Goal: Task Accomplishment & Management: Use online tool/utility

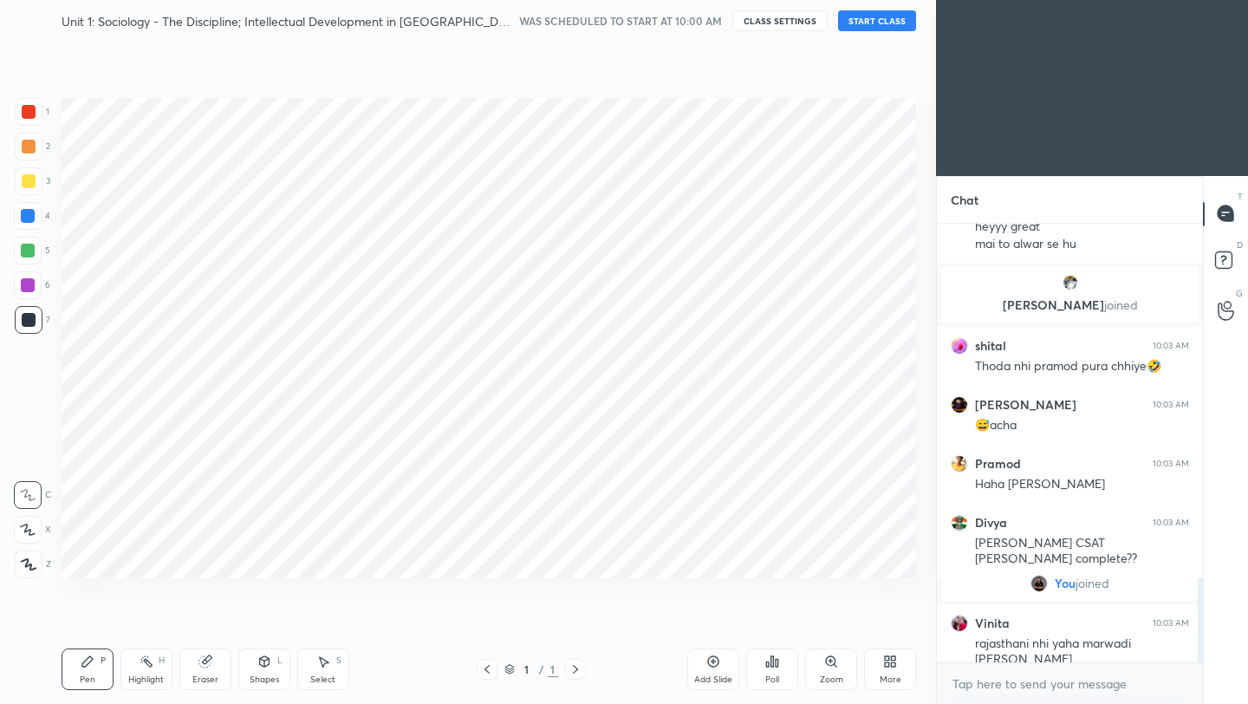
scroll to position [86104, 85830]
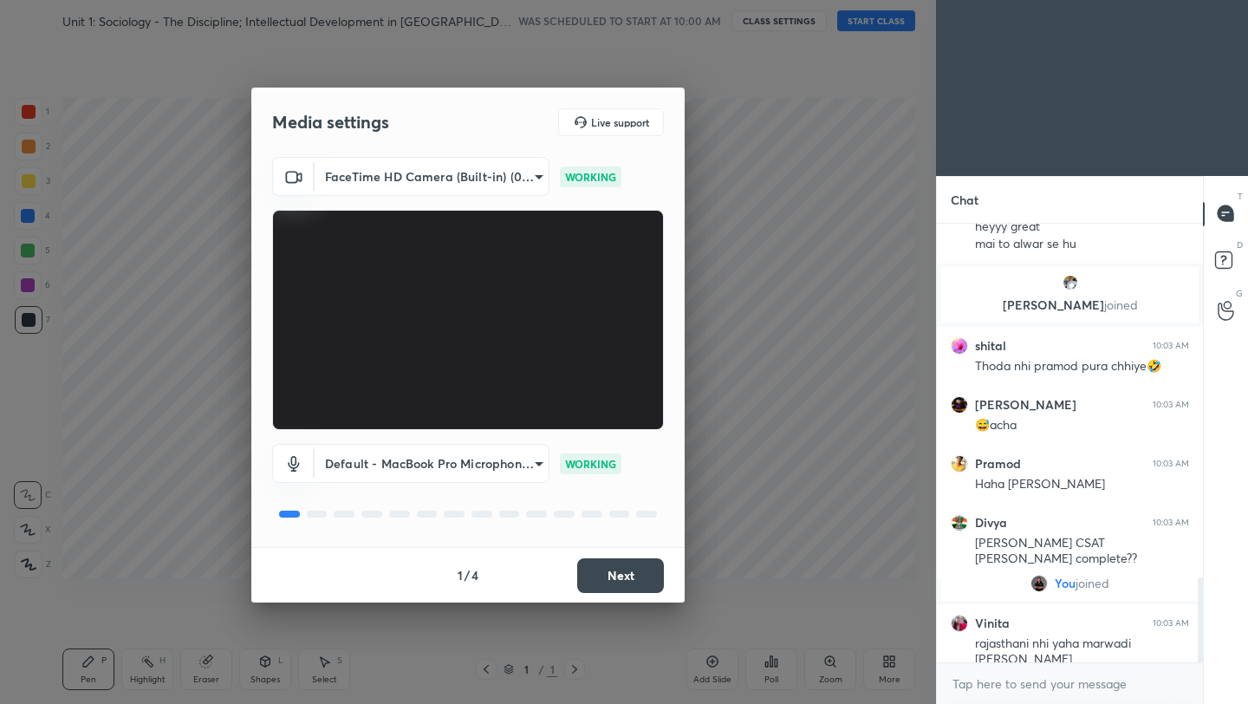
click at [614, 576] on button "Next" at bounding box center [620, 575] width 87 height 35
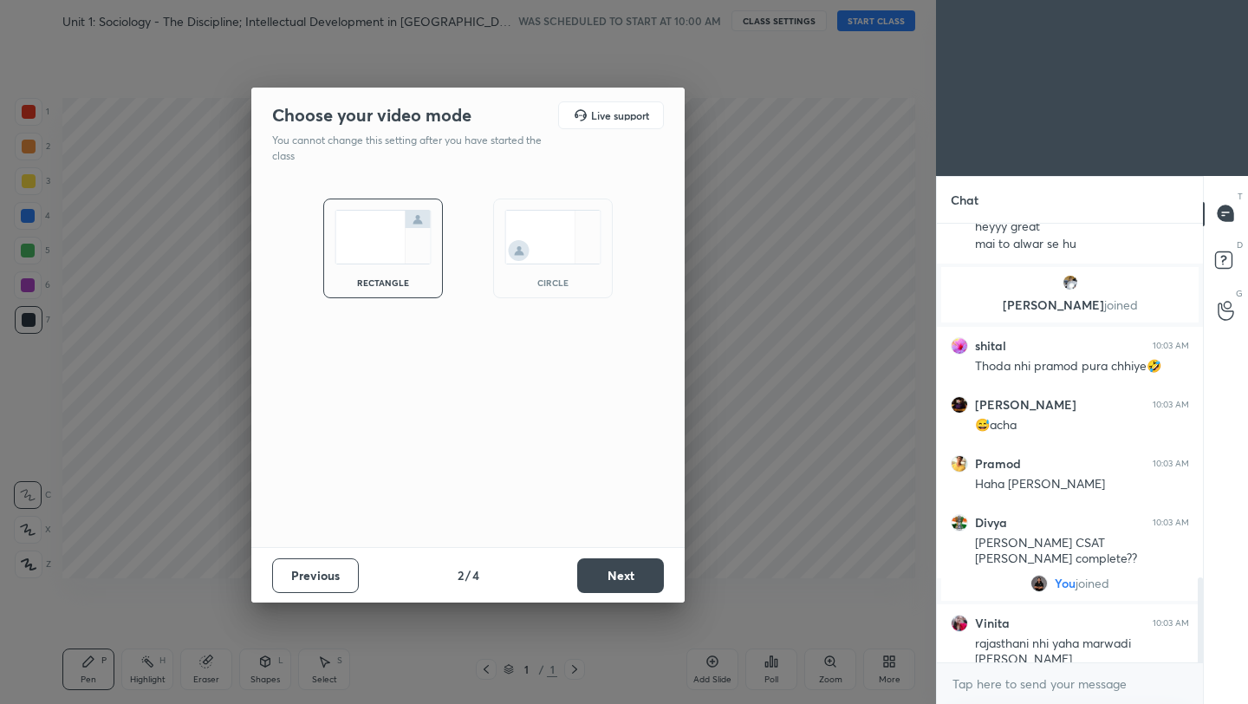
click at [614, 576] on button "Next" at bounding box center [620, 575] width 87 height 35
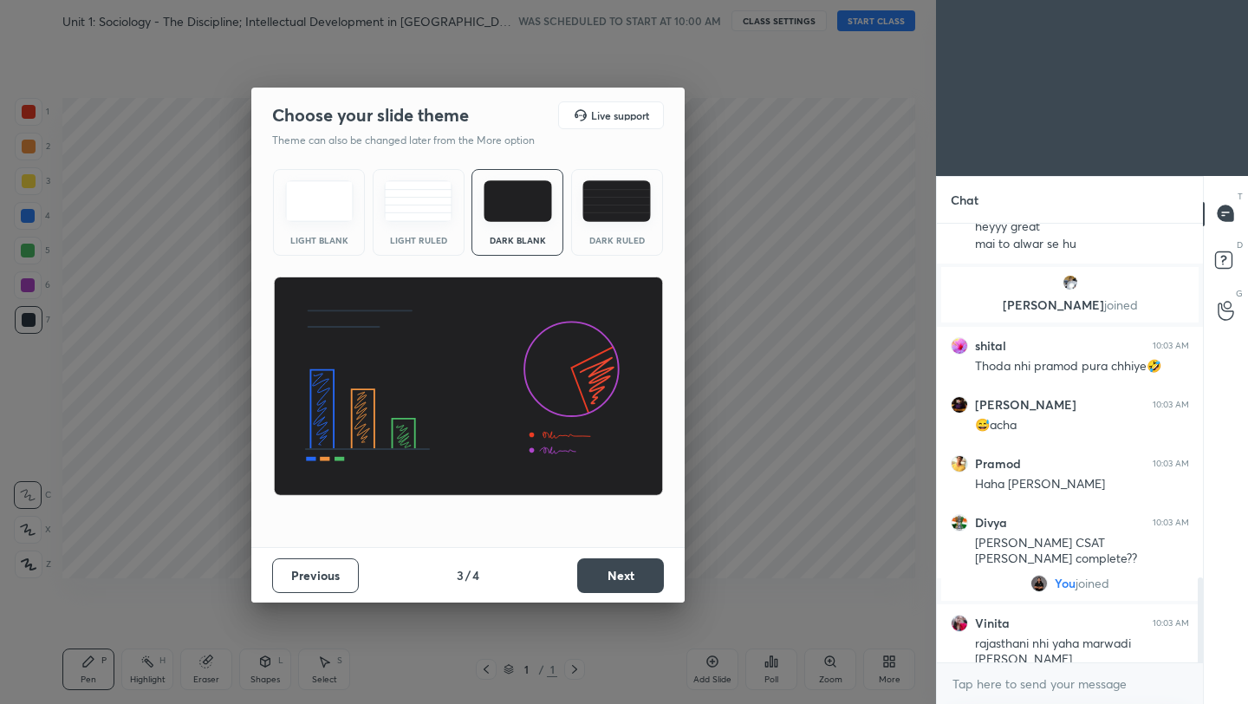
click at [614, 576] on button "Next" at bounding box center [620, 575] width 87 height 35
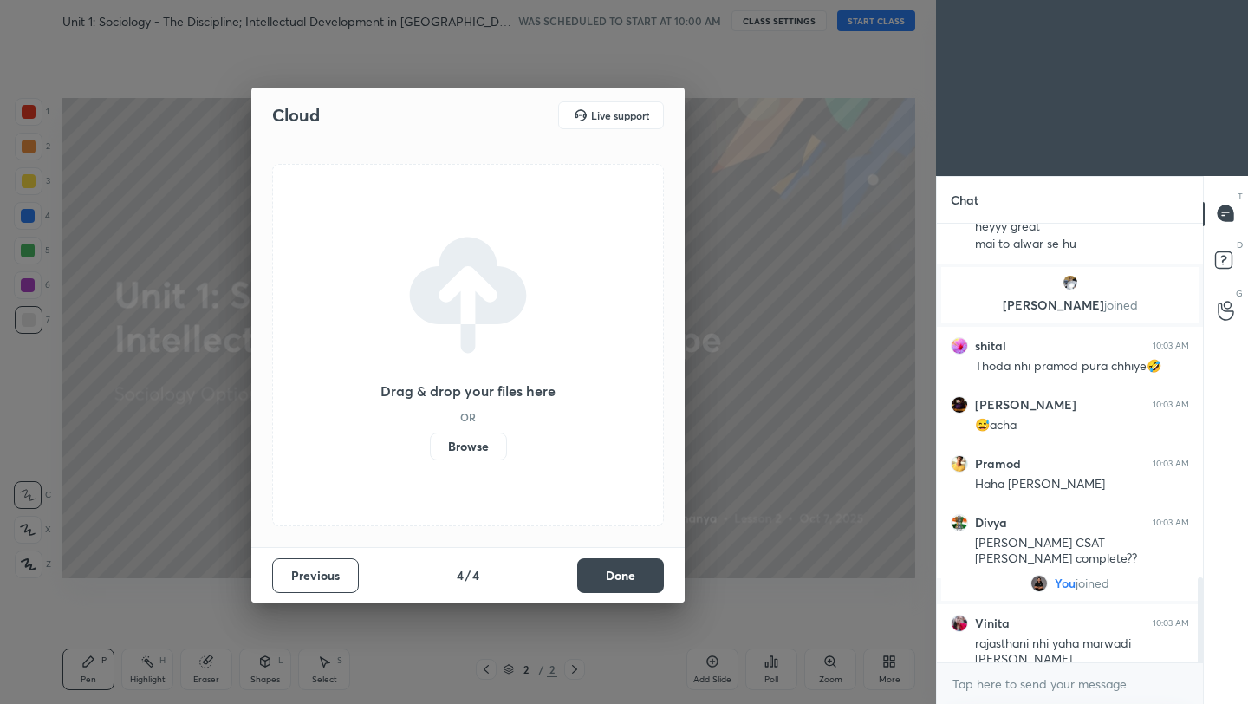
click at [486, 442] on label "Browse" at bounding box center [468, 447] width 77 height 28
click at [430, 442] on input "Browse" at bounding box center [430, 447] width 0 height 28
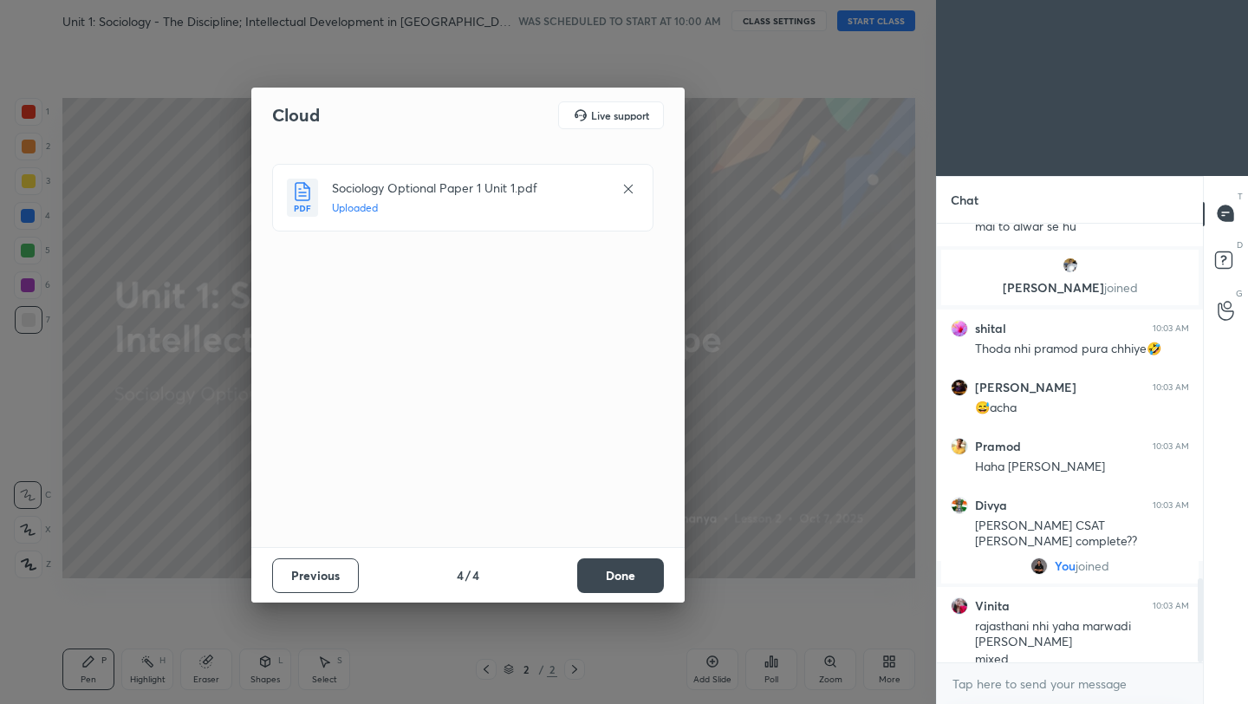
click at [619, 560] on button "Done" at bounding box center [620, 575] width 87 height 35
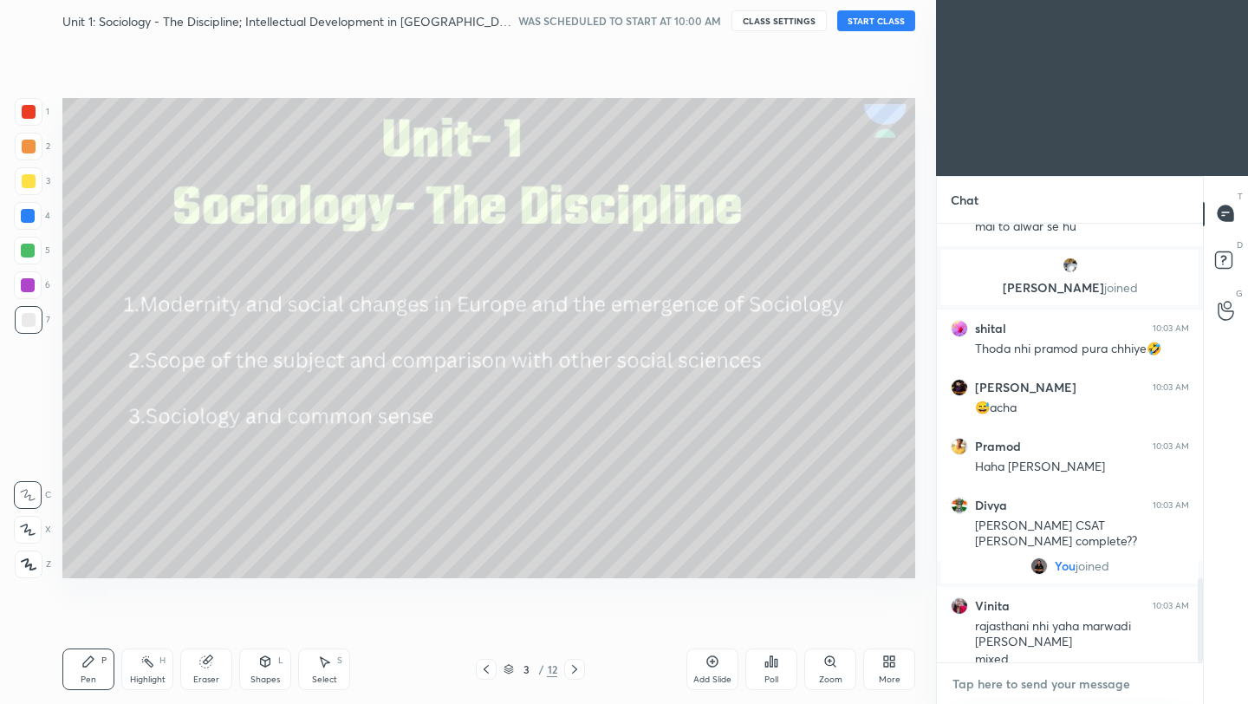
type textarea "x"
click at [1009, 688] on textarea at bounding box center [1070, 684] width 238 height 28
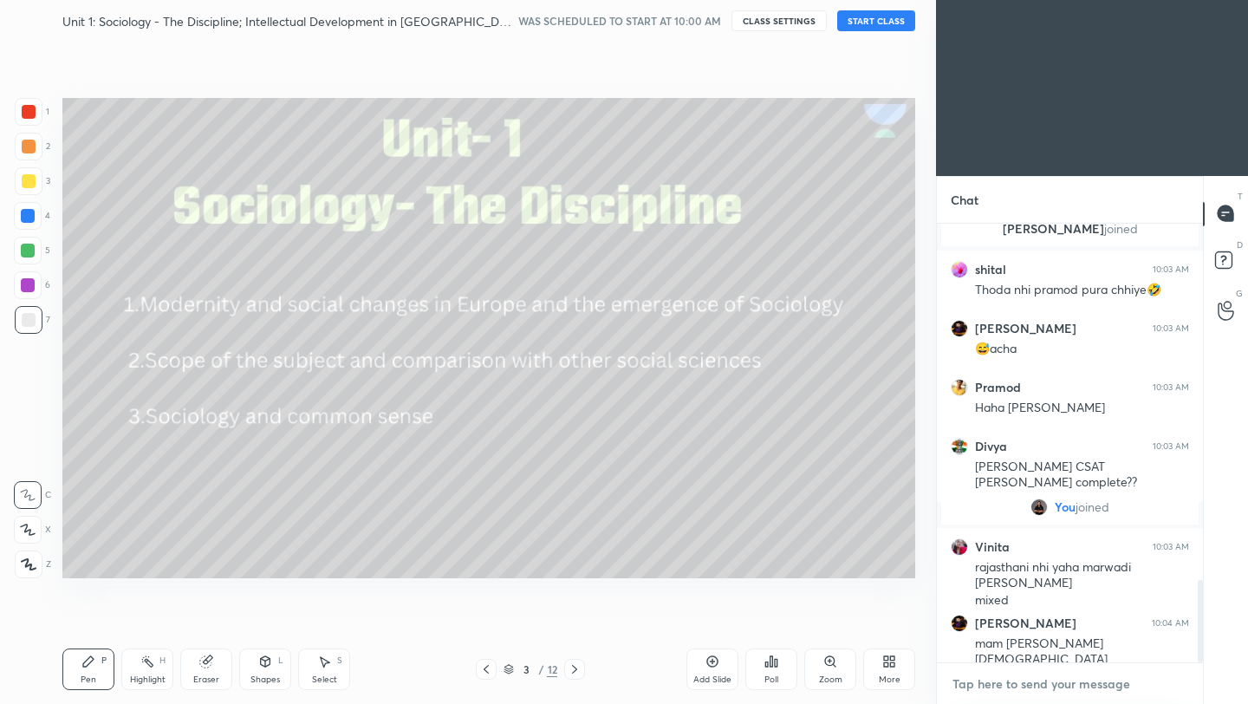
paste textarea "[URL][DOMAIN_NAME]"
type textarea "[URL][DOMAIN_NAME]"
type textarea "x"
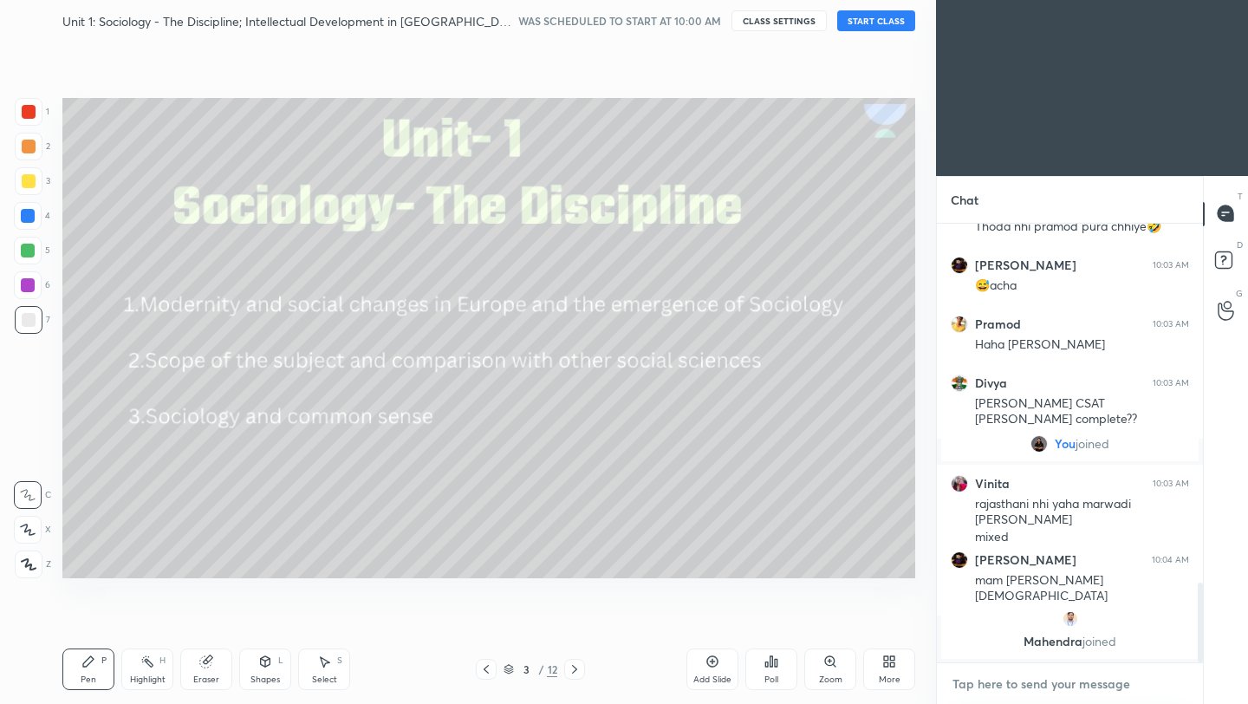
scroll to position [2042, 0]
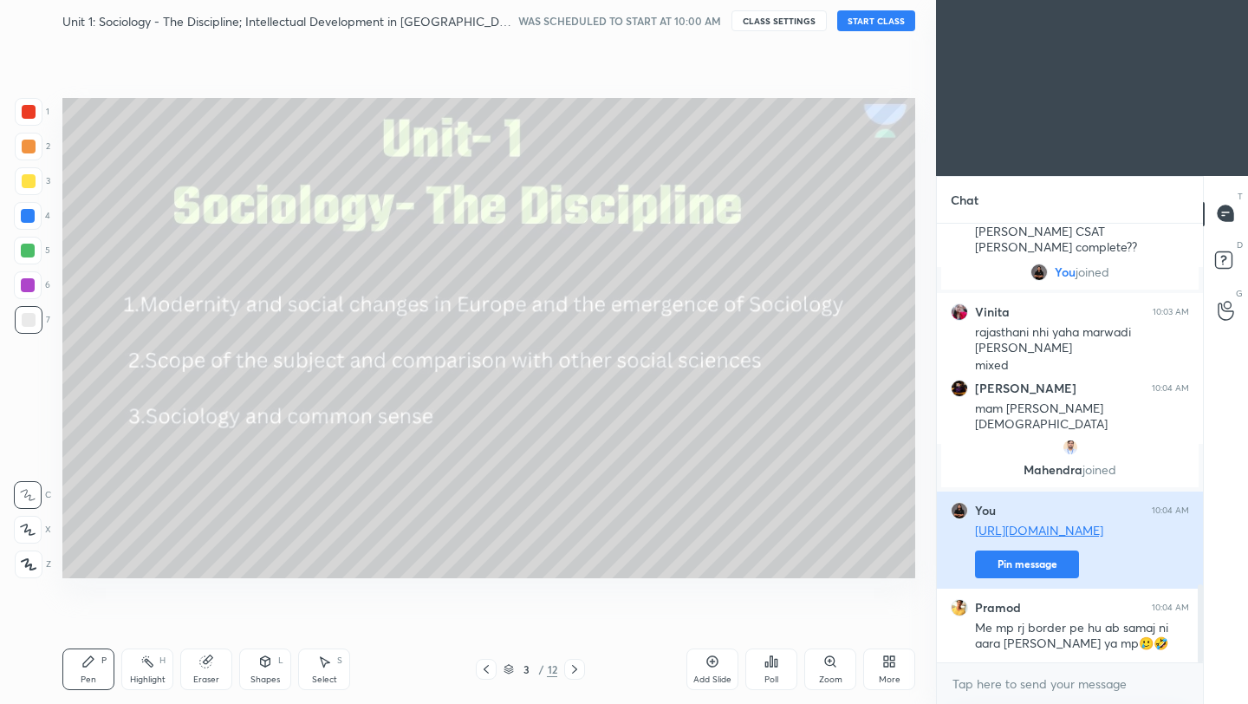
click at [1020, 559] on button "Pin message" at bounding box center [1027, 565] width 104 height 28
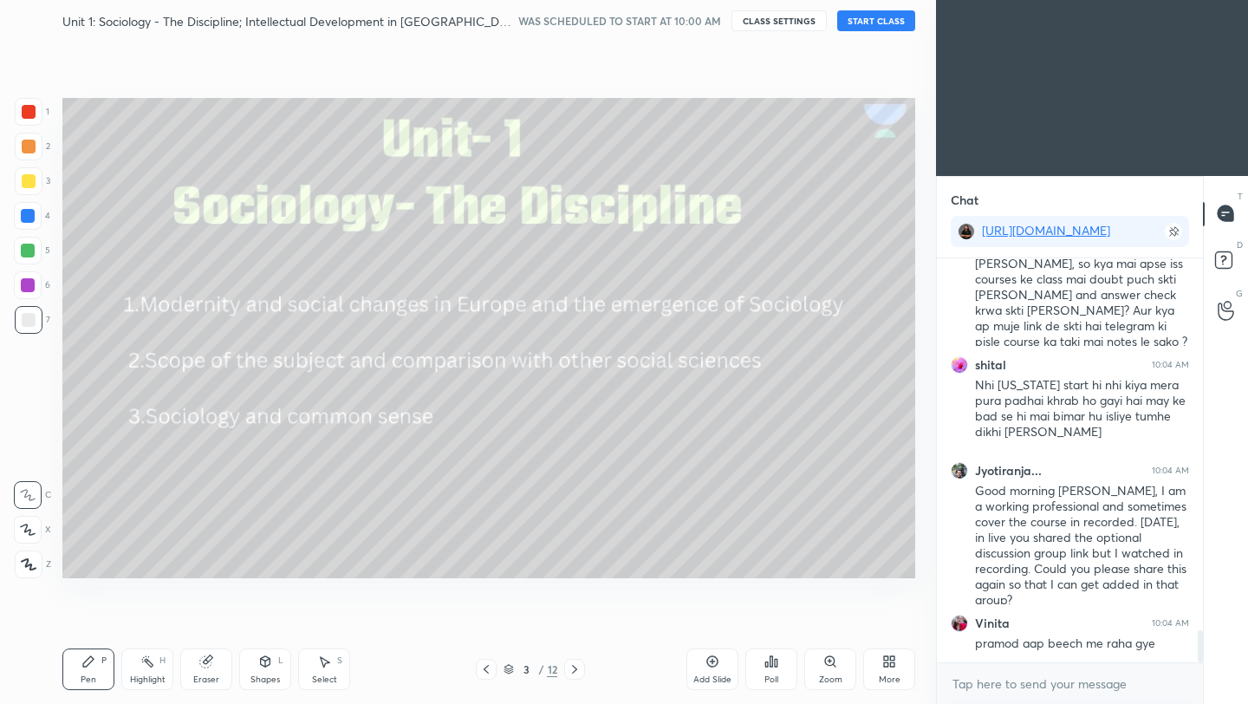
scroll to position [4701, 0]
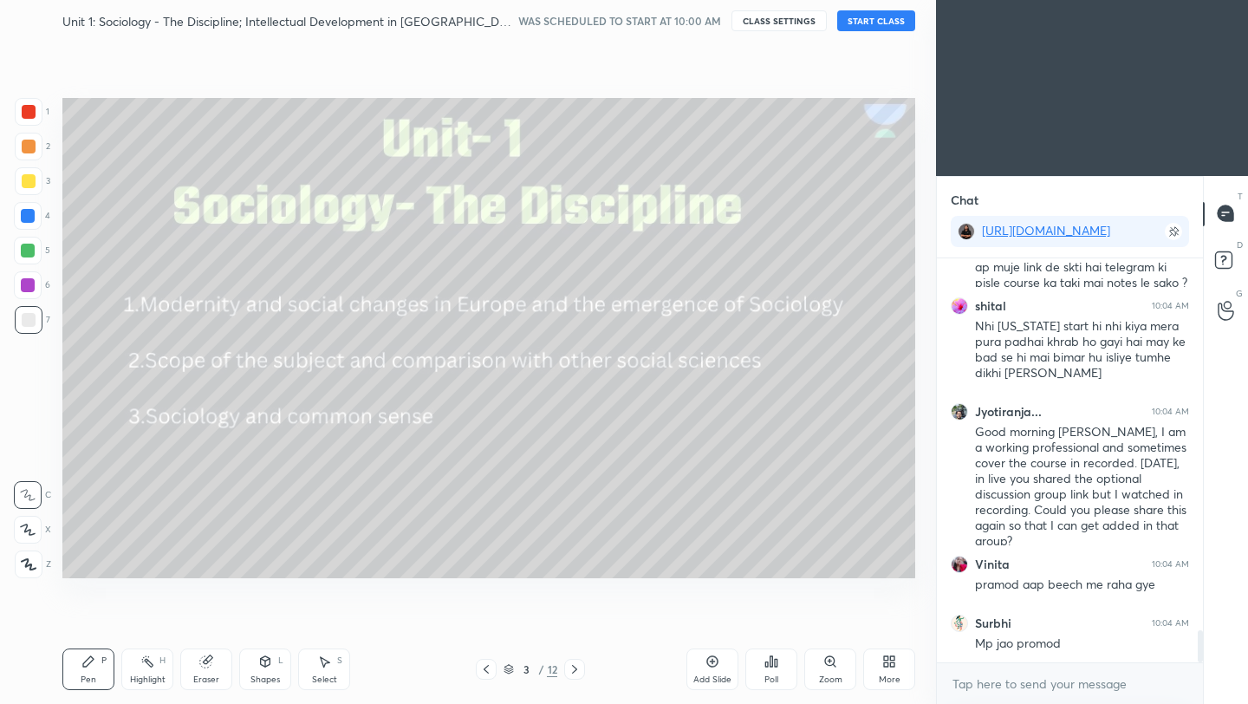
click at [870, 19] on button "START CLASS" at bounding box center [876, 20] width 78 height 21
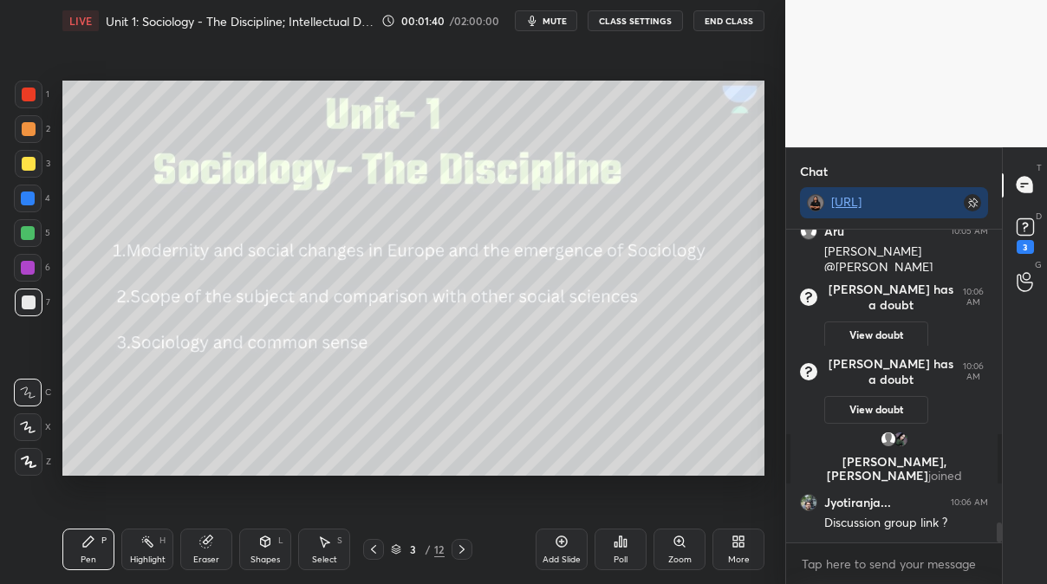
scroll to position [4695, 0]
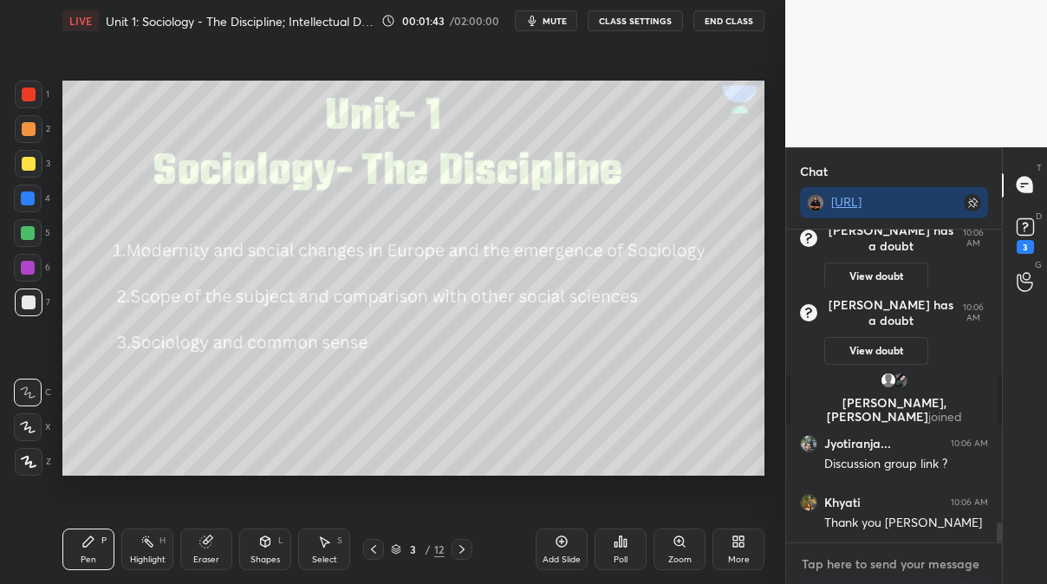
type textarea "x"
click at [829, 557] on textarea at bounding box center [894, 565] width 188 height 28
paste textarea "[URL][DOMAIN_NAME]"
type textarea "[URL][DOMAIN_NAME]"
type textarea "x"
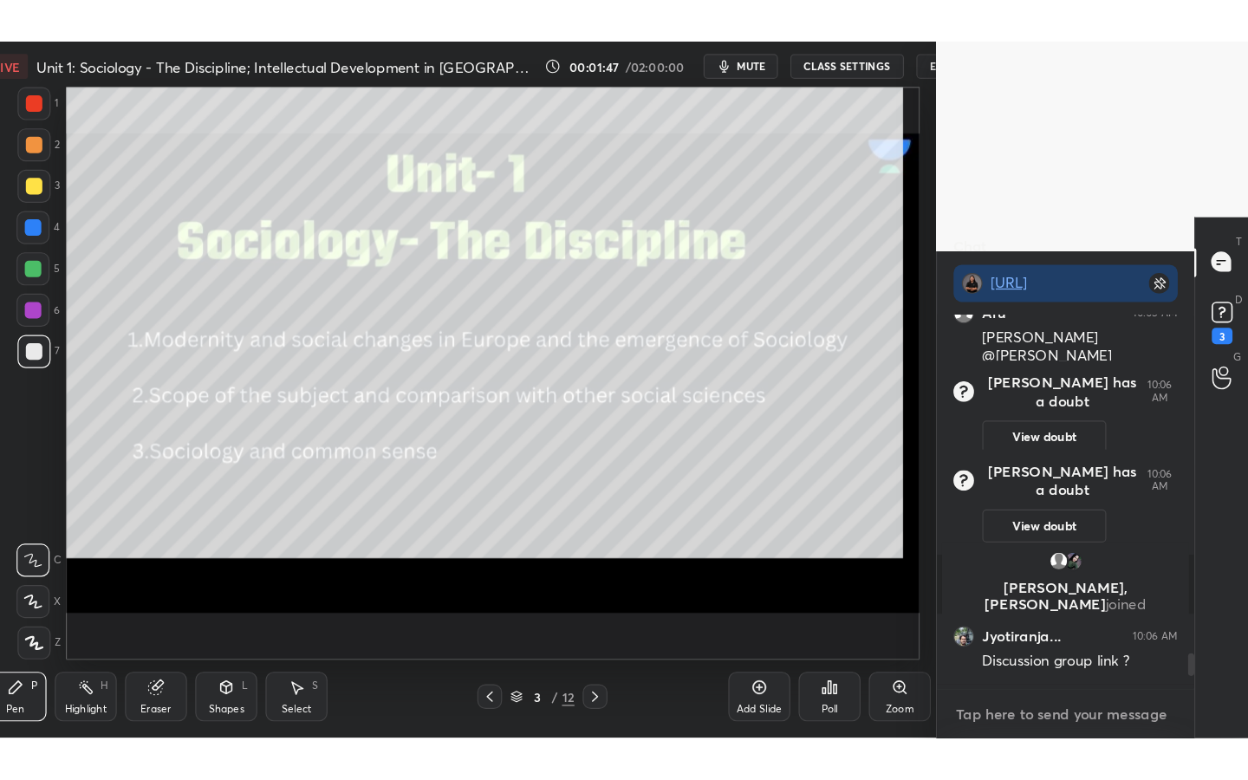
scroll to position [6, 6]
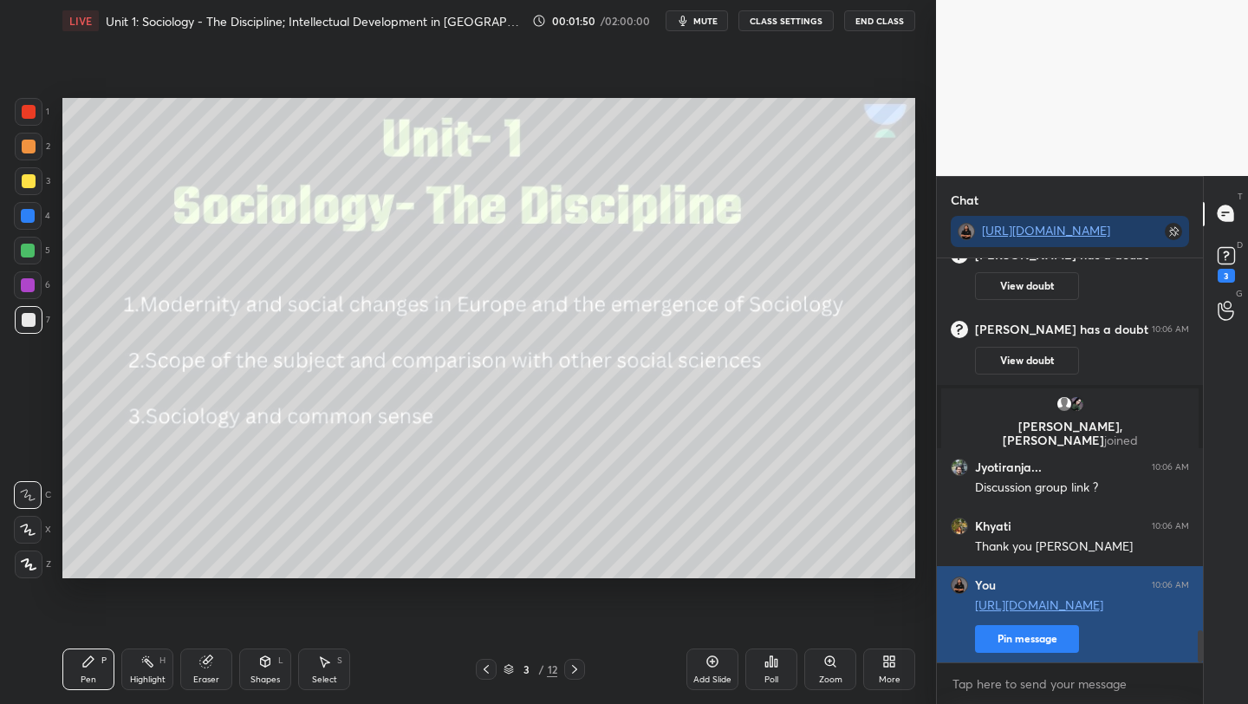
click at [1011, 643] on button "Pin message" at bounding box center [1027, 639] width 104 height 28
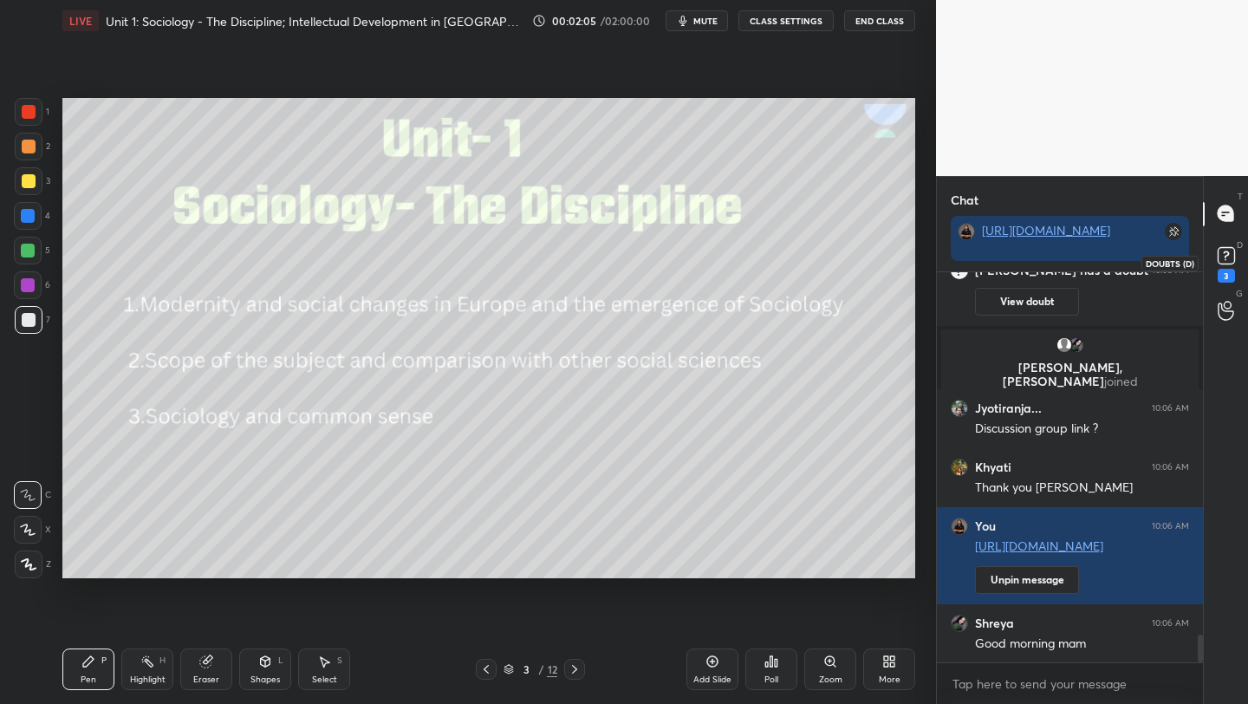
click at [1224, 255] on rect at bounding box center [1226, 255] width 16 height 16
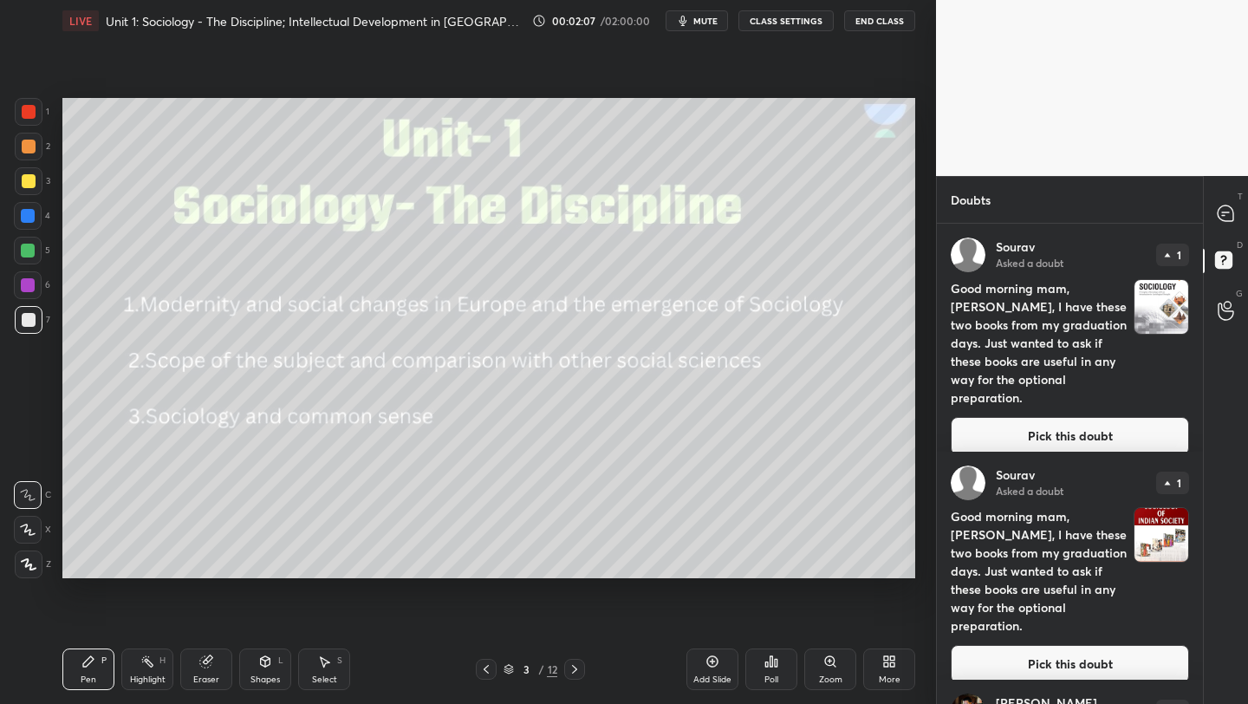
click at [1012, 418] on button "Pick this doubt" at bounding box center [1070, 436] width 238 height 38
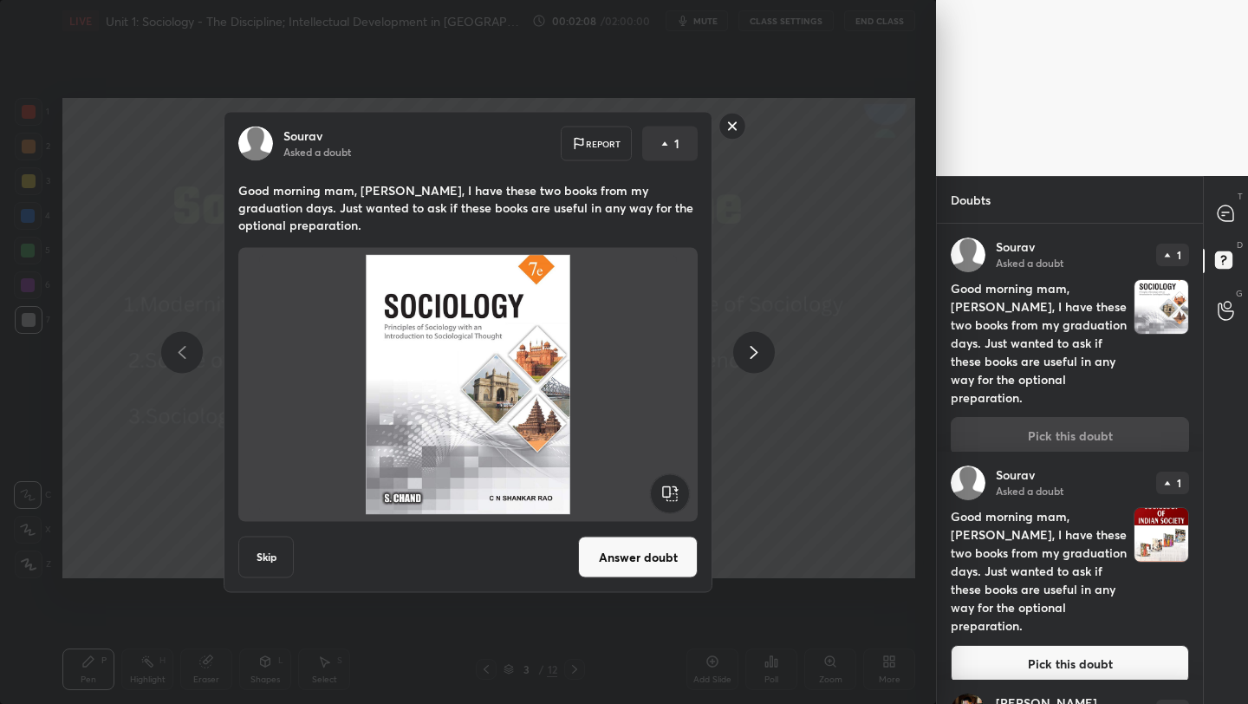
click at [643, 562] on button "Answer doubt" at bounding box center [638, 558] width 120 height 42
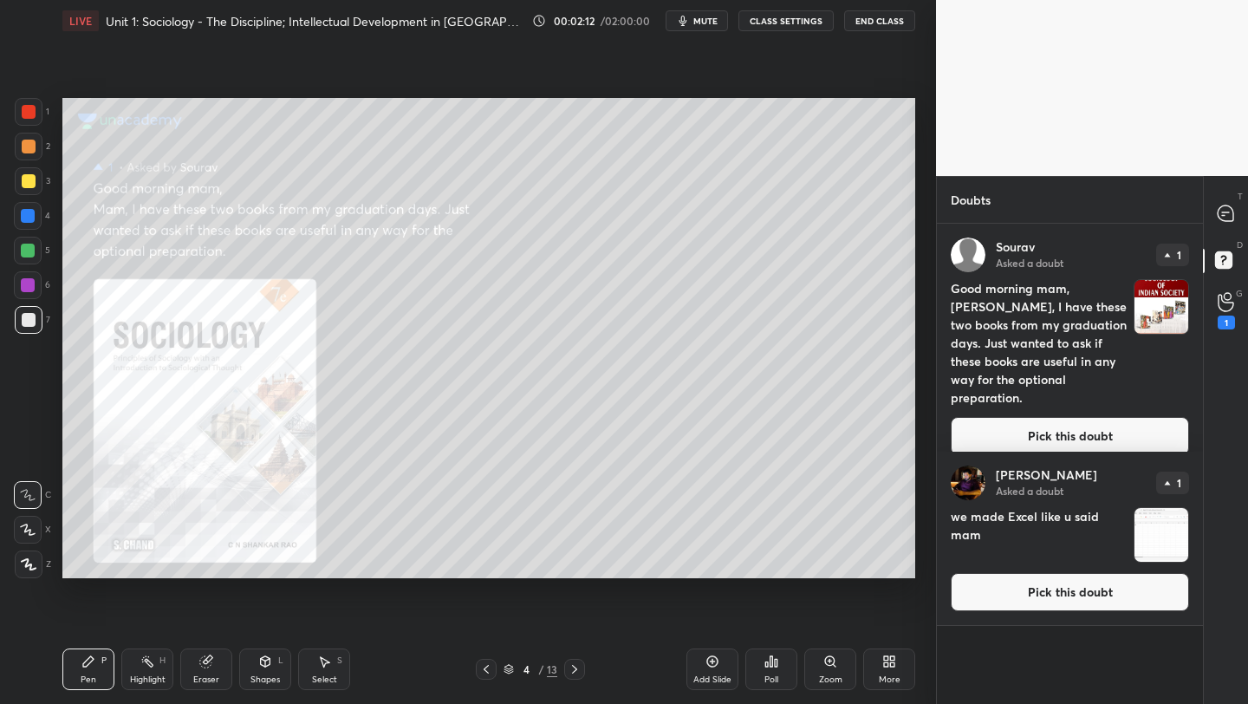
click at [1043, 417] on button "Pick this doubt" at bounding box center [1070, 436] width 238 height 38
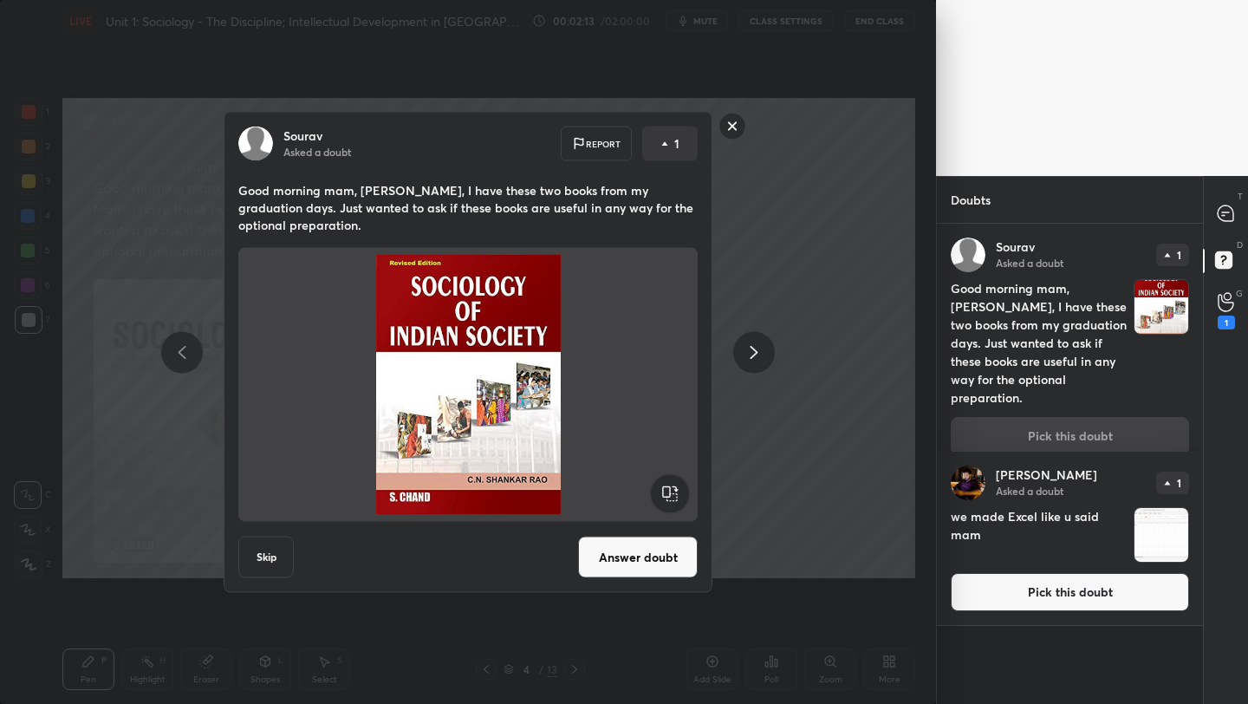
click at [626, 558] on button "Answer doubt" at bounding box center [638, 558] width 120 height 42
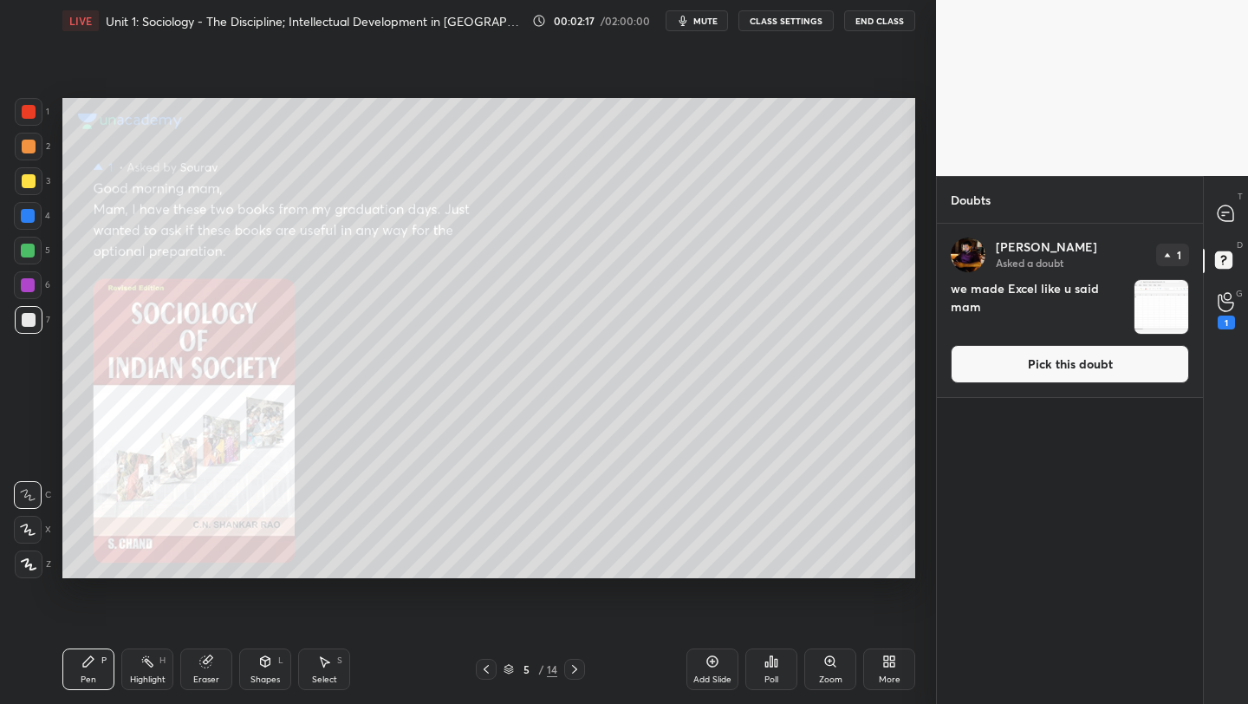
click at [1053, 368] on button "Pick this doubt" at bounding box center [1070, 364] width 238 height 38
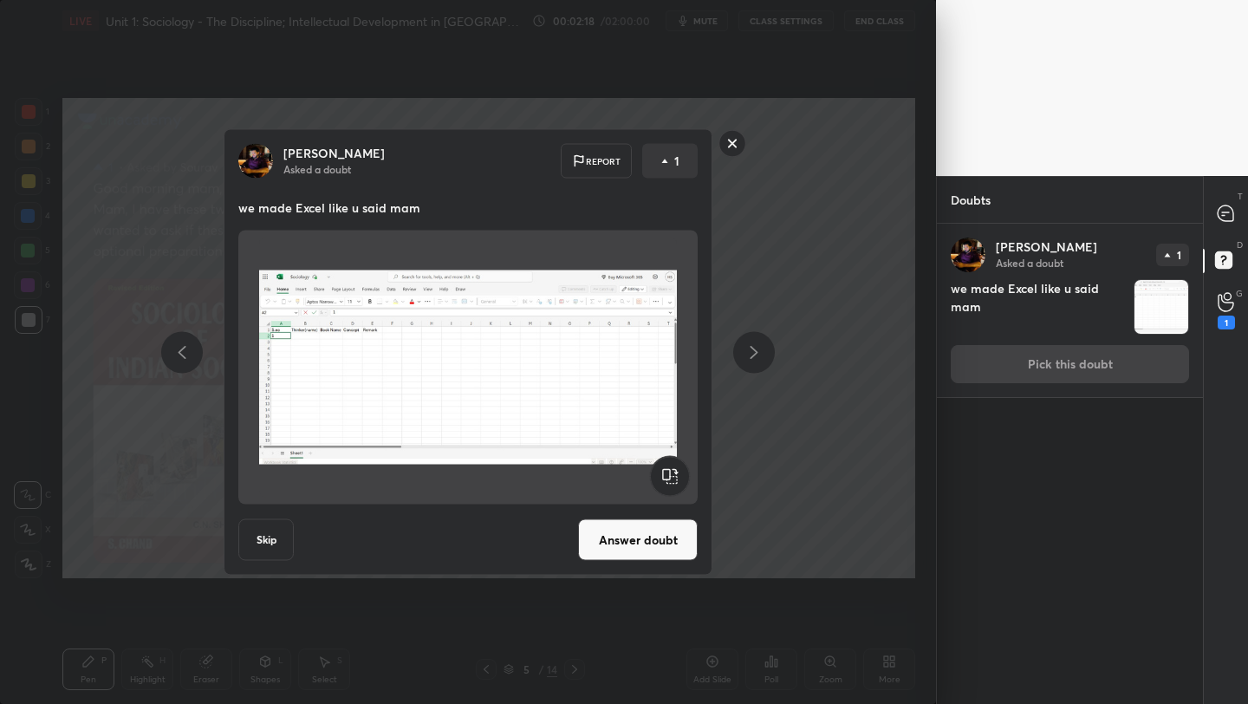
click at [665, 540] on button "Answer doubt" at bounding box center [638, 540] width 120 height 42
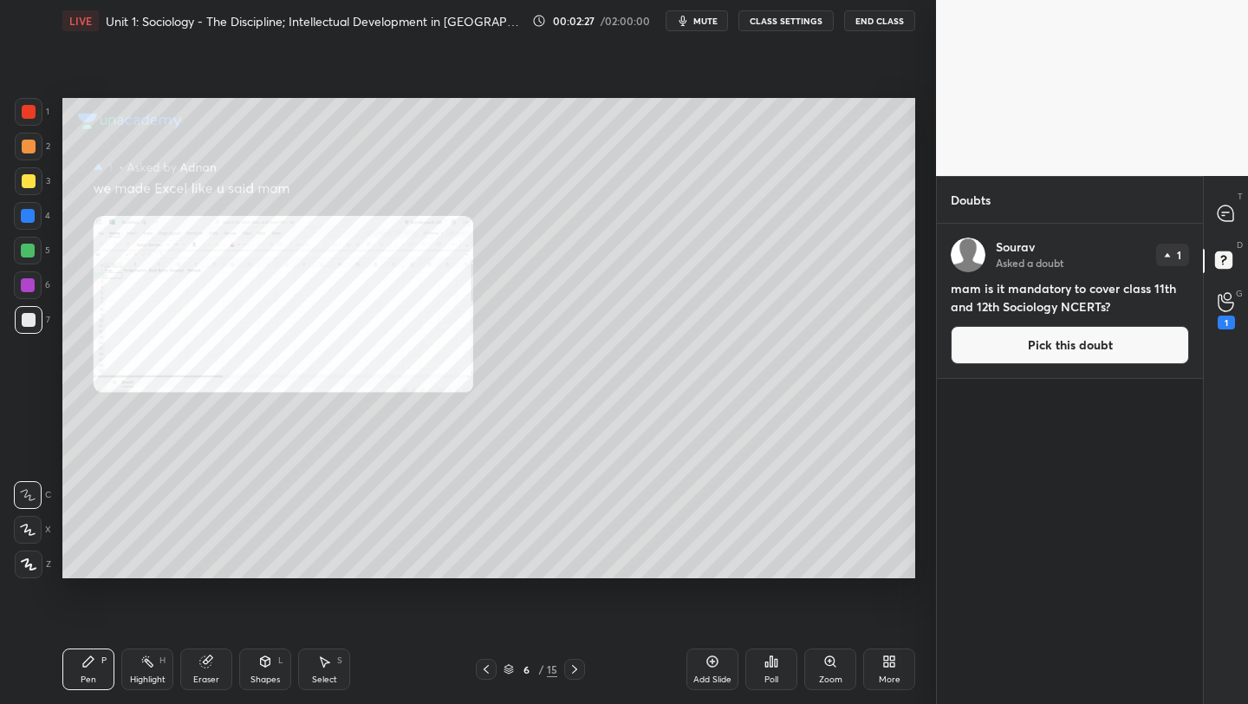
click at [1052, 339] on button "Pick this doubt" at bounding box center [1070, 345] width 238 height 38
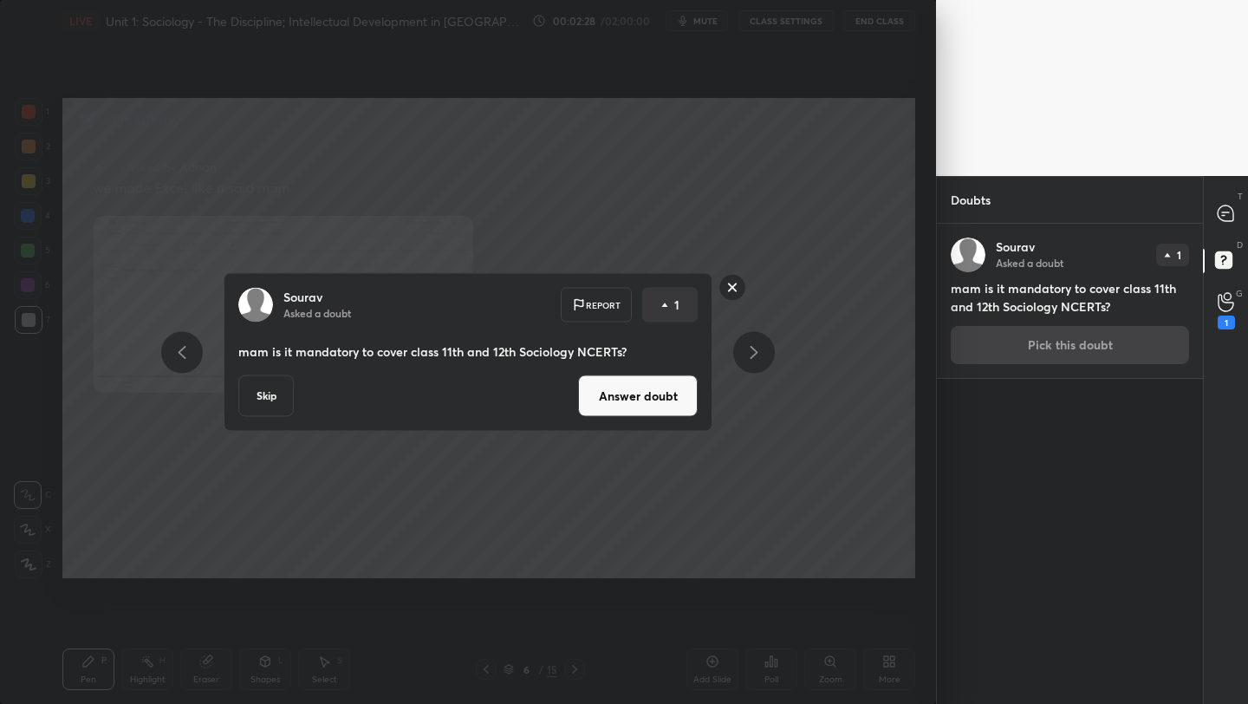
click at [614, 402] on button "Answer doubt" at bounding box center [638, 396] width 120 height 42
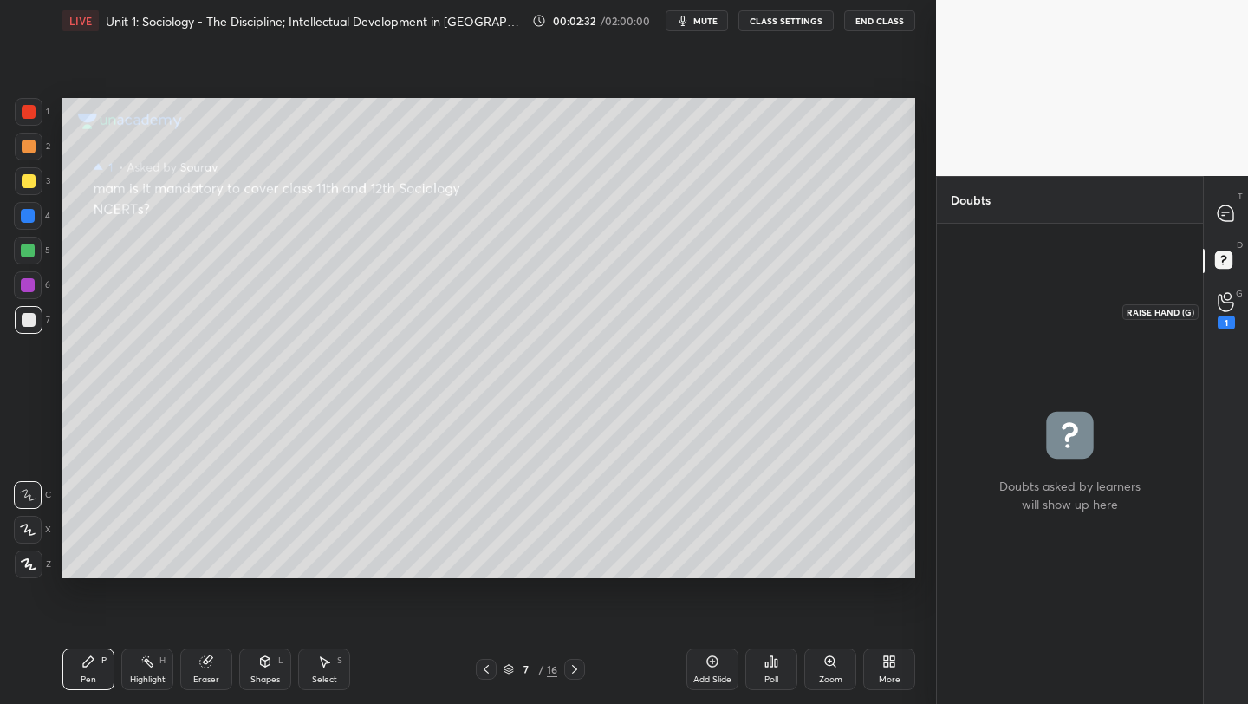
click at [1225, 303] on icon at bounding box center [1226, 302] width 16 height 20
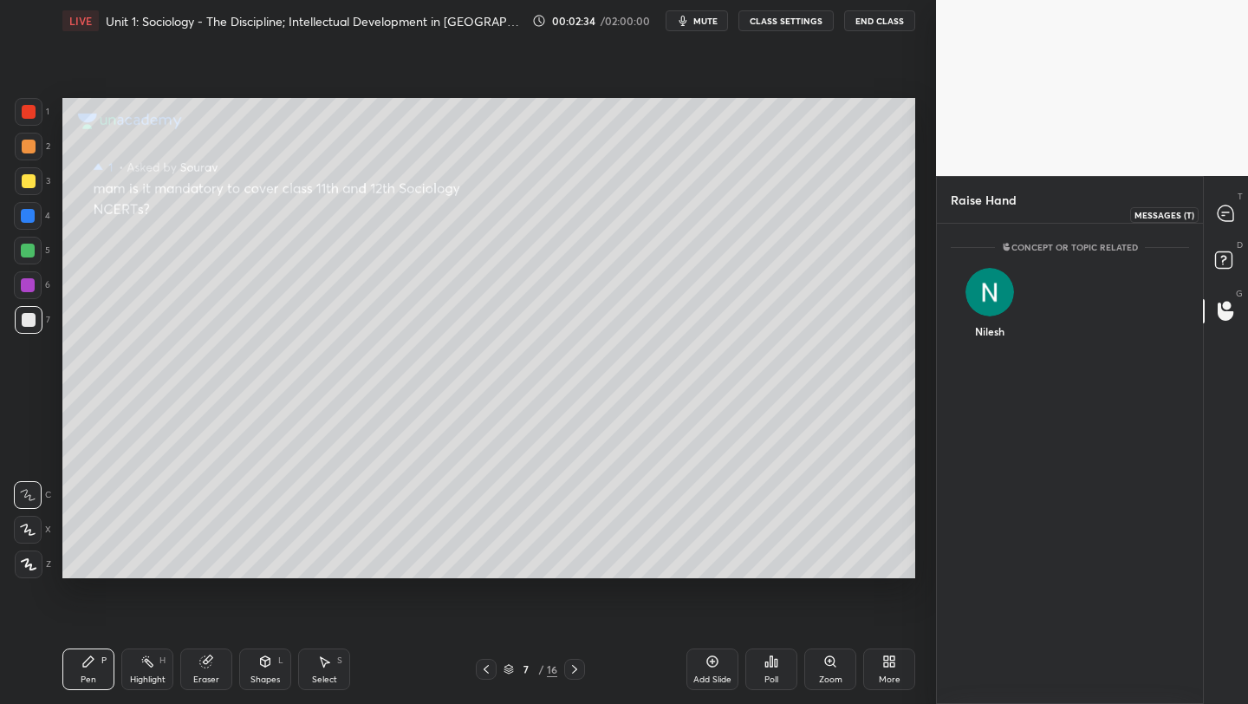
click at [1220, 217] on icon at bounding box center [1226, 213] width 16 height 16
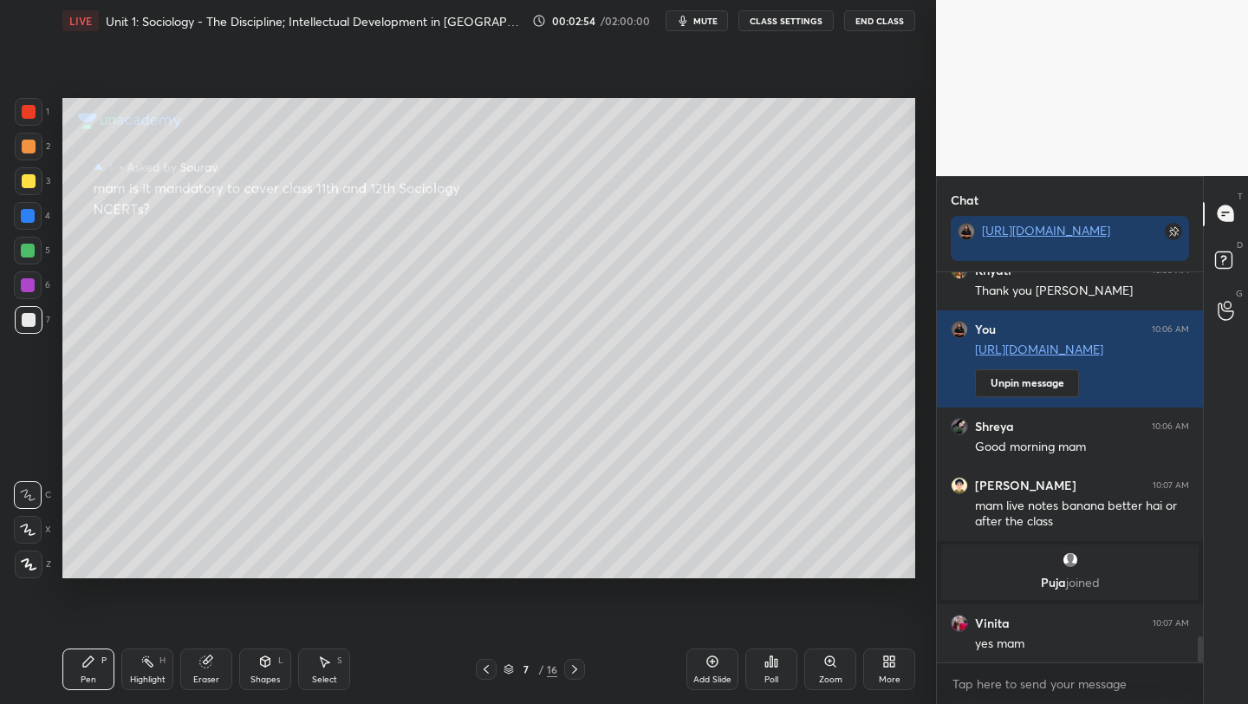
click at [31, 187] on div at bounding box center [29, 181] width 14 height 14
click at [27, 565] on icon at bounding box center [29, 564] width 14 height 10
click at [486, 670] on icon at bounding box center [486, 669] width 5 height 9
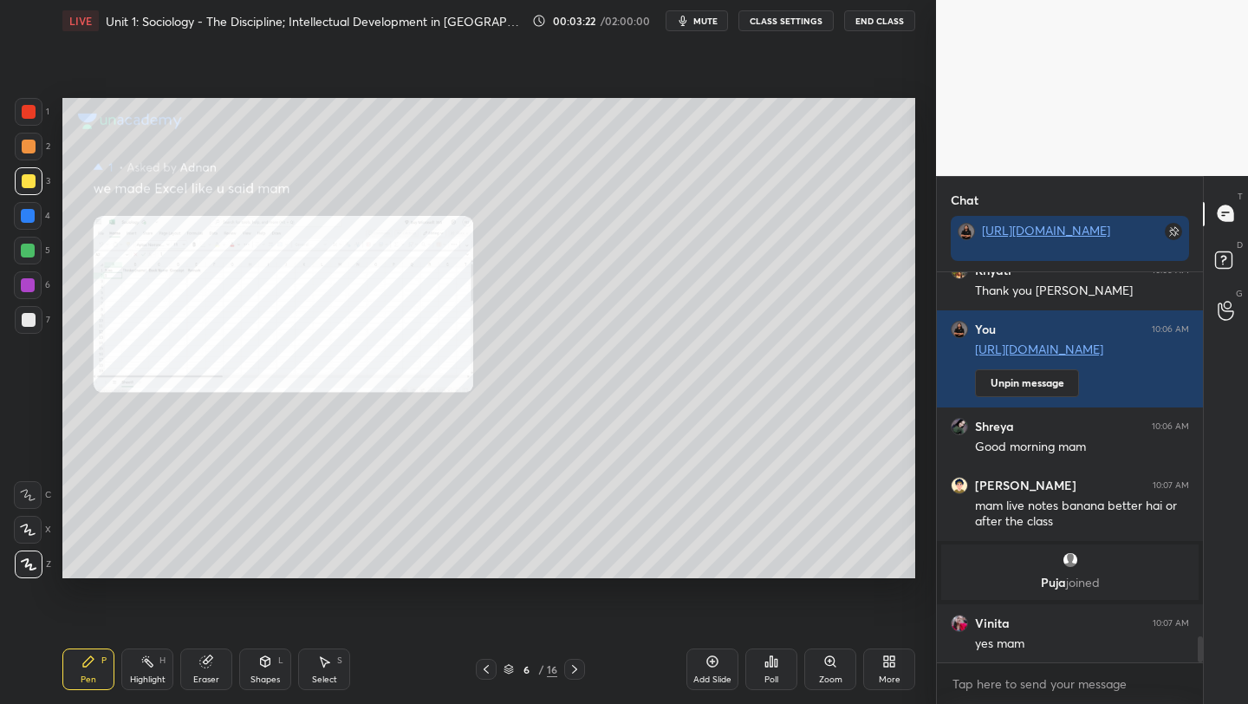
click at [484, 670] on icon at bounding box center [486, 669] width 14 height 14
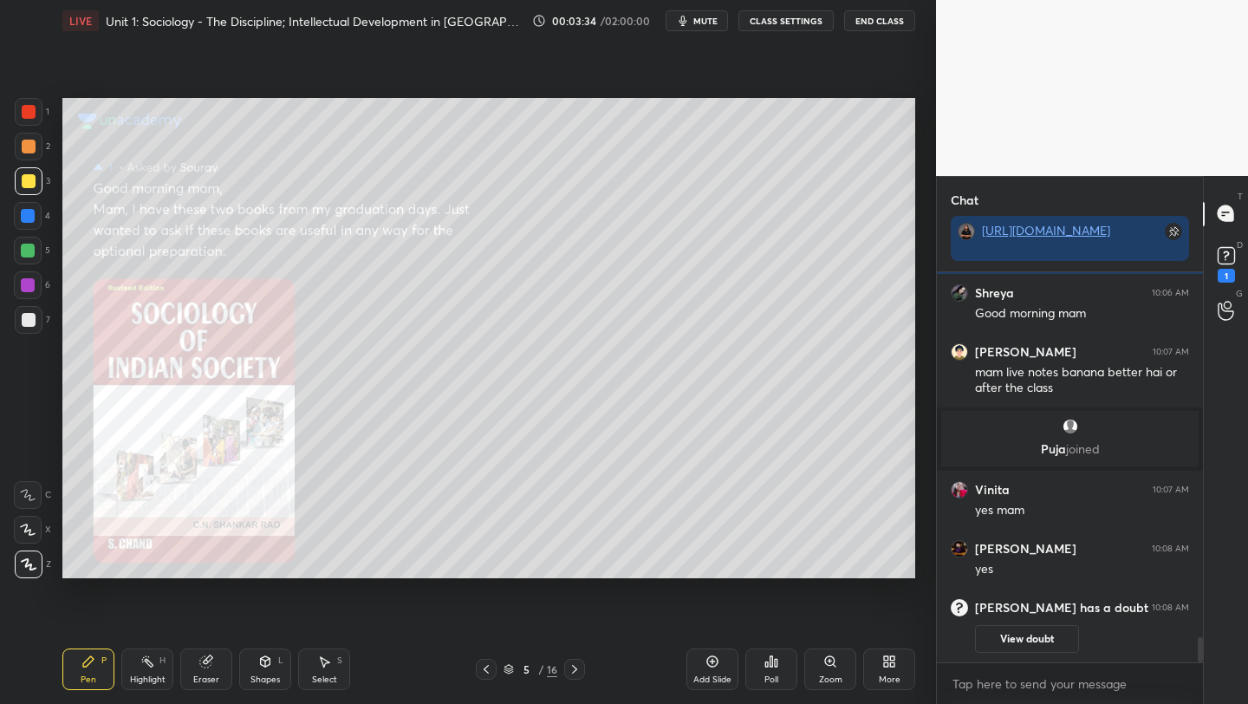
scroll to position [4615, 0]
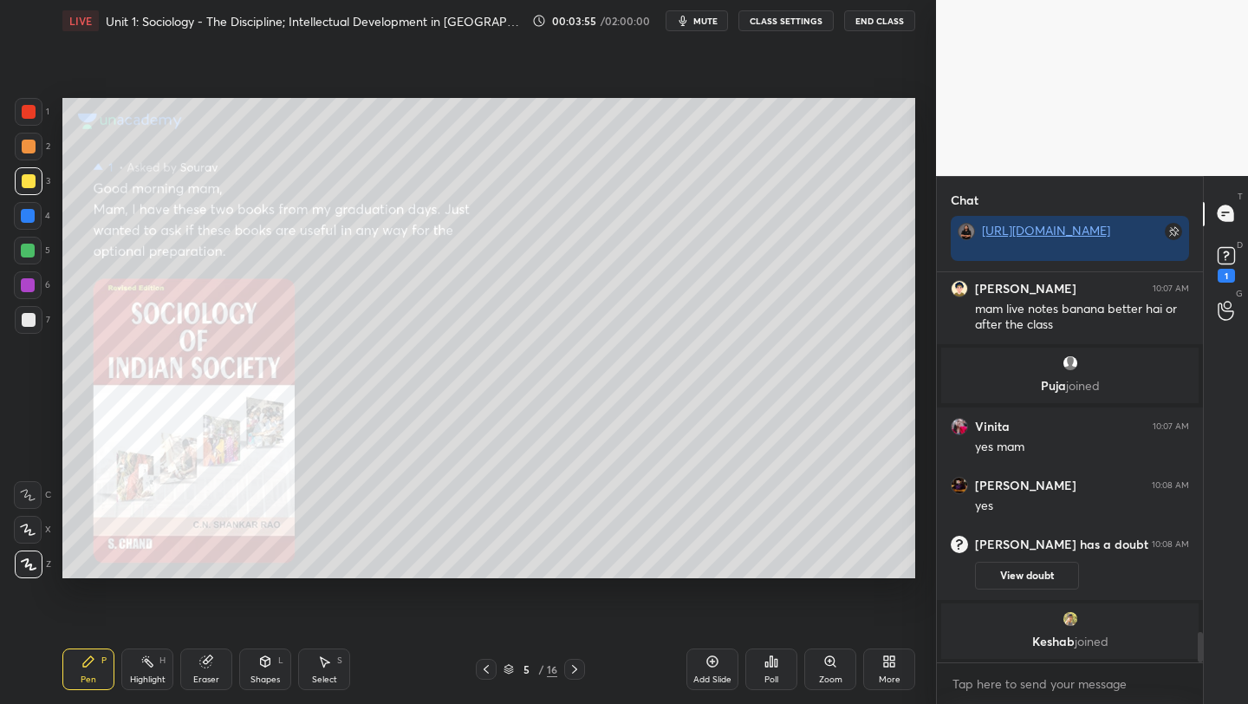
click at [486, 669] on icon at bounding box center [486, 669] width 14 height 14
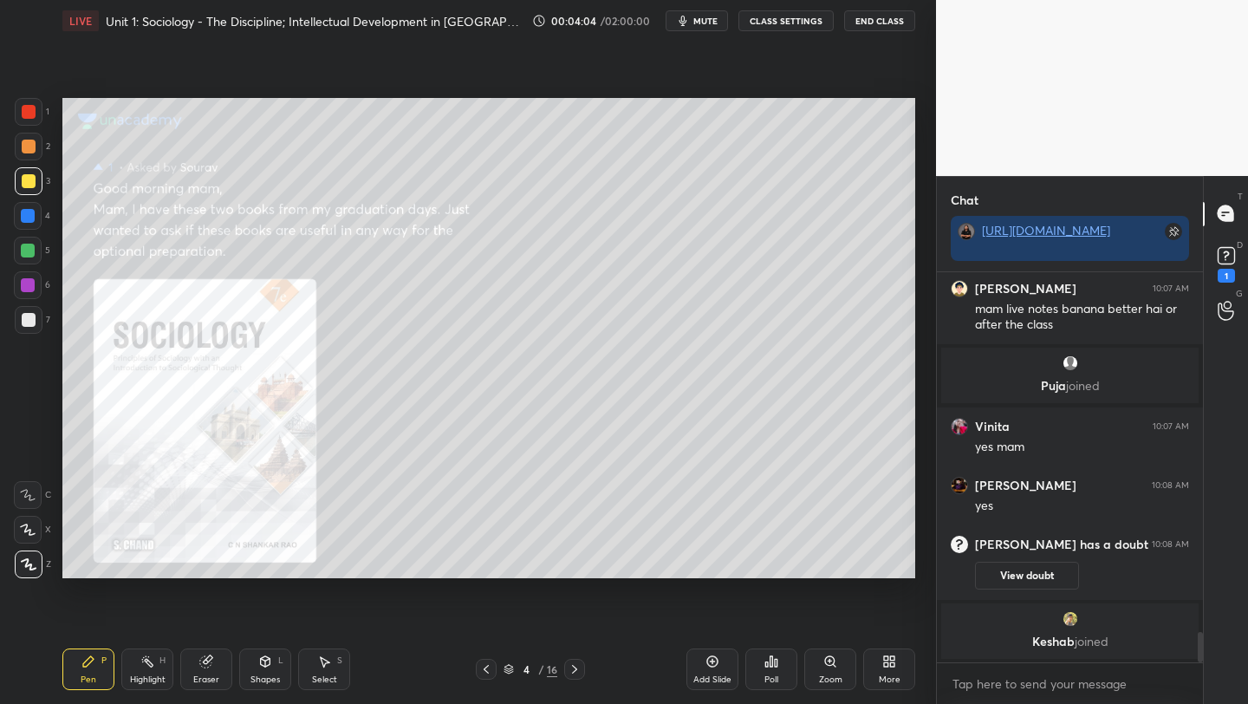
click at [485, 668] on icon at bounding box center [486, 669] width 5 height 9
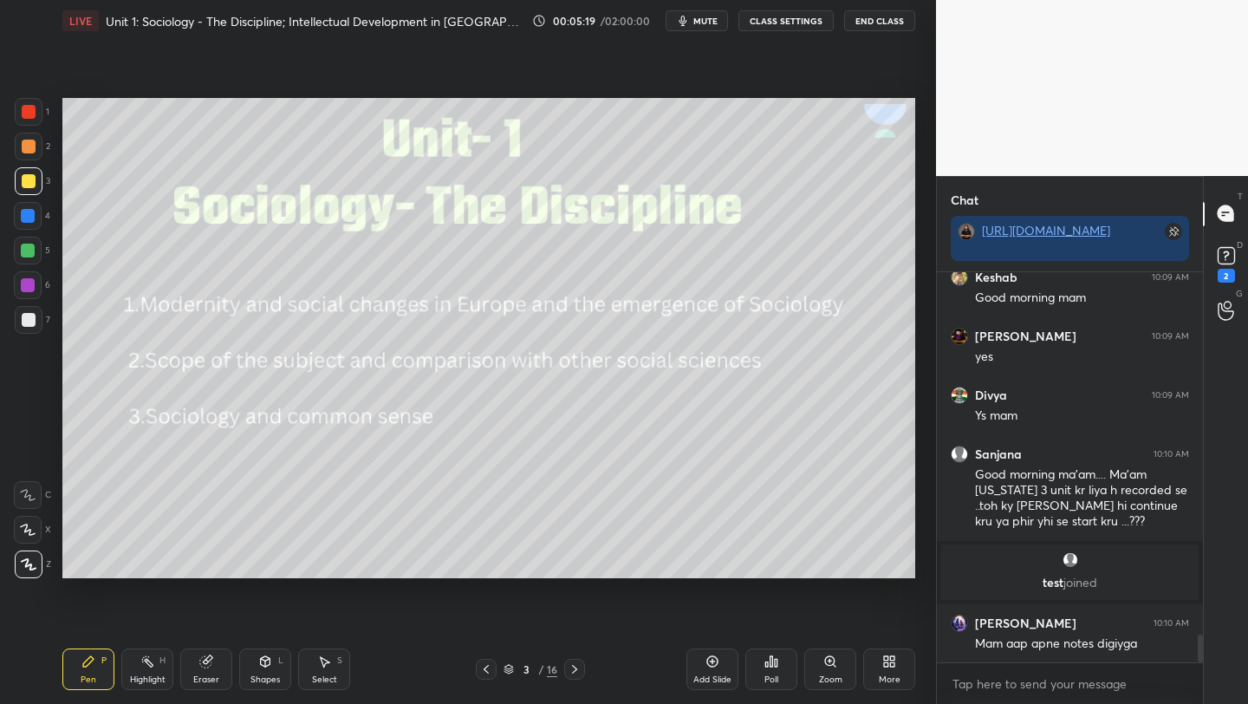
scroll to position [5099, 0]
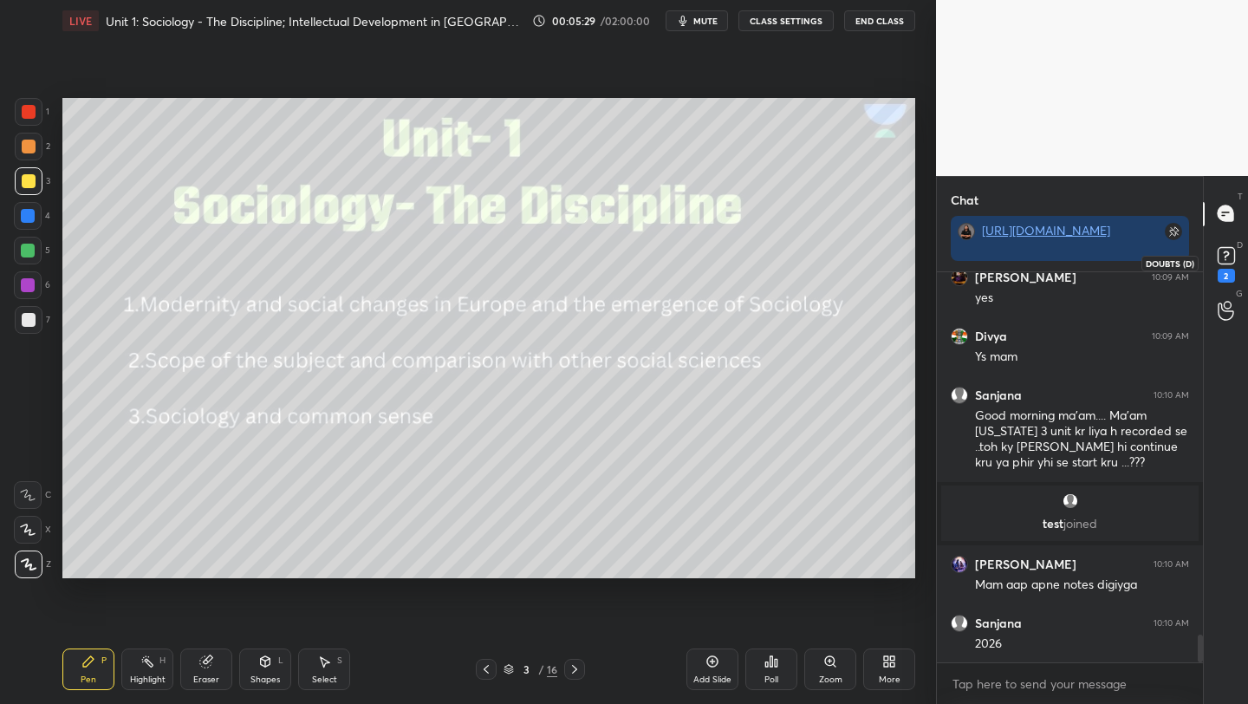
click at [1215, 250] on icon at bounding box center [1227, 256] width 26 height 26
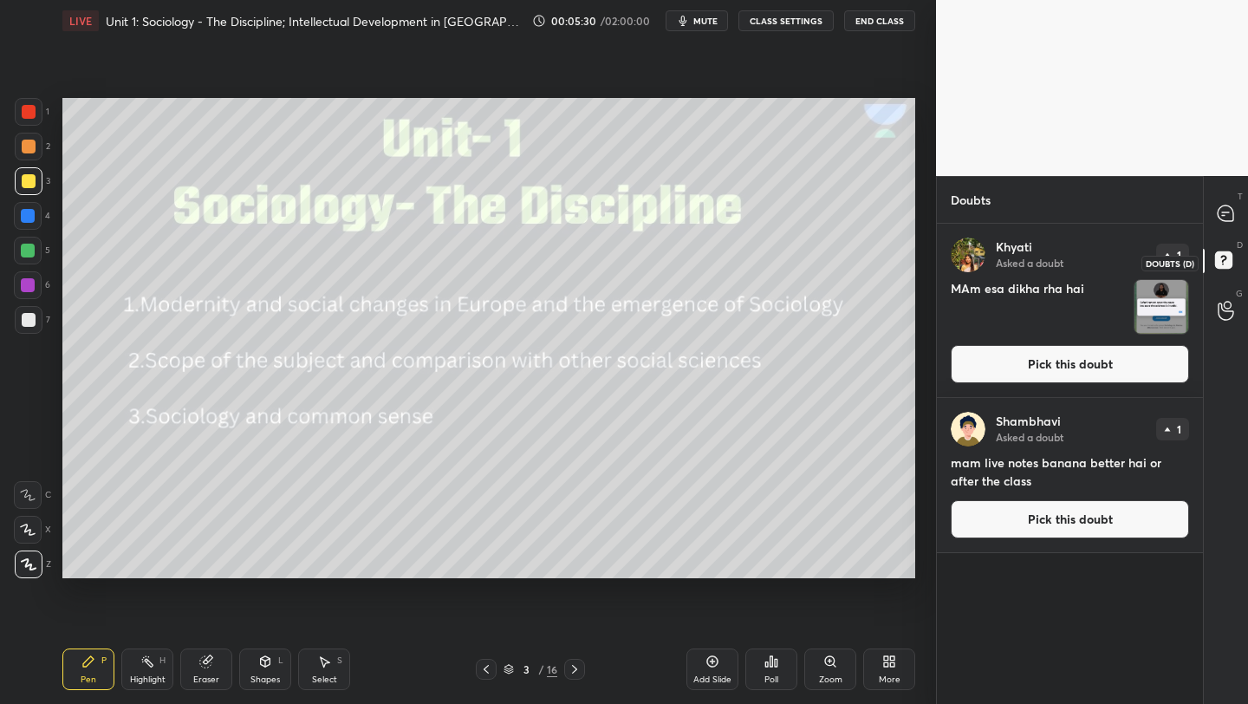
scroll to position [475, 261]
click at [1056, 363] on button "Pick this doubt" at bounding box center [1070, 364] width 238 height 38
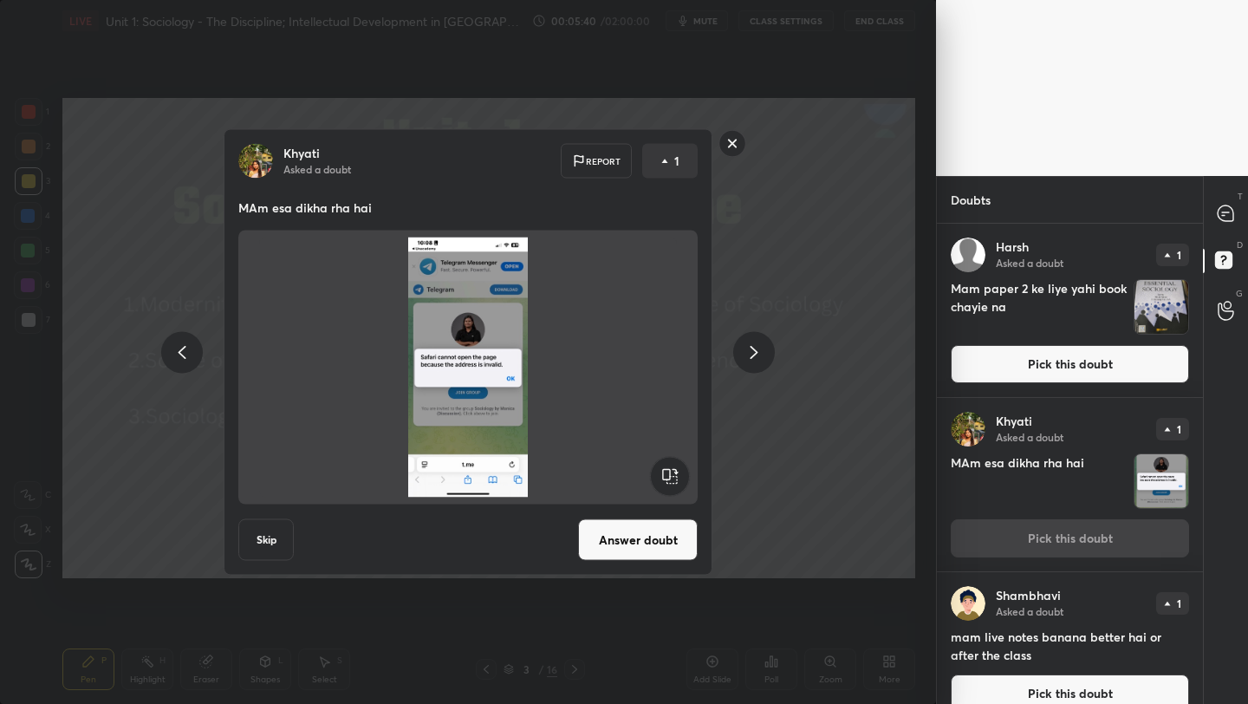
click at [642, 535] on button "Answer doubt" at bounding box center [638, 540] width 120 height 42
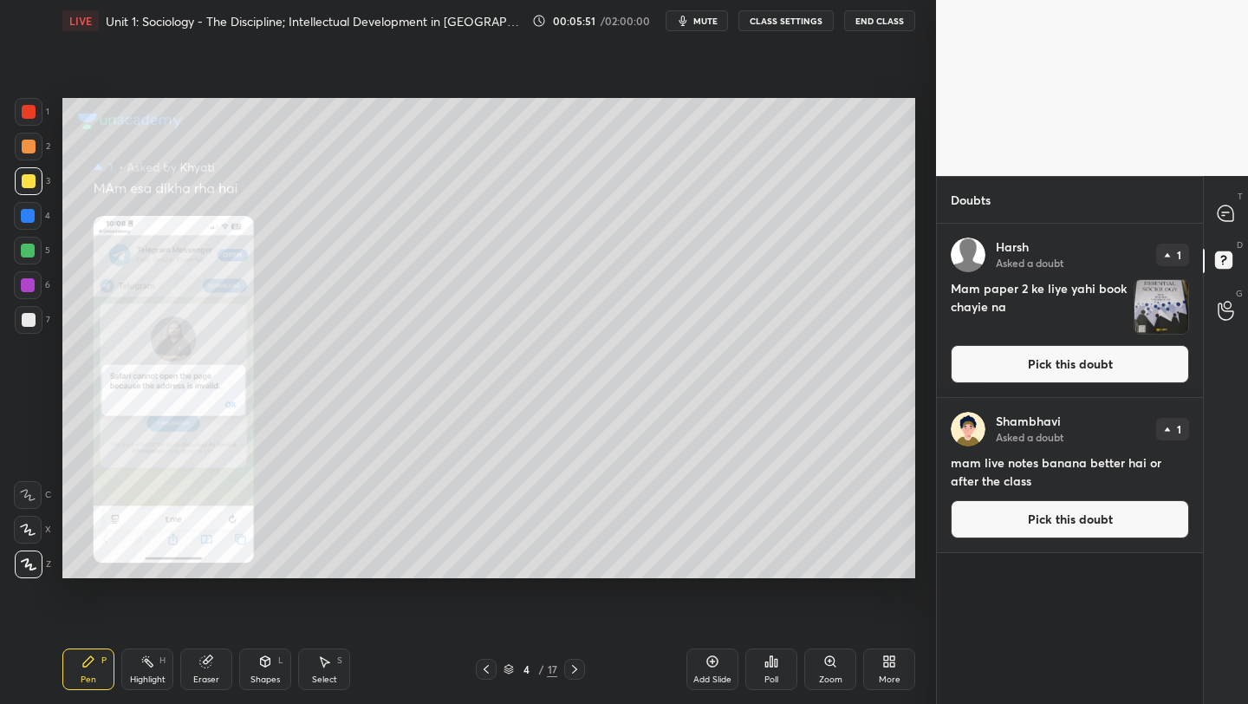
click at [1040, 374] on button "Pick this doubt" at bounding box center [1070, 364] width 238 height 38
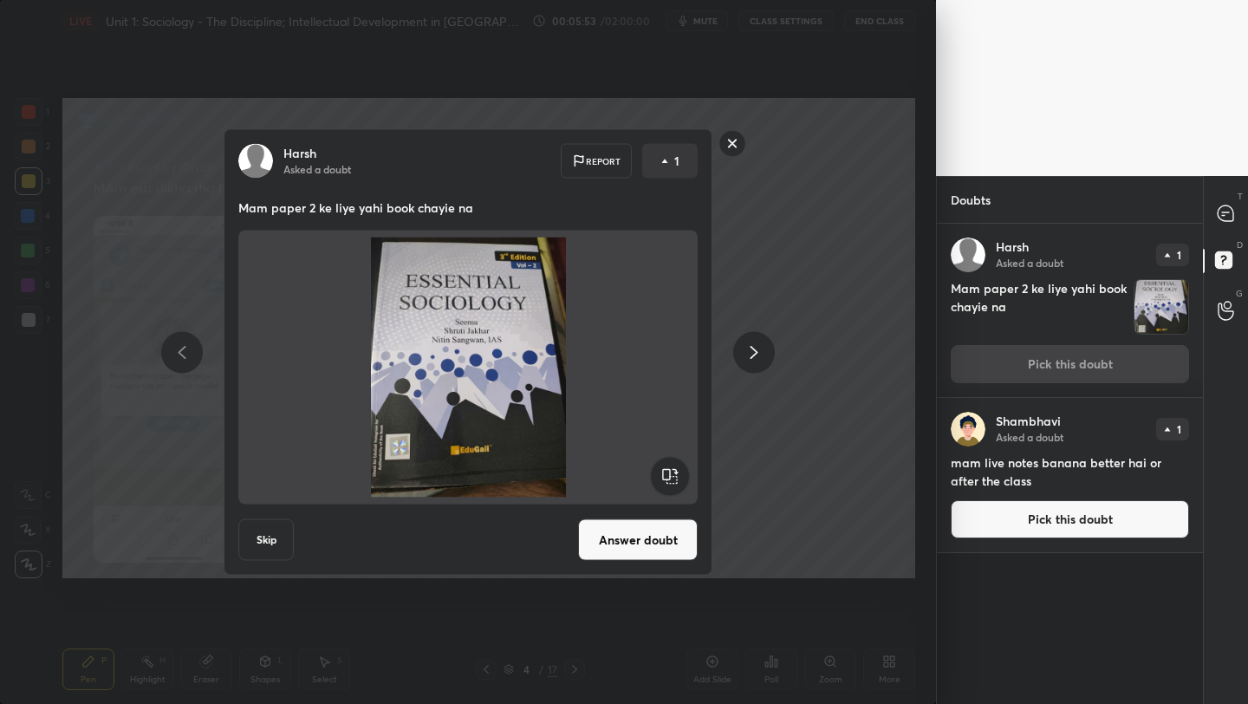
click at [627, 551] on button "Answer doubt" at bounding box center [638, 540] width 120 height 42
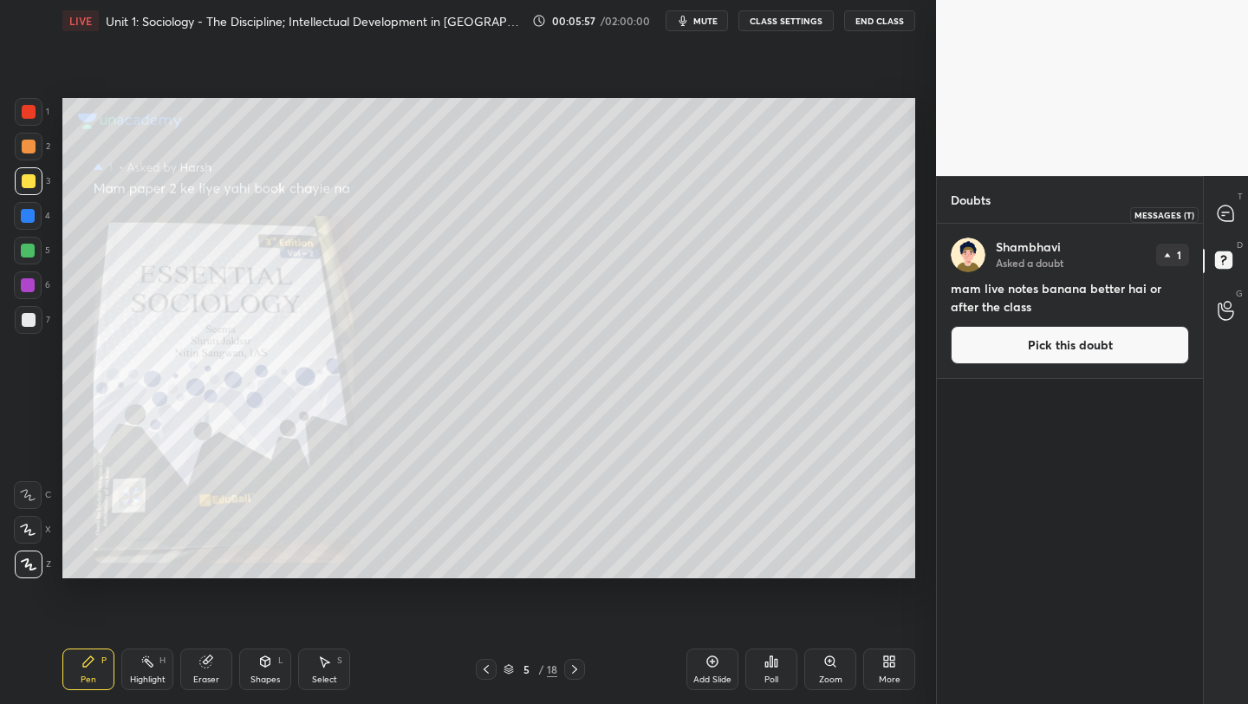
click at [1228, 207] on icon at bounding box center [1226, 213] width 16 height 16
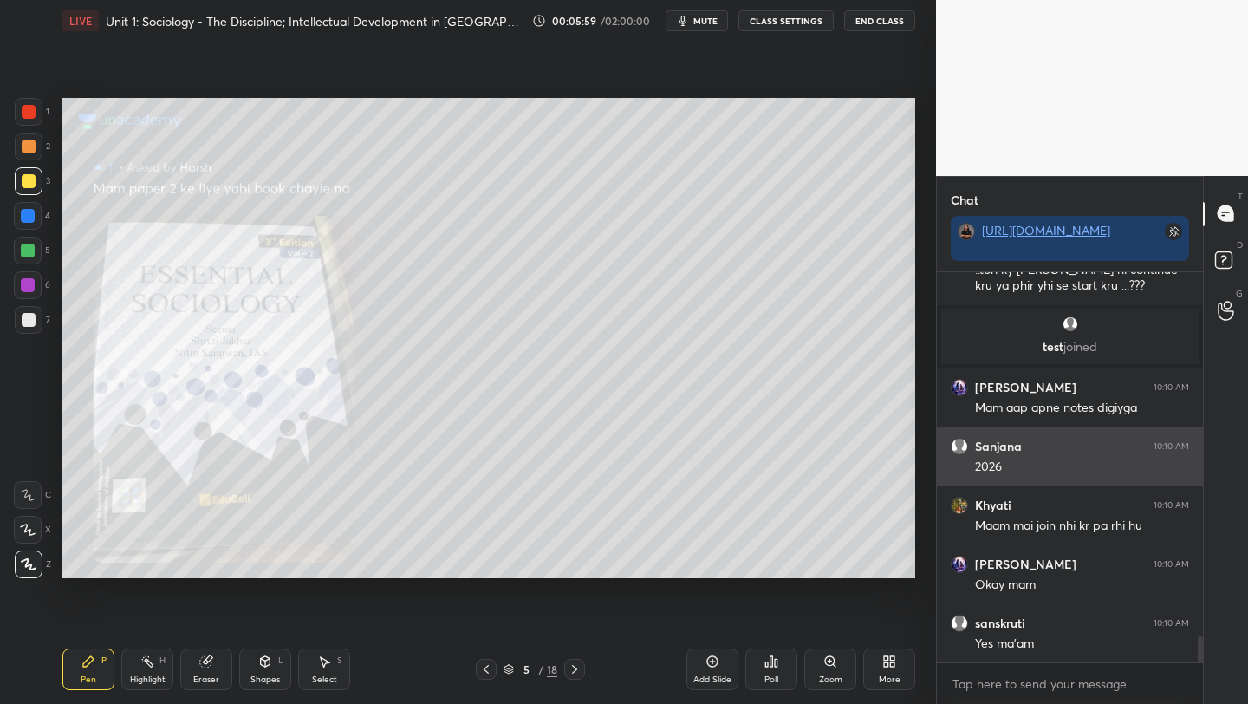
scroll to position [5638, 0]
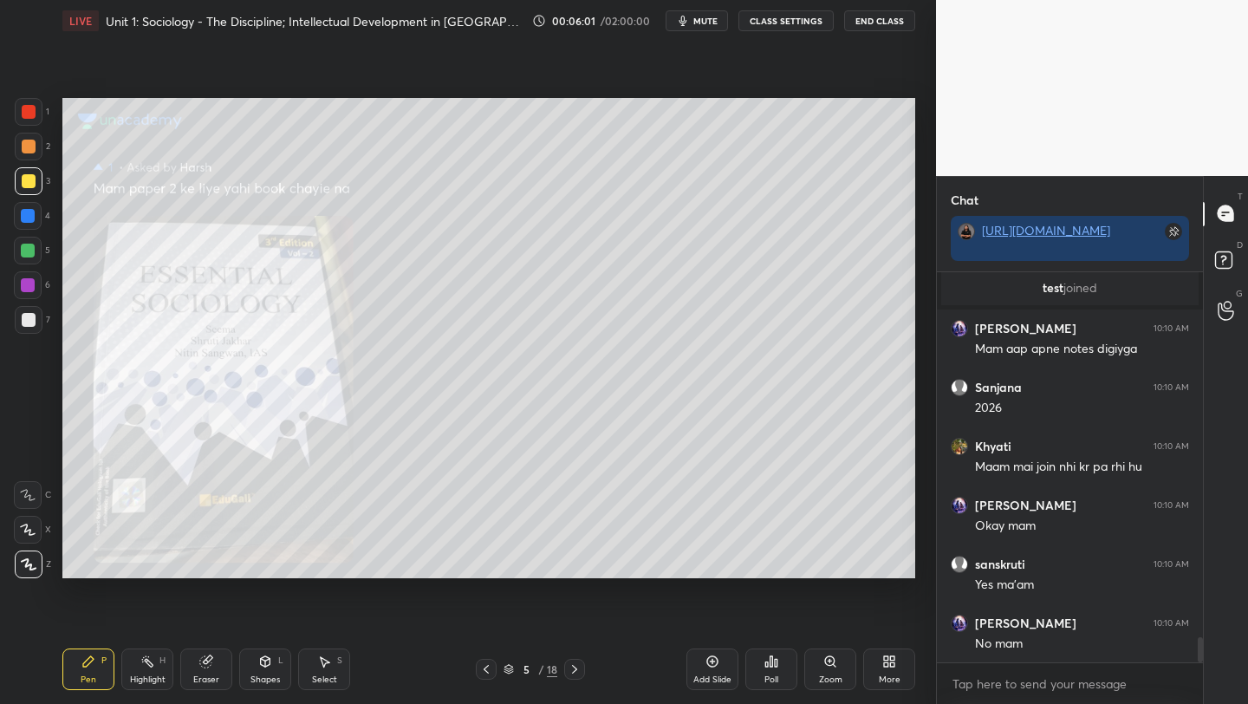
click at [477, 673] on div at bounding box center [486, 669] width 21 height 21
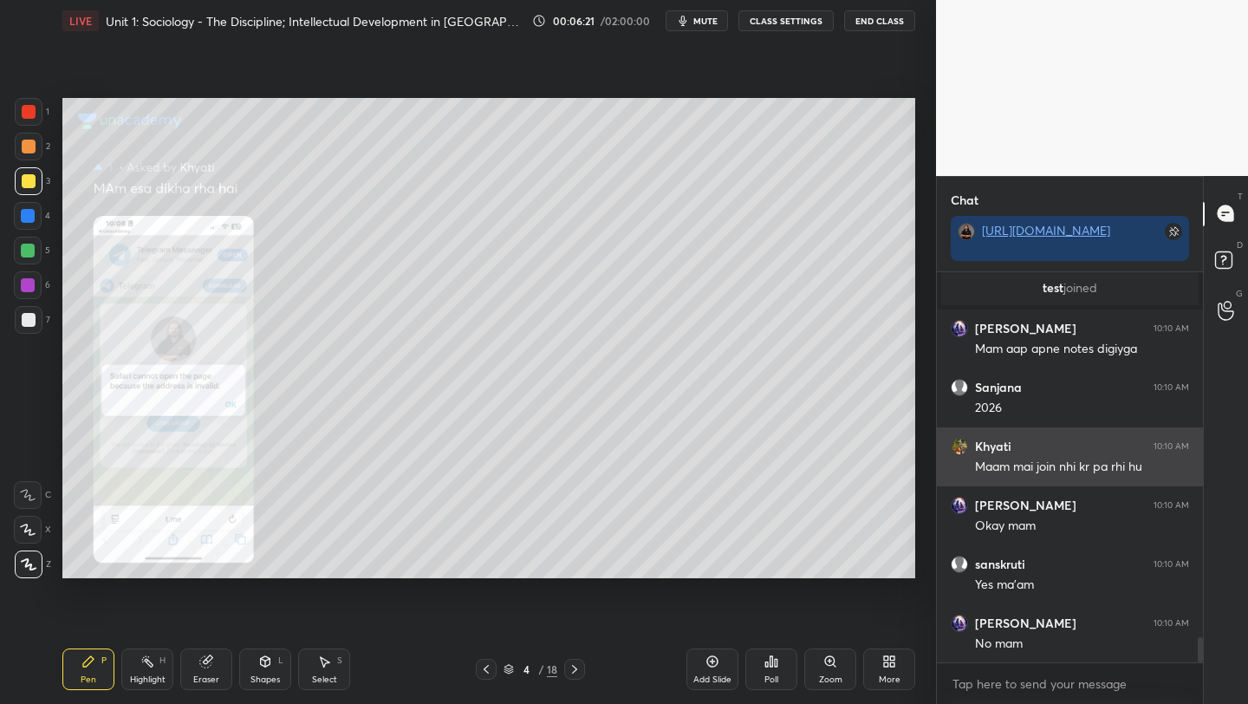
scroll to position [5712, 0]
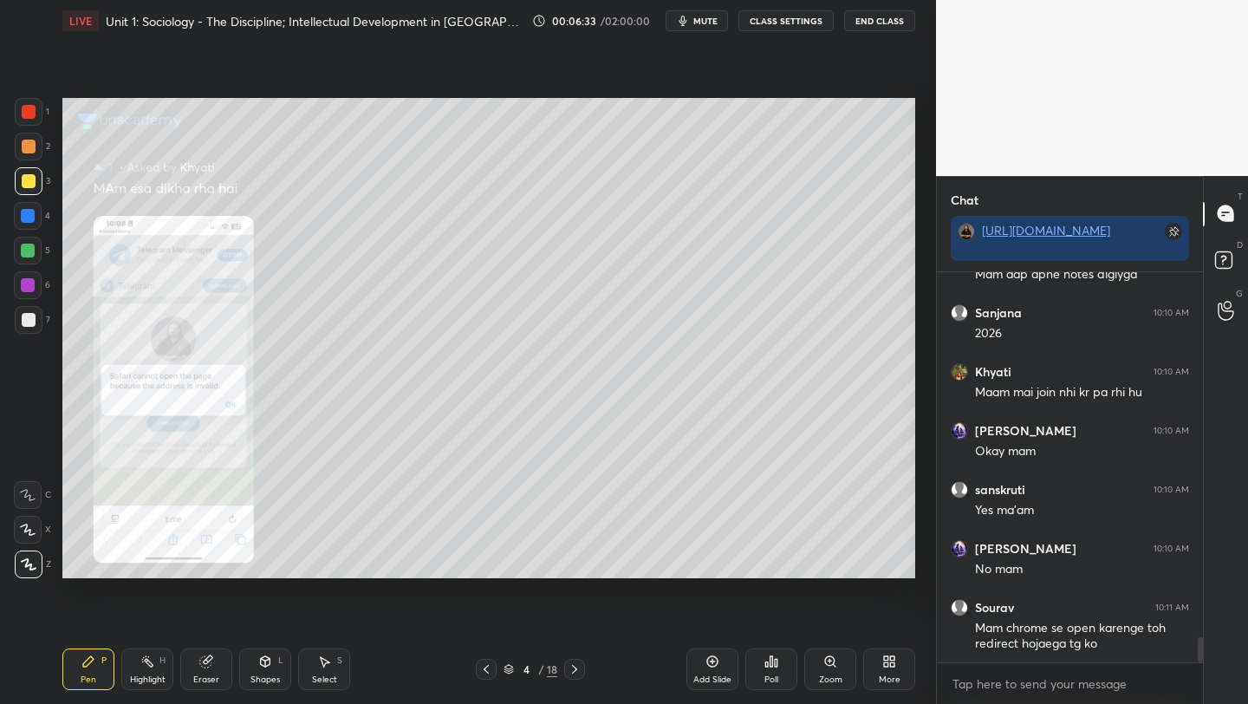
click at [485, 668] on icon at bounding box center [486, 669] width 5 height 9
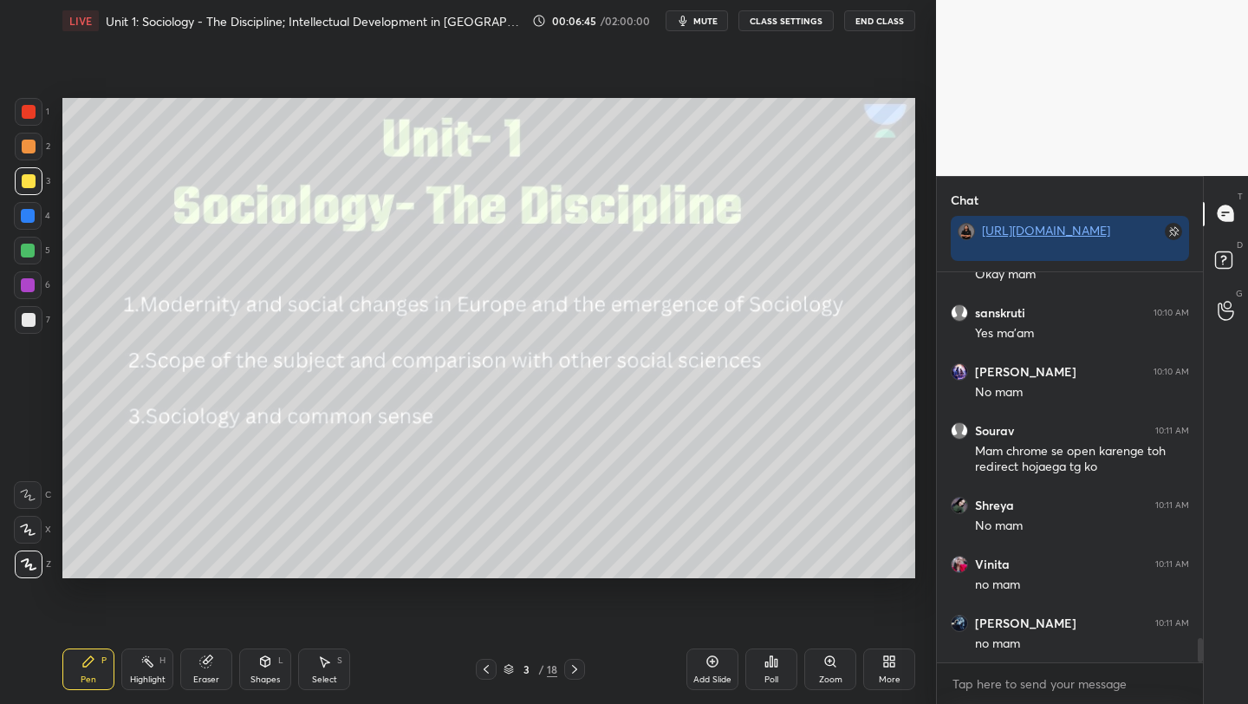
scroll to position [5948, 0]
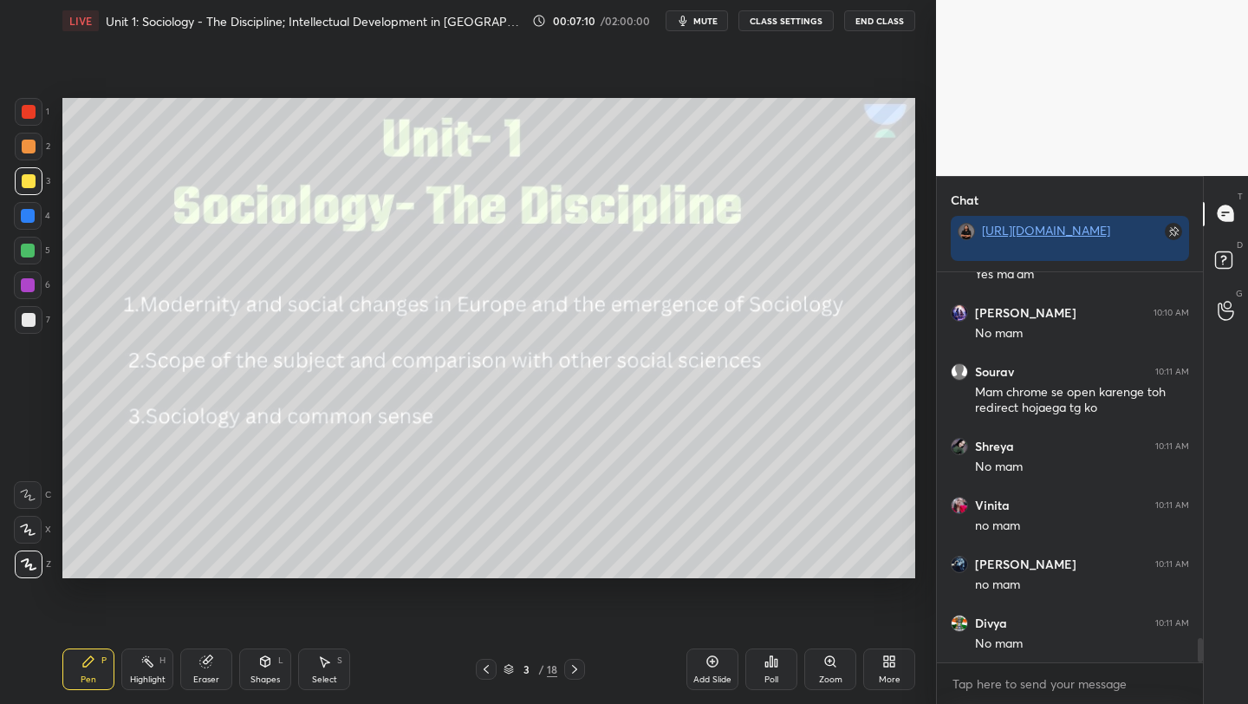
click at [701, 669] on div "Add Slide" at bounding box center [713, 669] width 52 height 42
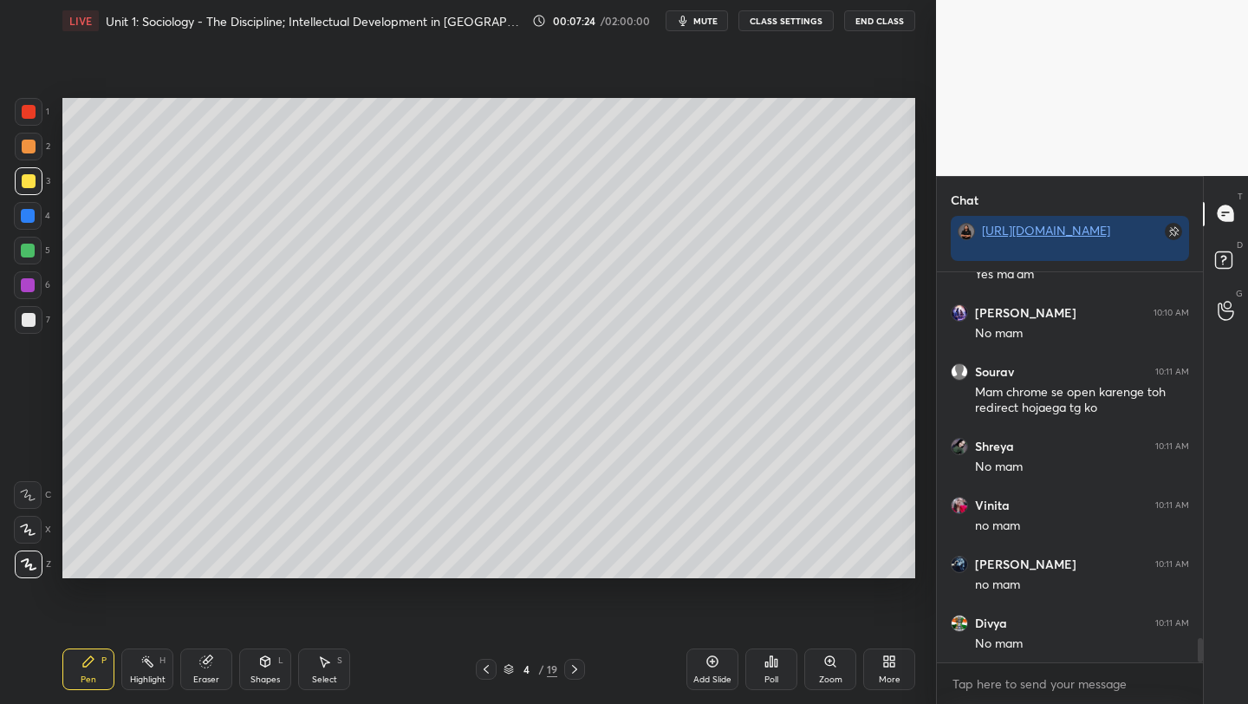
scroll to position [6007, 0]
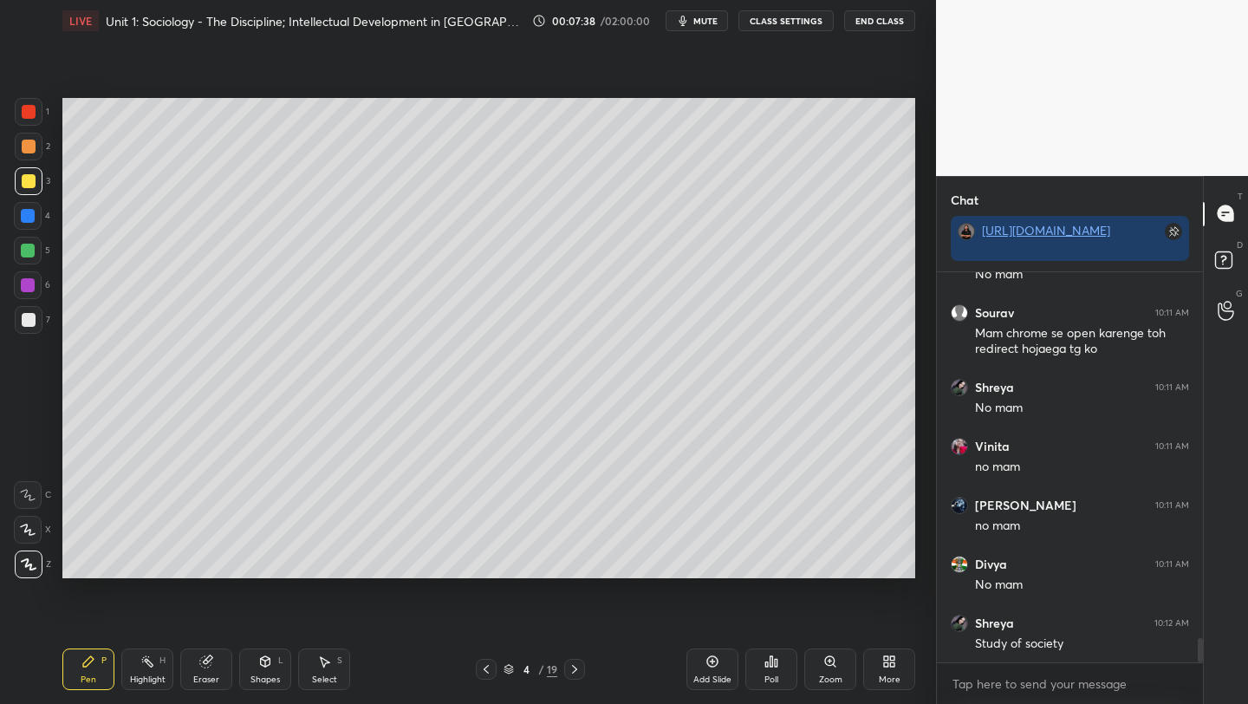
click at [29, 284] on div at bounding box center [28, 285] width 14 height 14
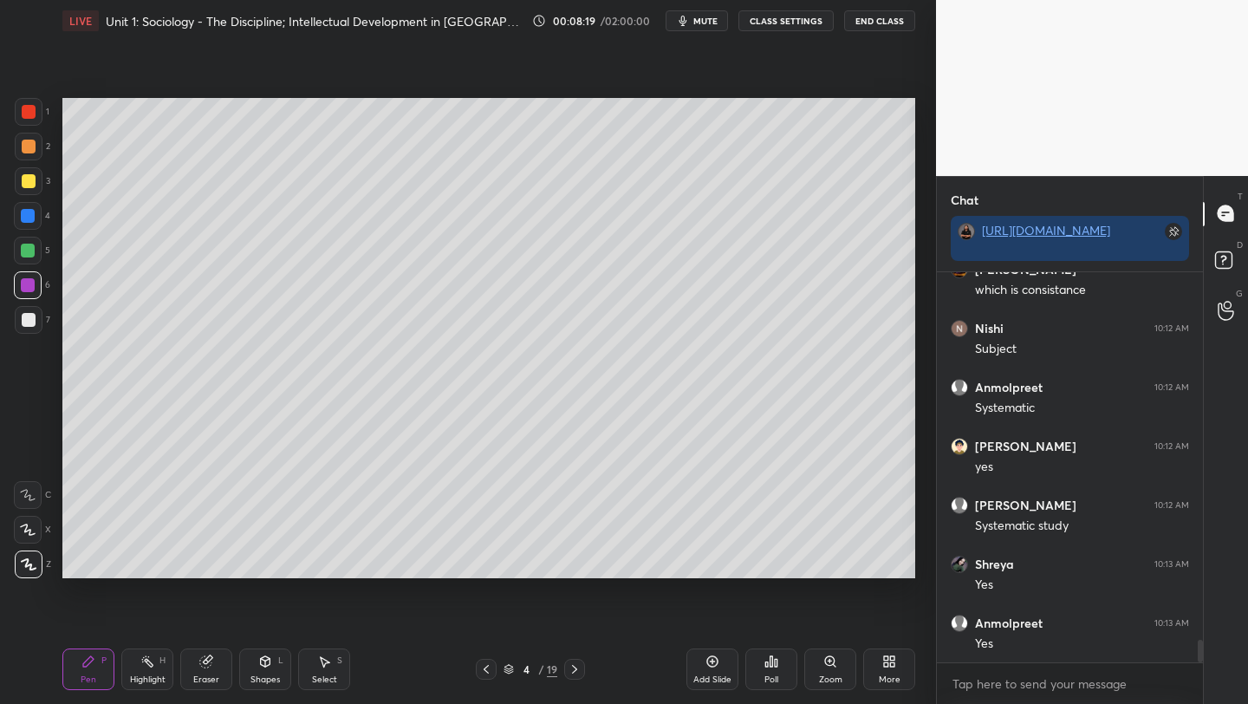
scroll to position [6512, 0]
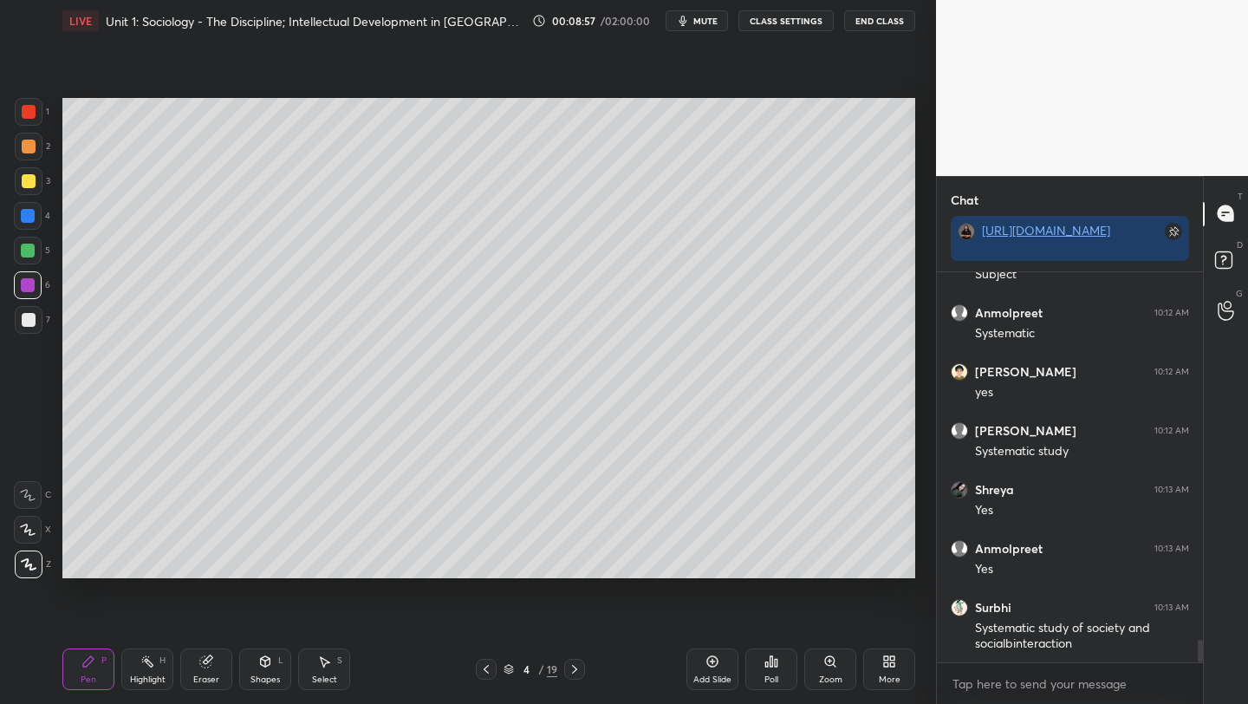
click at [29, 251] on div at bounding box center [28, 251] width 14 height 14
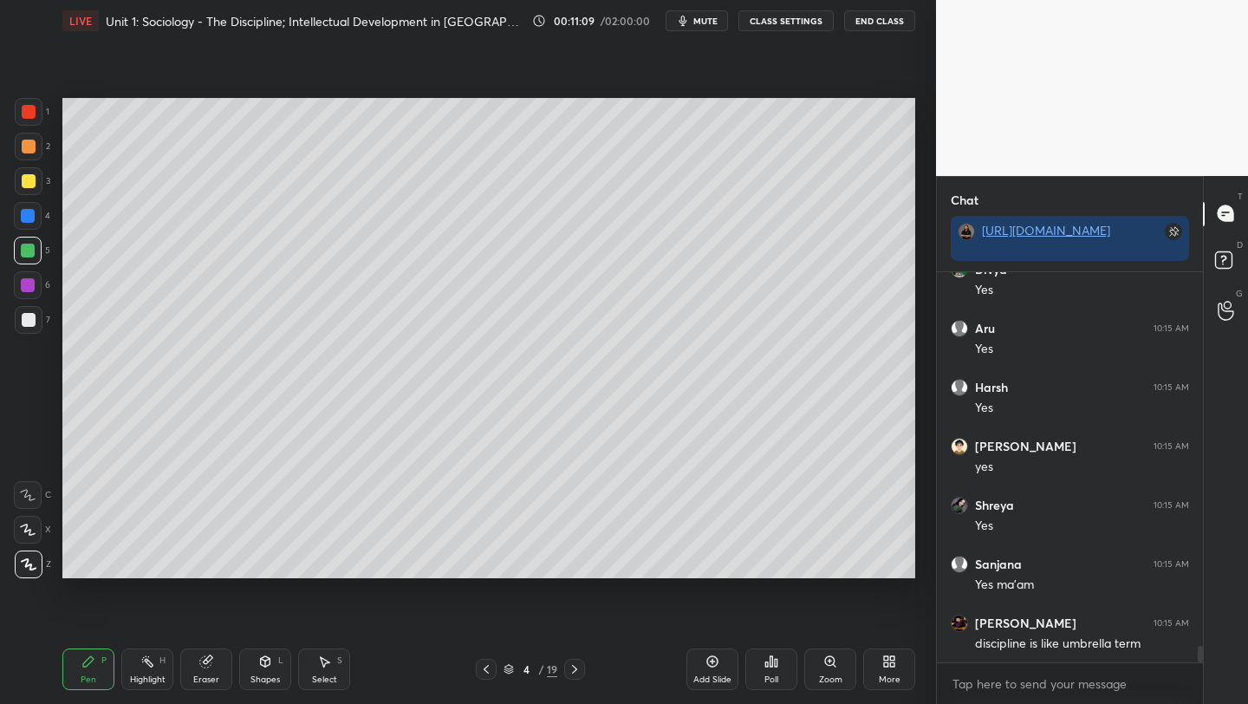
scroll to position [8901, 0]
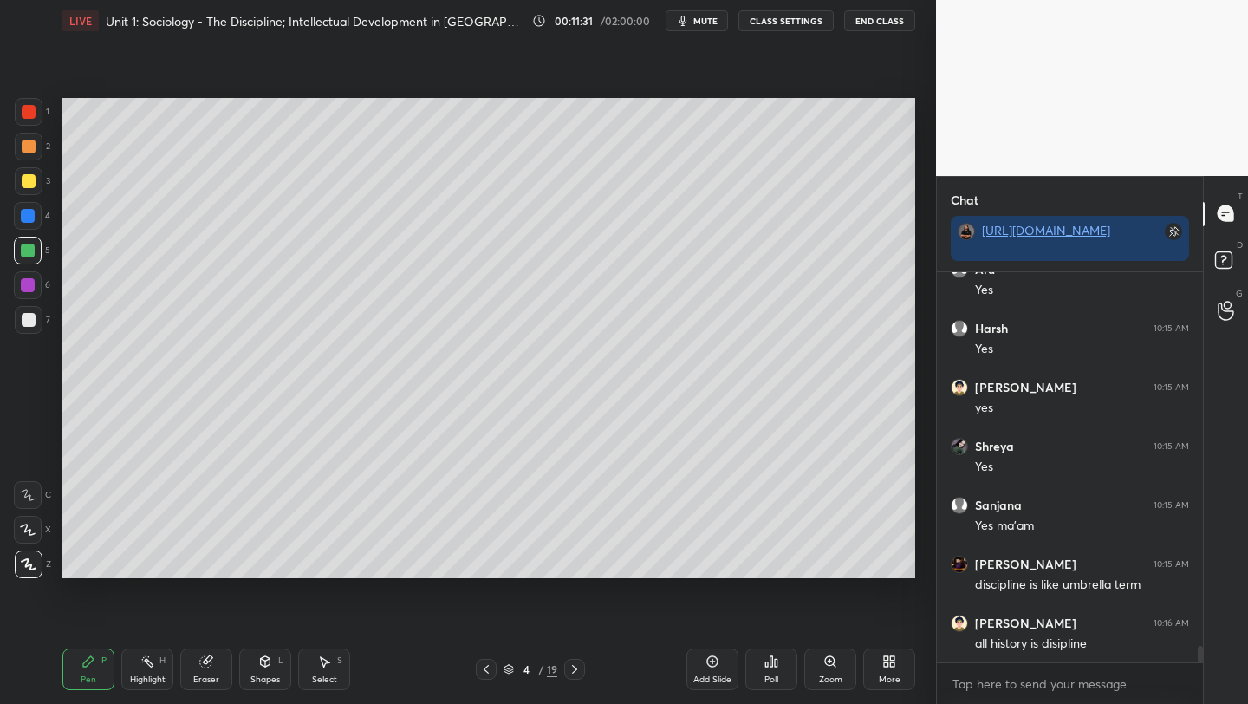
click at [776, 573] on div "Setting up your live class Poll for secs No correct answer Start poll" at bounding box center [488, 338] width 867 height 593
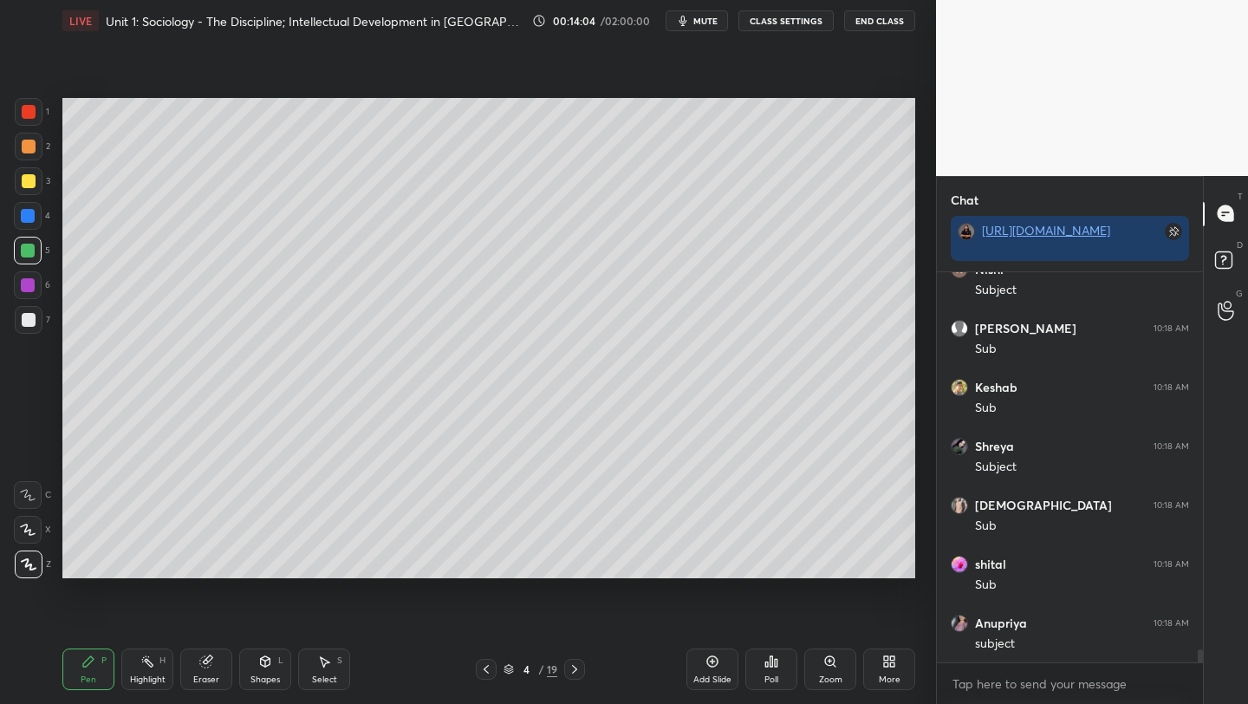
scroll to position [11306, 0]
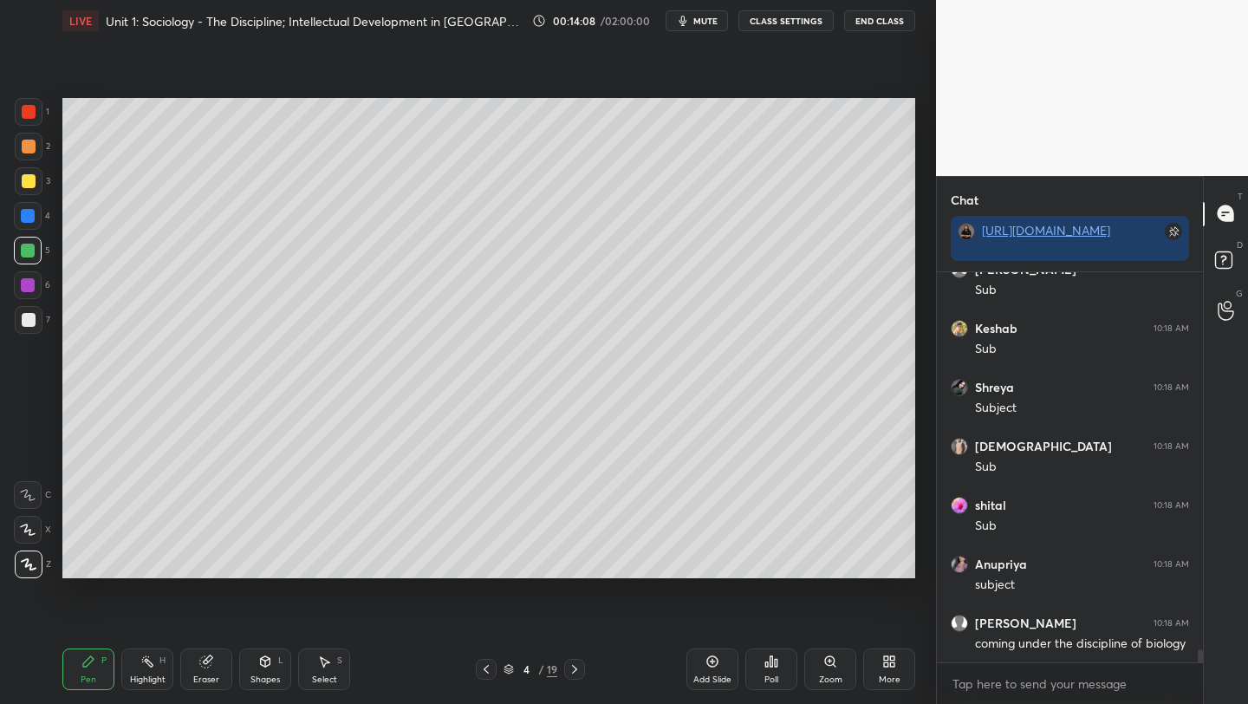
click at [483, 671] on icon at bounding box center [486, 669] width 14 height 14
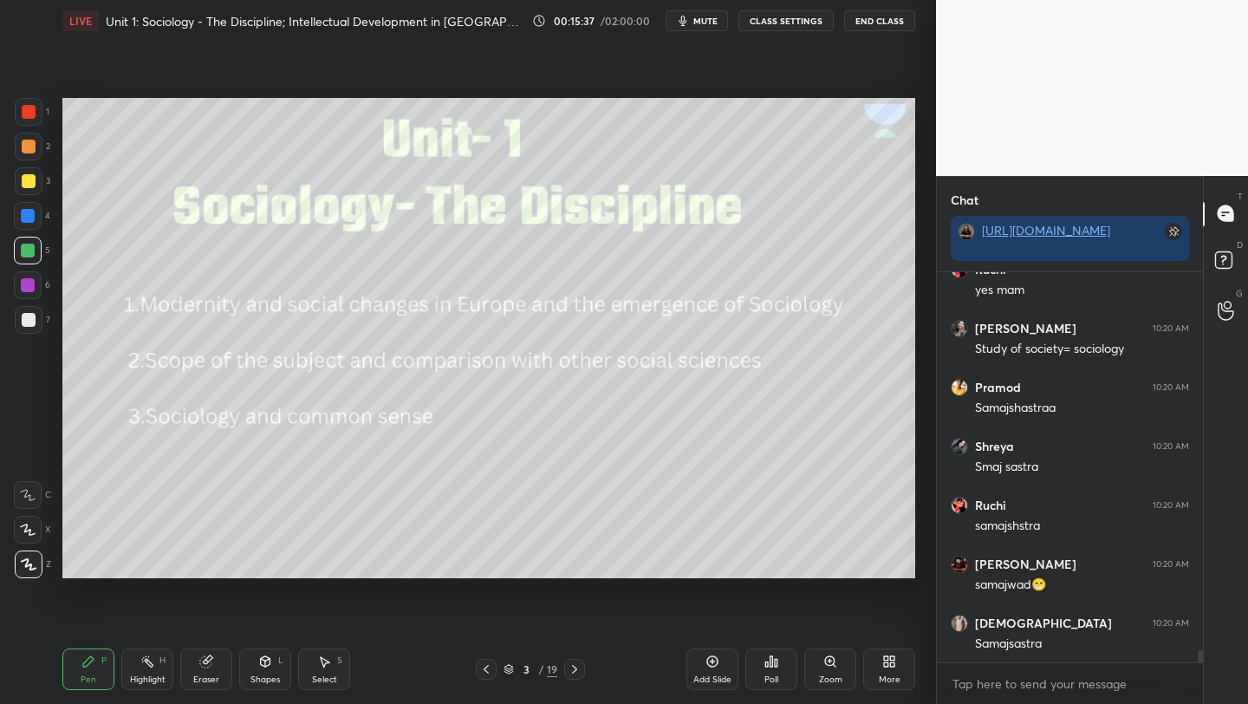
scroll to position [12386, 0]
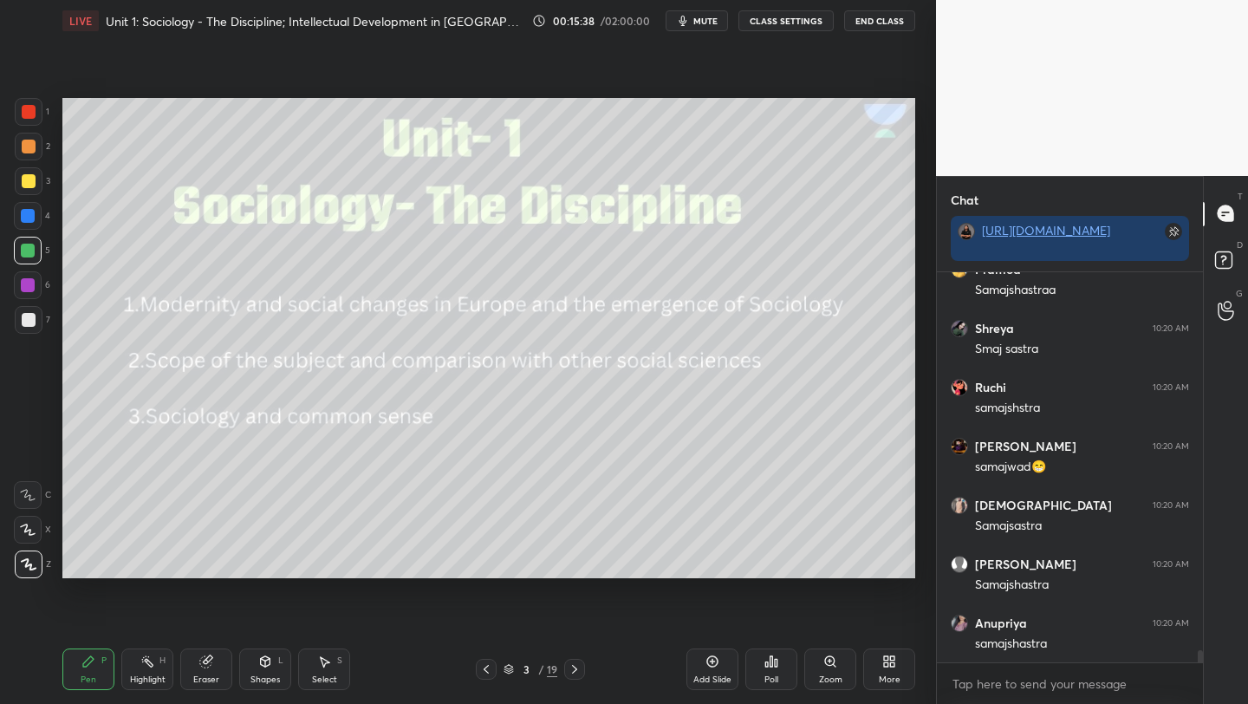
click at [574, 672] on icon at bounding box center [574, 669] width 5 height 9
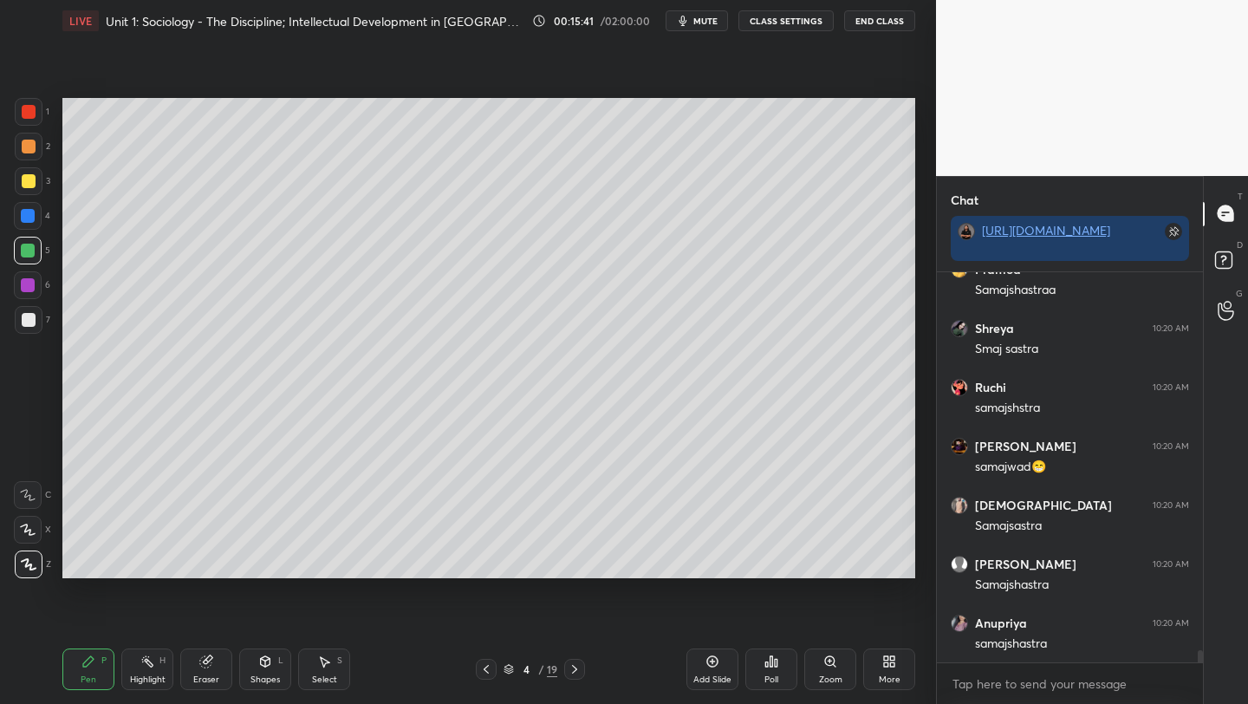
click at [709, 672] on div "Add Slide" at bounding box center [713, 669] width 52 height 42
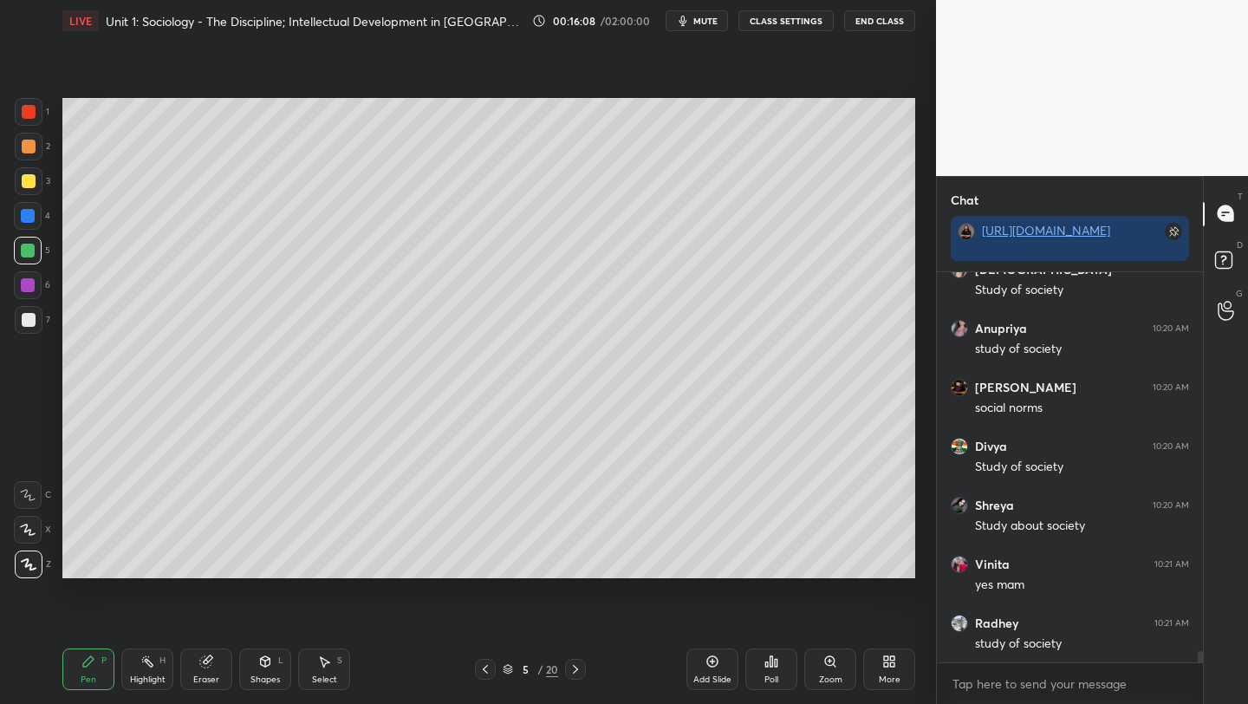
scroll to position [13389, 0]
click at [24, 316] on div at bounding box center [29, 320] width 14 height 14
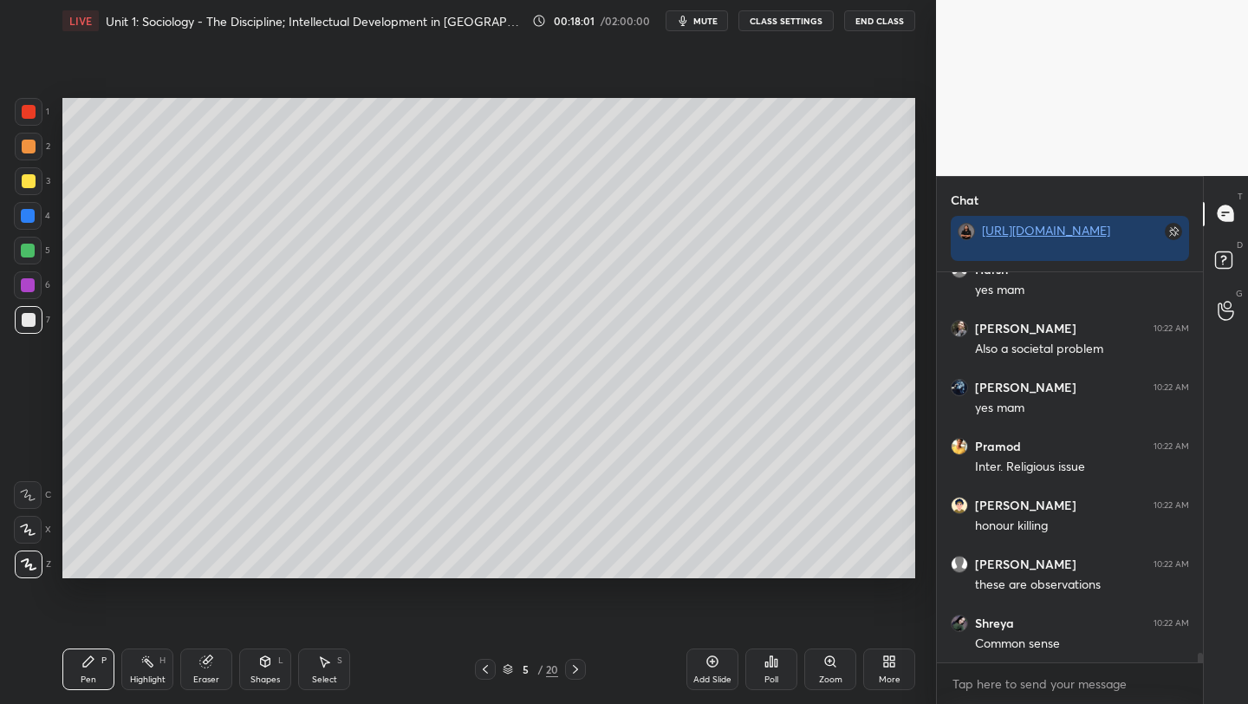
scroll to position [15410, 0]
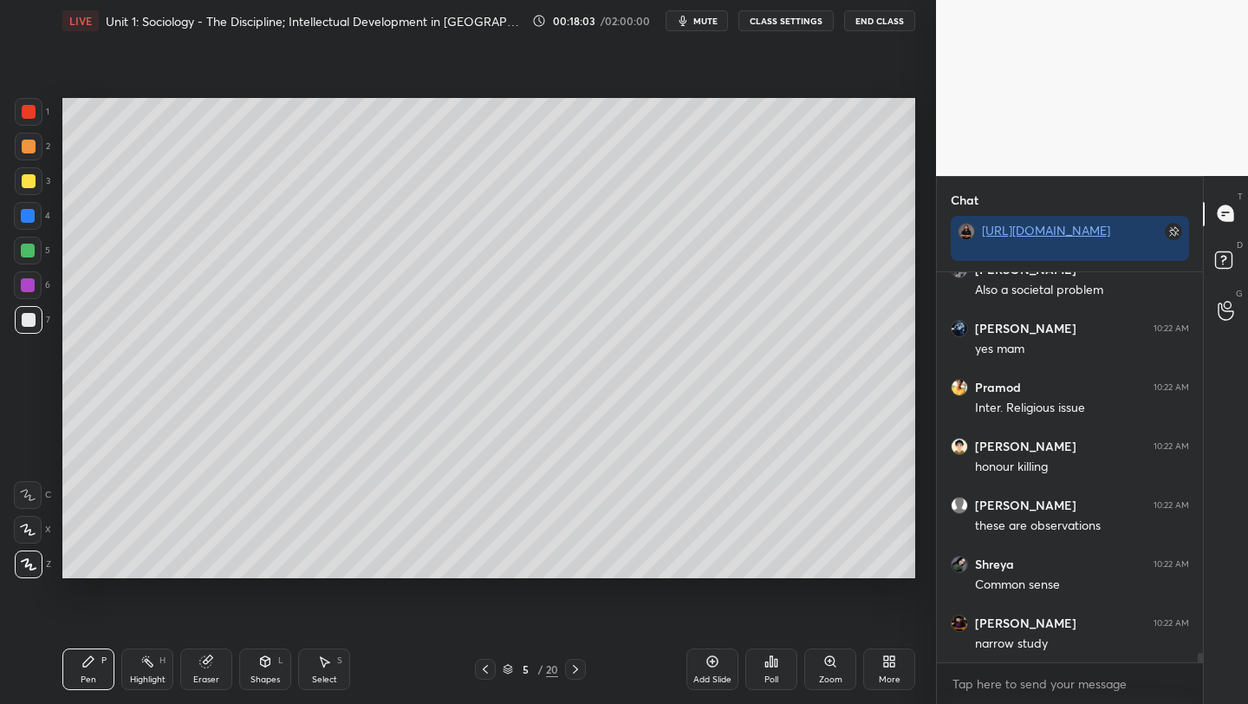
click at [27, 286] on div at bounding box center [28, 285] width 14 height 14
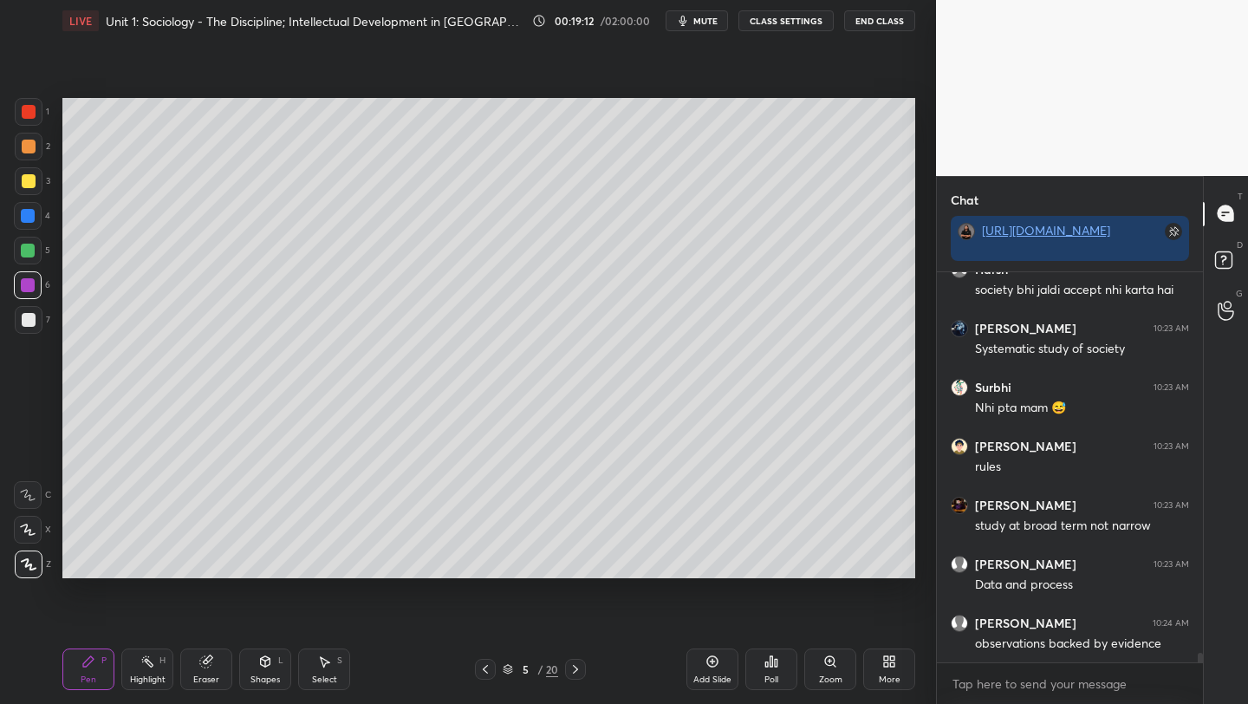
scroll to position [16059, 0]
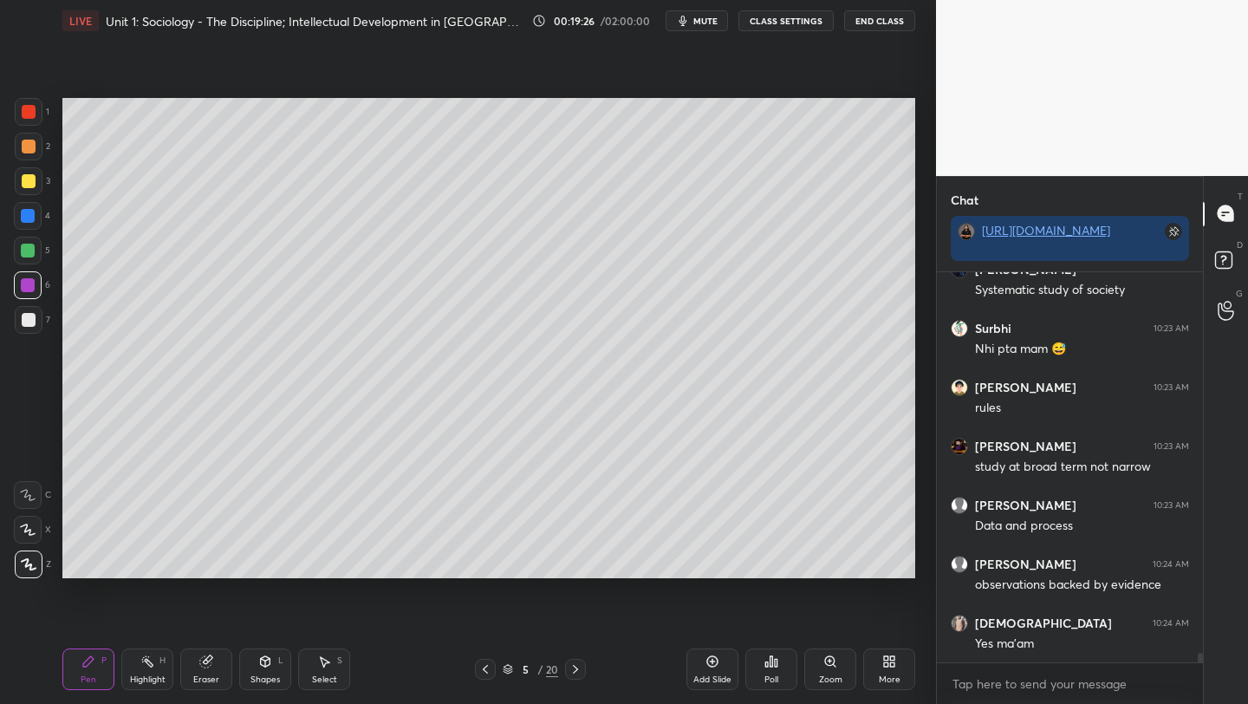
click at [705, 671] on div "Add Slide" at bounding box center [713, 669] width 52 height 42
click at [27, 316] on div at bounding box center [29, 320] width 14 height 14
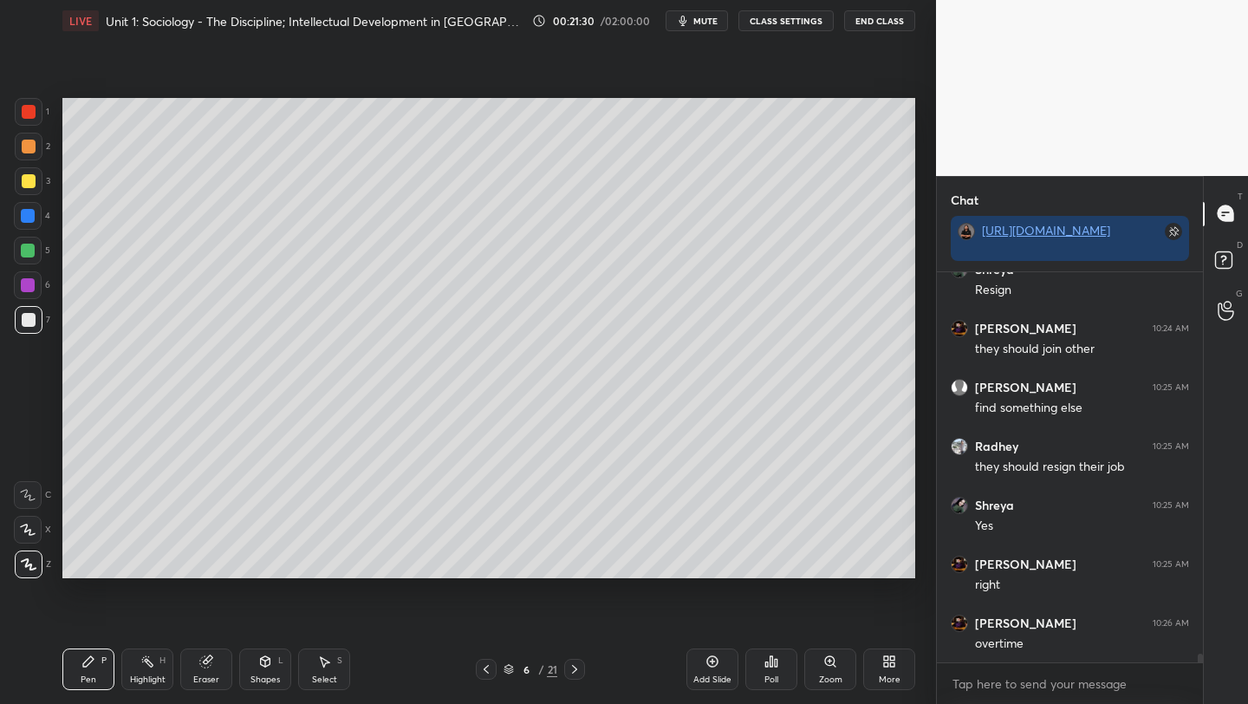
scroll to position [16590, 0]
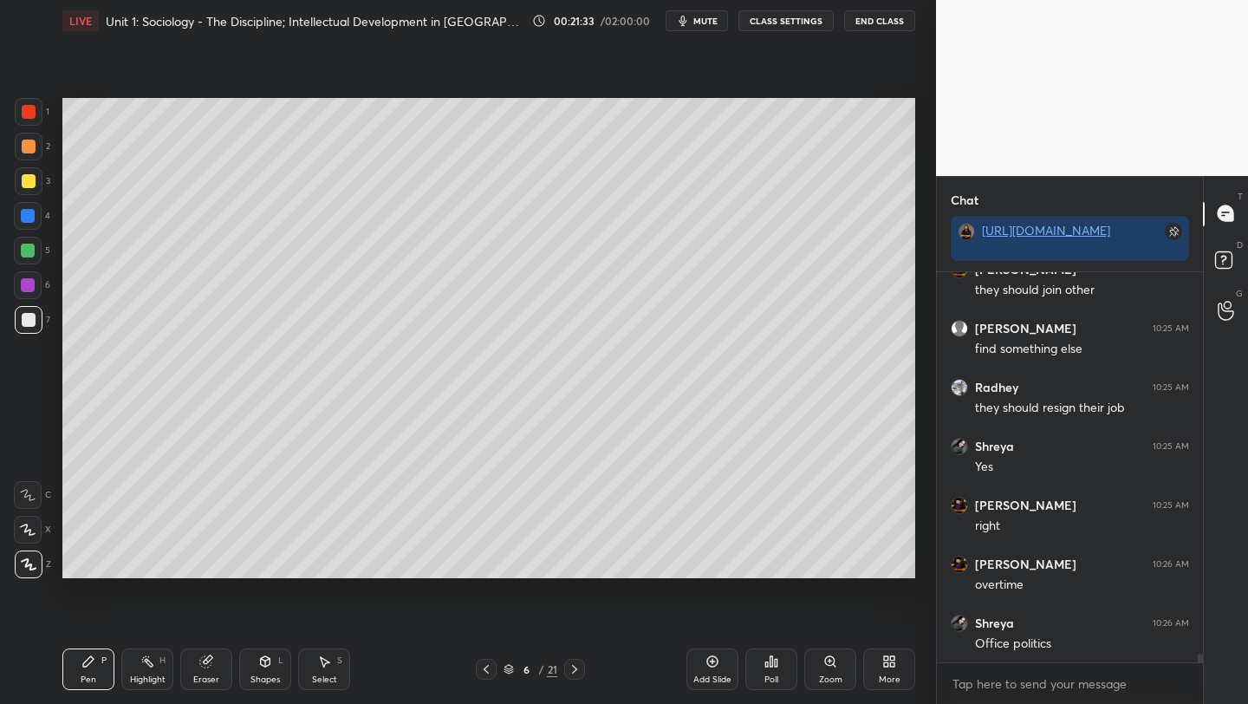
click at [27, 251] on div at bounding box center [28, 251] width 14 height 14
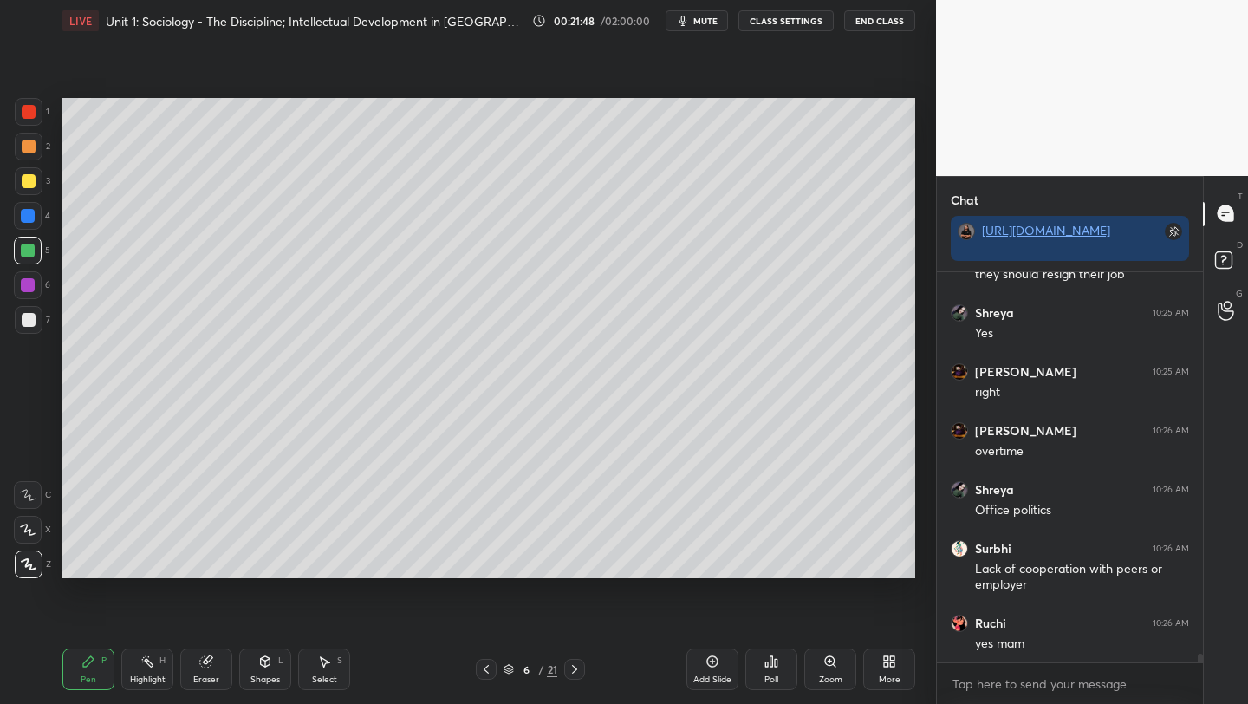
scroll to position [16782, 0]
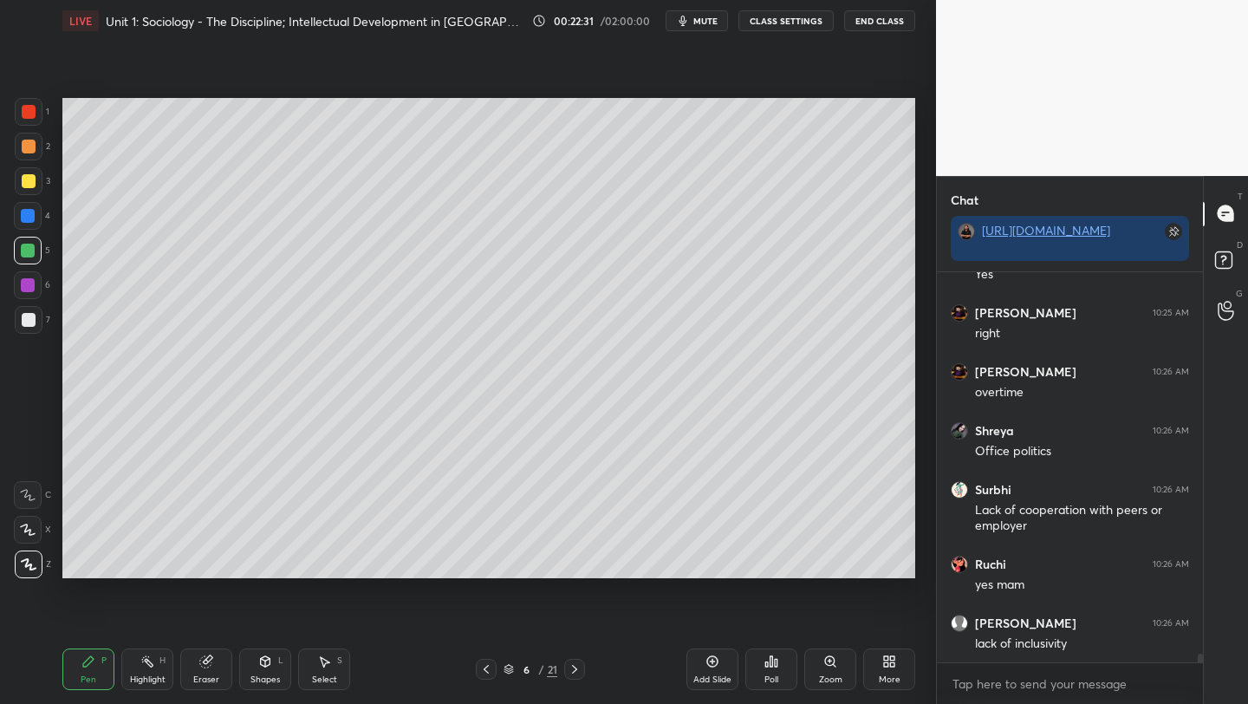
click at [704, 663] on div "Add Slide" at bounding box center [713, 669] width 52 height 42
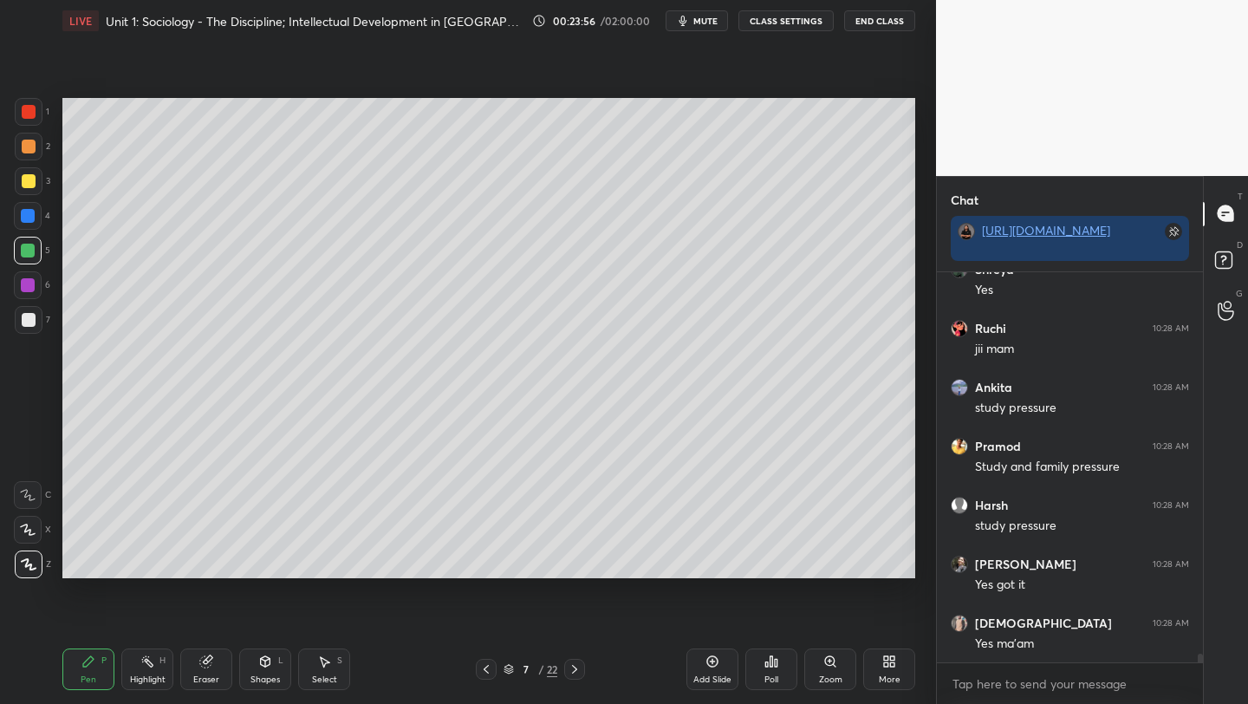
scroll to position [17431, 0]
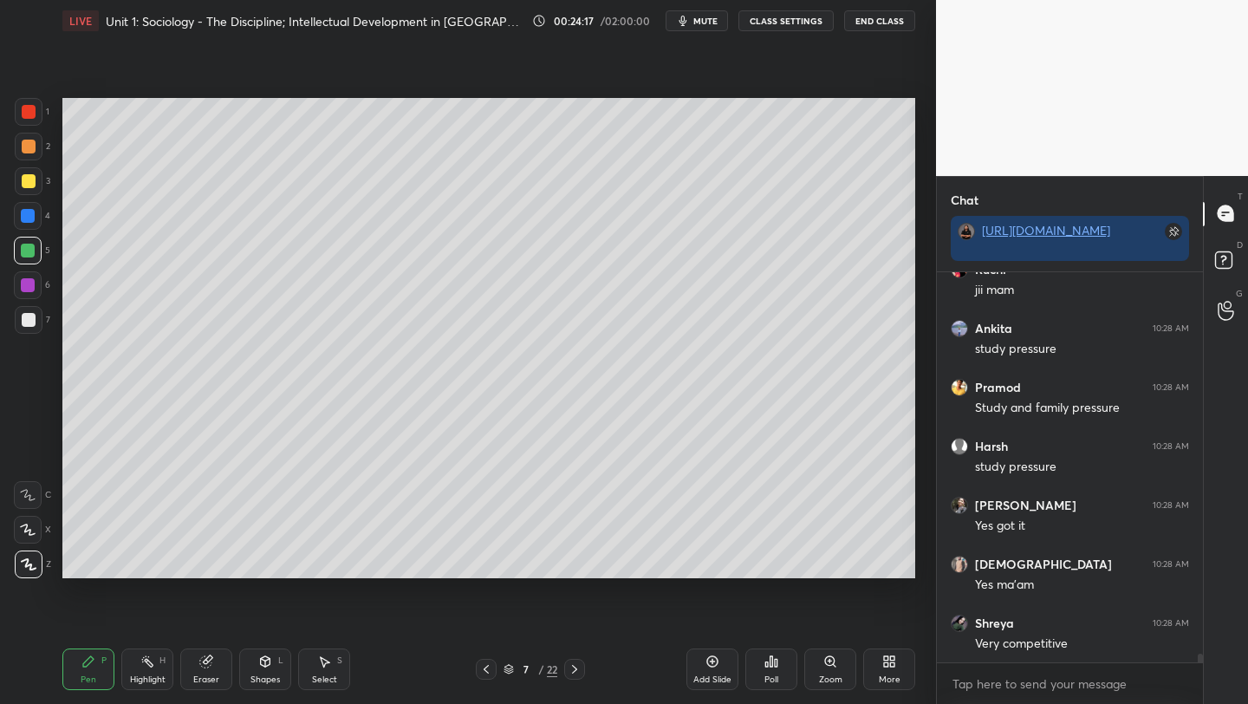
click at [487, 668] on icon at bounding box center [486, 669] width 14 height 14
click at [484, 666] on icon at bounding box center [486, 669] width 14 height 14
click at [484, 673] on icon at bounding box center [486, 669] width 14 height 14
click at [482, 669] on icon at bounding box center [486, 669] width 14 height 14
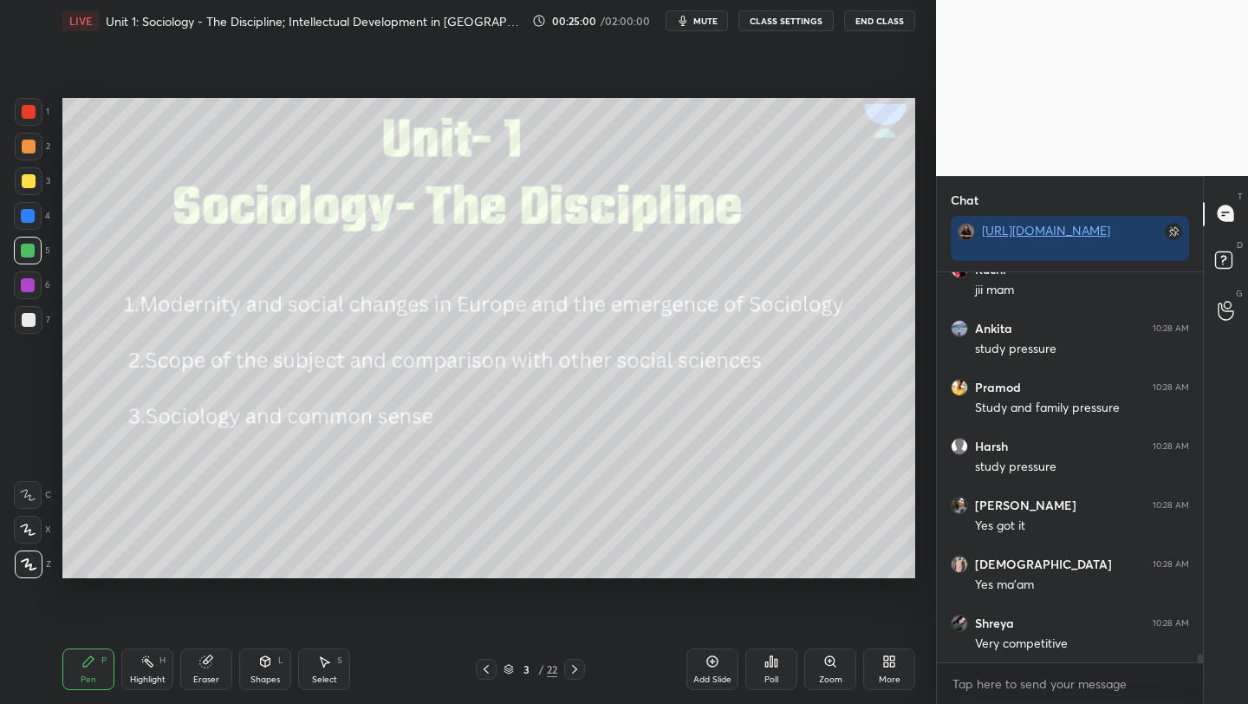
scroll to position [17489, 0]
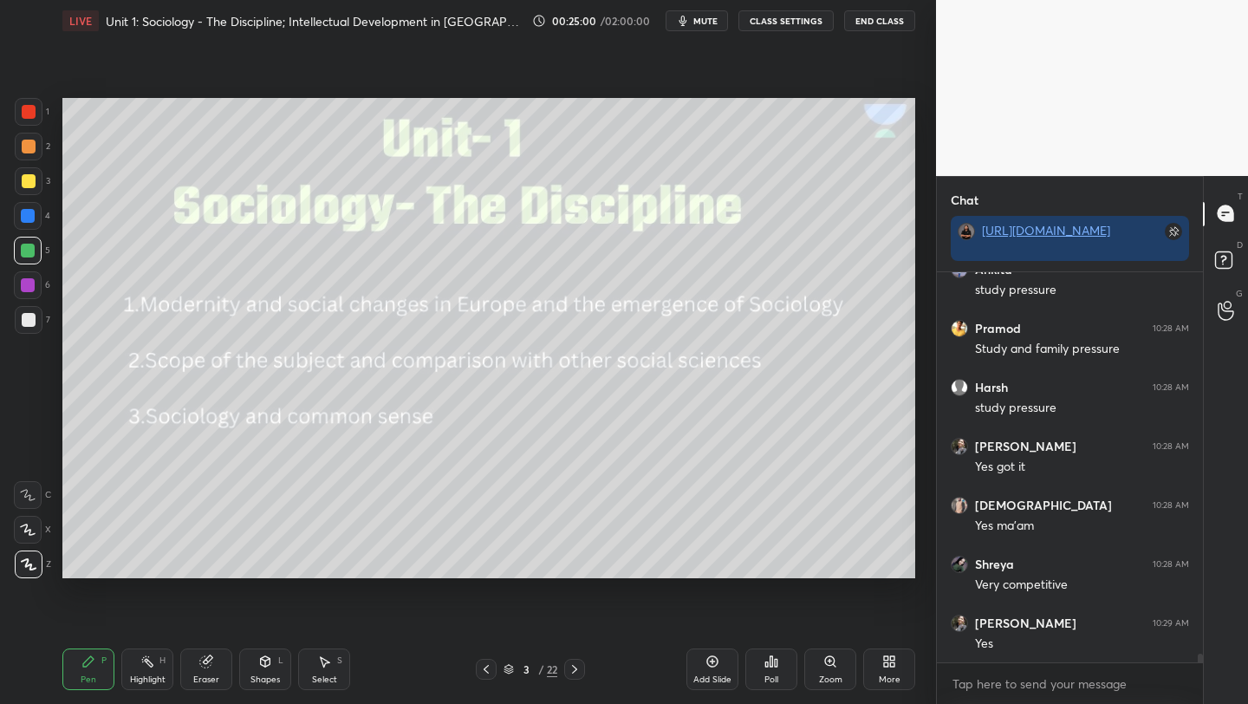
click at [765, 671] on div "Poll" at bounding box center [772, 669] width 52 height 42
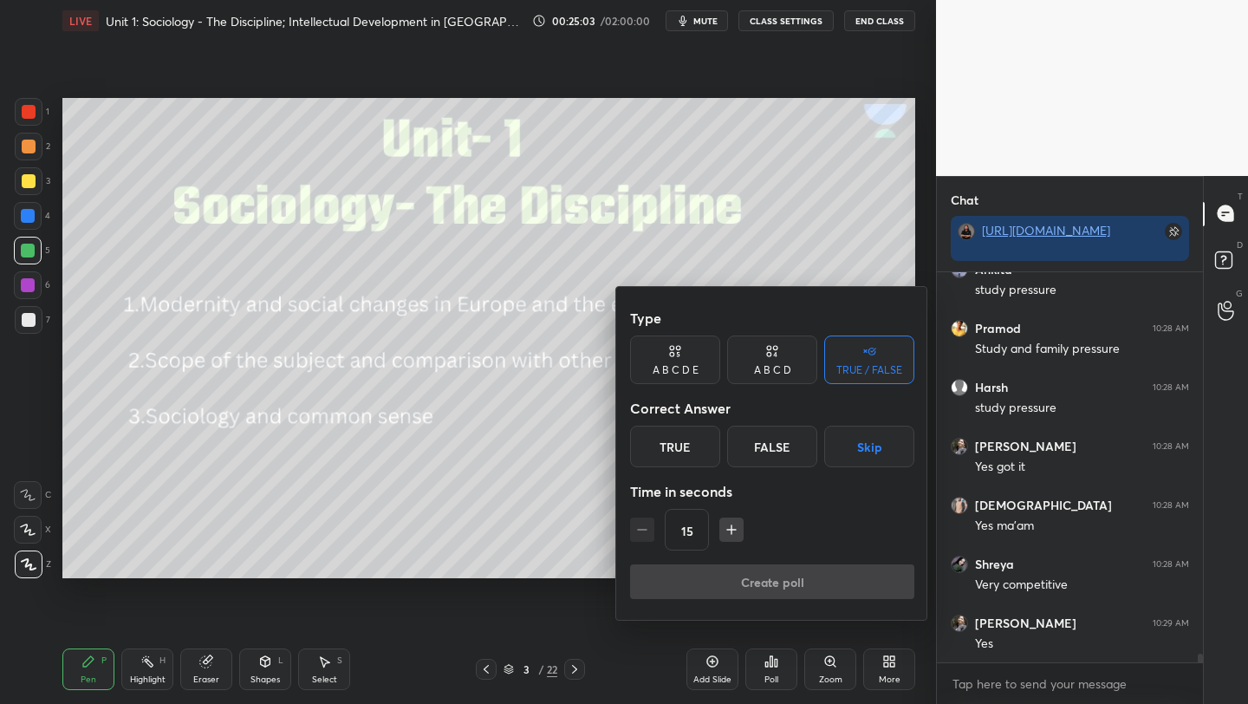
drag, startPoint x: 662, startPoint y: 448, endPoint x: 675, endPoint y: 464, distance: 19.8
click at [662, 448] on div "True" at bounding box center [675, 447] width 90 height 42
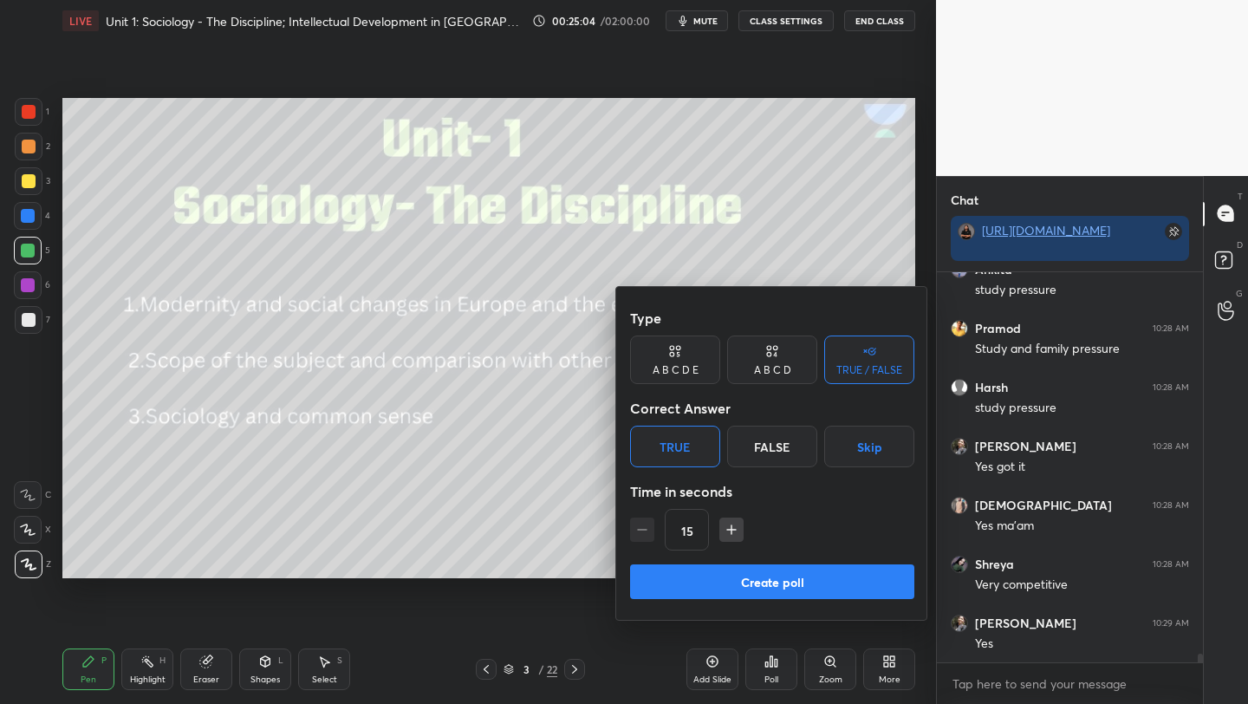
click at [726, 583] on button "Create poll" at bounding box center [772, 581] width 284 height 35
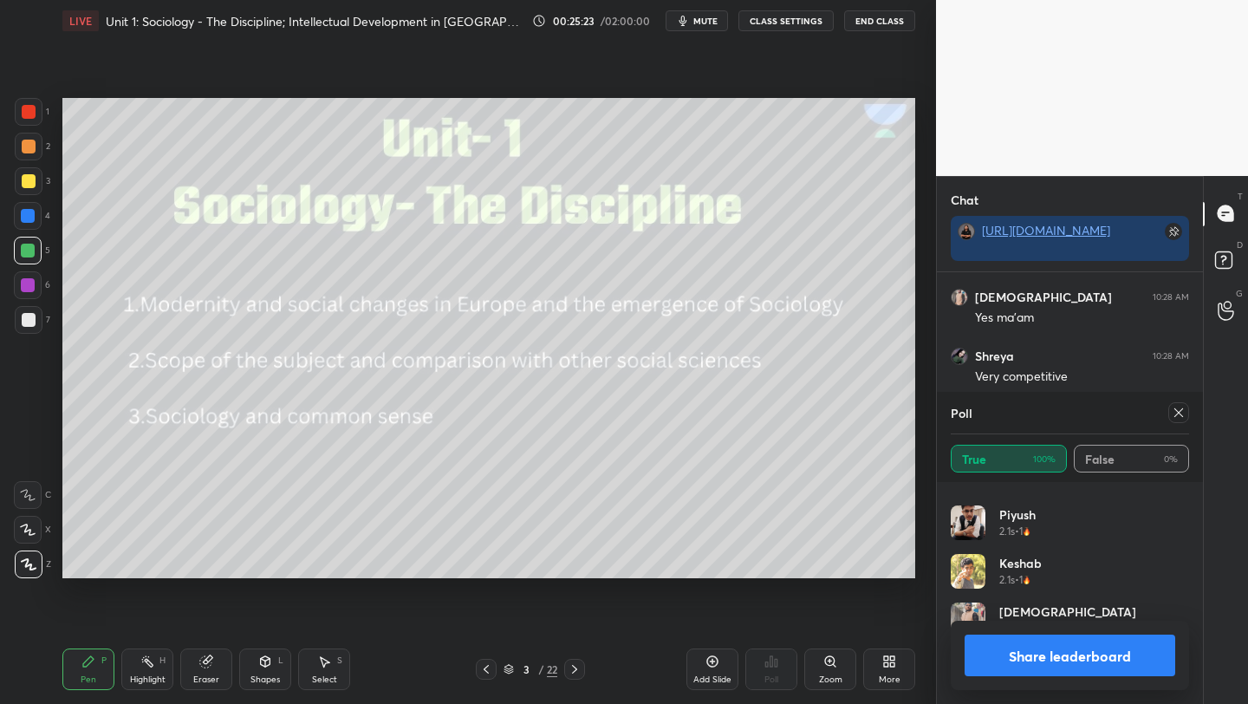
scroll to position [0, 0]
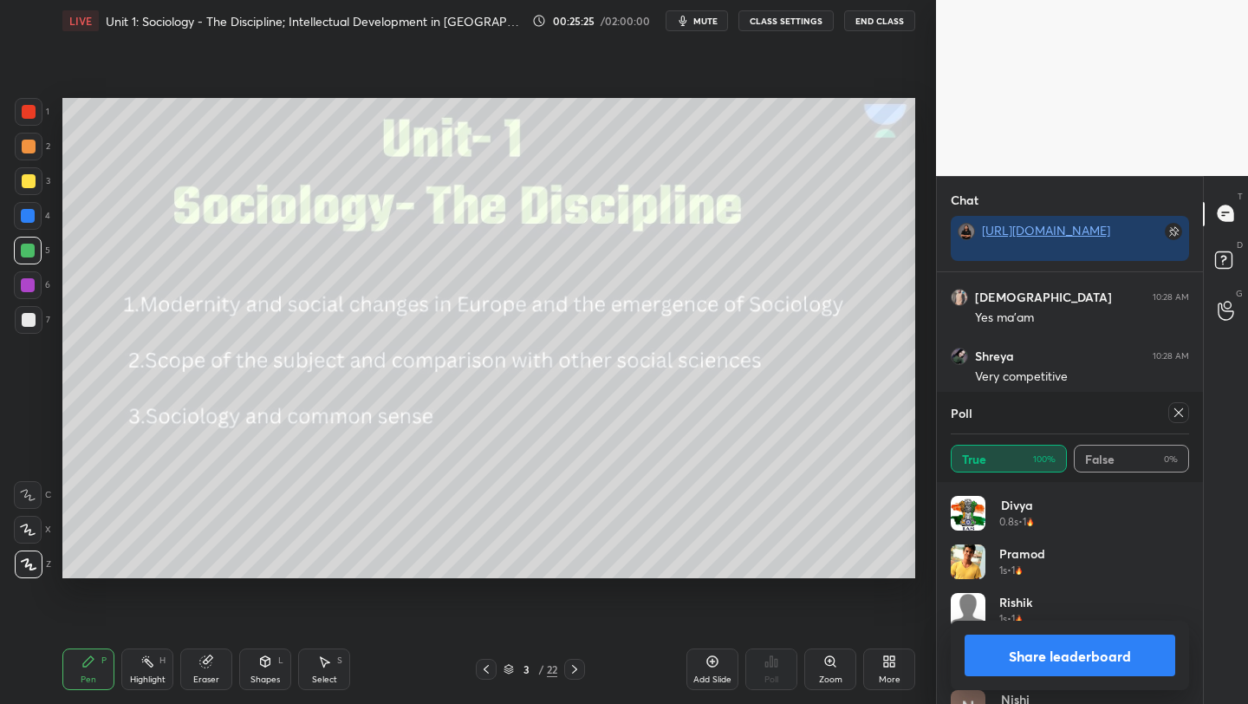
click at [1174, 413] on icon at bounding box center [1179, 413] width 14 height 14
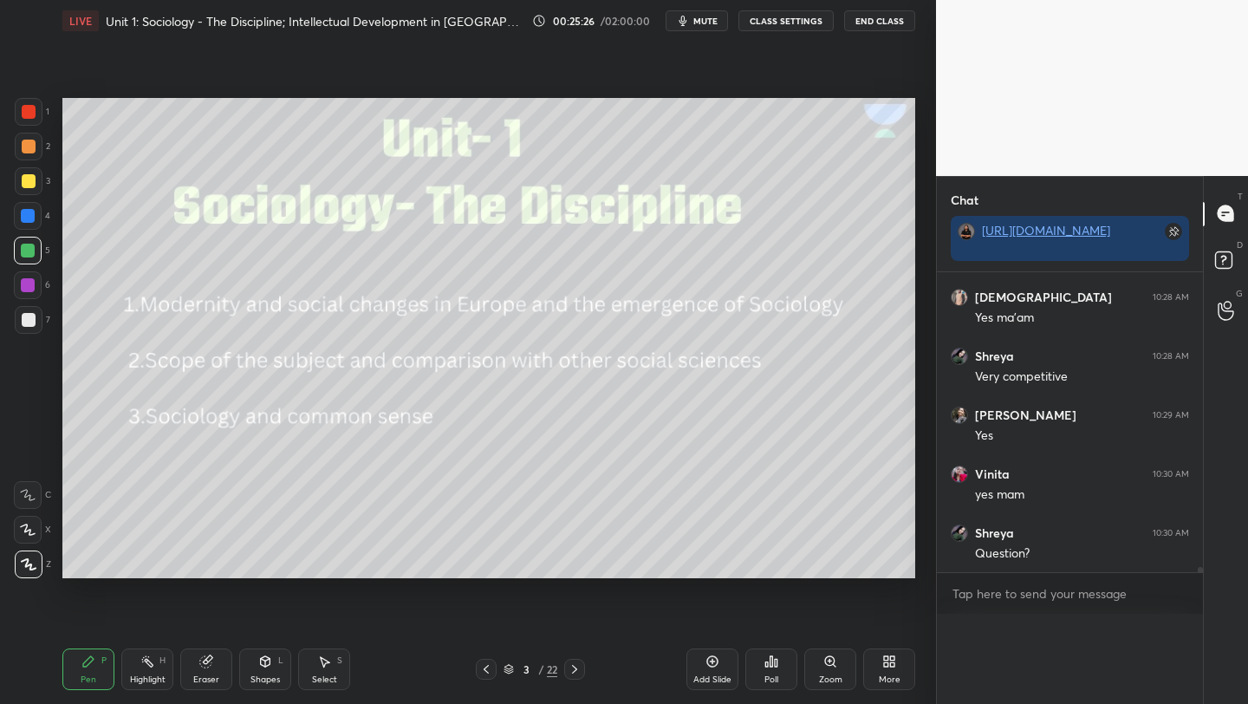
scroll to position [17645, 0]
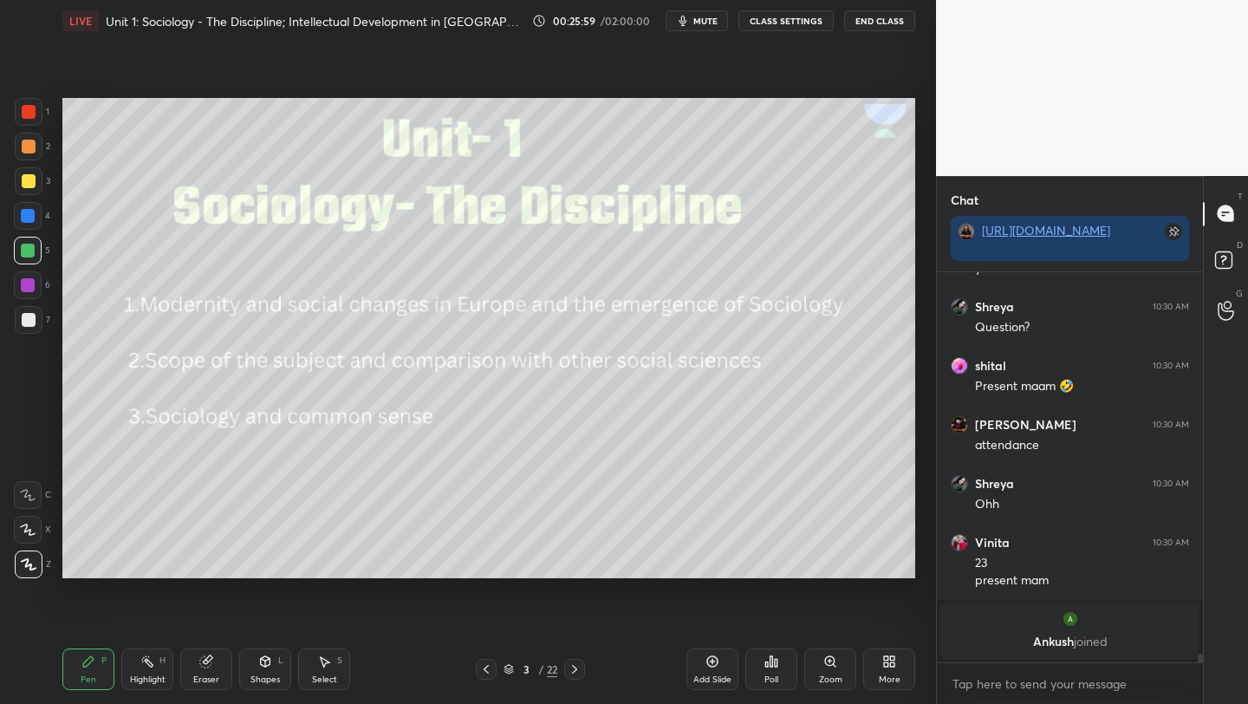
click at [577, 585] on div "Setting up your live class Poll for secs No correct answer Start poll" at bounding box center [488, 338] width 867 height 593
click at [702, 675] on div "Add Slide" at bounding box center [713, 679] width 38 height 9
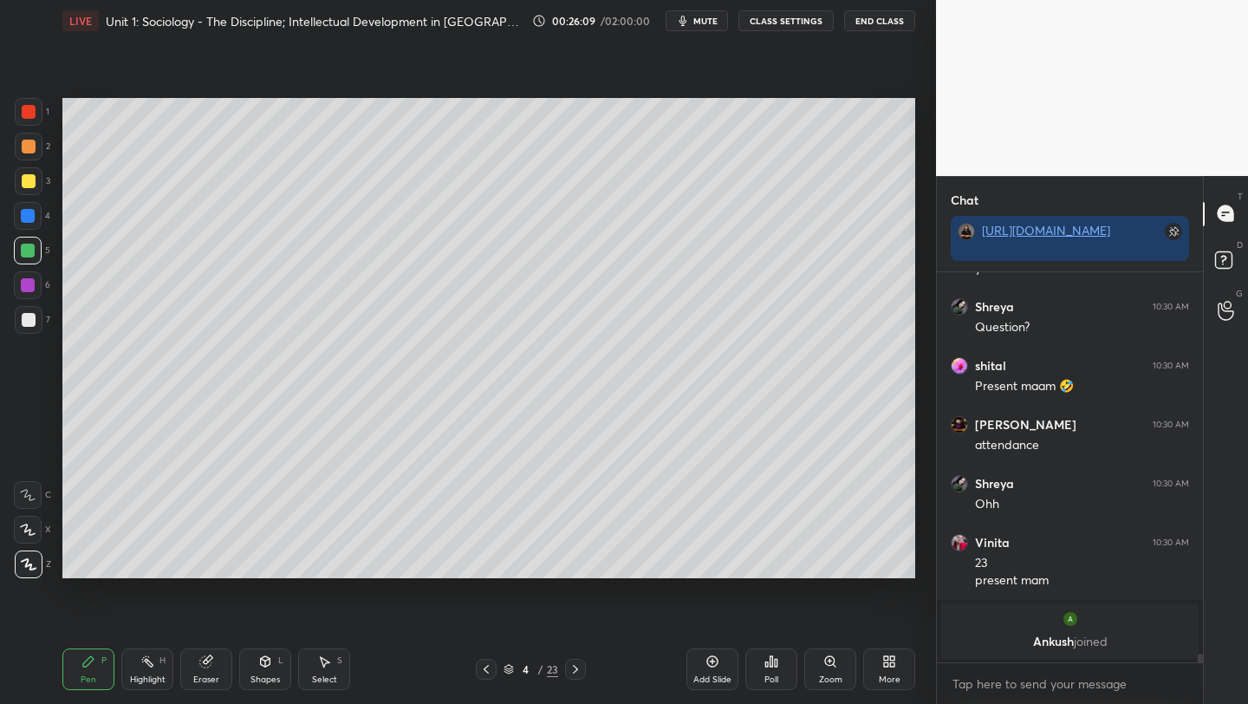
click at [30, 213] on div at bounding box center [28, 216] width 14 height 14
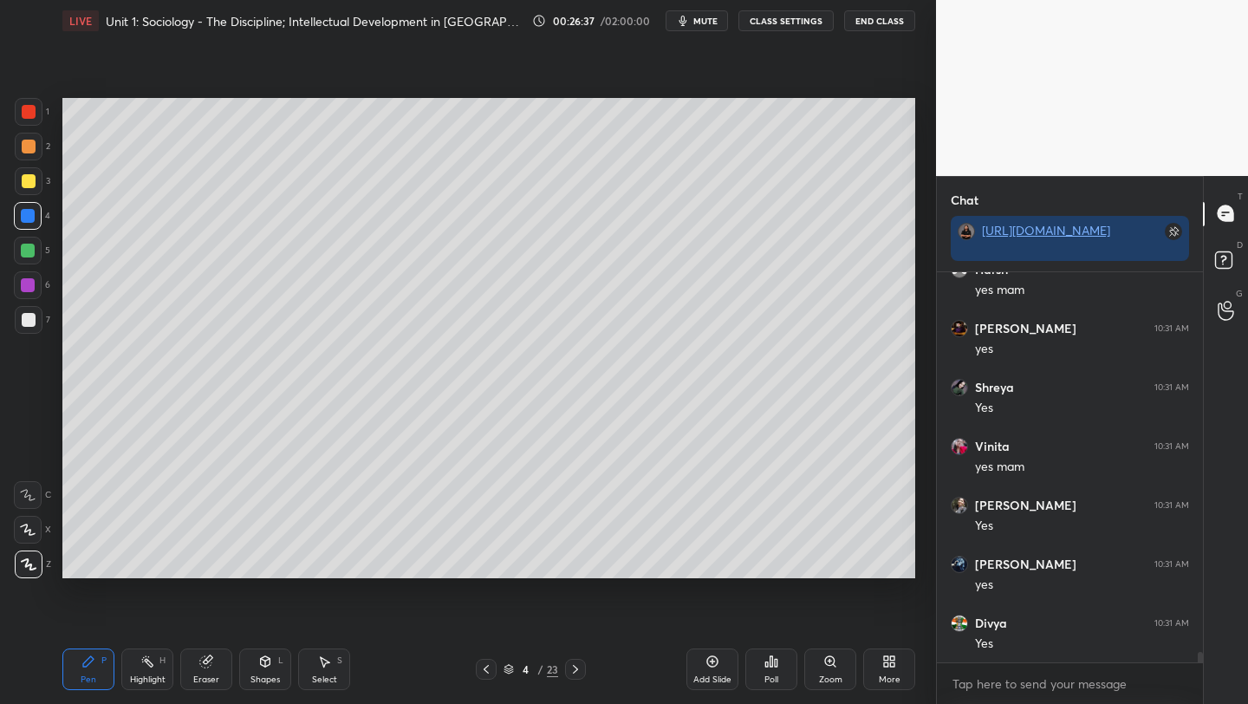
scroll to position [14636, 0]
click at [27, 188] on div at bounding box center [29, 181] width 28 height 28
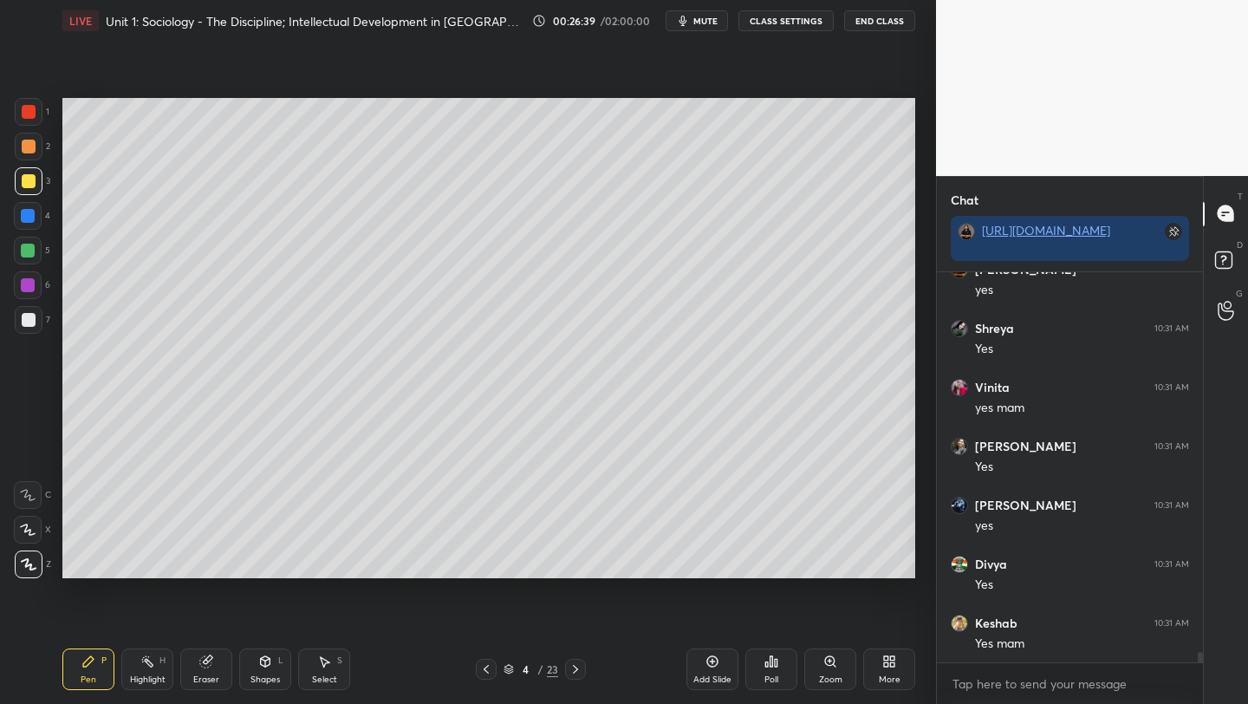
click at [24, 181] on div at bounding box center [29, 181] width 14 height 14
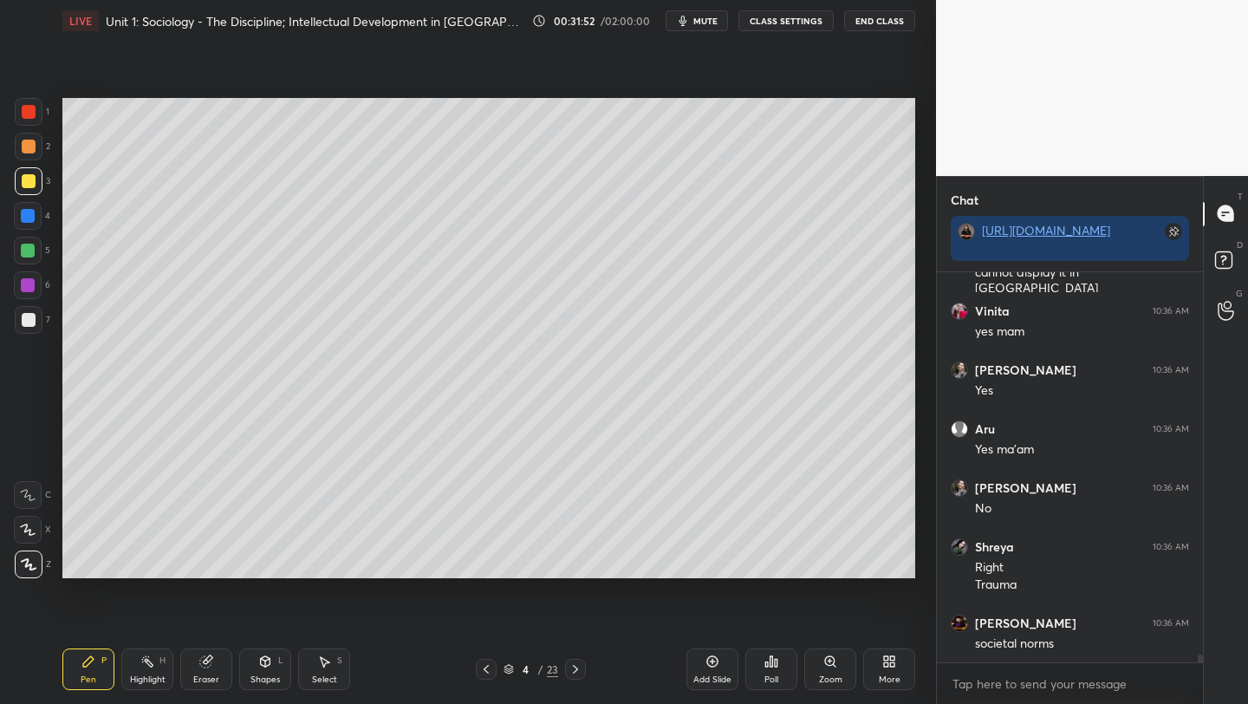
scroll to position [20050, 0]
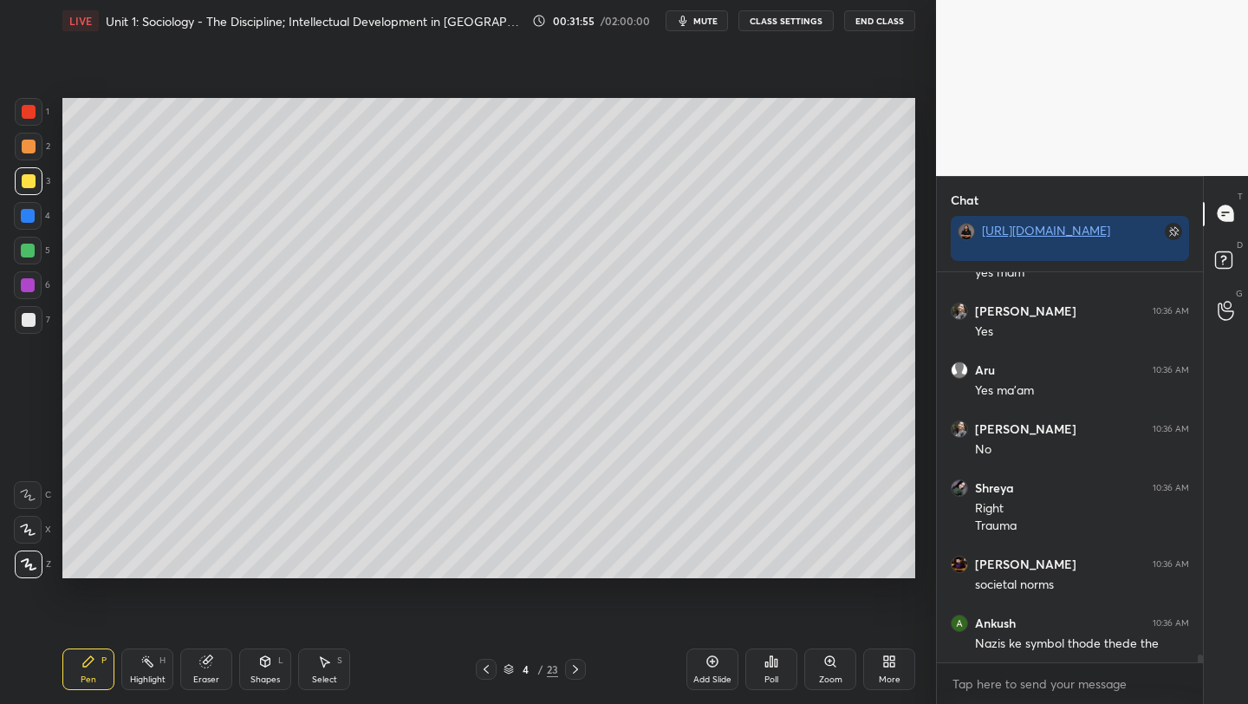
click at [711, 666] on icon at bounding box center [713, 662] width 14 height 14
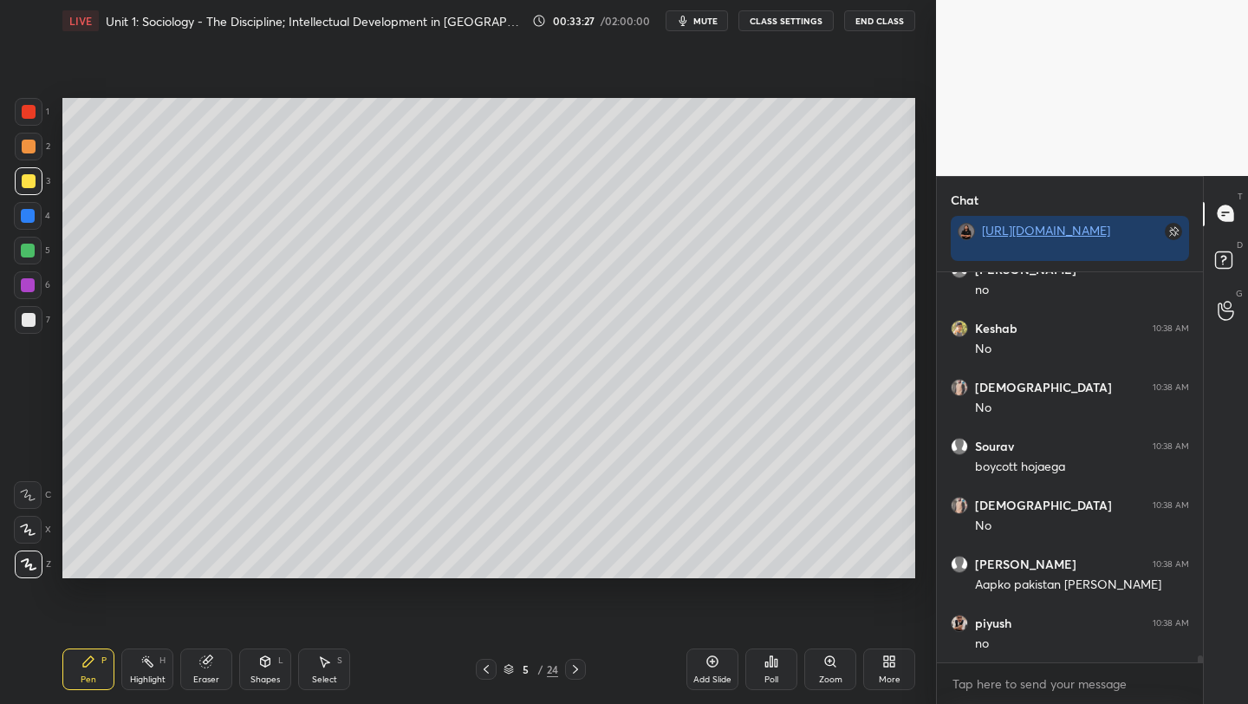
scroll to position [20451, 0]
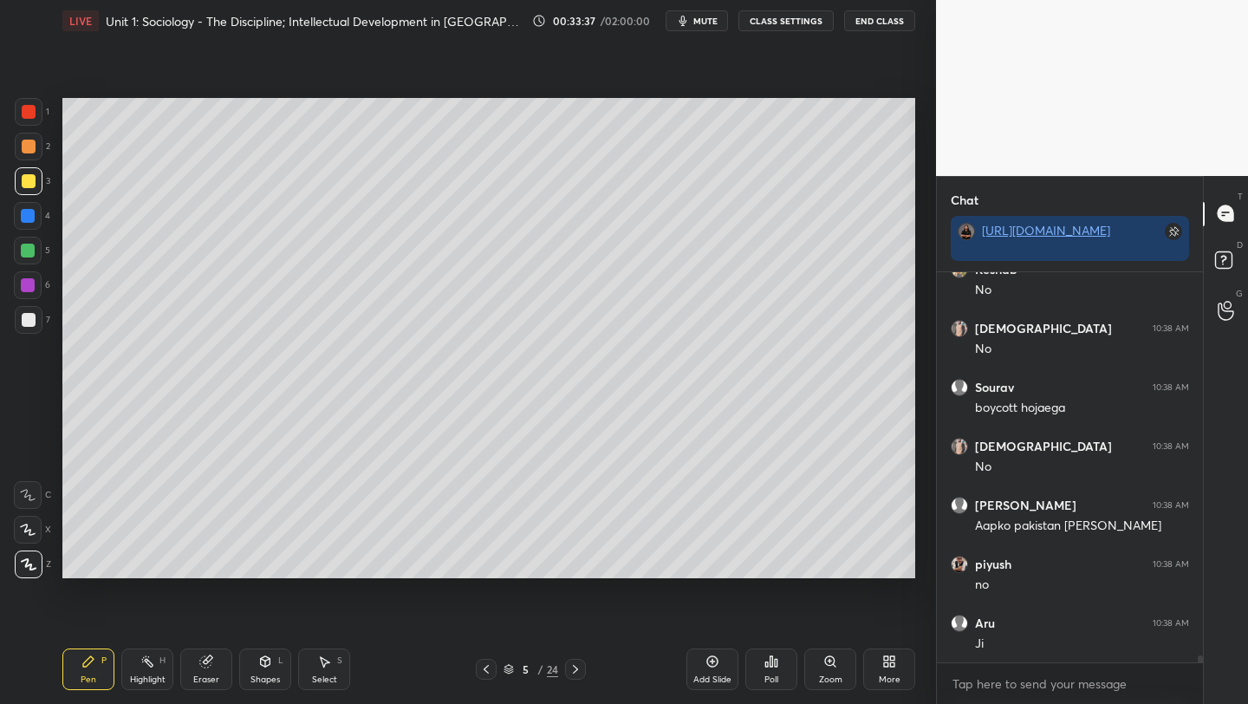
click at [485, 666] on icon at bounding box center [486, 669] width 14 height 14
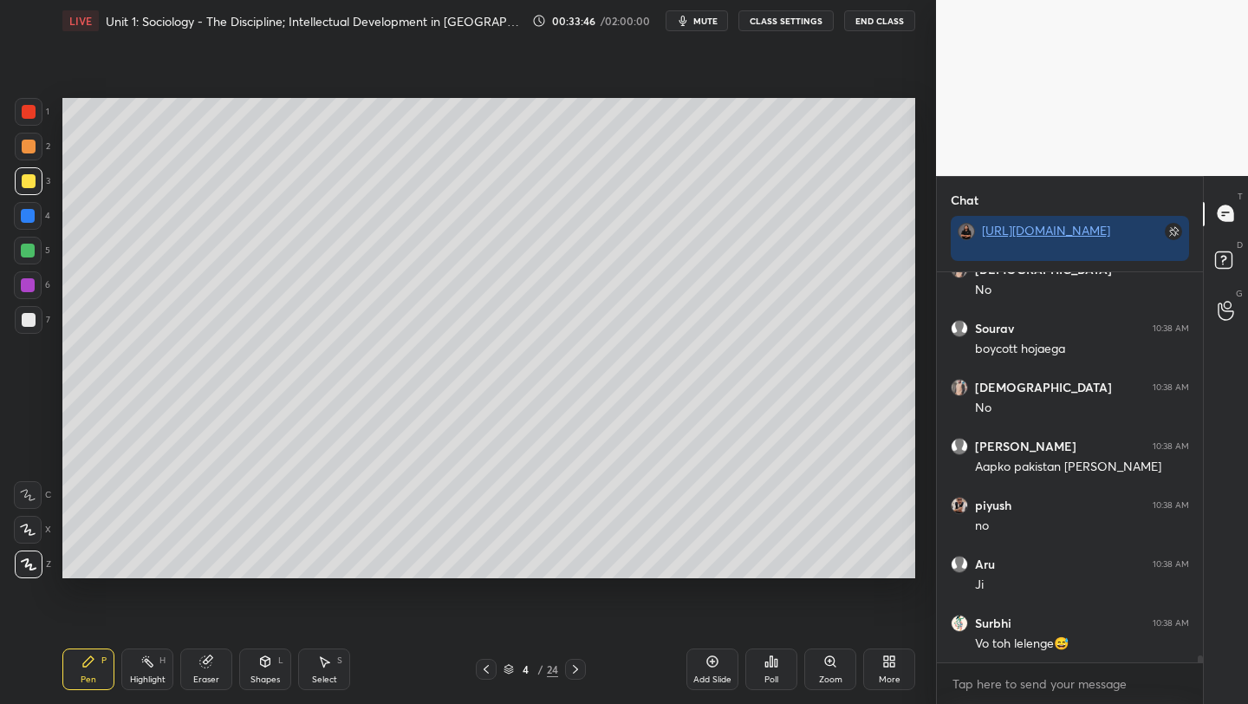
click at [26, 319] on div at bounding box center [29, 320] width 14 height 14
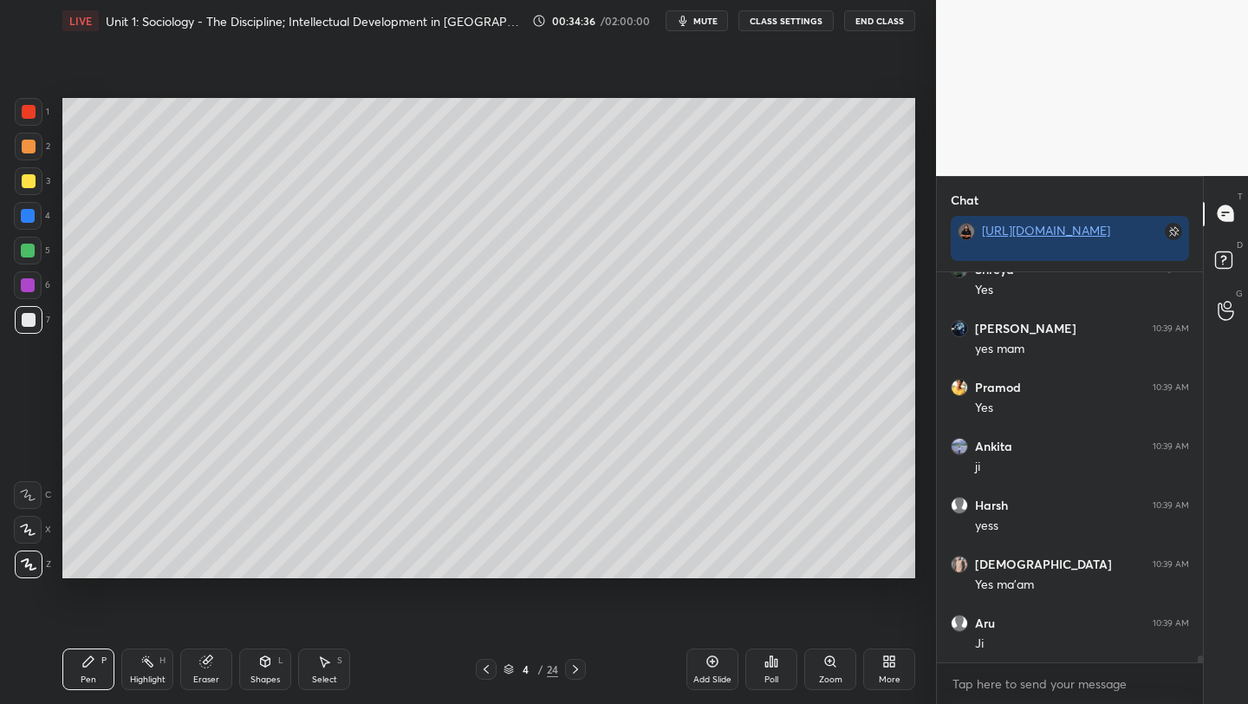
scroll to position [21276, 0]
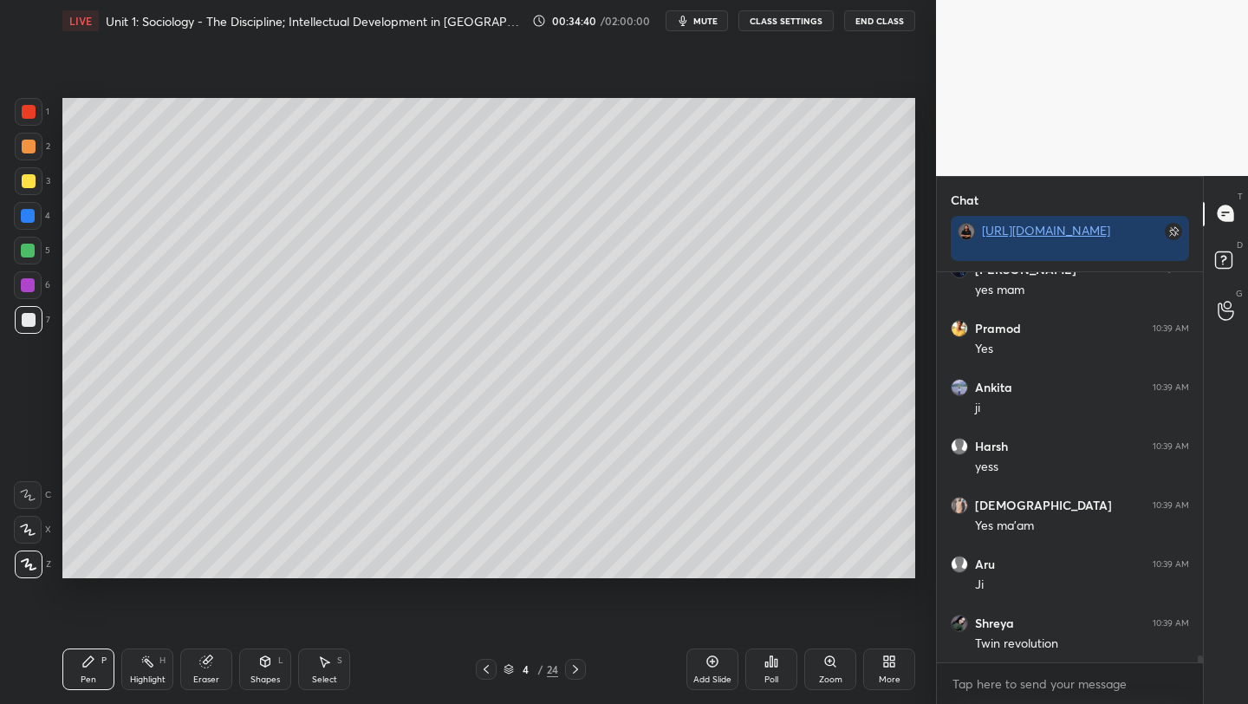
click at [702, 665] on div "Add Slide" at bounding box center [713, 669] width 52 height 42
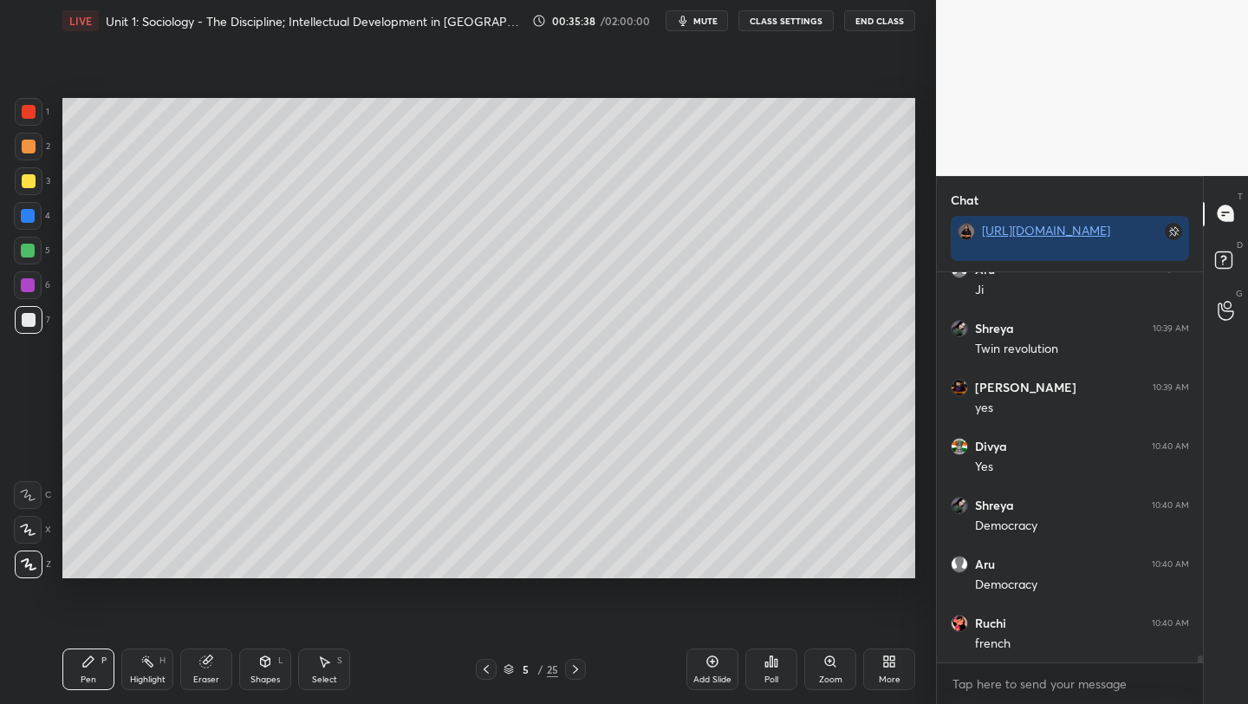
click at [27, 250] on div at bounding box center [28, 251] width 14 height 14
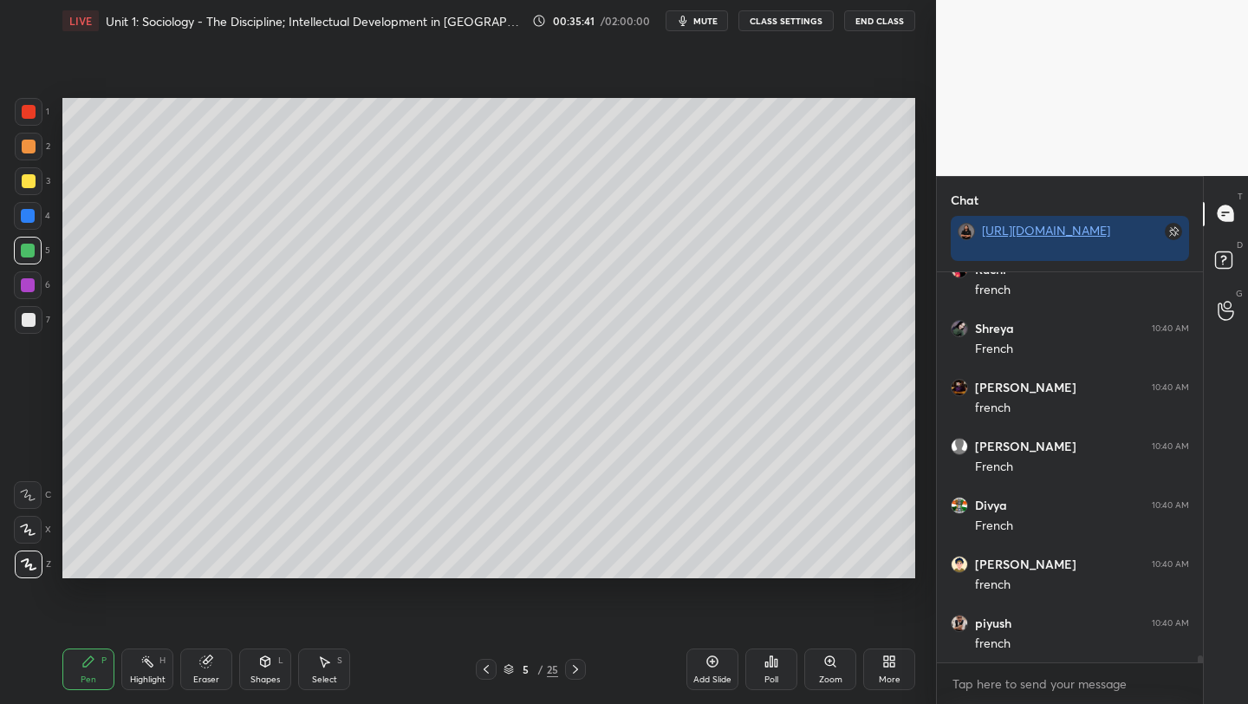
scroll to position [22043, 0]
click at [26, 318] on div at bounding box center [29, 320] width 14 height 14
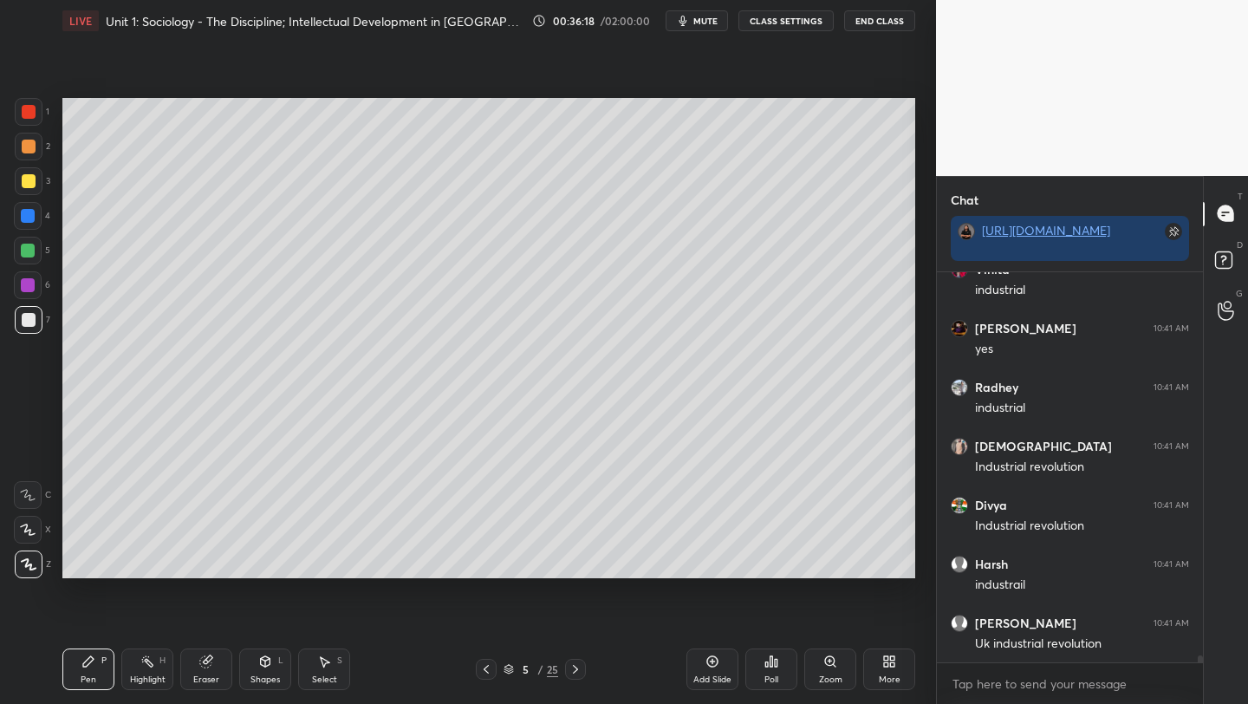
scroll to position [22691, 0]
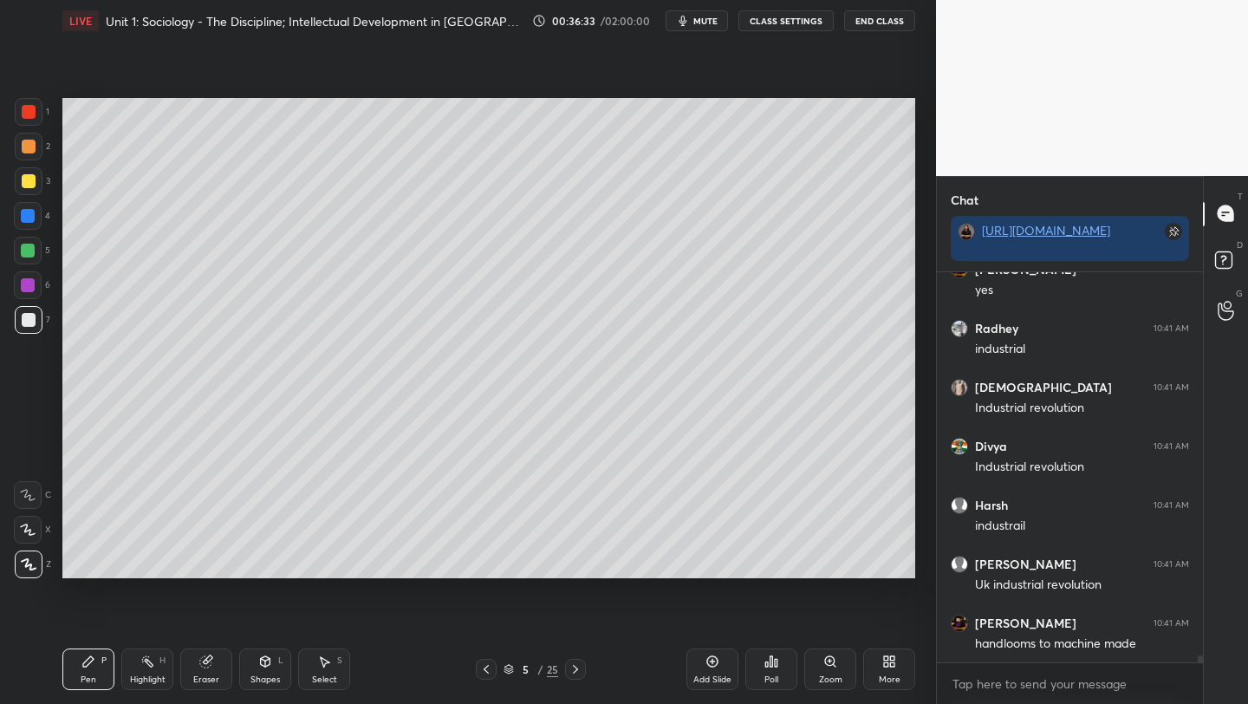
click at [31, 251] on div at bounding box center [28, 251] width 14 height 14
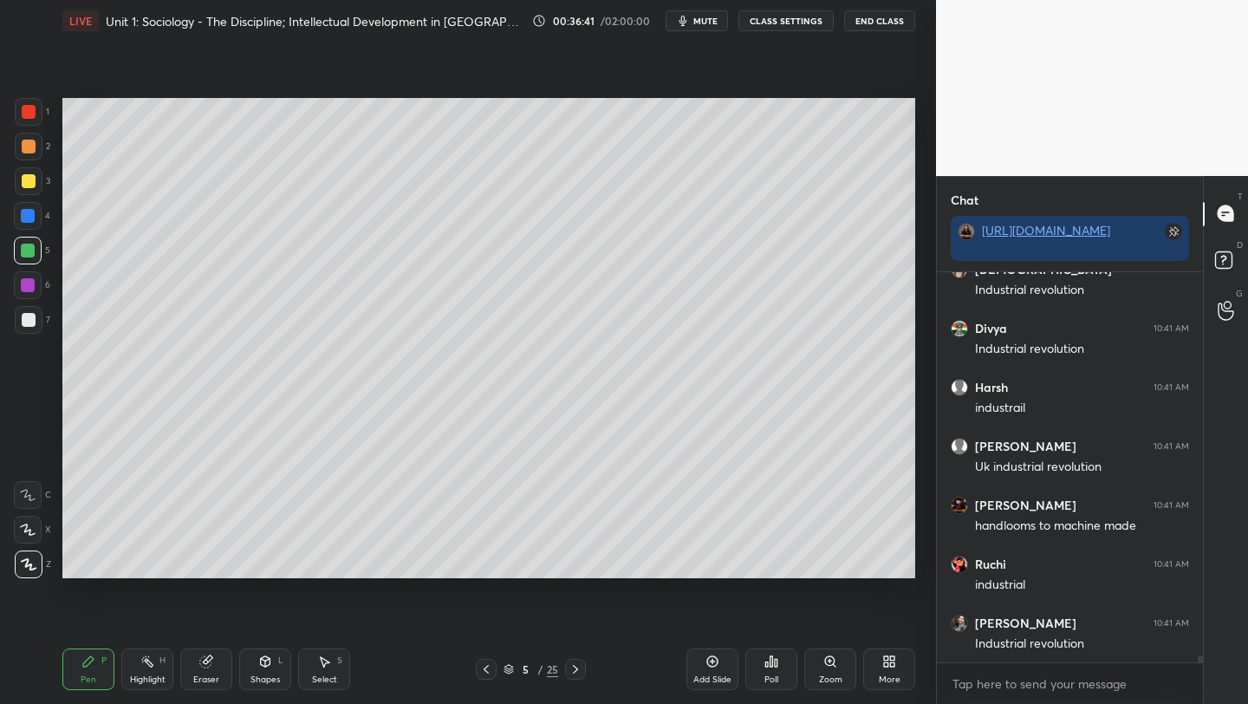
scroll to position [22868, 0]
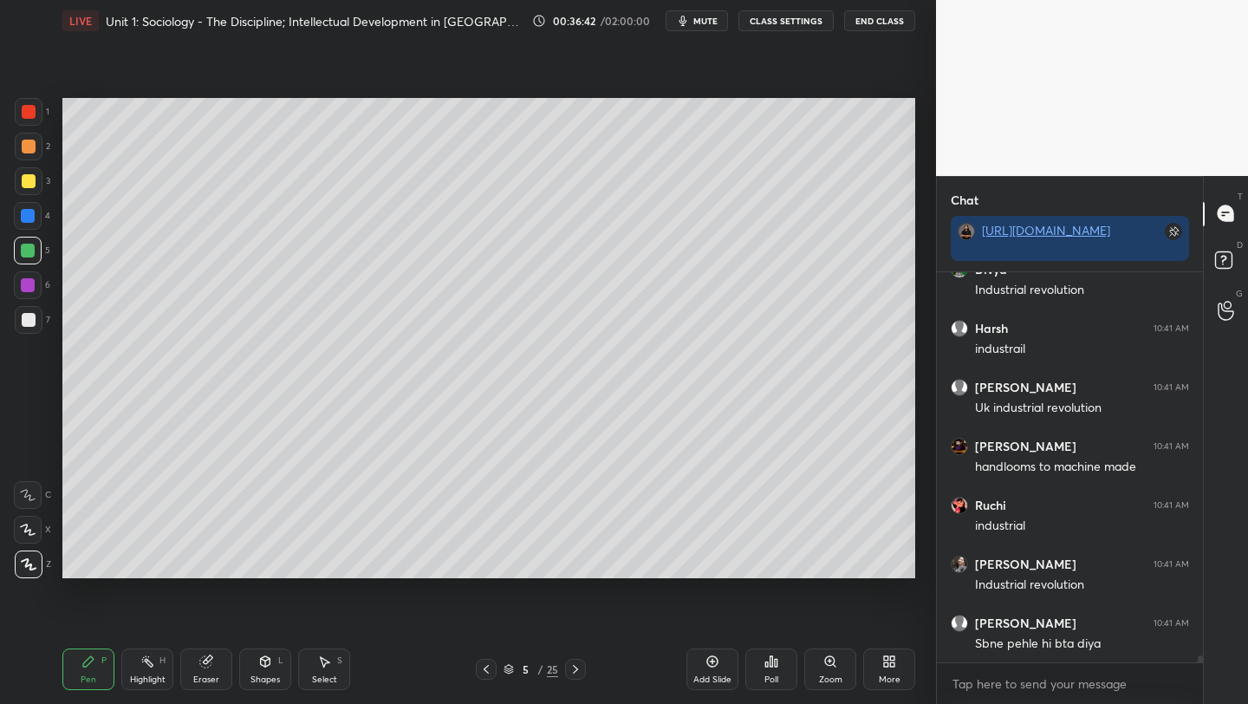
click at [705, 578] on div "Setting up your live class Poll for secs No correct answer Start poll" at bounding box center [488, 338] width 867 height 593
click at [691, 580] on div "Setting up your live class Poll for secs No correct answer Start poll" at bounding box center [488, 338] width 867 height 593
click at [711, 672] on div "Add Slide" at bounding box center [713, 669] width 52 height 42
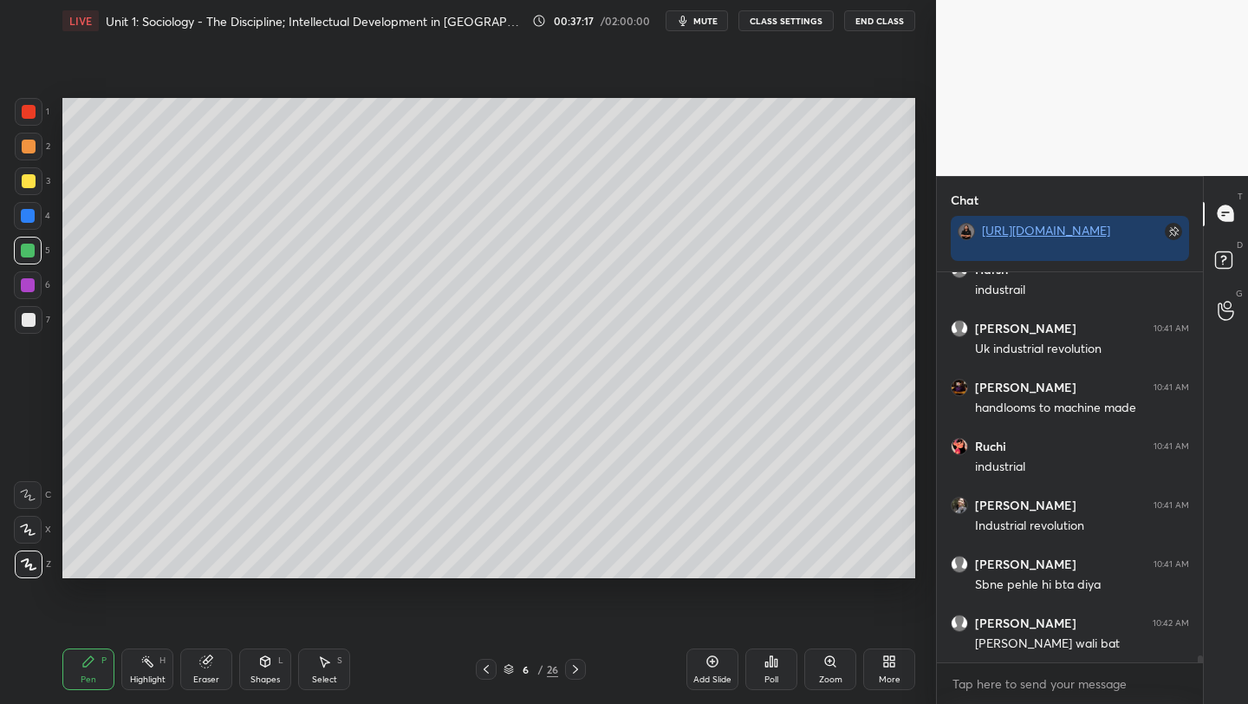
scroll to position [22944, 0]
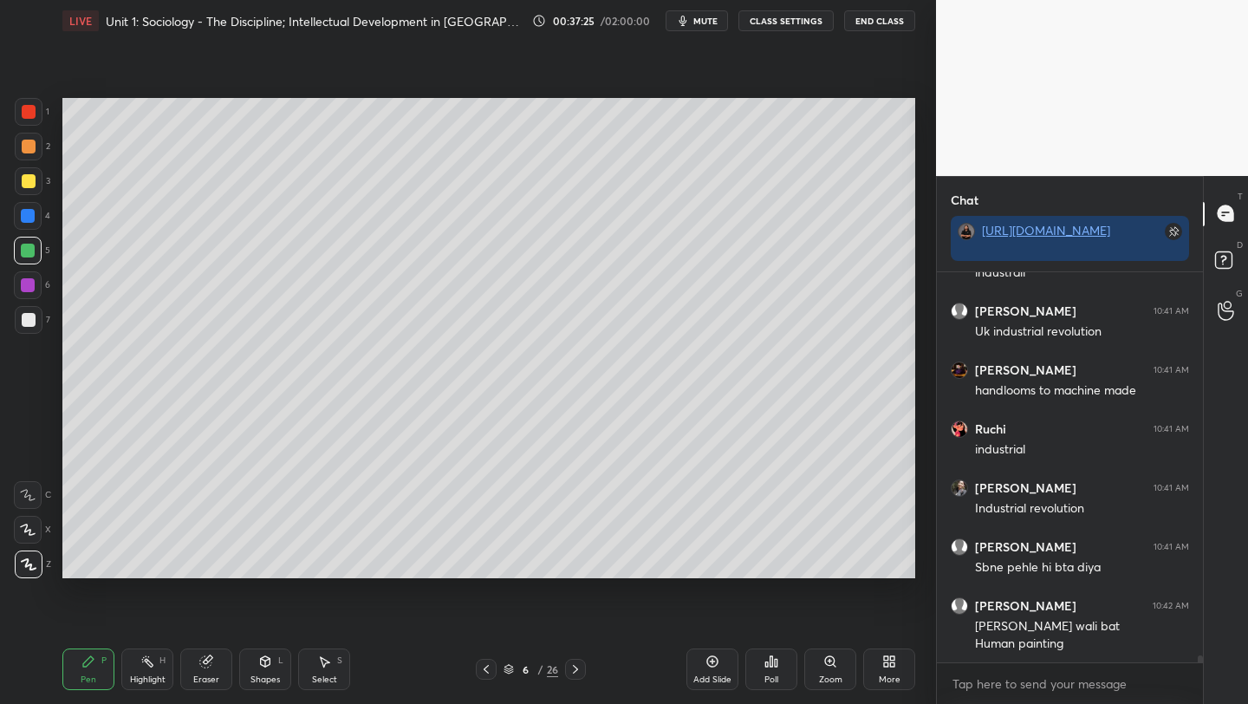
click at [486, 670] on icon at bounding box center [486, 669] width 5 height 9
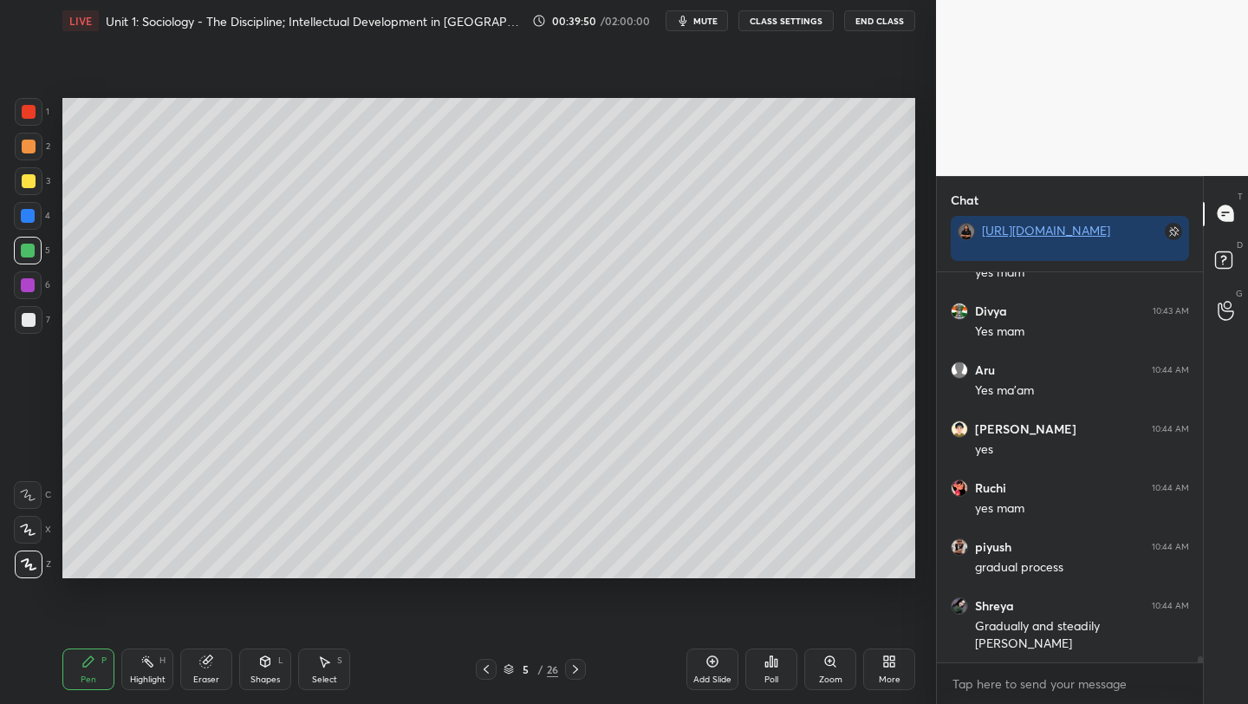
scroll to position [23964, 0]
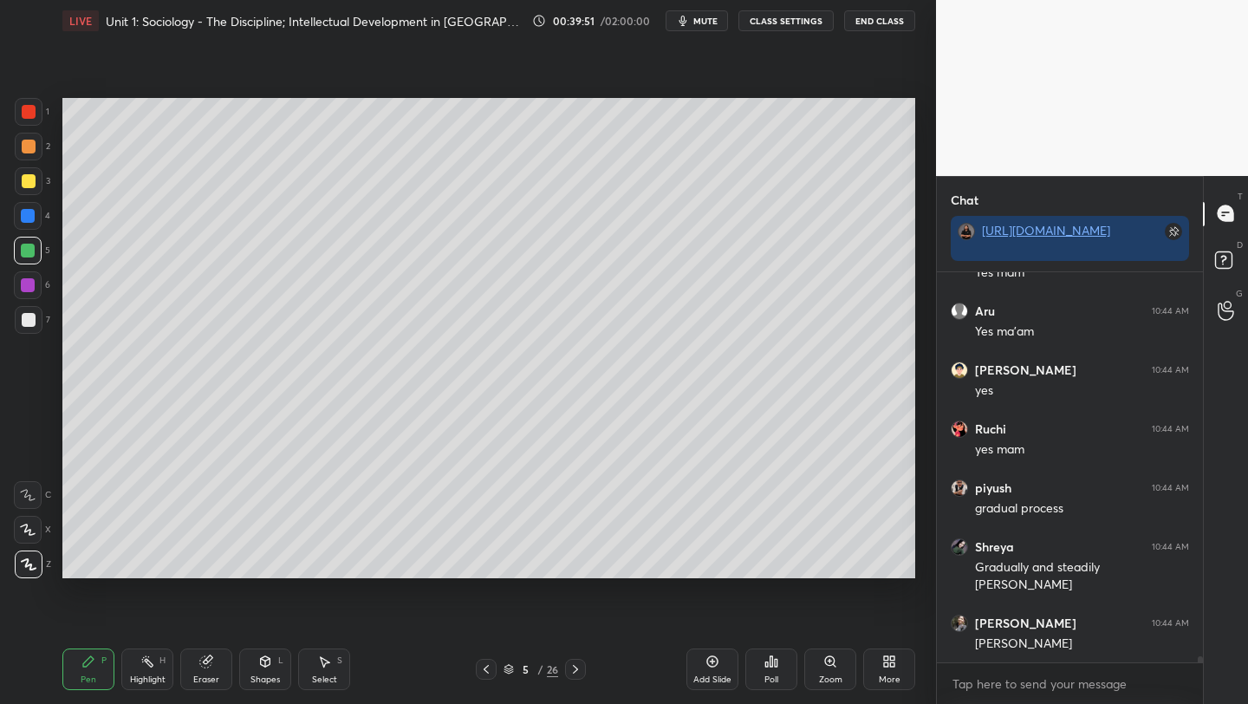
click at [709, 673] on div "Add Slide" at bounding box center [713, 669] width 52 height 42
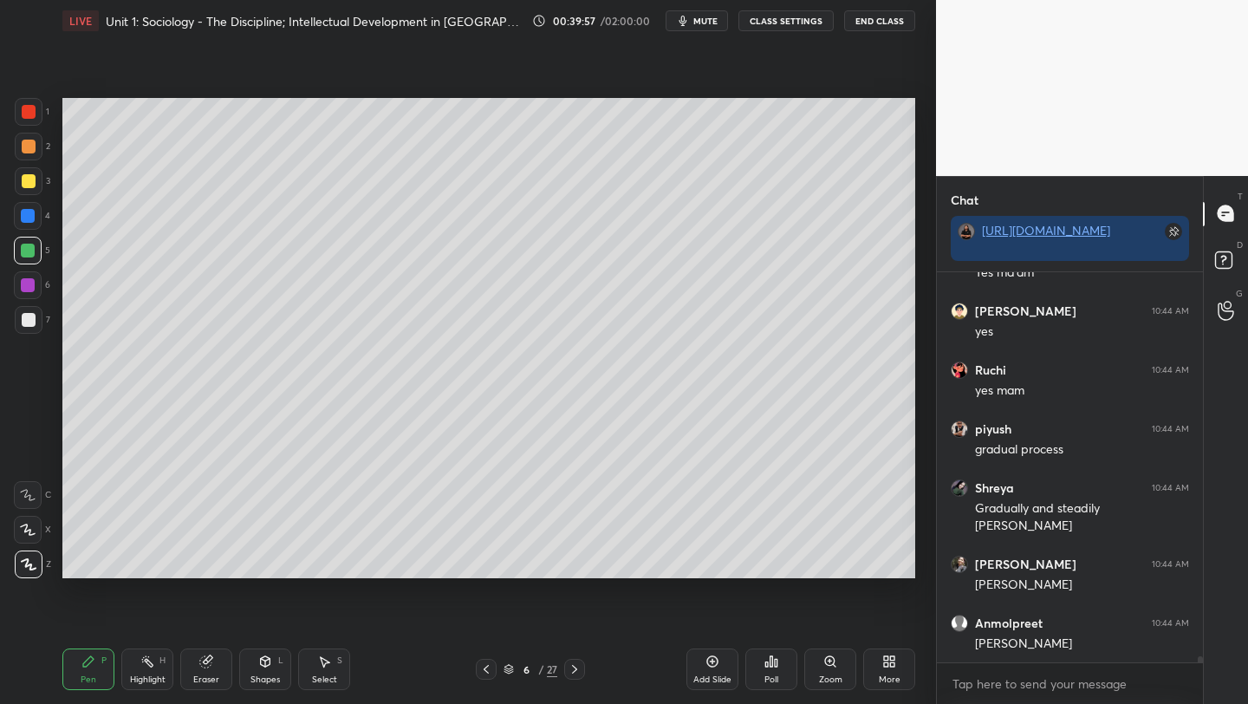
scroll to position [24082, 0]
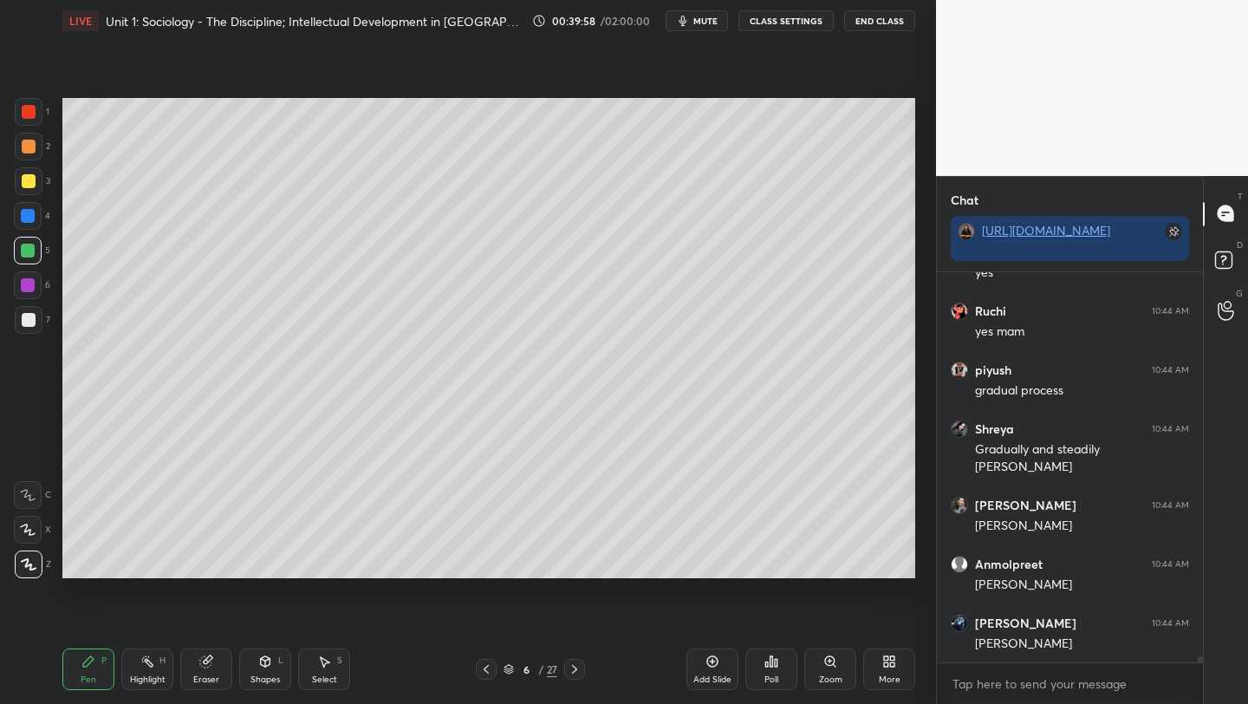
click at [28, 182] on div at bounding box center [29, 181] width 14 height 14
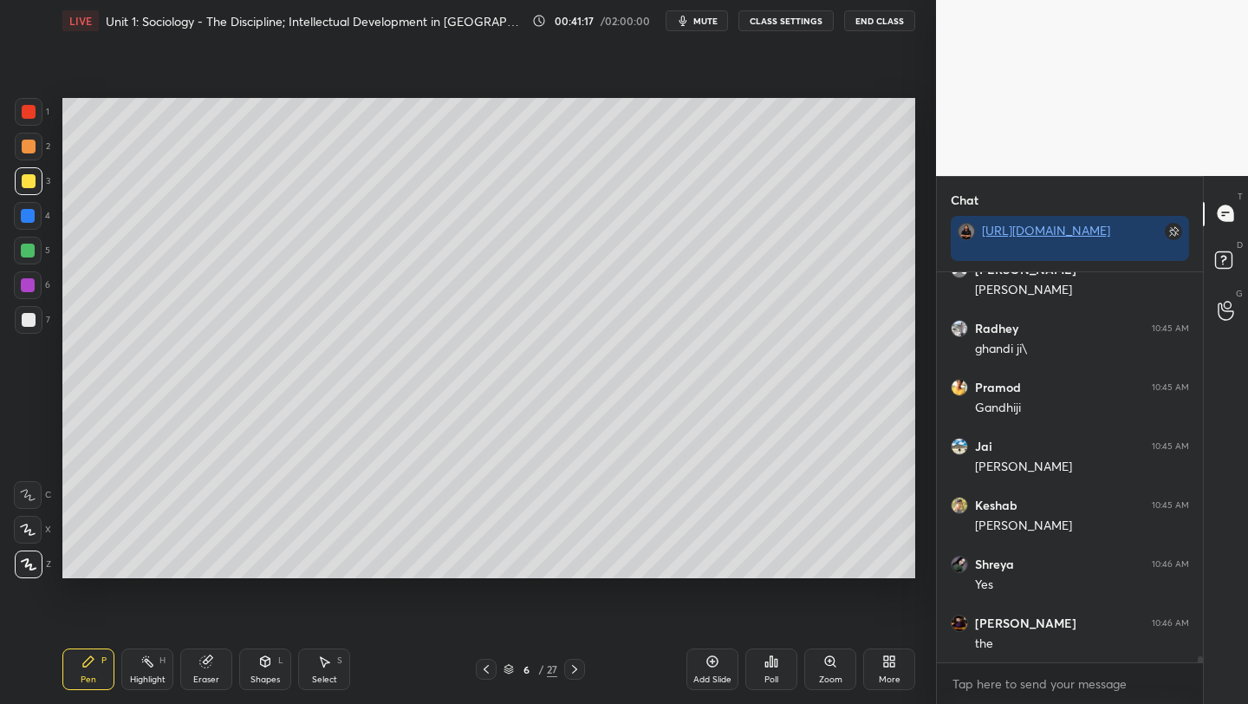
scroll to position [25084, 0]
click at [766, 671] on div "Poll" at bounding box center [772, 669] width 52 height 42
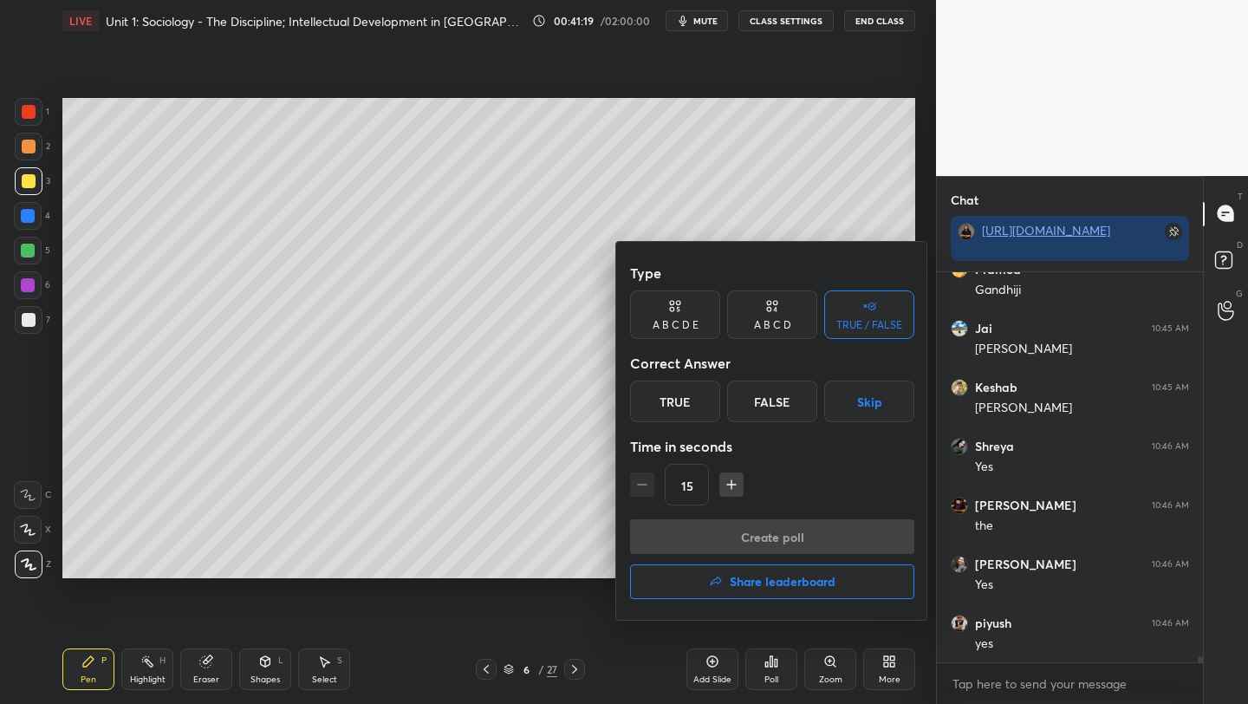
click at [660, 401] on div "True" at bounding box center [675, 402] width 90 height 42
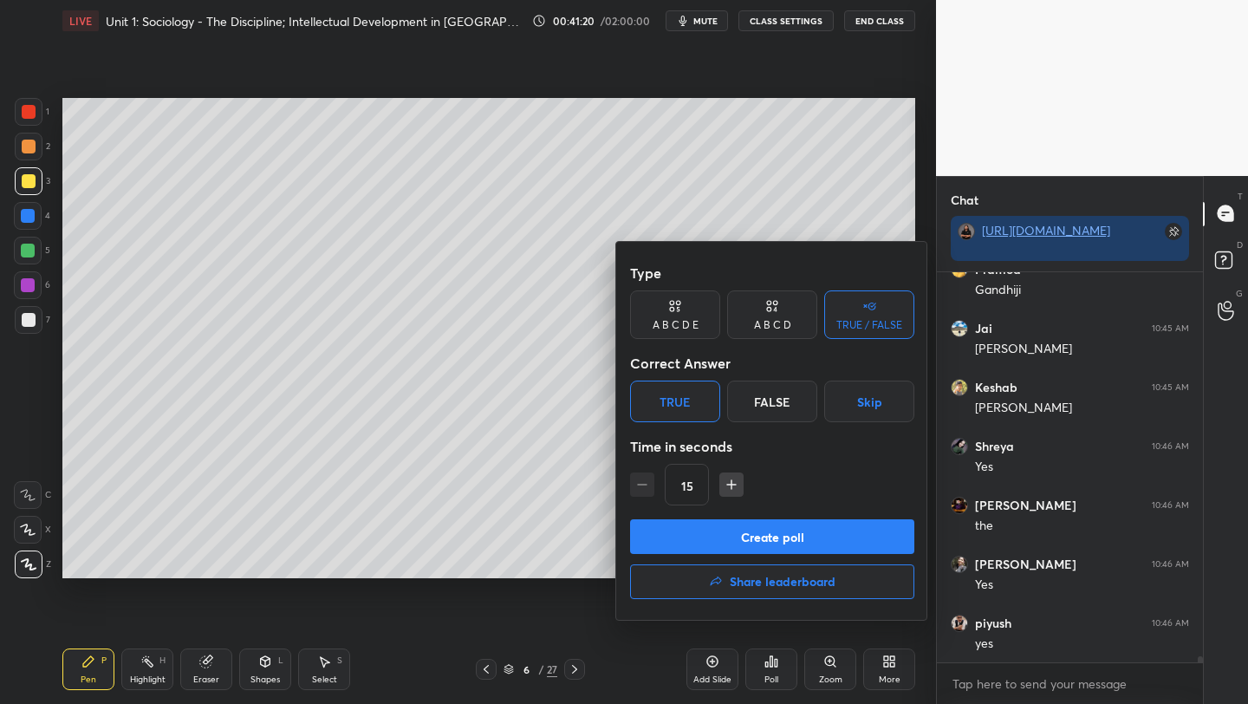
scroll to position [25202, 0]
click at [729, 537] on button "Create poll" at bounding box center [772, 536] width 284 height 35
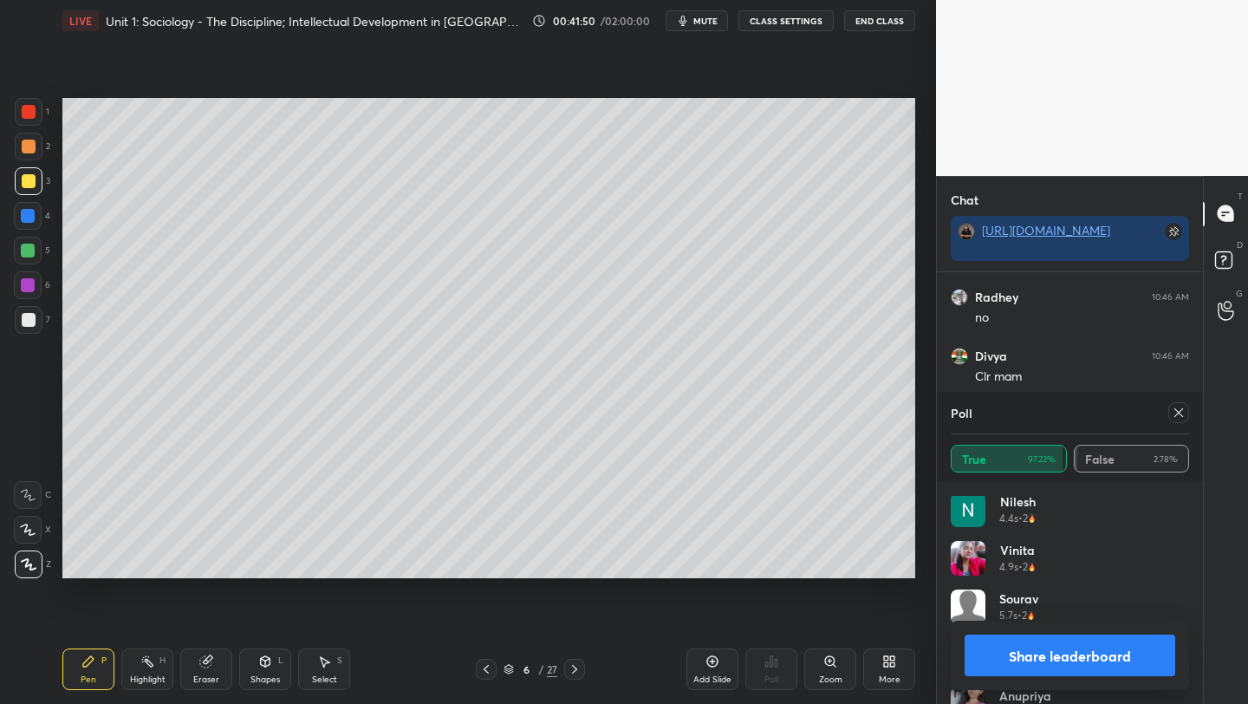
scroll to position [1491, 0]
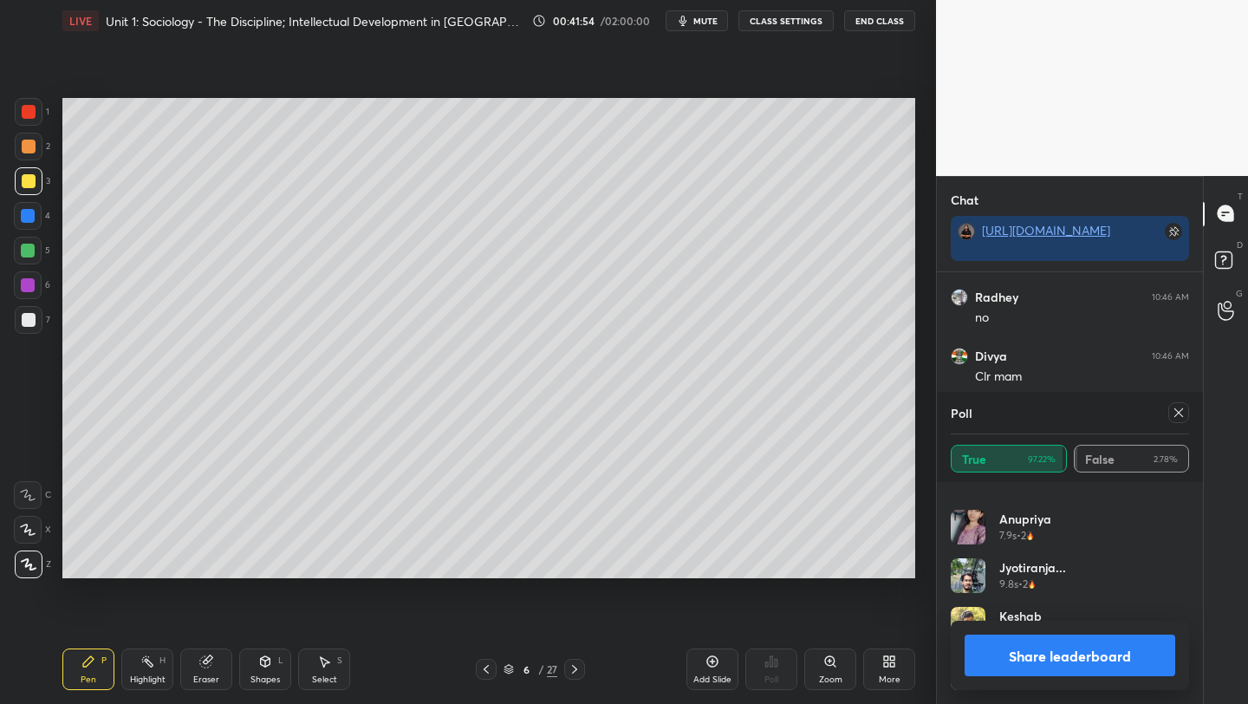
click at [1189, 420] on div "Poll True 97.22% False 2.78%" at bounding box center [1070, 437] width 266 height 90
click at [1172, 416] on icon at bounding box center [1179, 413] width 14 height 14
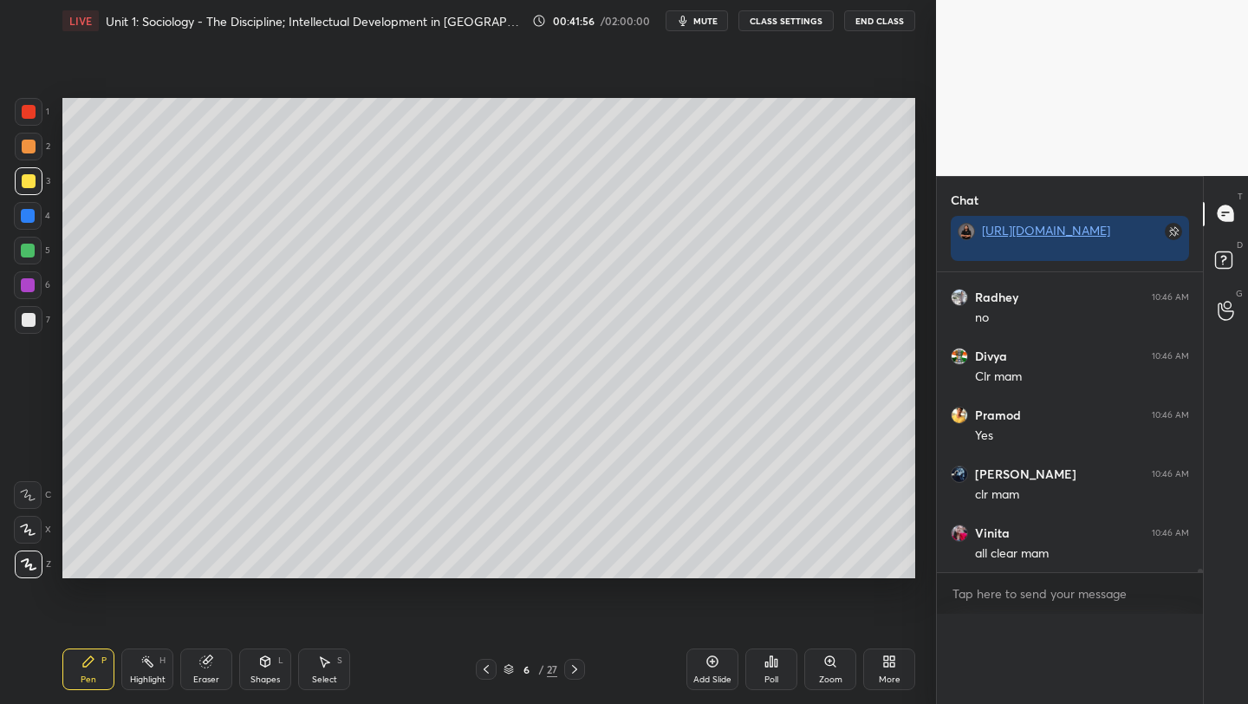
scroll to position [0, 0]
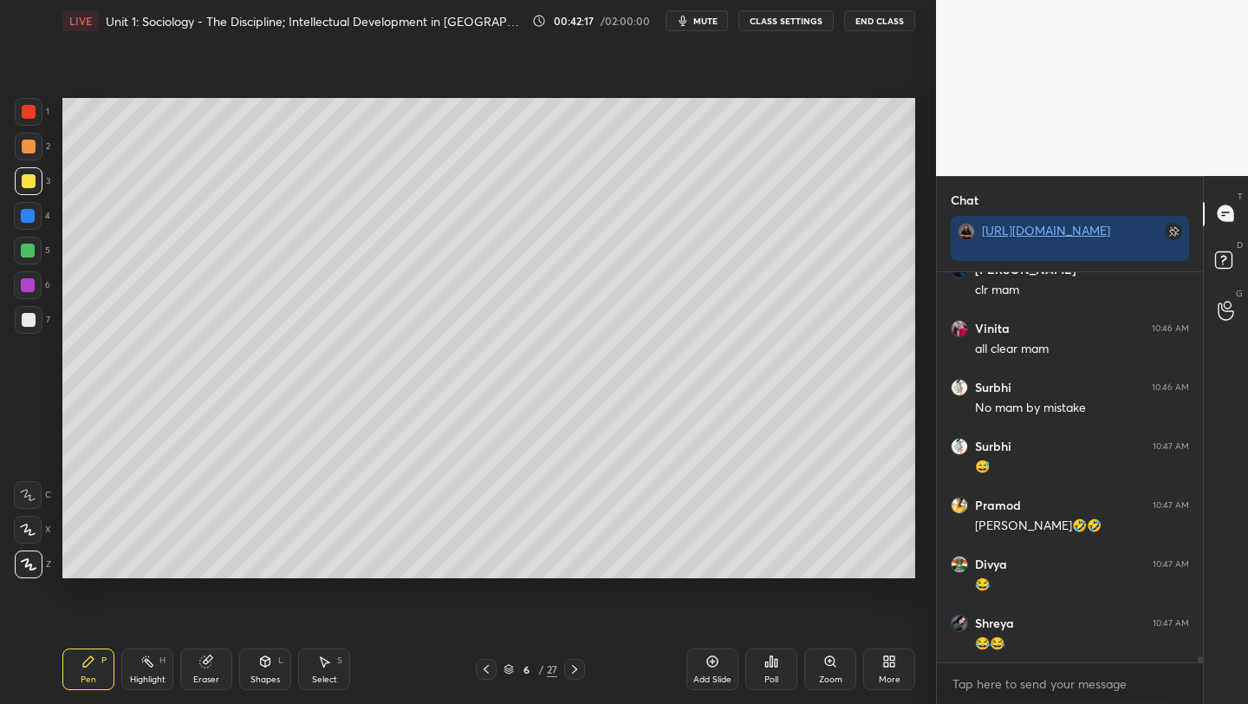
click at [486, 671] on icon at bounding box center [486, 669] width 5 height 9
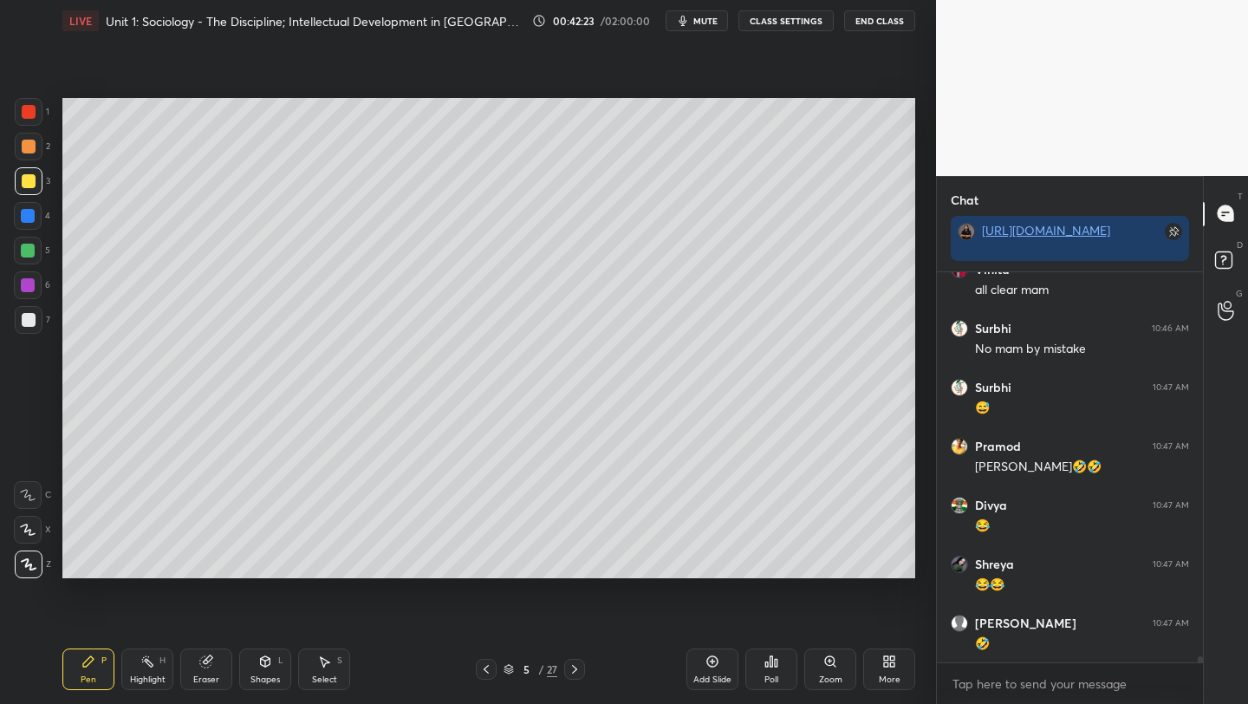
click at [489, 672] on icon at bounding box center [486, 669] width 14 height 14
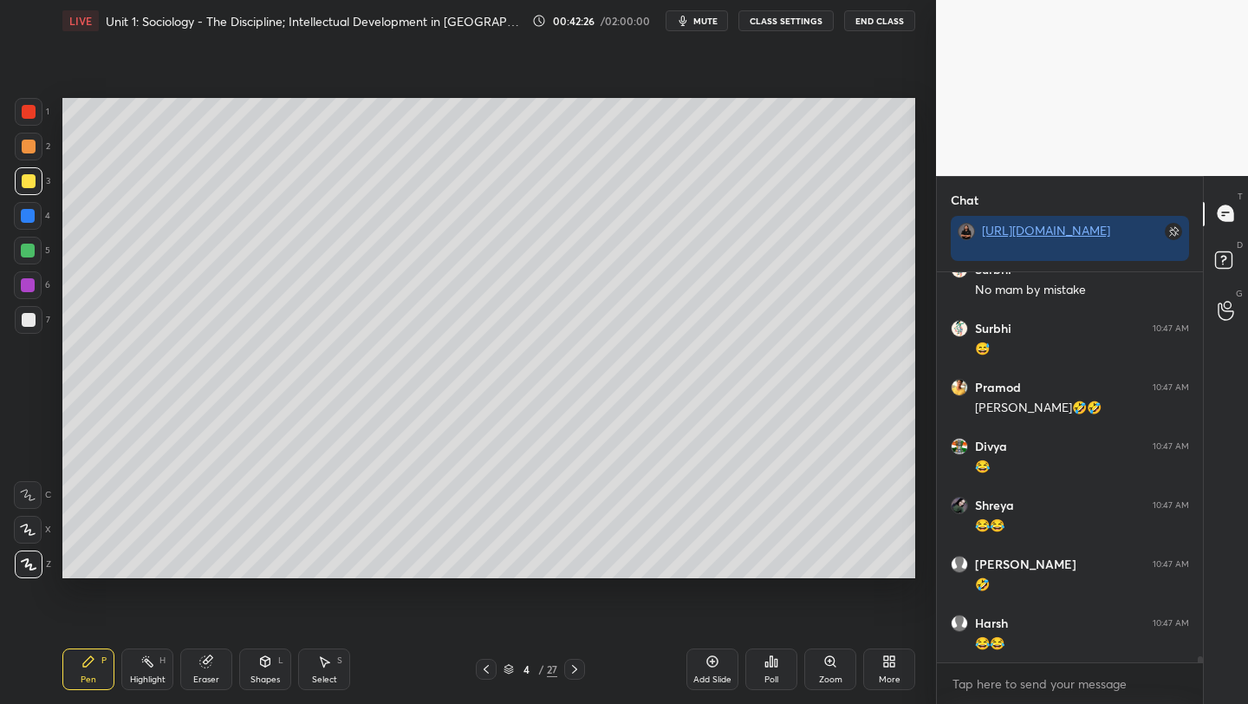
click at [489, 674] on icon at bounding box center [486, 669] width 14 height 14
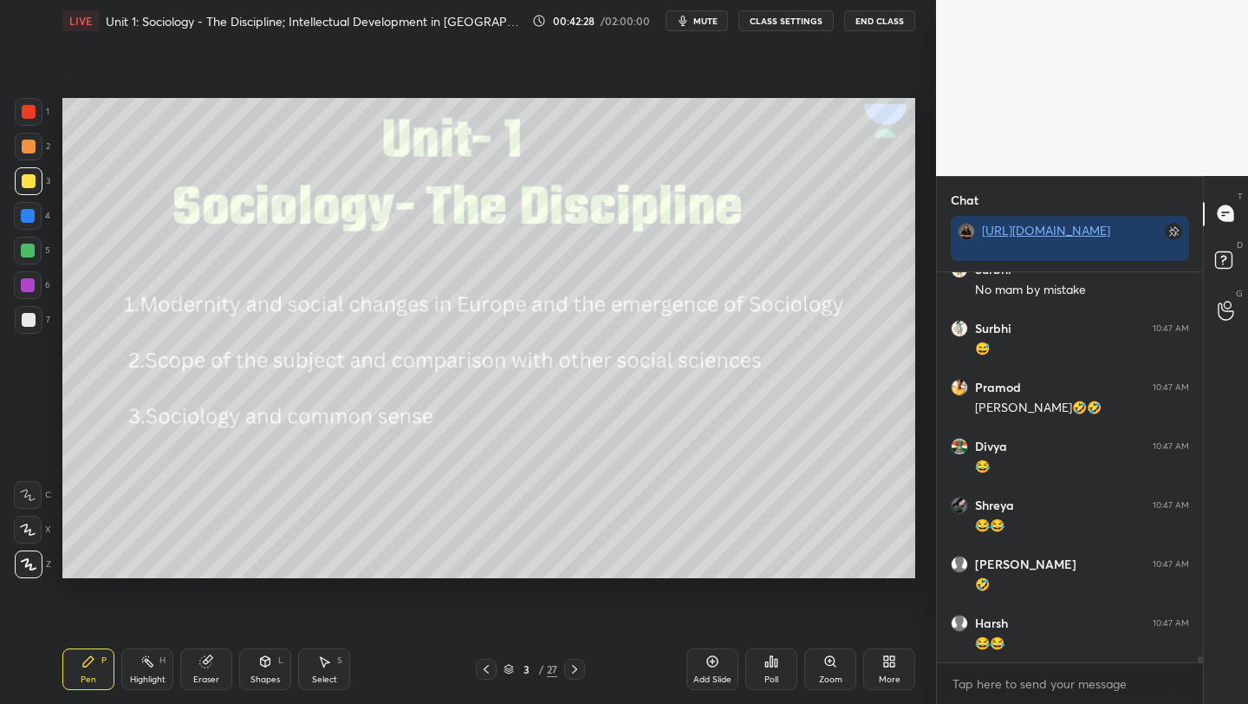
click at [570, 675] on icon at bounding box center [575, 669] width 14 height 14
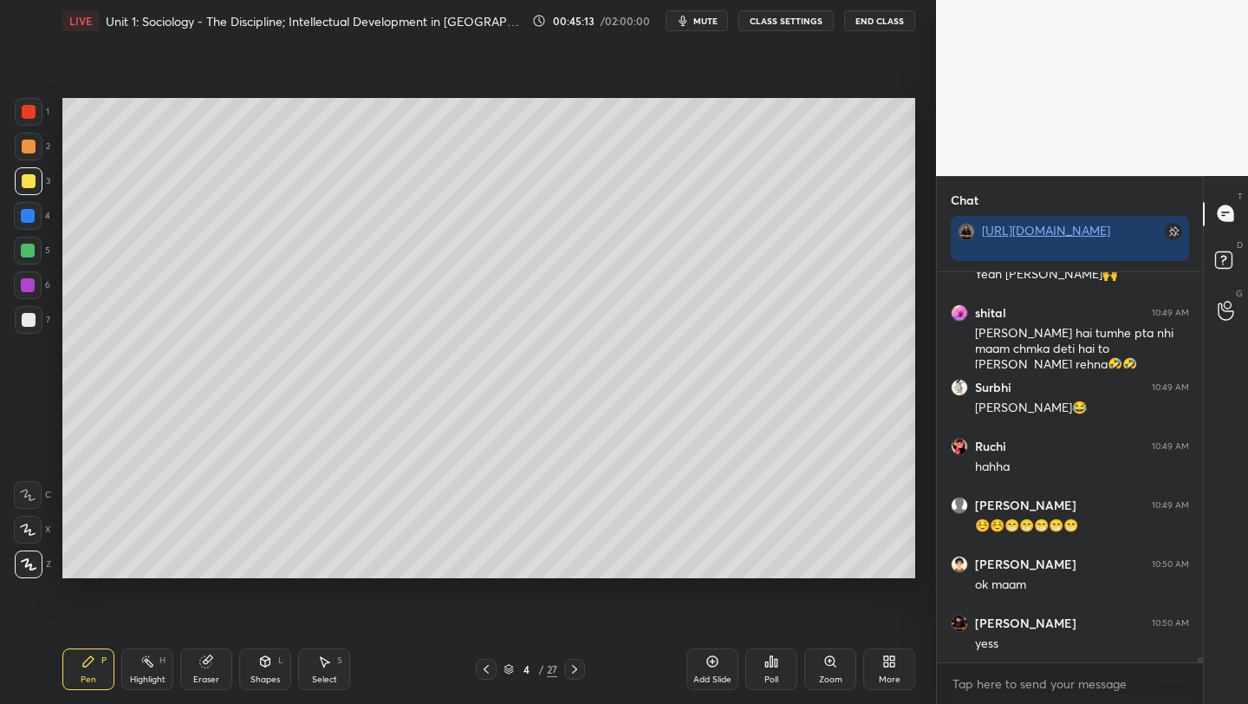
scroll to position [28954, 0]
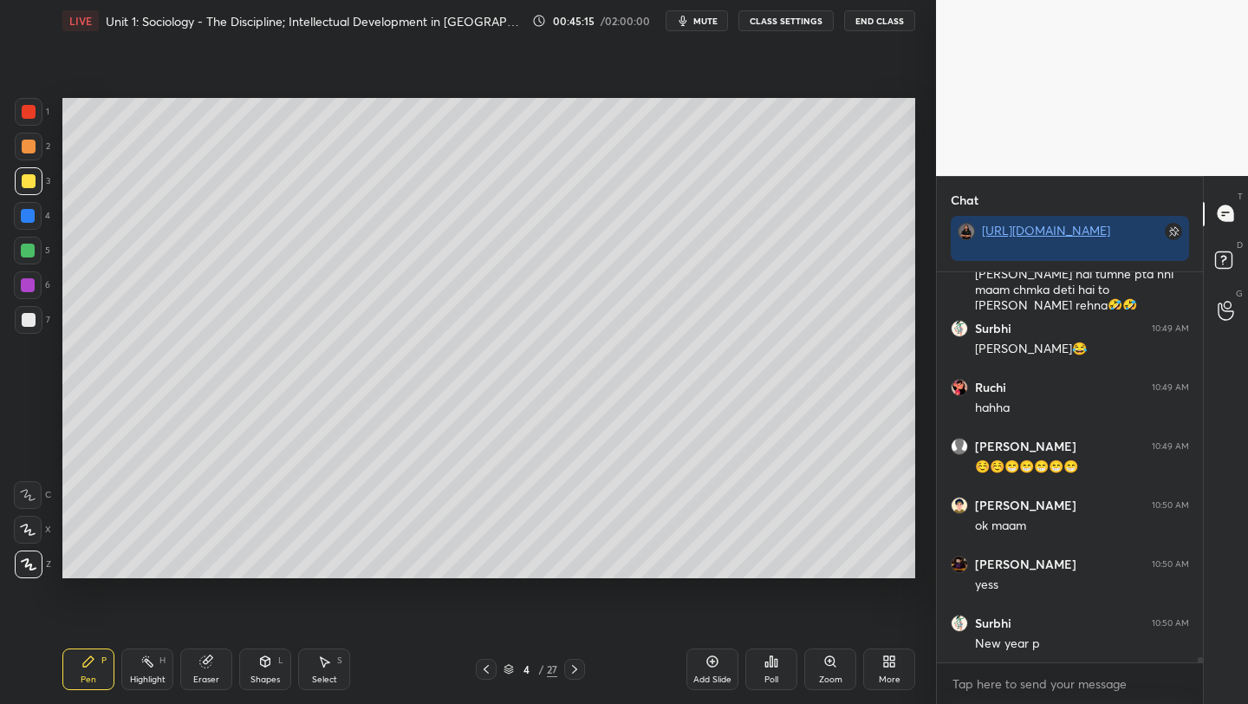
click at [483, 668] on icon at bounding box center [486, 669] width 14 height 14
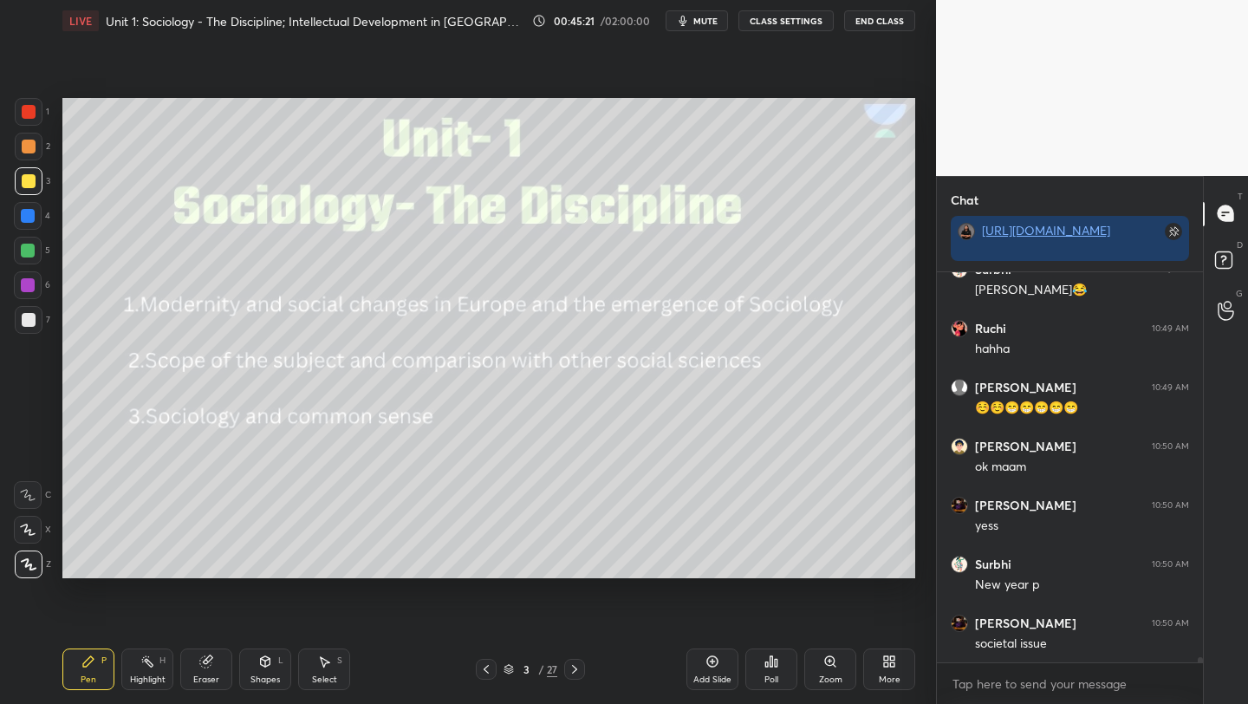
scroll to position [29072, 0]
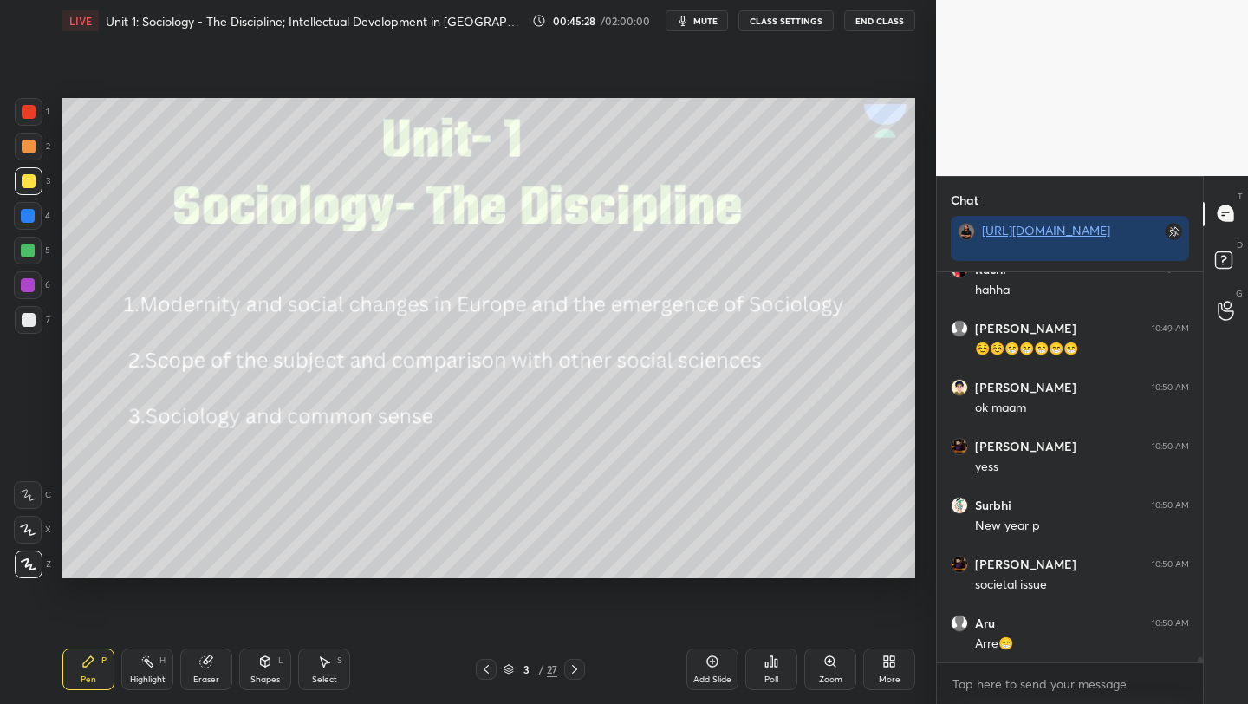
click at [575, 667] on icon at bounding box center [574, 669] width 5 height 9
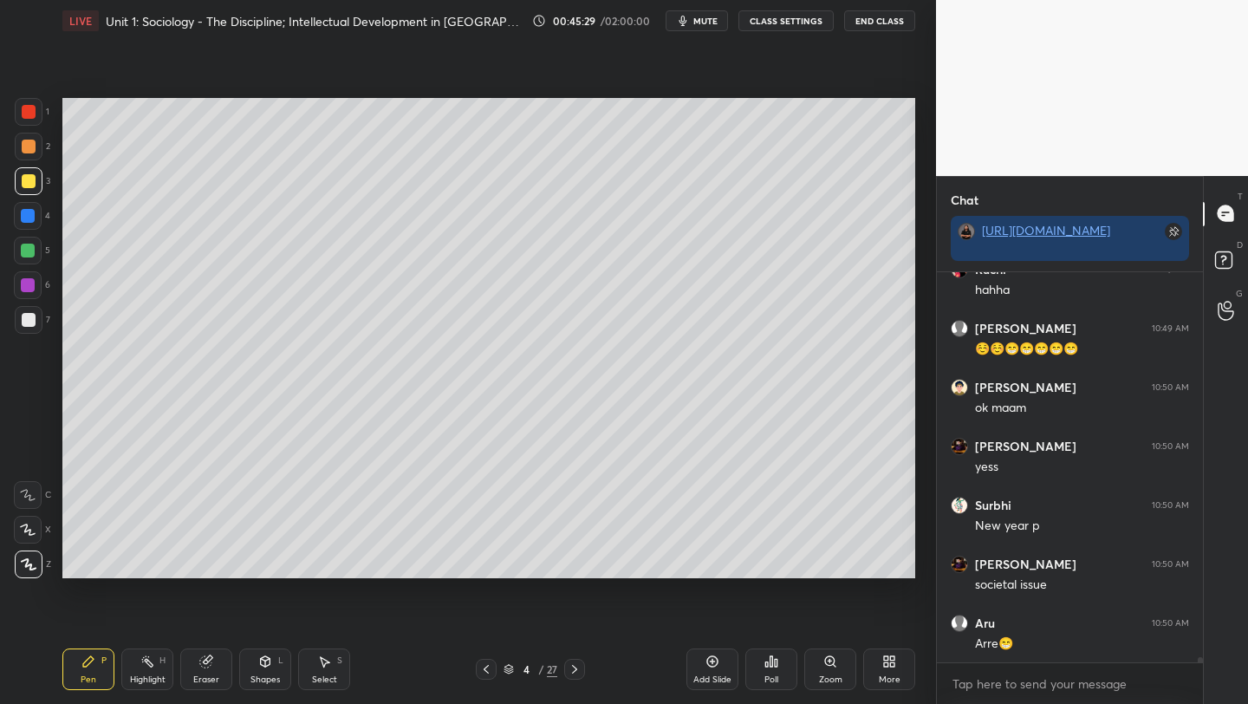
scroll to position [29131, 0]
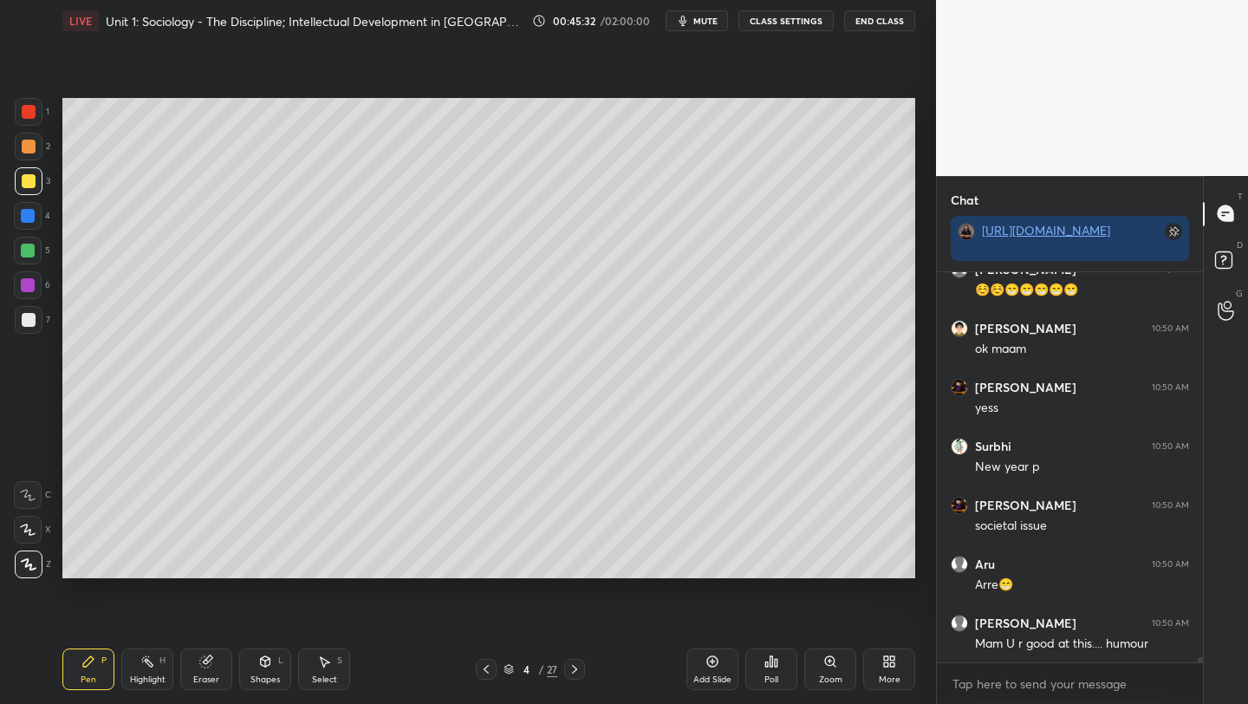
click at [575, 667] on icon at bounding box center [574, 669] width 5 height 9
click at [574, 669] on icon at bounding box center [575, 669] width 14 height 14
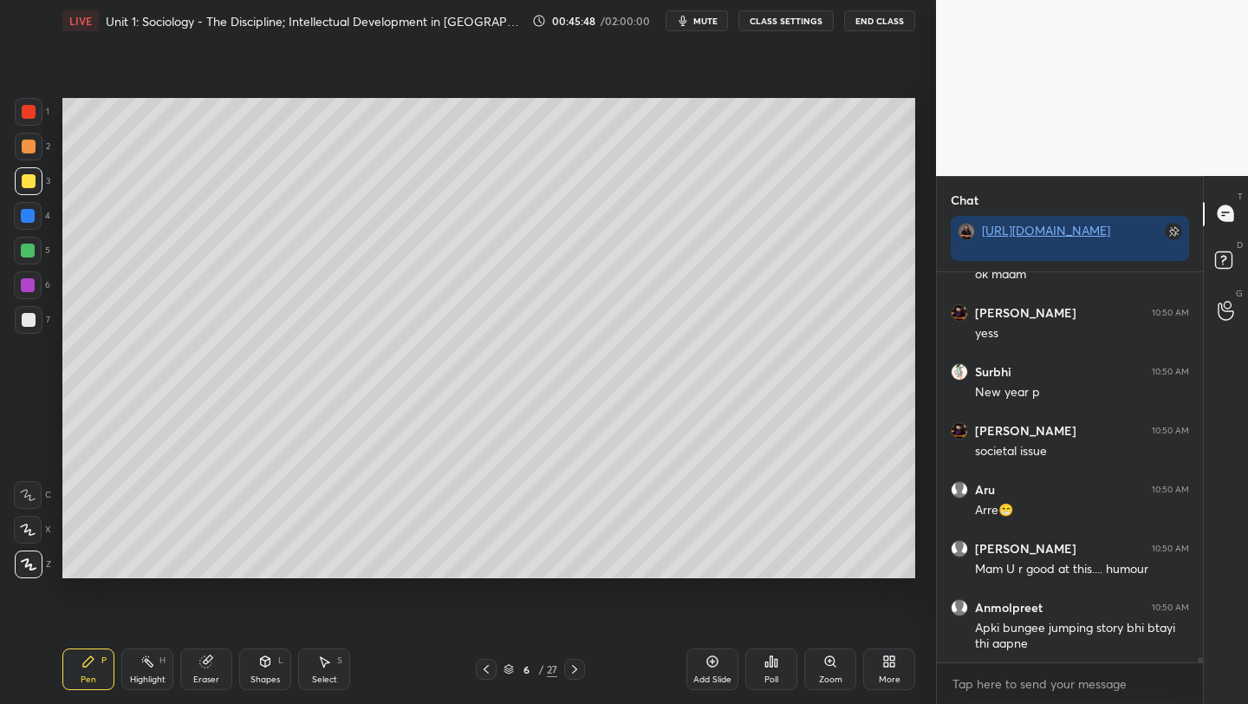
click at [574, 668] on icon at bounding box center [575, 669] width 14 height 14
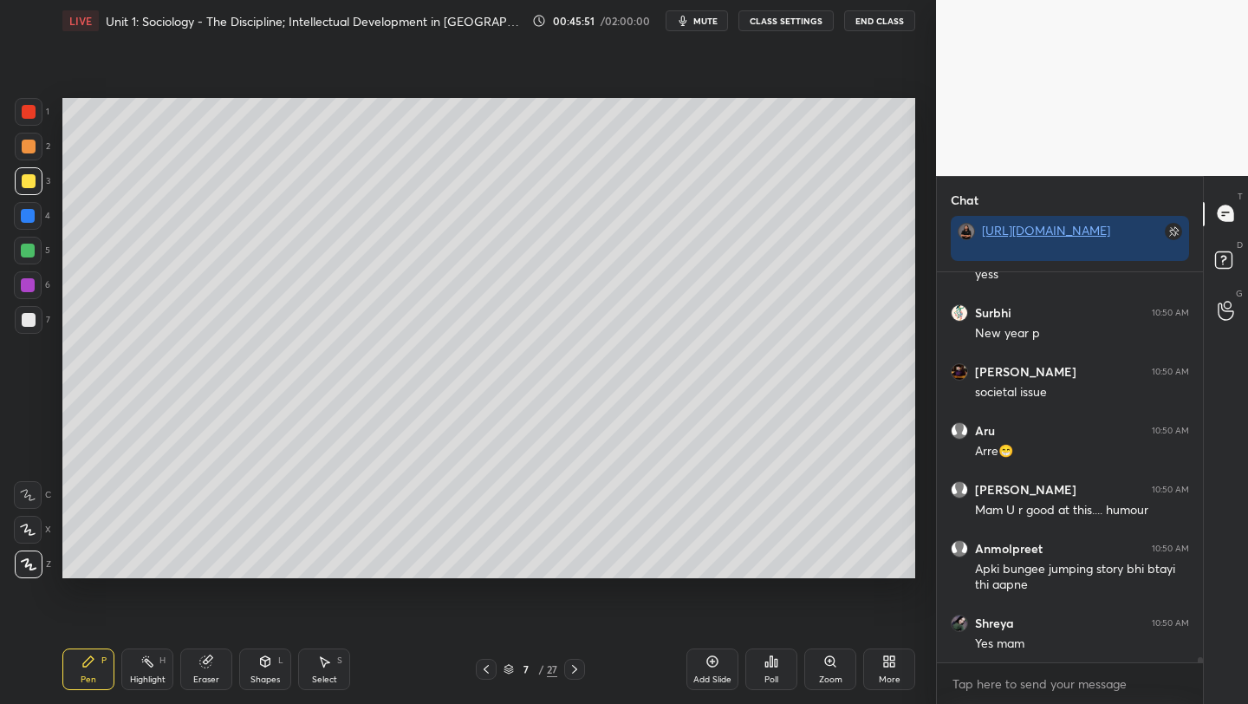
click at [572, 668] on icon at bounding box center [575, 669] width 14 height 14
click at [572, 669] on icon at bounding box center [575, 669] width 14 height 14
click at [572, 668] on icon at bounding box center [575, 669] width 14 height 14
click at [572, 669] on icon at bounding box center [575, 669] width 14 height 14
click at [572, 670] on icon at bounding box center [575, 669] width 14 height 14
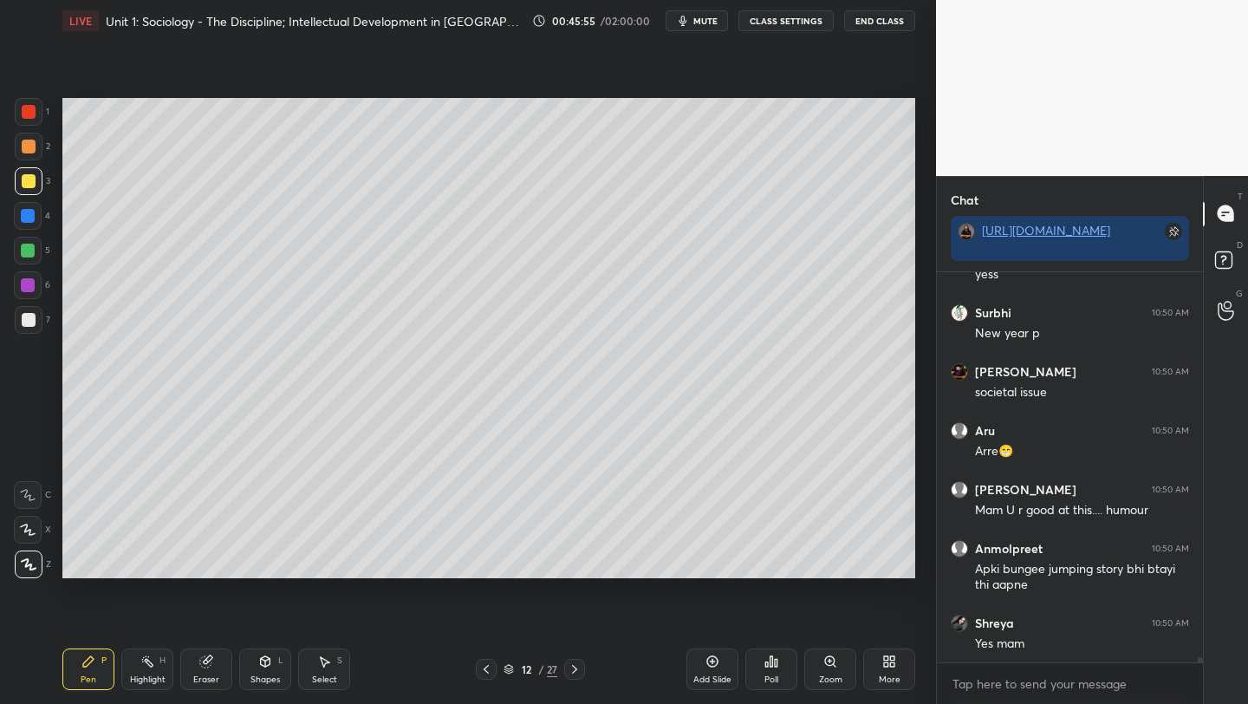
click at [571, 669] on icon at bounding box center [575, 669] width 14 height 14
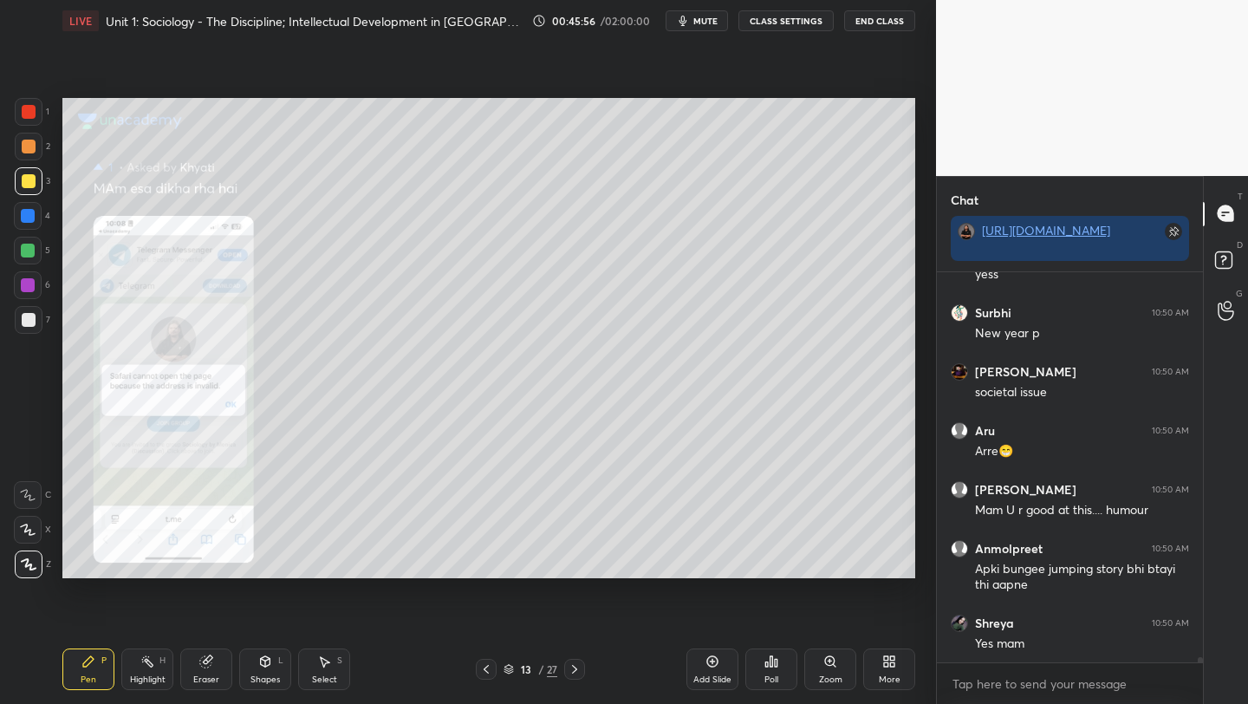
click at [572, 669] on icon at bounding box center [575, 669] width 14 height 14
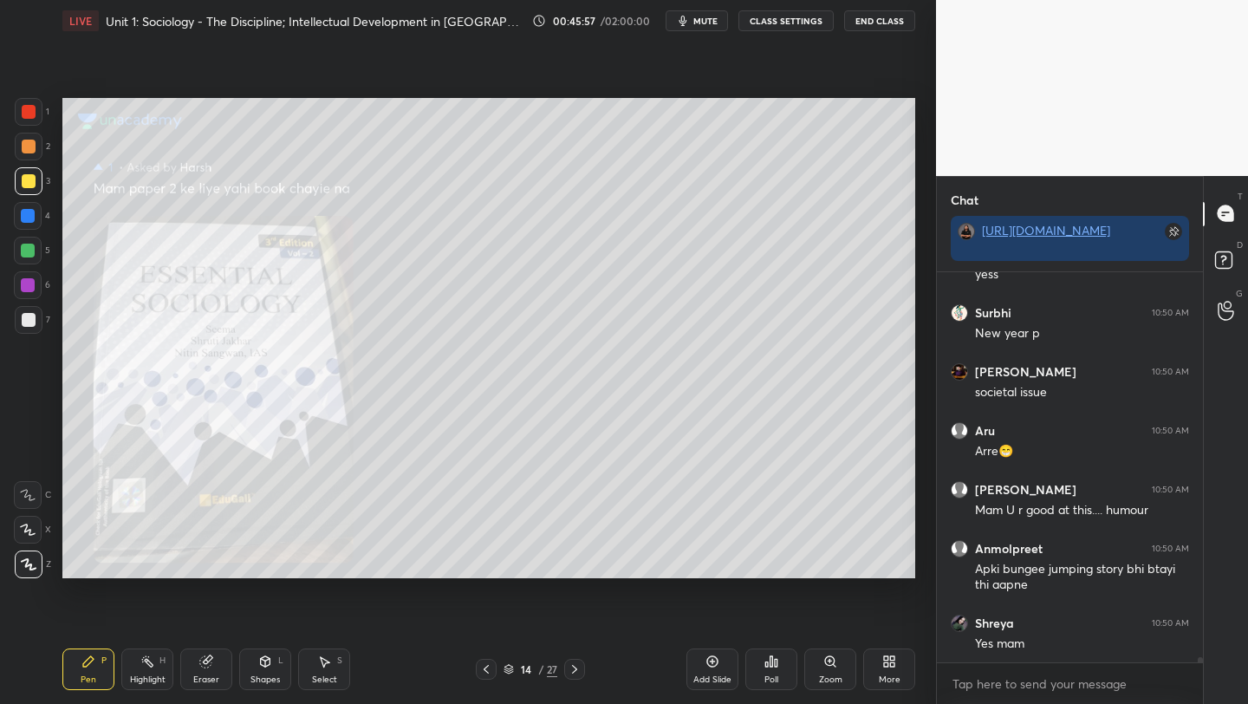
click at [571, 669] on icon at bounding box center [575, 669] width 14 height 14
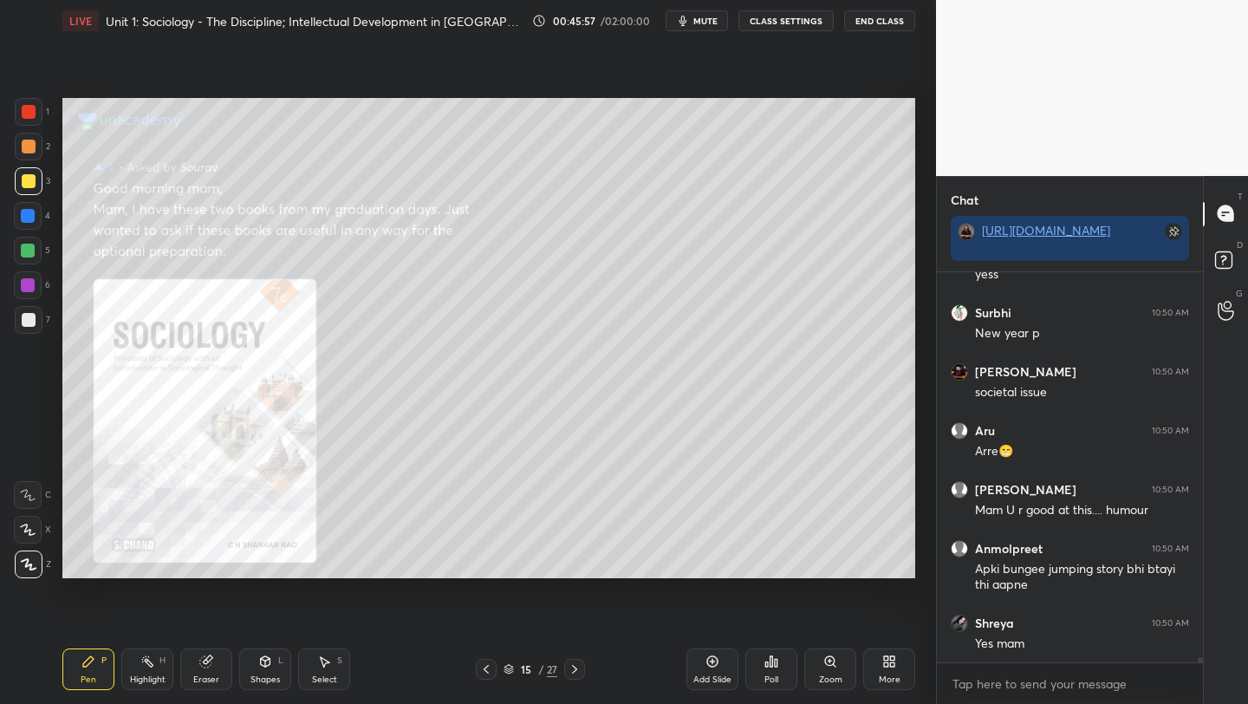
click at [571, 670] on icon at bounding box center [575, 669] width 14 height 14
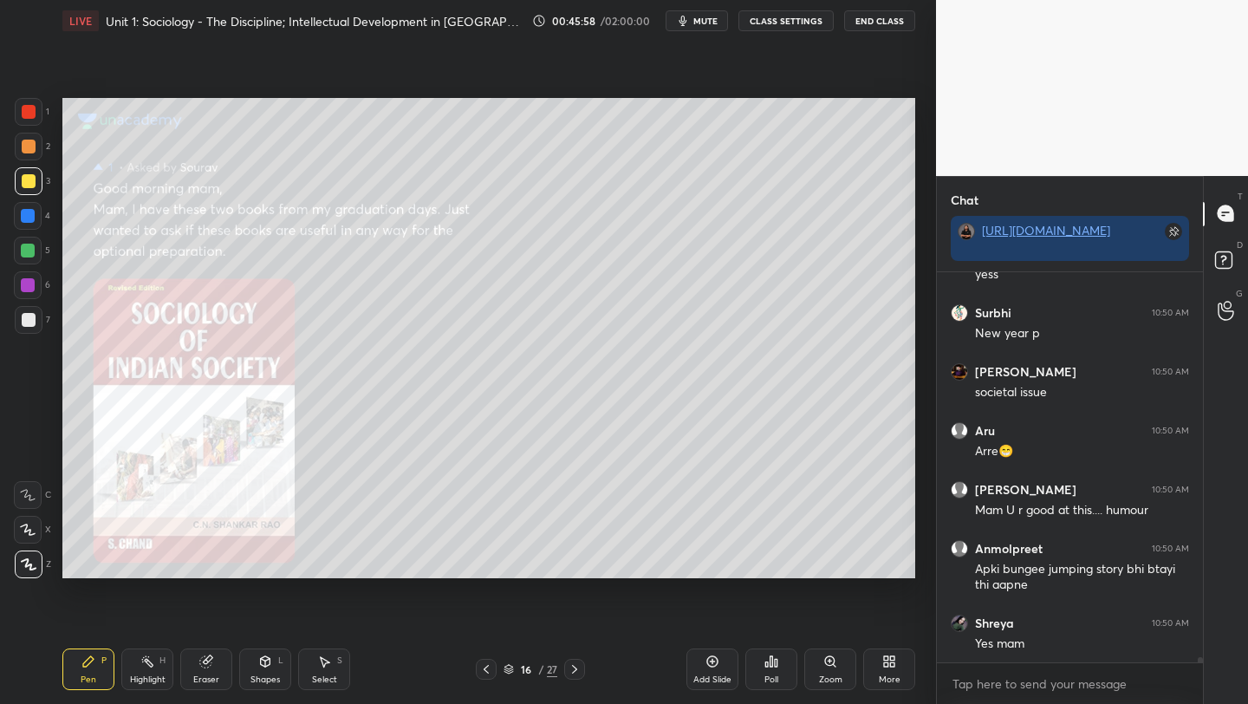
click at [572, 670] on icon at bounding box center [575, 669] width 14 height 14
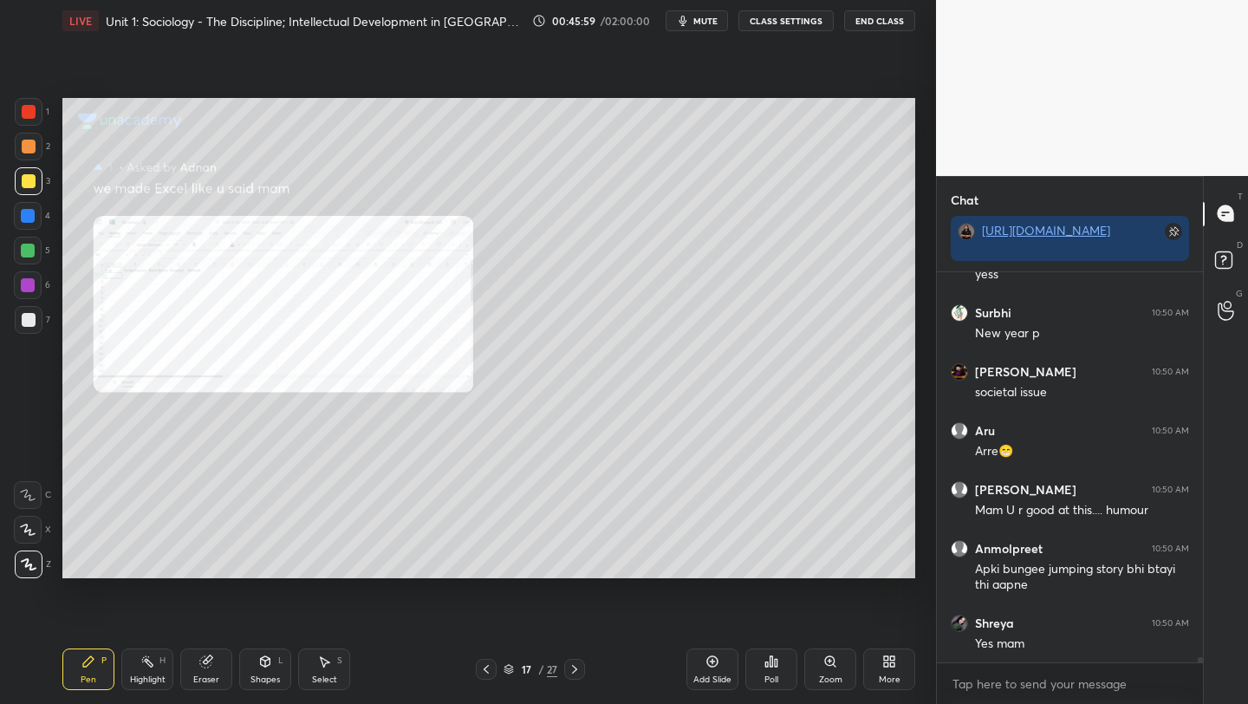
click at [571, 670] on icon at bounding box center [575, 669] width 14 height 14
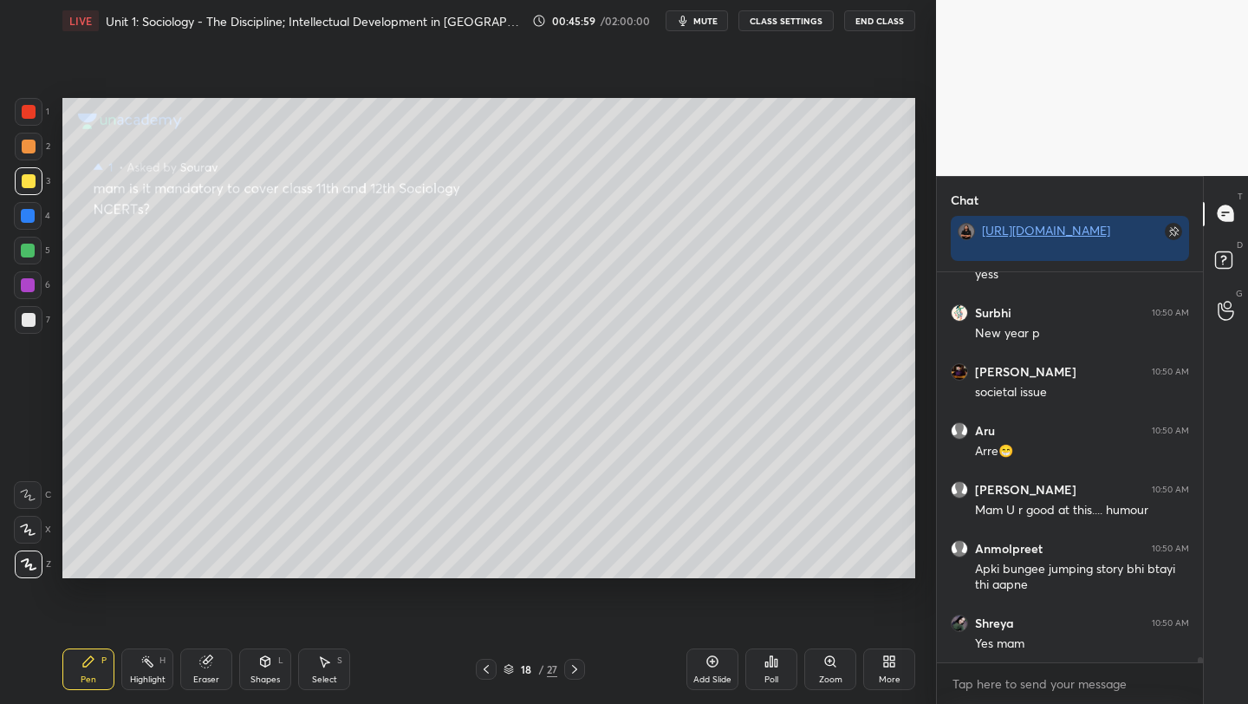
click at [571, 670] on icon at bounding box center [575, 669] width 14 height 14
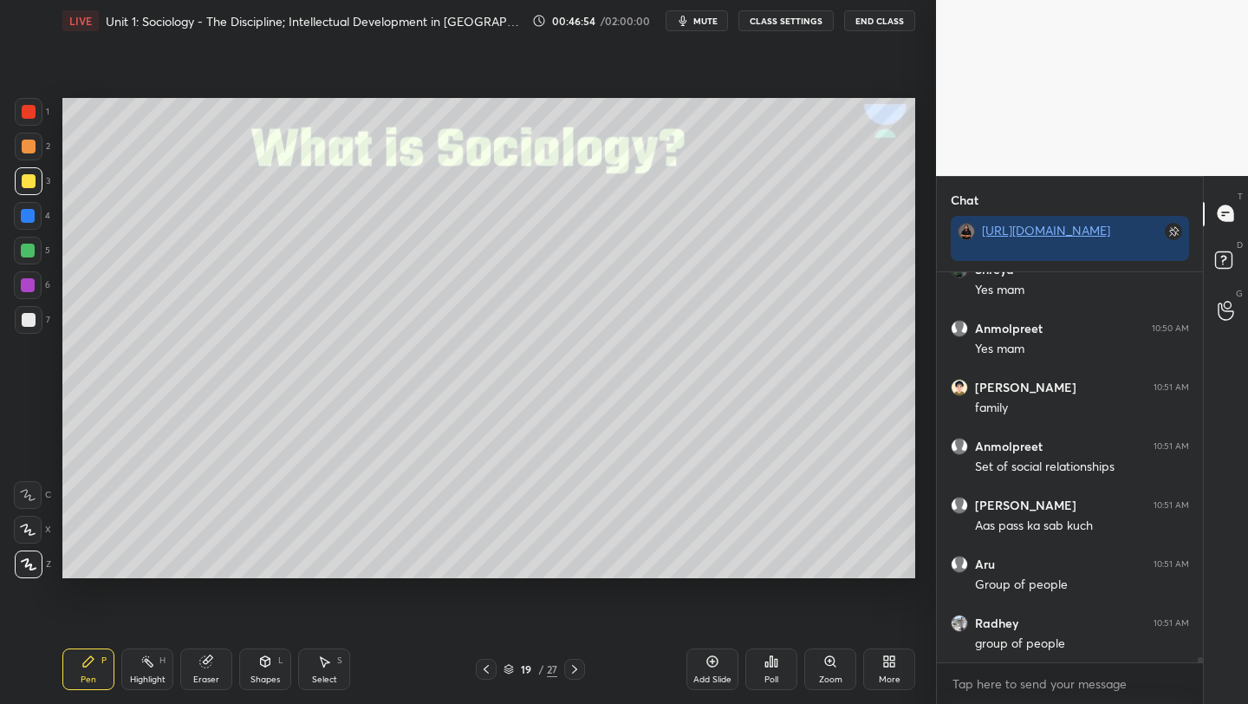
scroll to position [29677, 0]
click at [31, 324] on div at bounding box center [29, 320] width 14 height 14
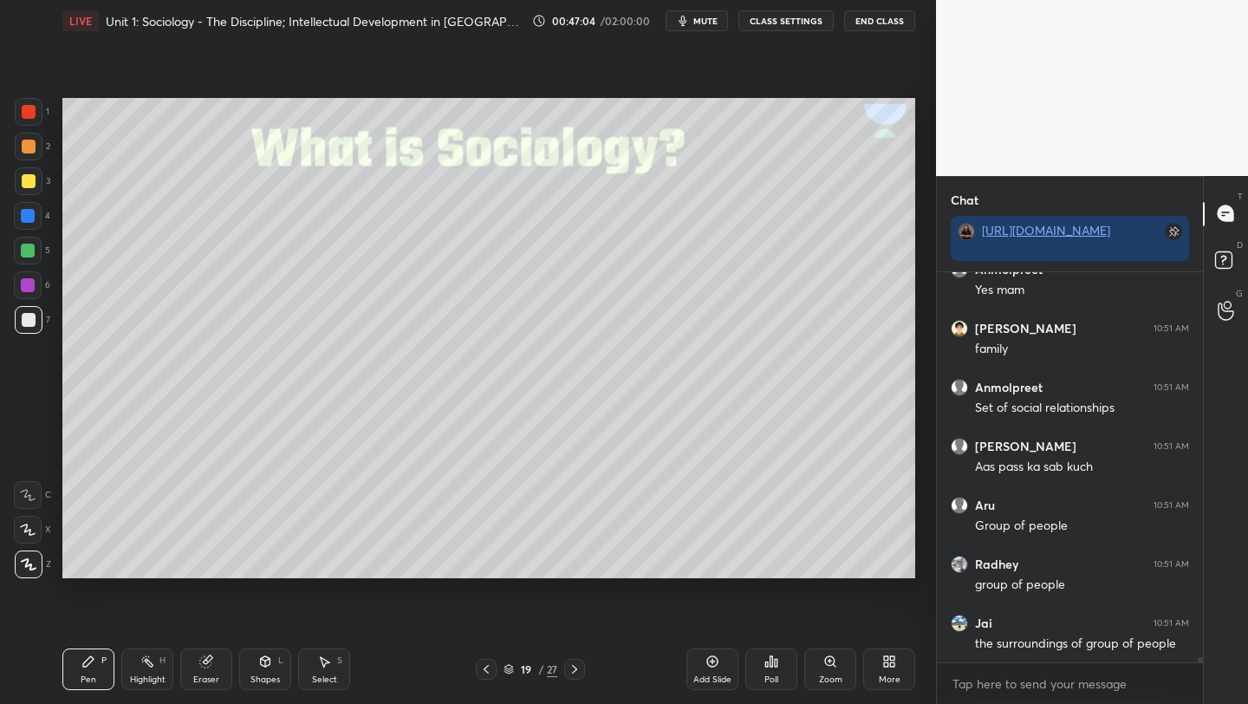
click at [777, 681] on div "Poll" at bounding box center [772, 679] width 14 height 9
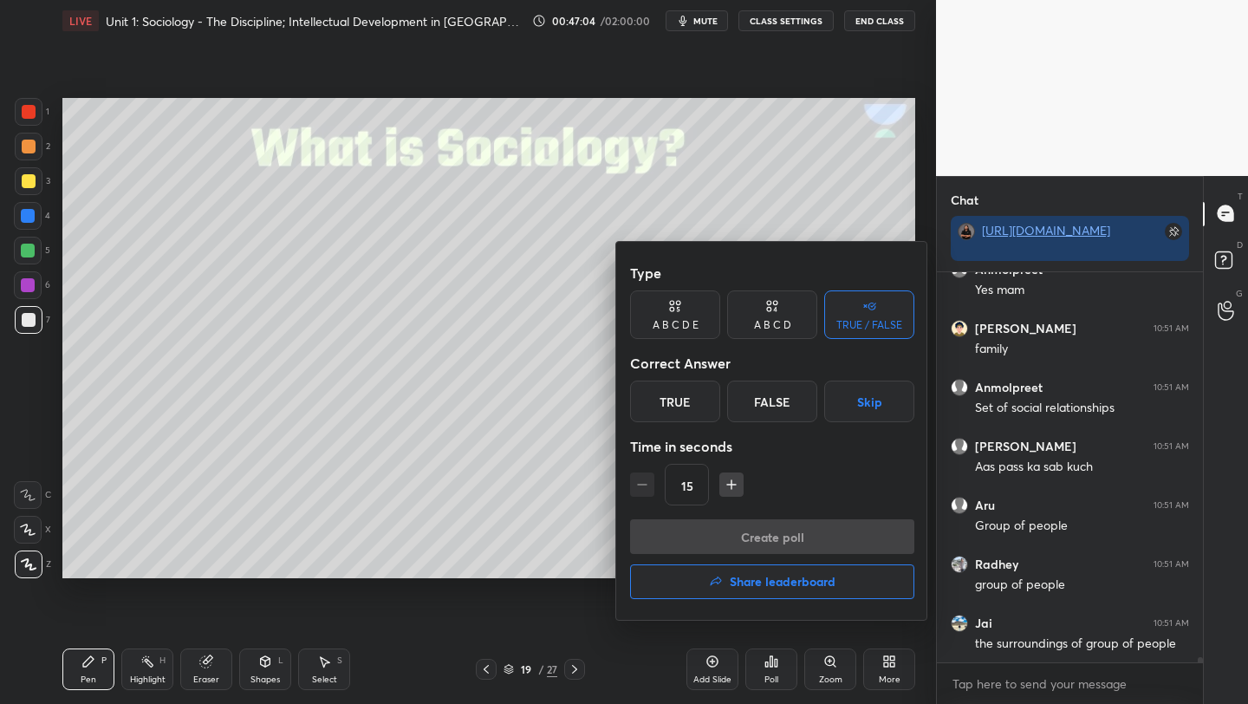
scroll to position [29736, 0]
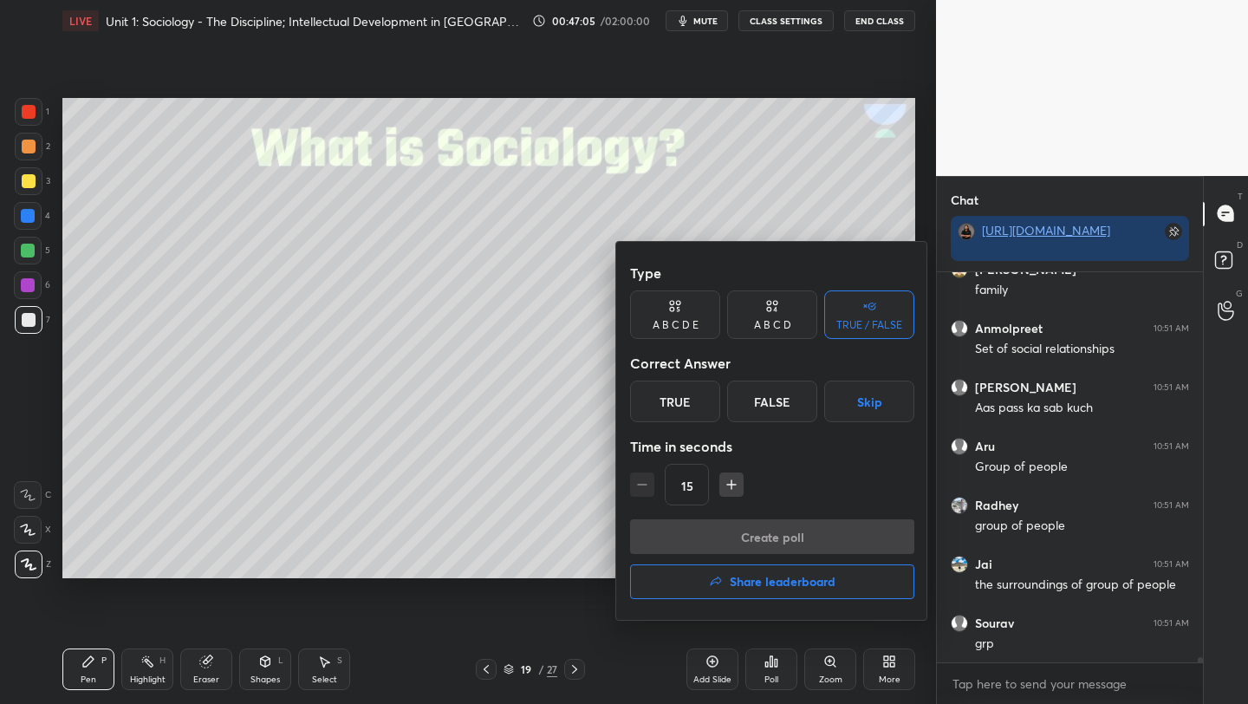
click at [667, 328] on div "A B C D E" at bounding box center [676, 325] width 46 height 10
click at [694, 414] on div "B" at bounding box center [700, 402] width 42 height 42
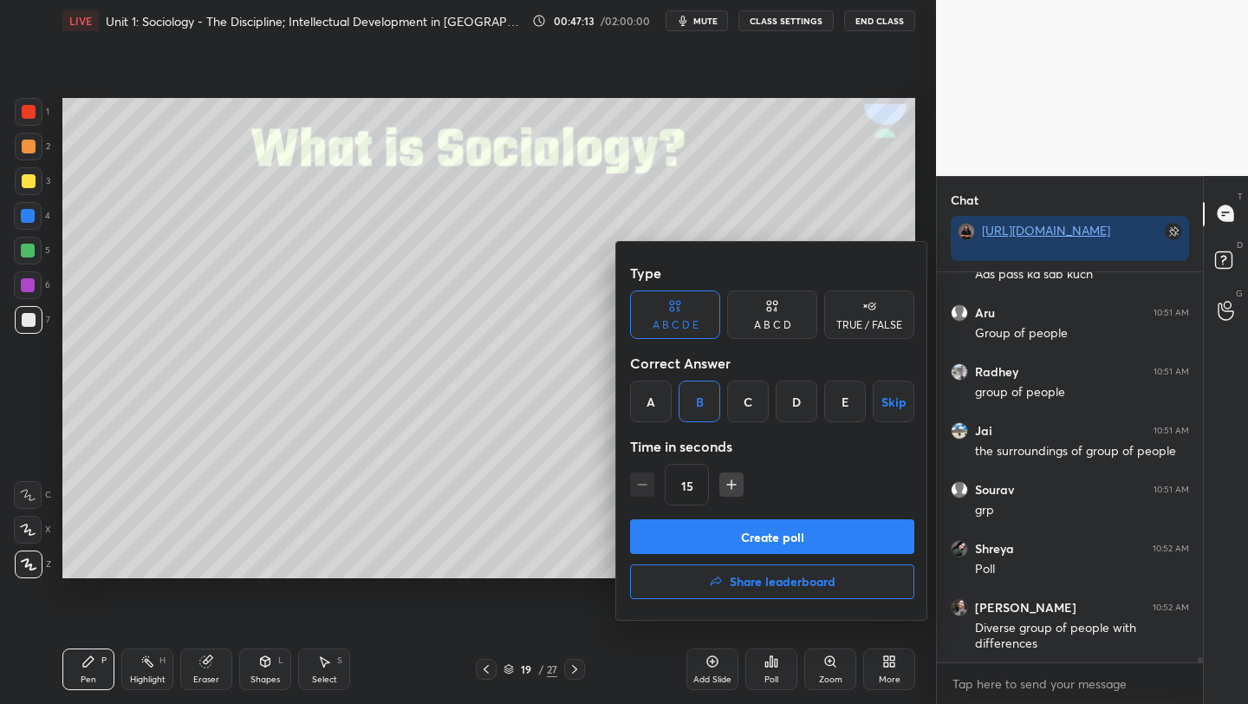
scroll to position [29929, 0]
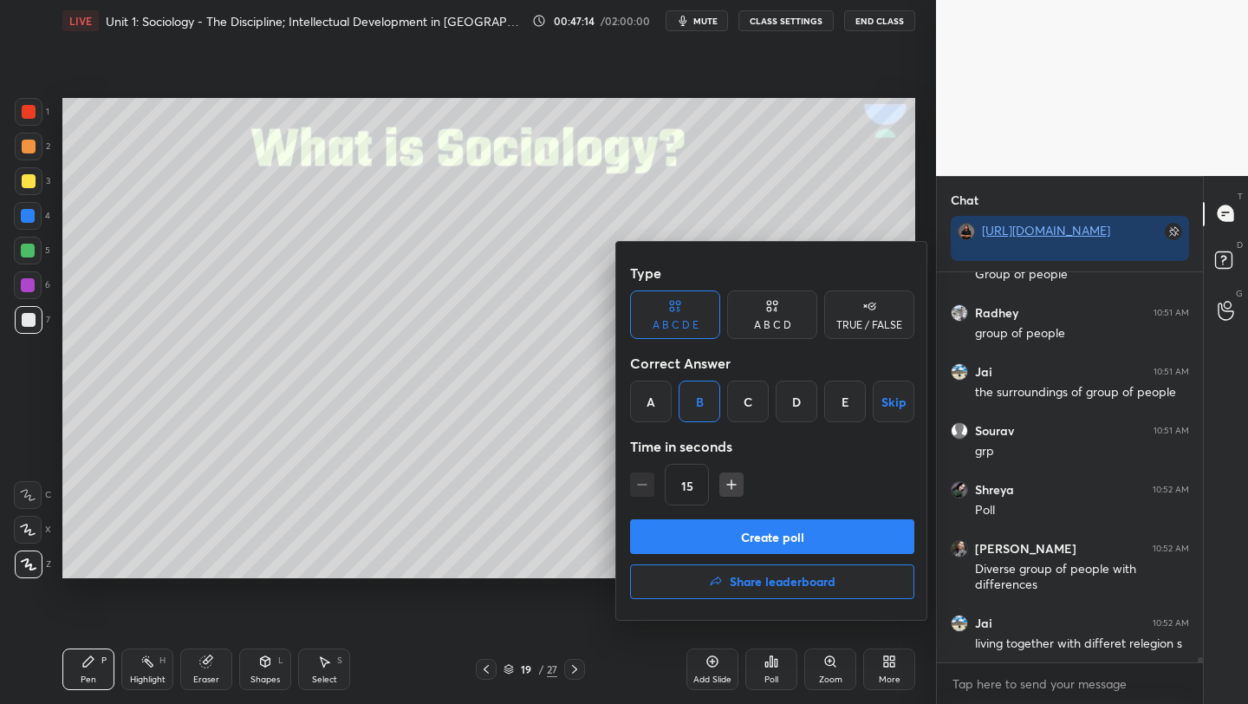
click at [786, 539] on button "Create poll" at bounding box center [772, 536] width 284 height 35
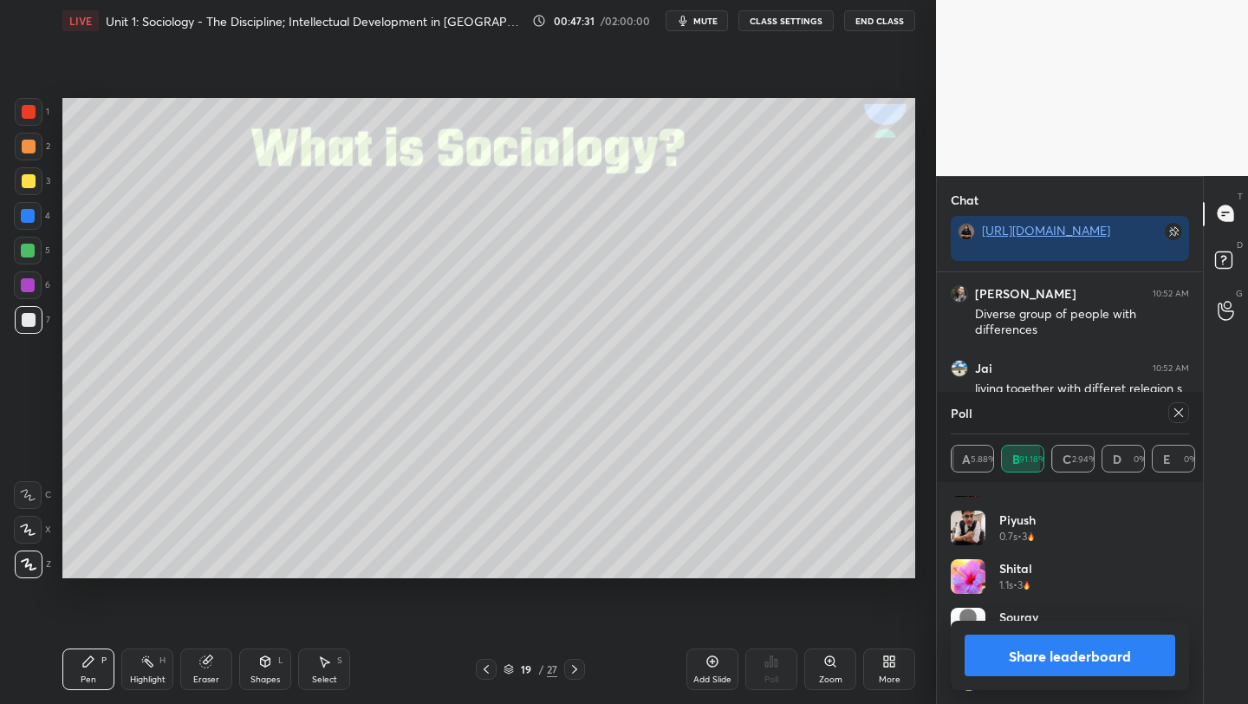
scroll to position [30243, 0]
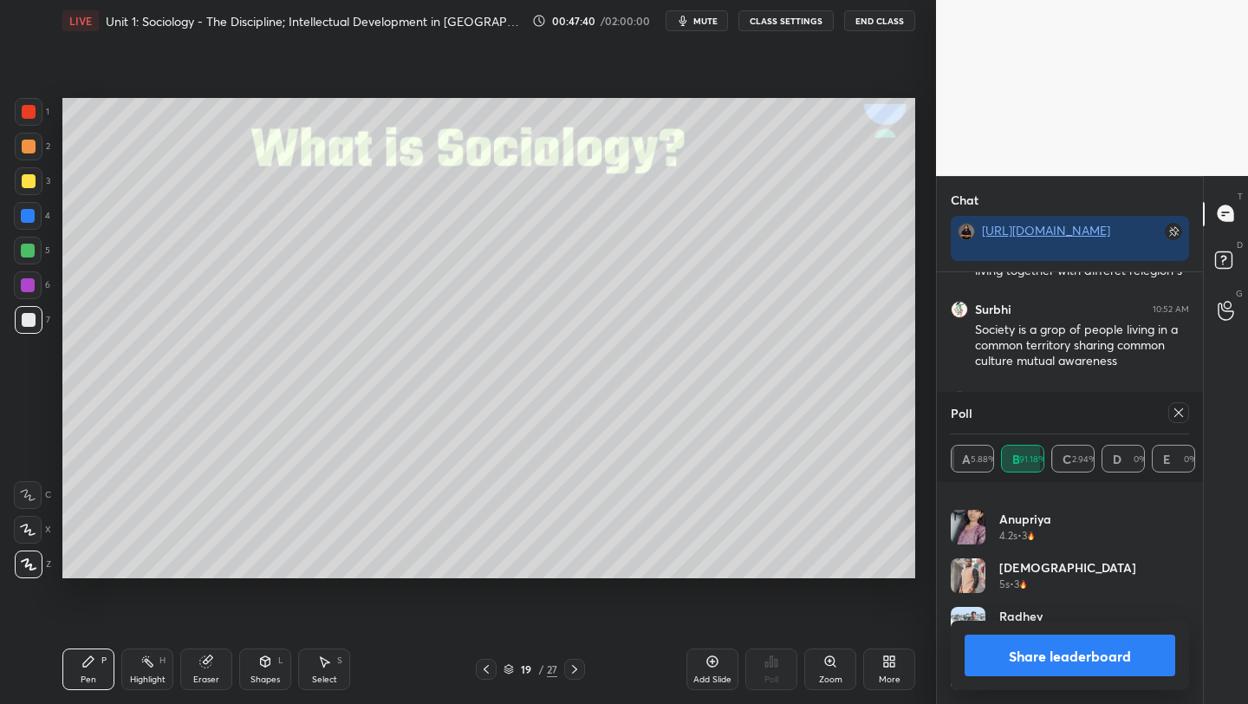
click at [1178, 409] on icon at bounding box center [1179, 413] width 14 height 14
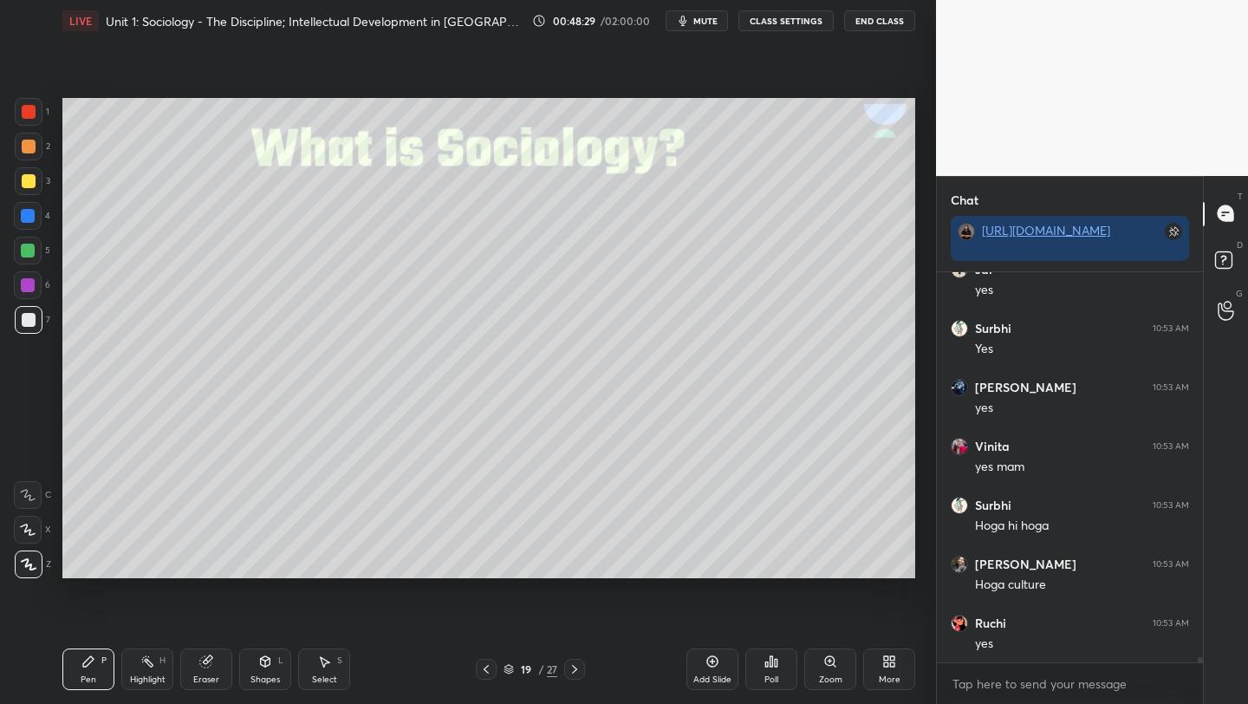
click at [767, 668] on div "Poll" at bounding box center [772, 669] width 52 height 42
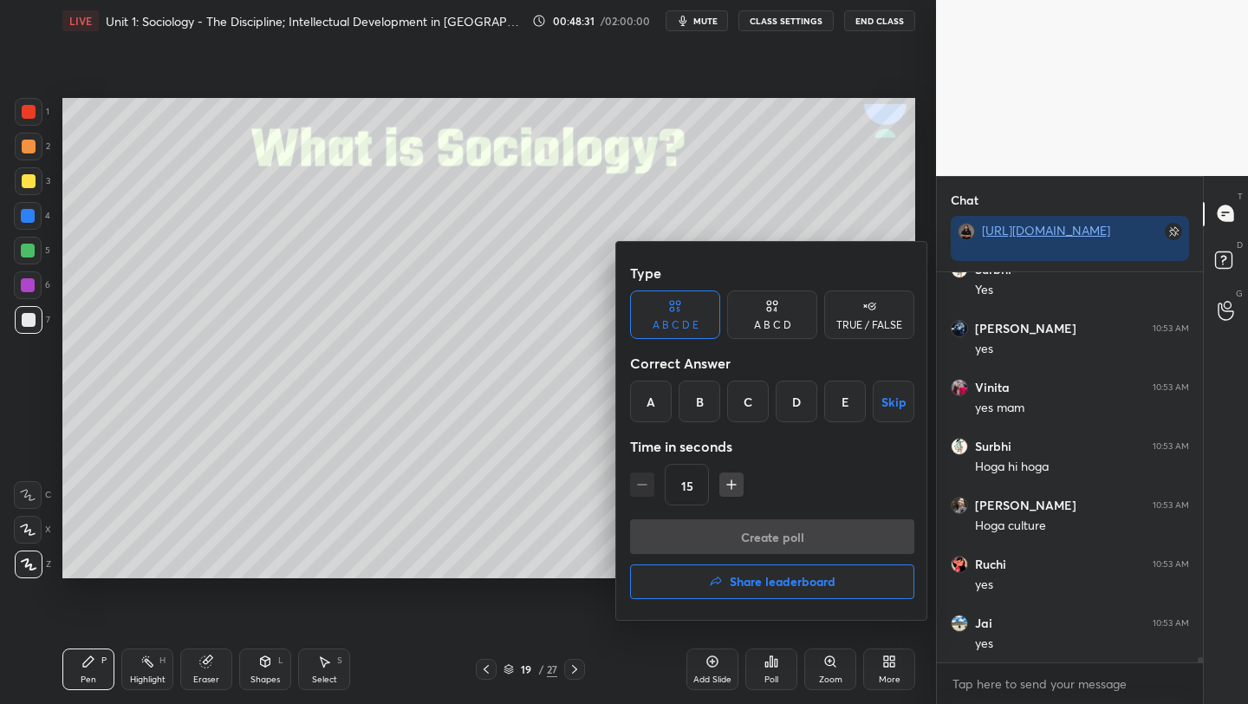
click at [648, 398] on div "A" at bounding box center [651, 402] width 42 height 42
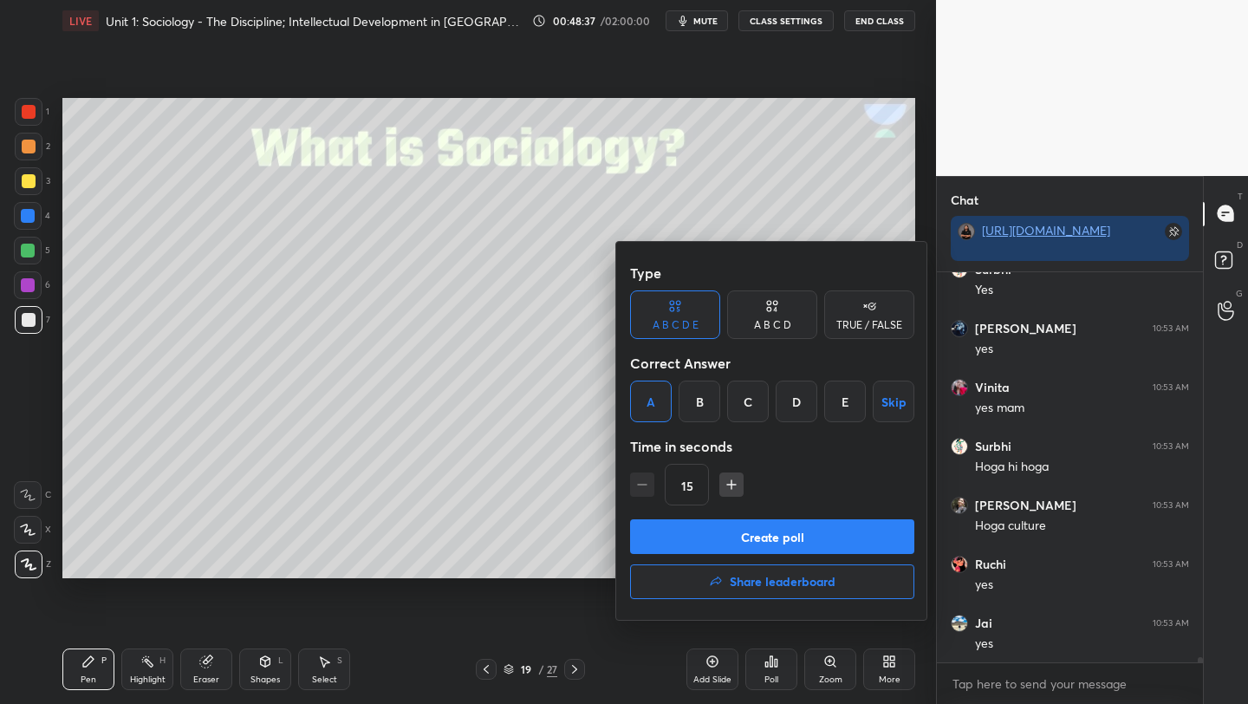
click at [694, 545] on button "Create poll" at bounding box center [772, 536] width 284 height 35
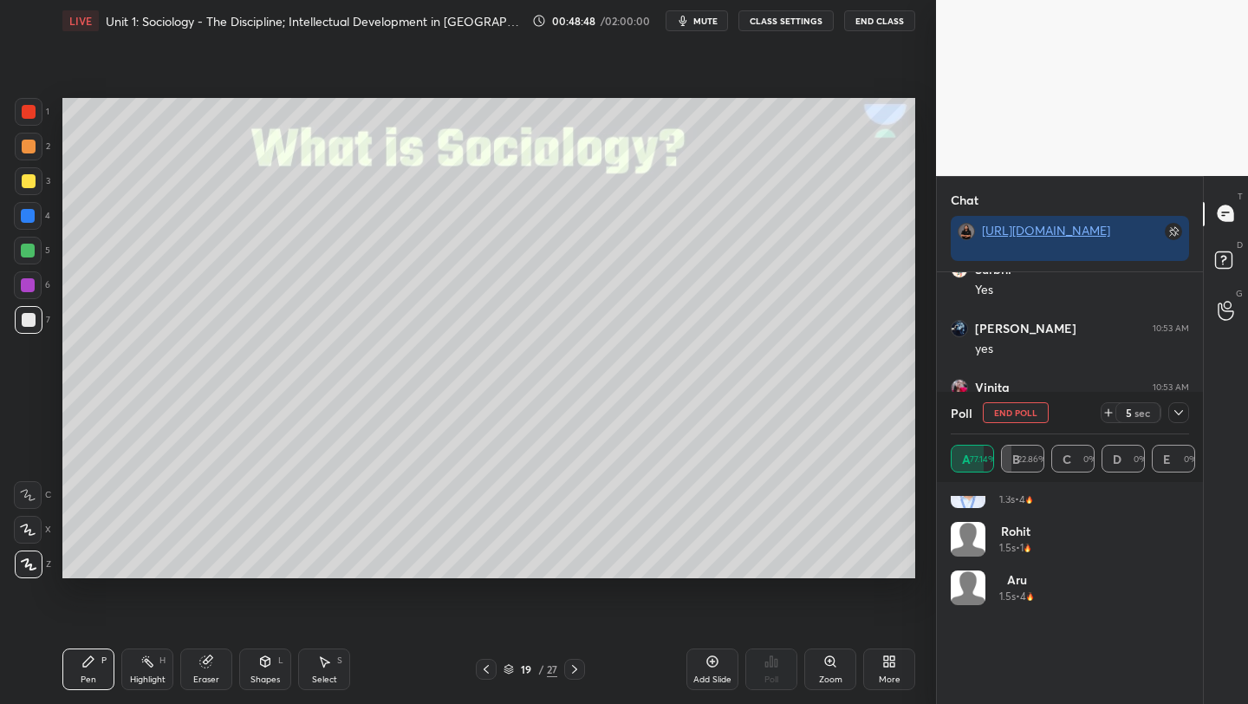
scroll to position [0, 0]
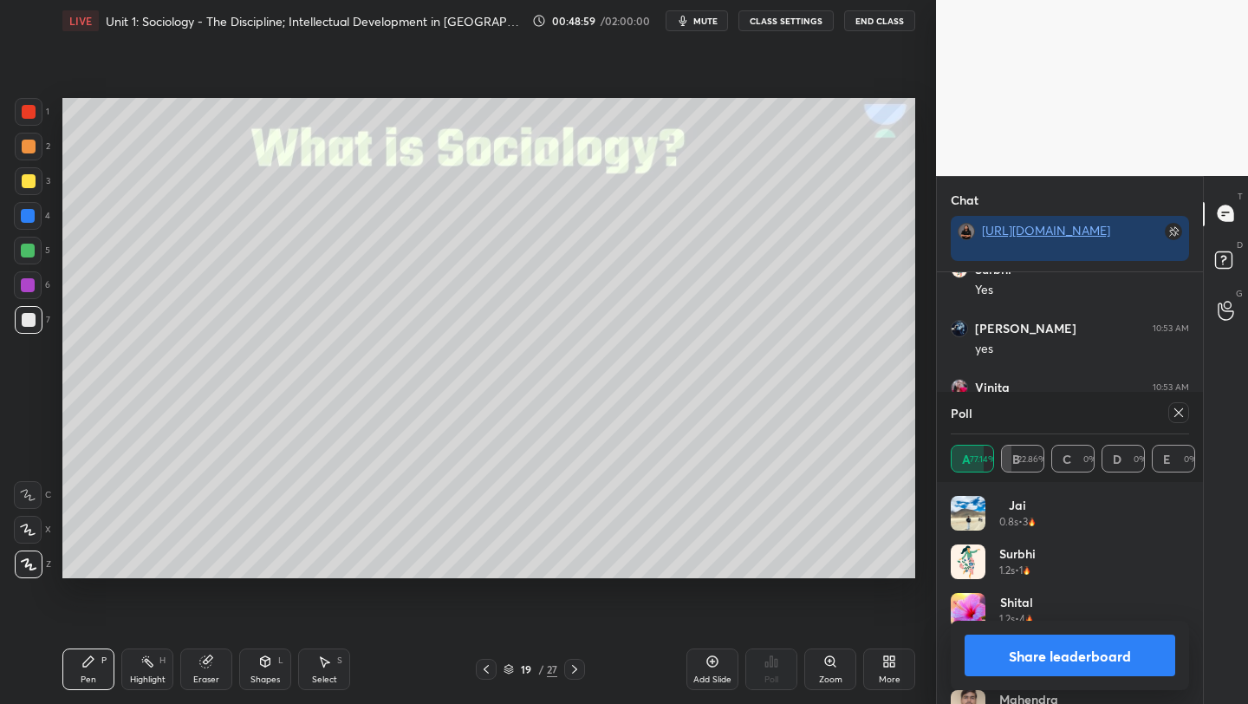
click at [1173, 409] on icon at bounding box center [1179, 413] width 14 height 14
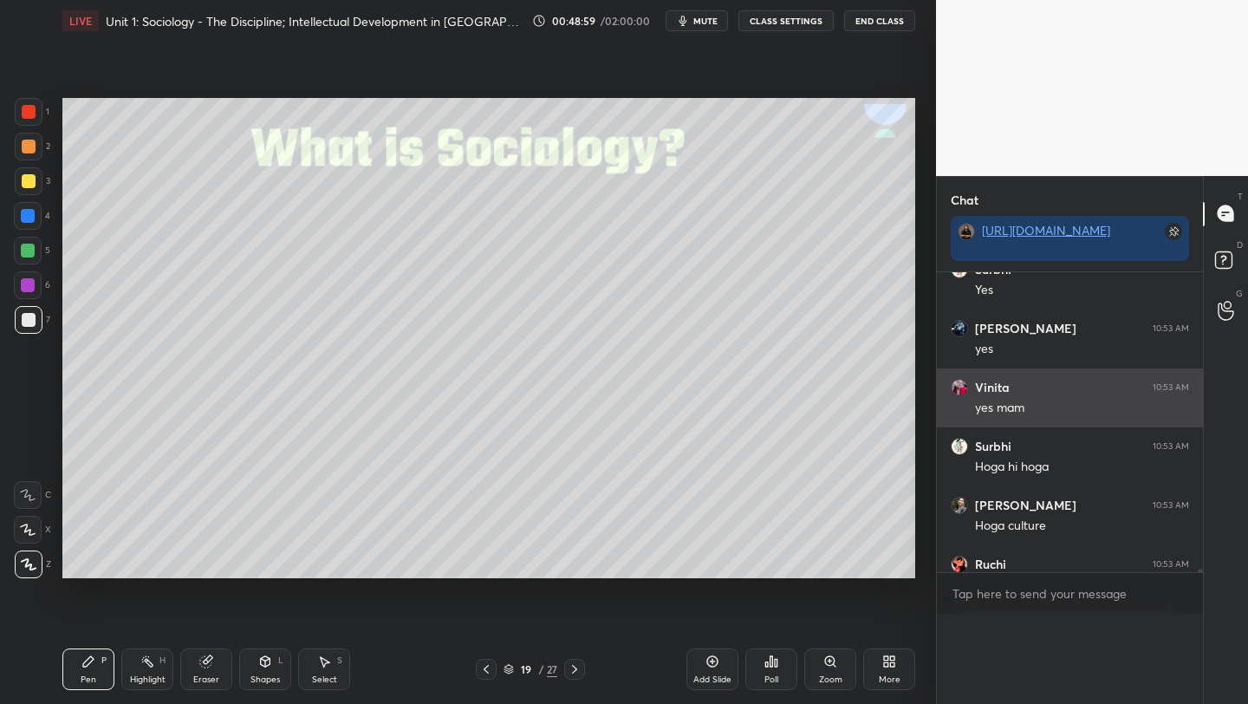
scroll to position [332, 261]
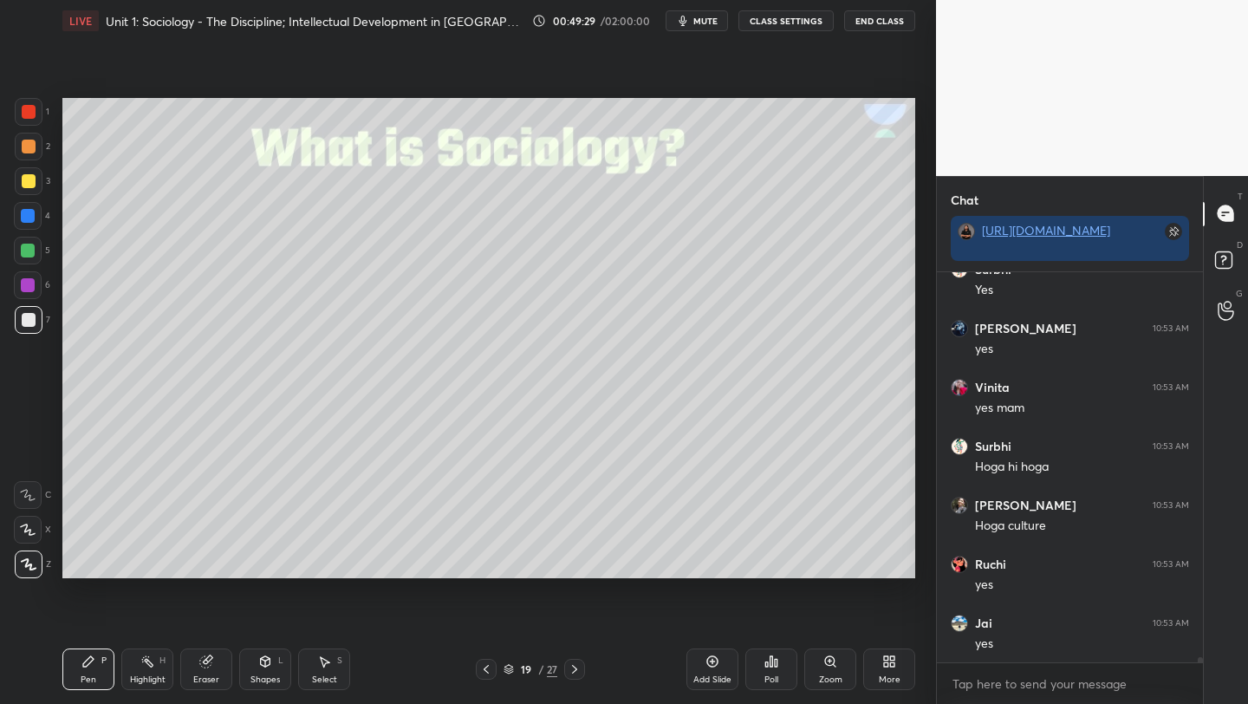
click at [704, 670] on div "Add Slide" at bounding box center [713, 669] width 52 height 42
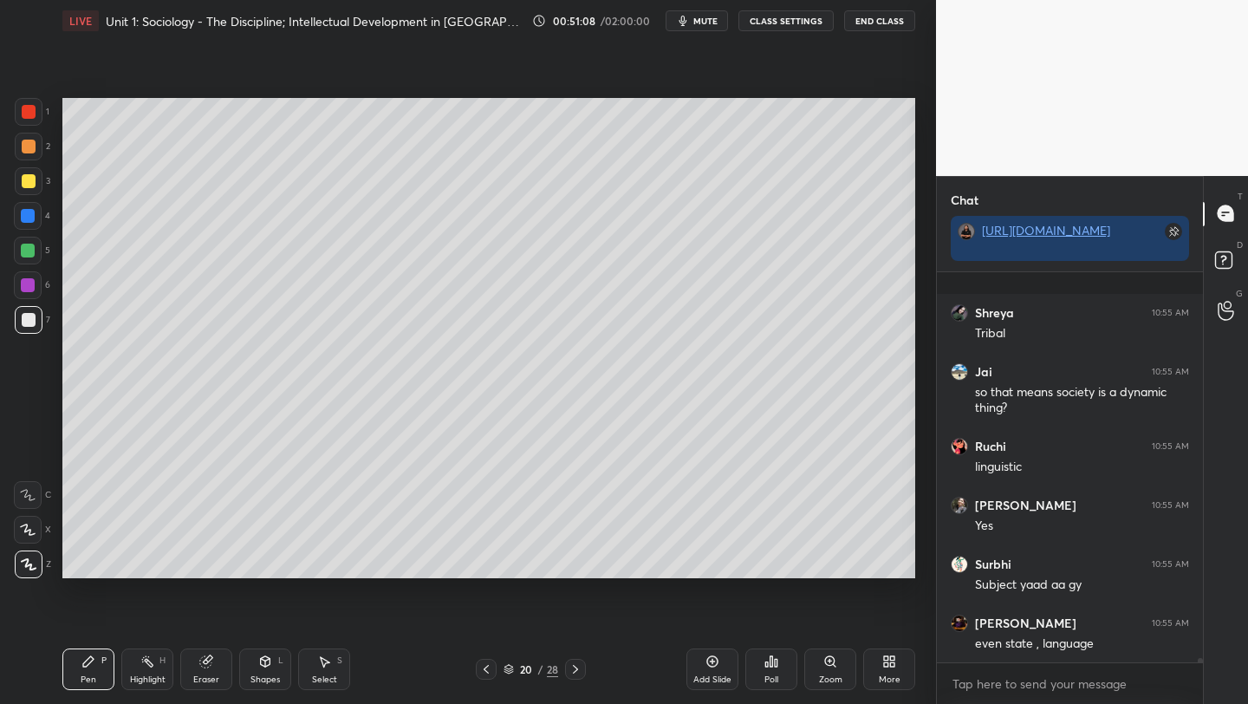
scroll to position [32537, 0]
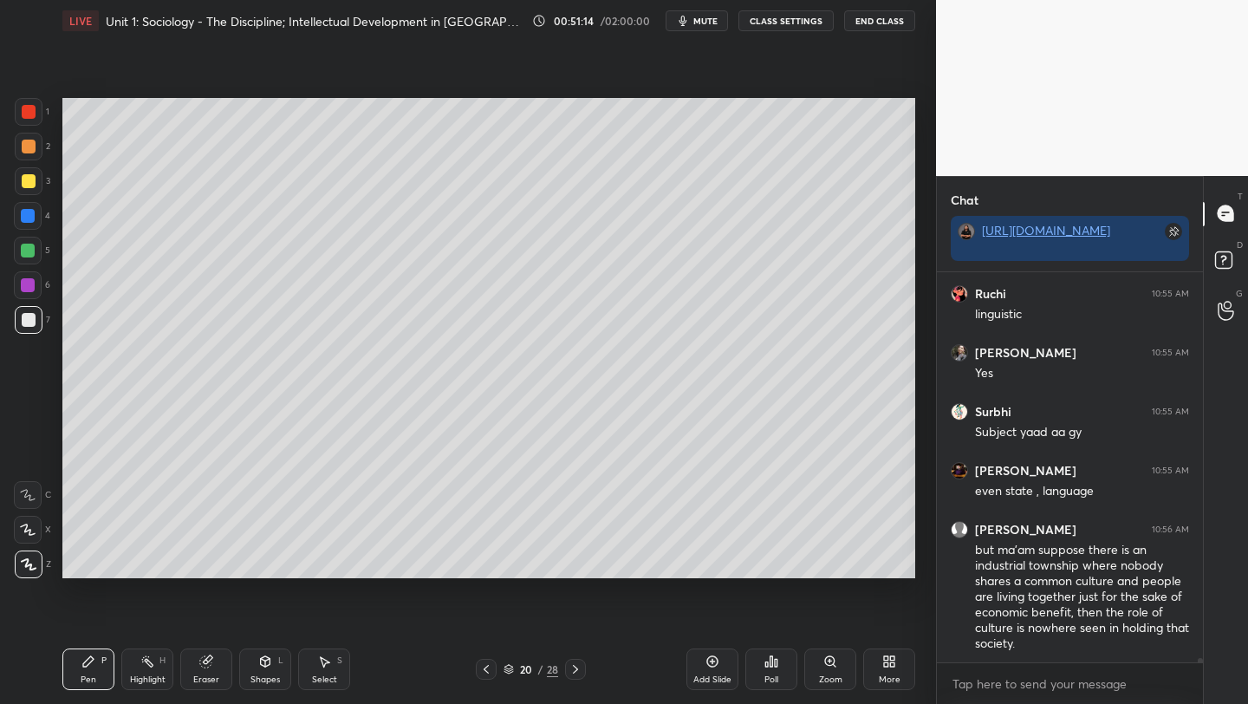
drag, startPoint x: 28, startPoint y: 251, endPoint x: 51, endPoint y: 285, distance: 41.8
click at [29, 251] on div at bounding box center [28, 251] width 14 height 14
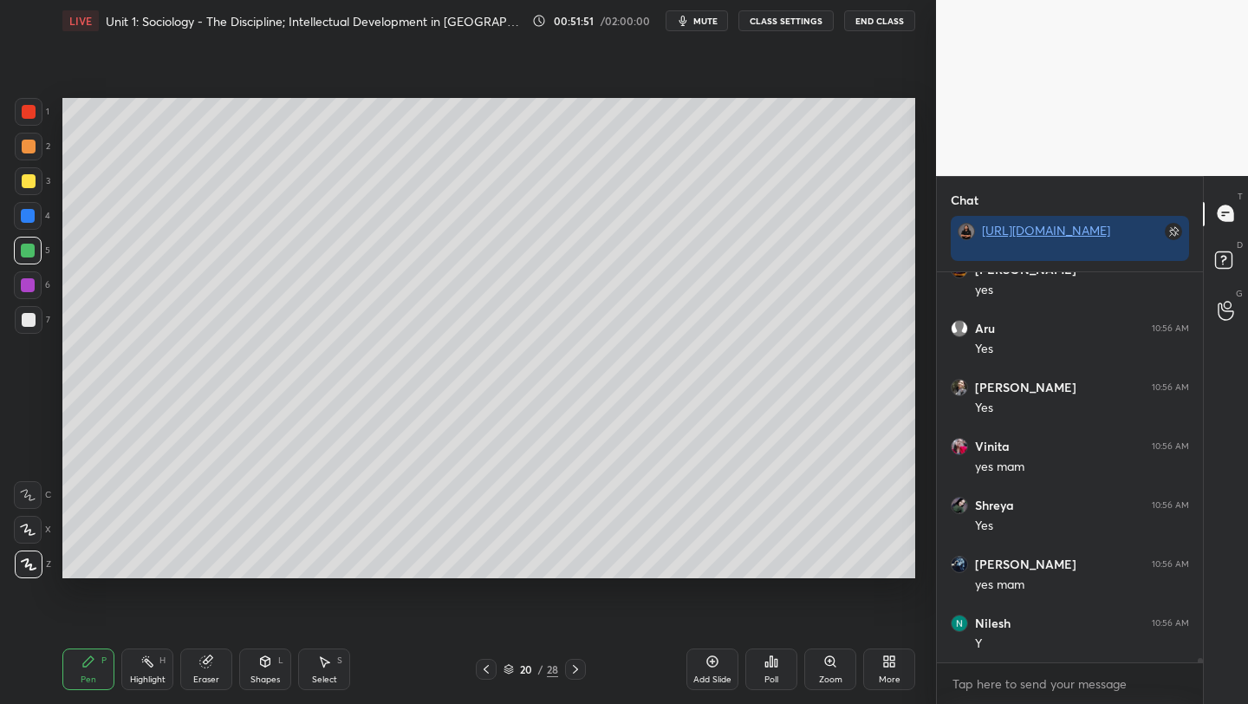
scroll to position [33244, 0]
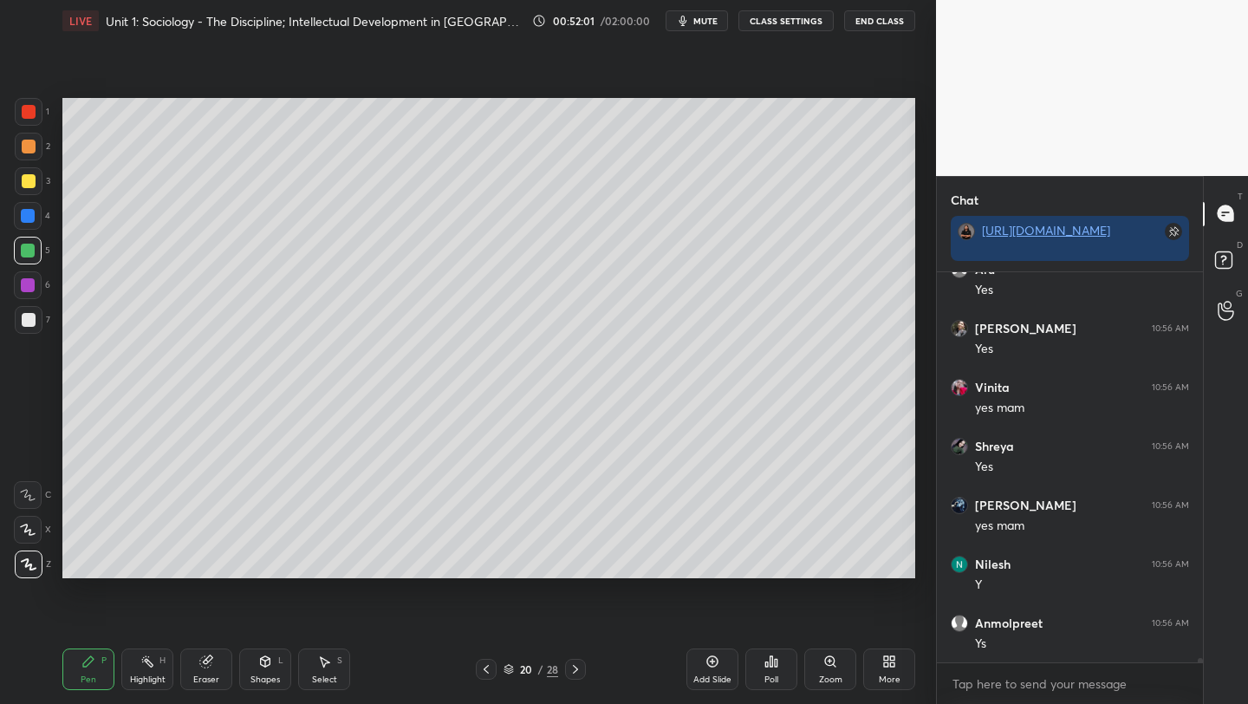
click at [772, 665] on icon at bounding box center [772, 661] width 3 height 10
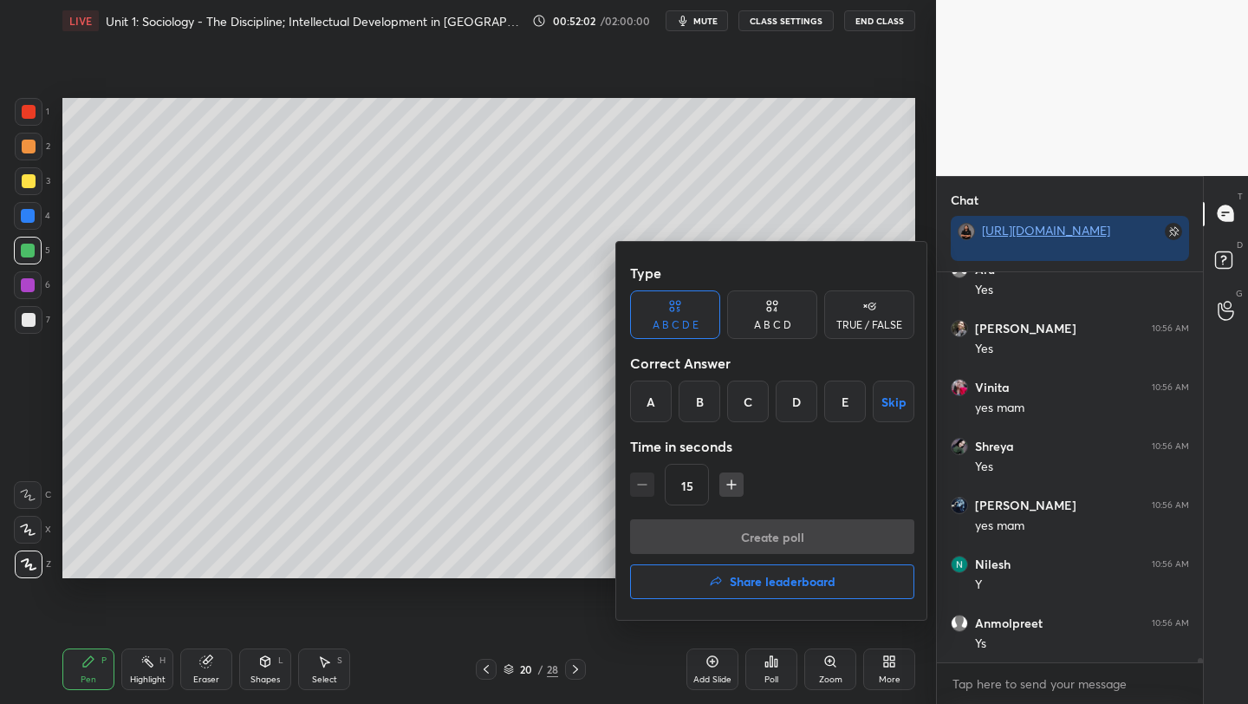
click at [771, 668] on div at bounding box center [624, 352] width 1248 height 704
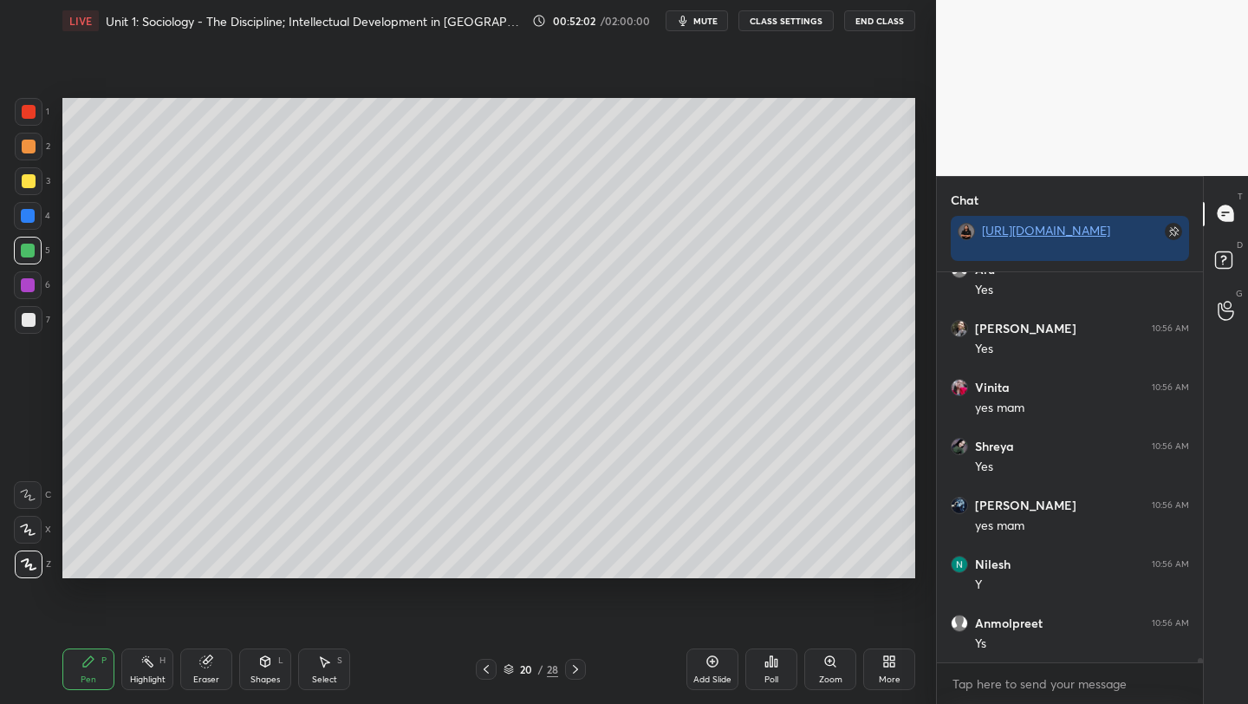
click at [768, 669] on div "Poll" at bounding box center [772, 669] width 52 height 42
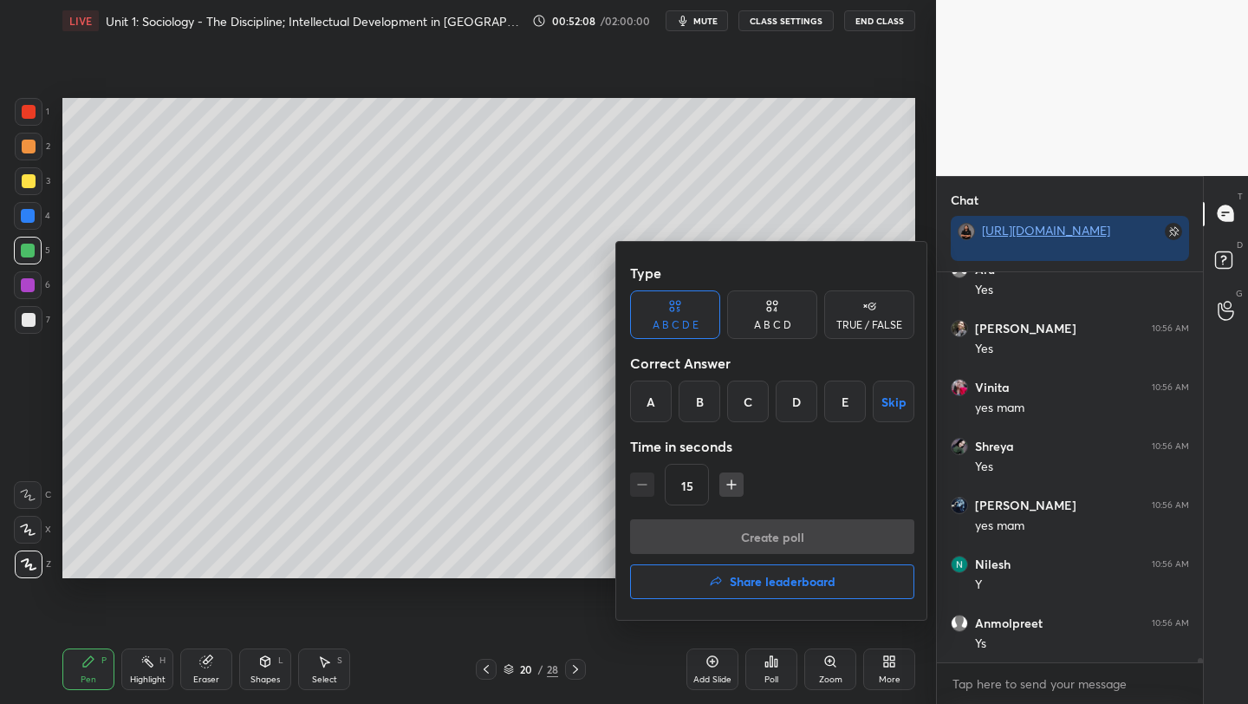
click at [774, 590] on div "Type A B C D E A B C D TRUE / FALSE Correct Answer A B C D E Skip Time in secon…" at bounding box center [624, 352] width 1248 height 704
click at [853, 320] on div "TRUE / FALSE" at bounding box center [870, 325] width 66 height 10
drag, startPoint x: 662, startPoint y: 401, endPoint x: 663, endPoint y: 420, distance: 20.0
click at [662, 401] on div "True" at bounding box center [675, 402] width 90 height 42
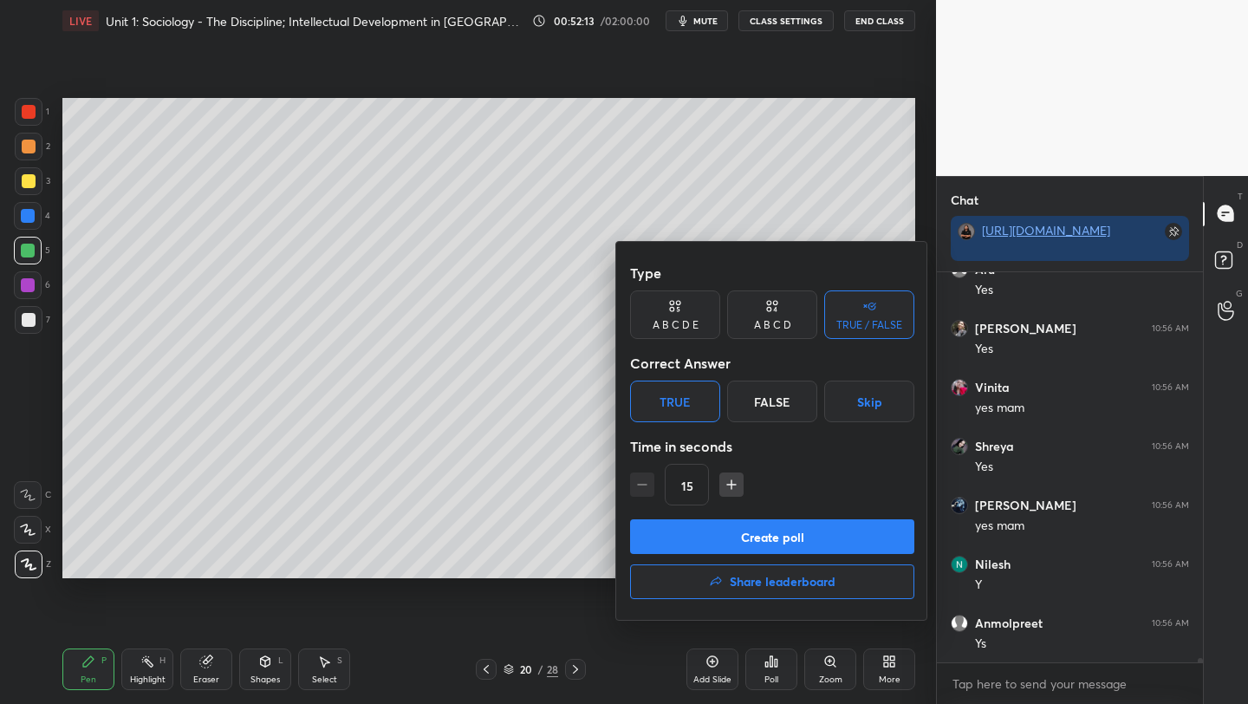
click at [706, 539] on button "Create poll" at bounding box center [772, 536] width 284 height 35
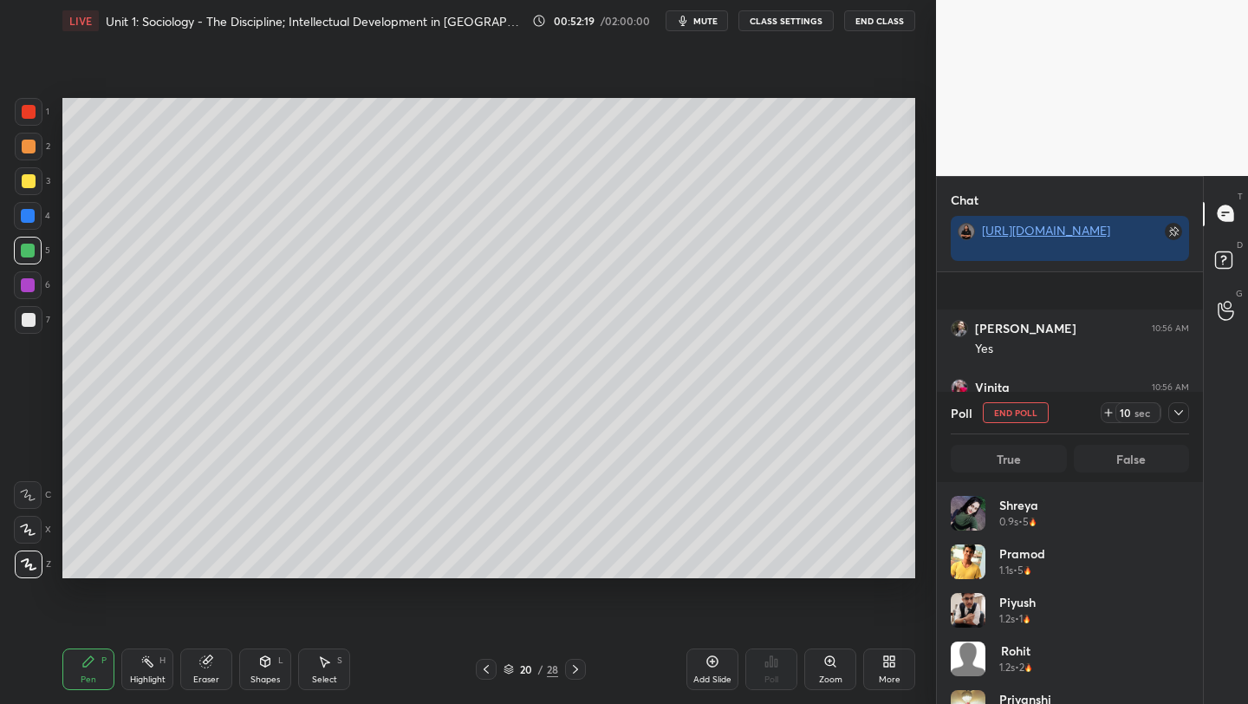
scroll to position [33393, 0]
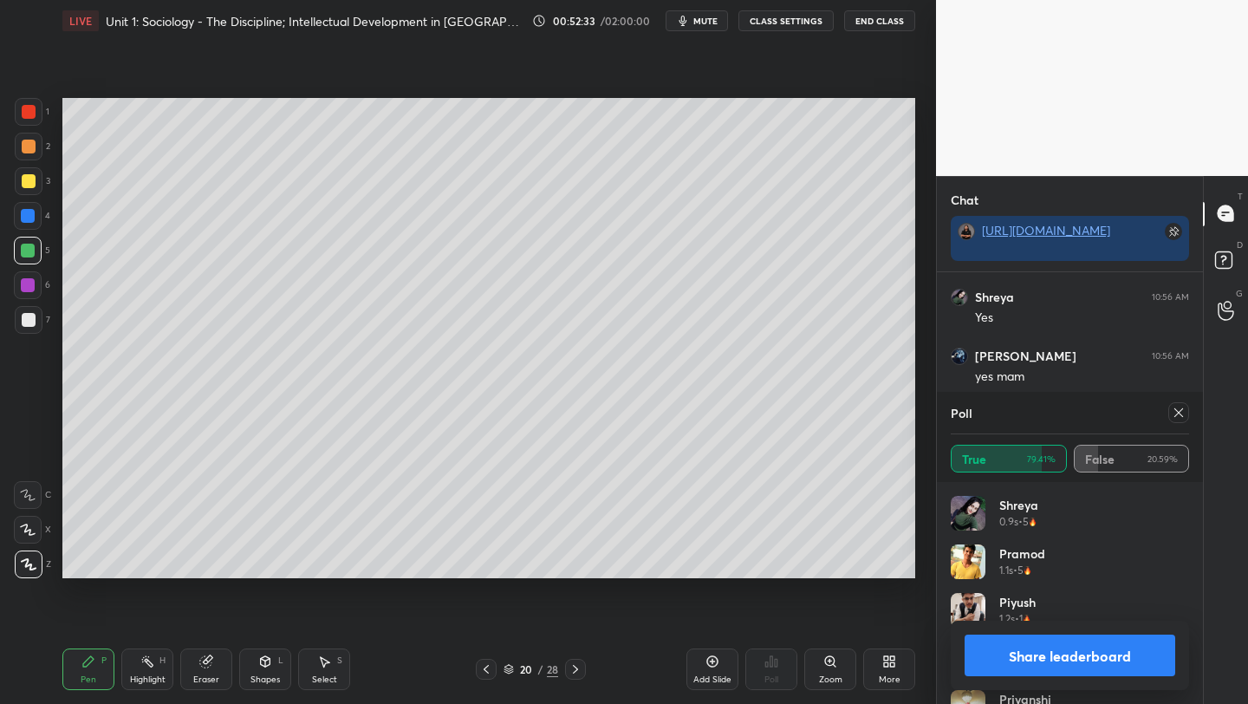
drag, startPoint x: 1151, startPoint y: 452, endPoint x: 1173, endPoint y: 430, distance: 30.7
click at [1157, 440] on div "True 79.41% False 20.59%" at bounding box center [1070, 458] width 238 height 48
click at [1174, 421] on div at bounding box center [1179, 412] width 21 height 21
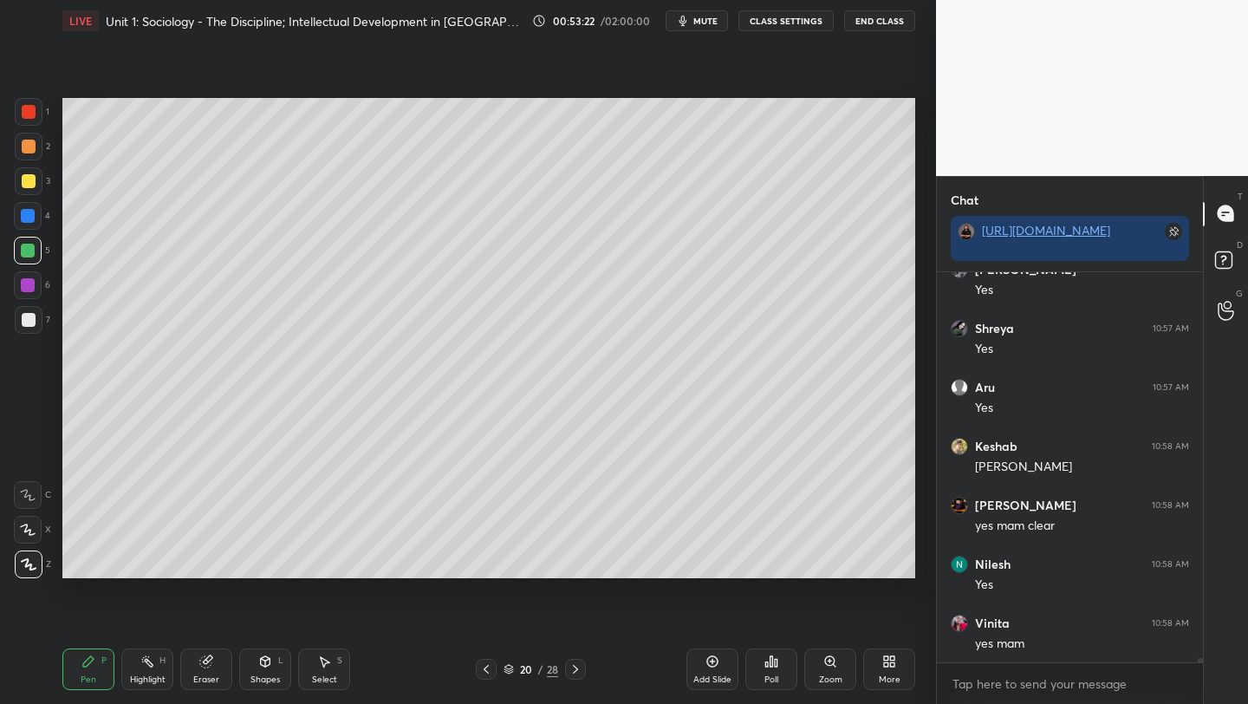
scroll to position [33716, 0]
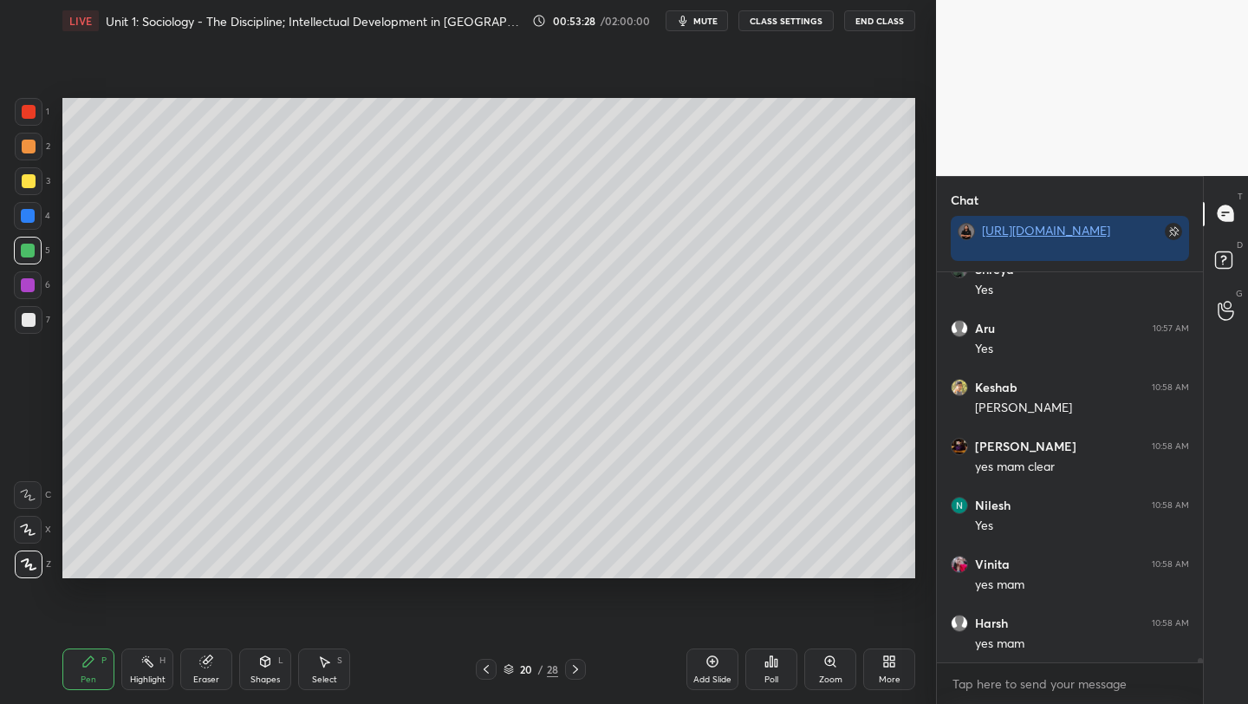
click at [570, 668] on icon at bounding box center [576, 669] width 14 height 14
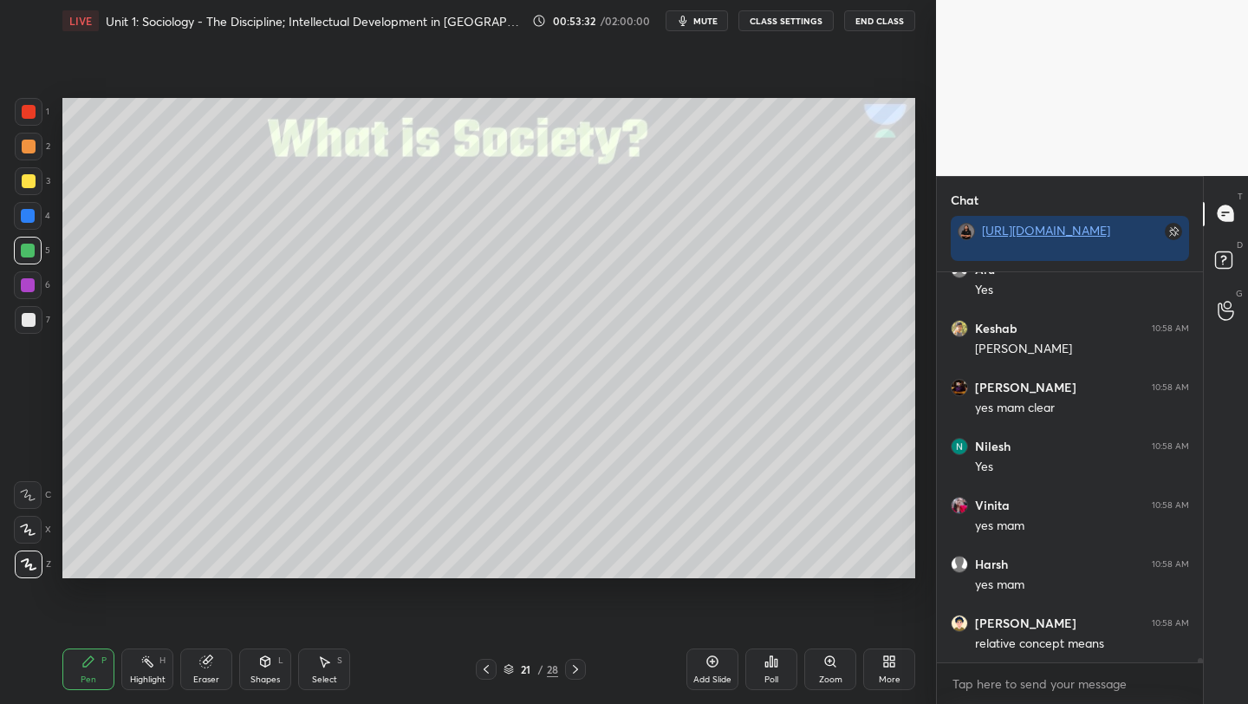
click at [573, 671] on icon at bounding box center [576, 669] width 14 height 14
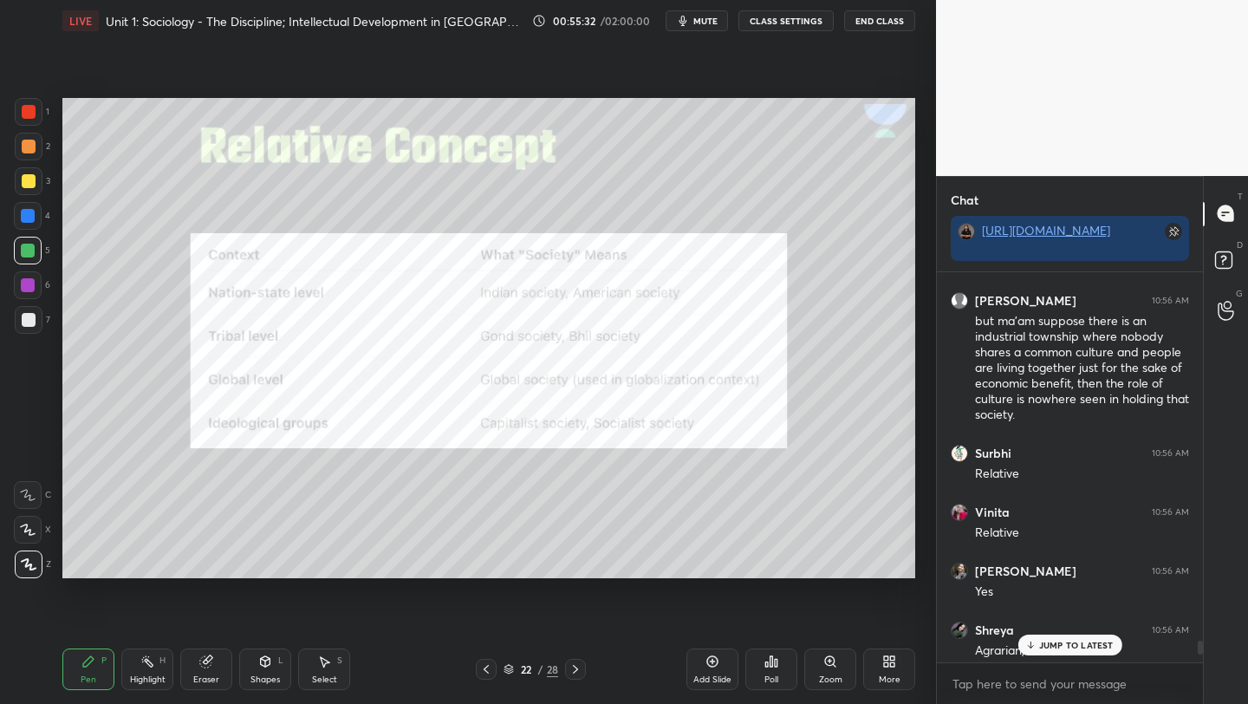
scroll to position [32752, 0]
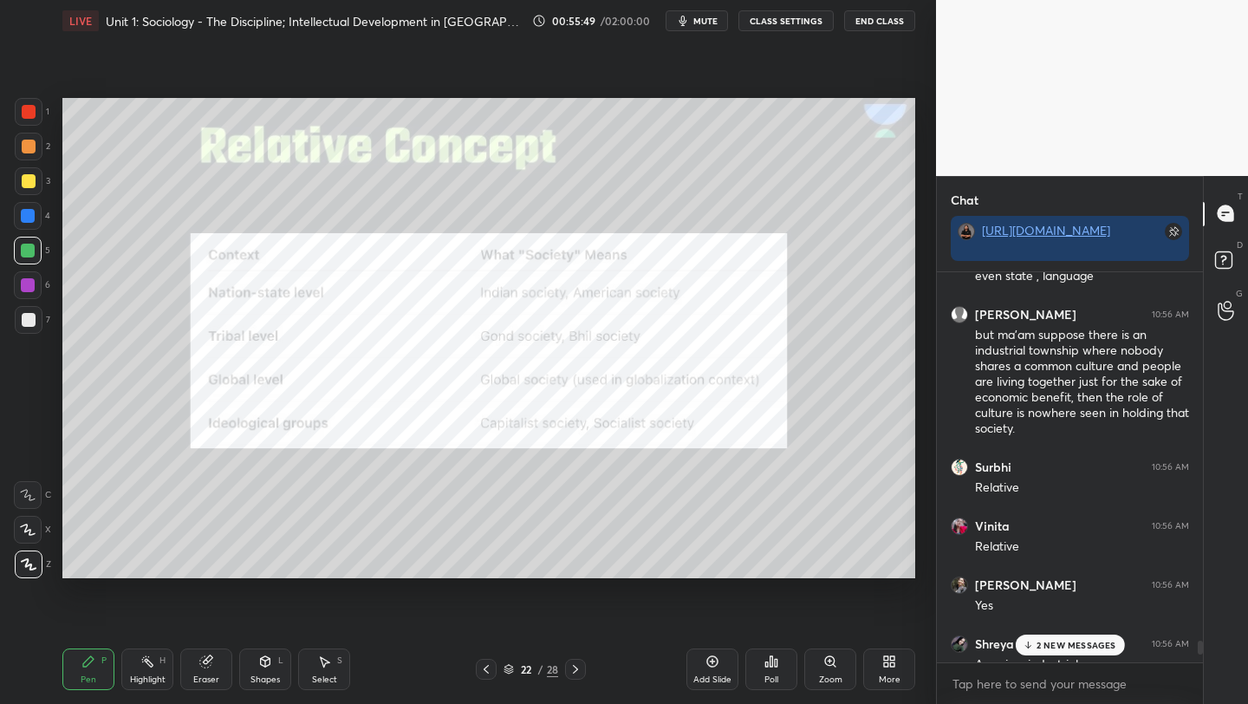
click at [709, 668] on div "Add Slide" at bounding box center [713, 669] width 52 height 42
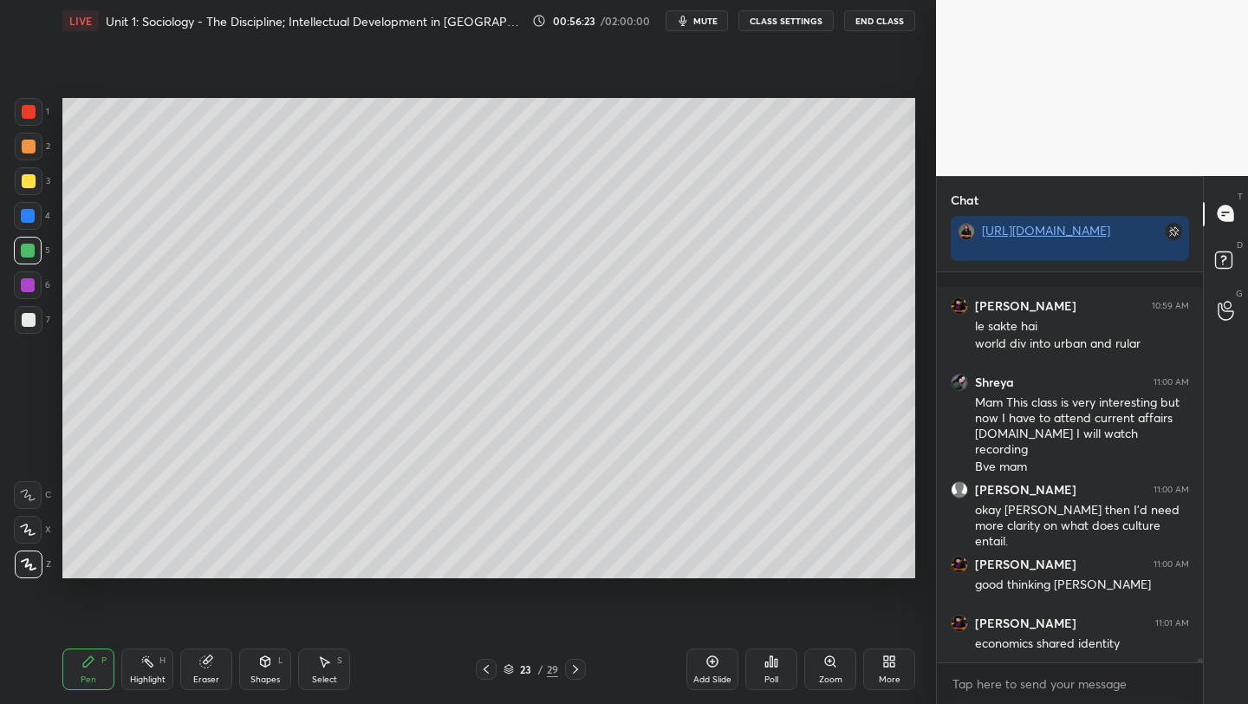
scroll to position [34571, 0]
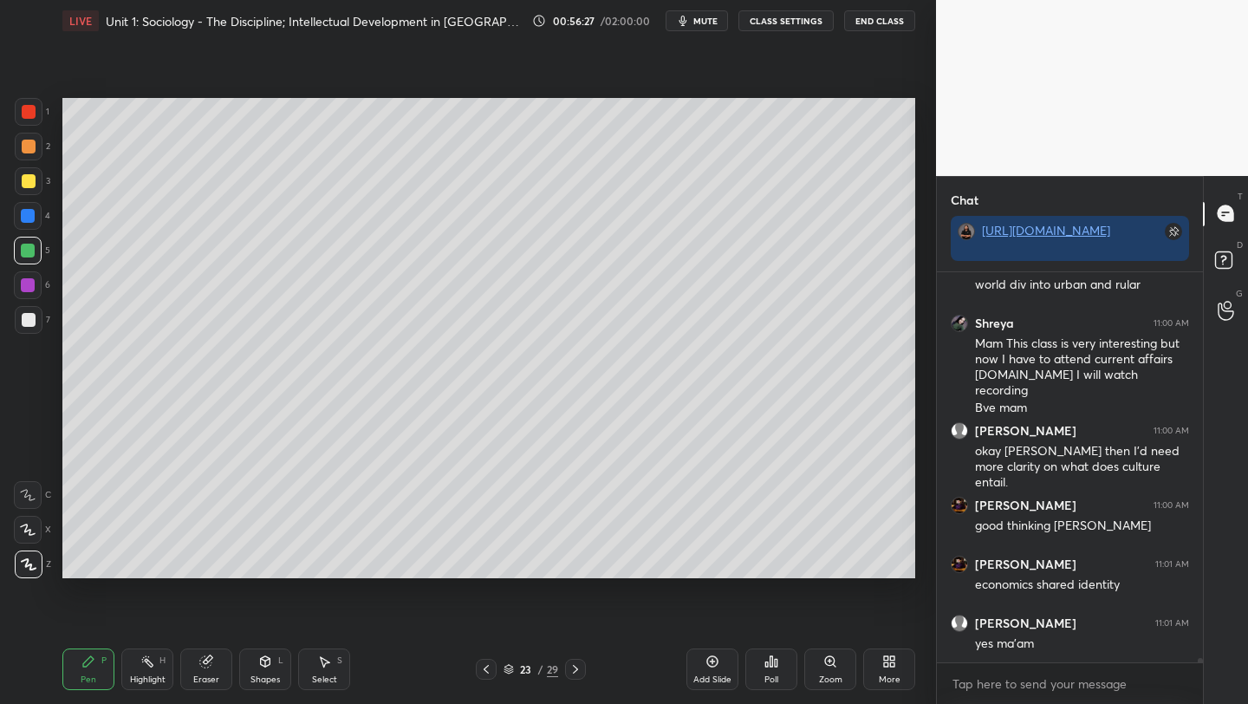
click at [478, 664] on div at bounding box center [486, 669] width 21 height 21
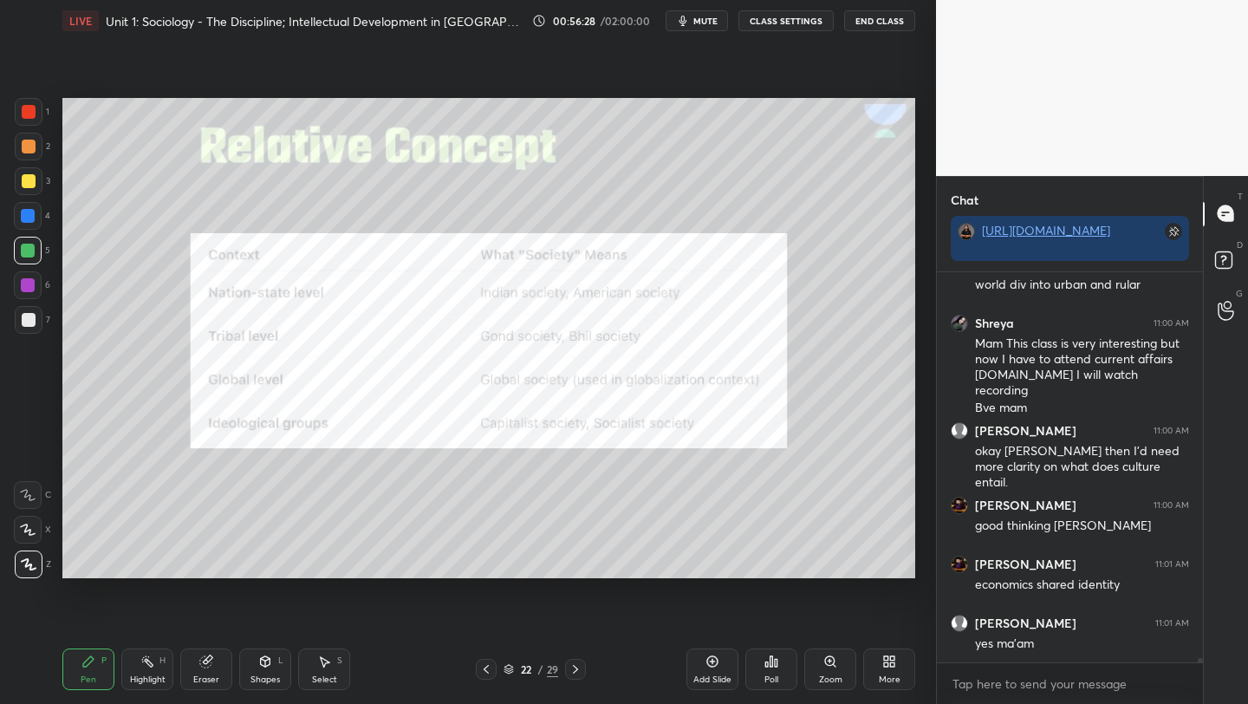
click at [479, 665] on icon at bounding box center [486, 669] width 14 height 14
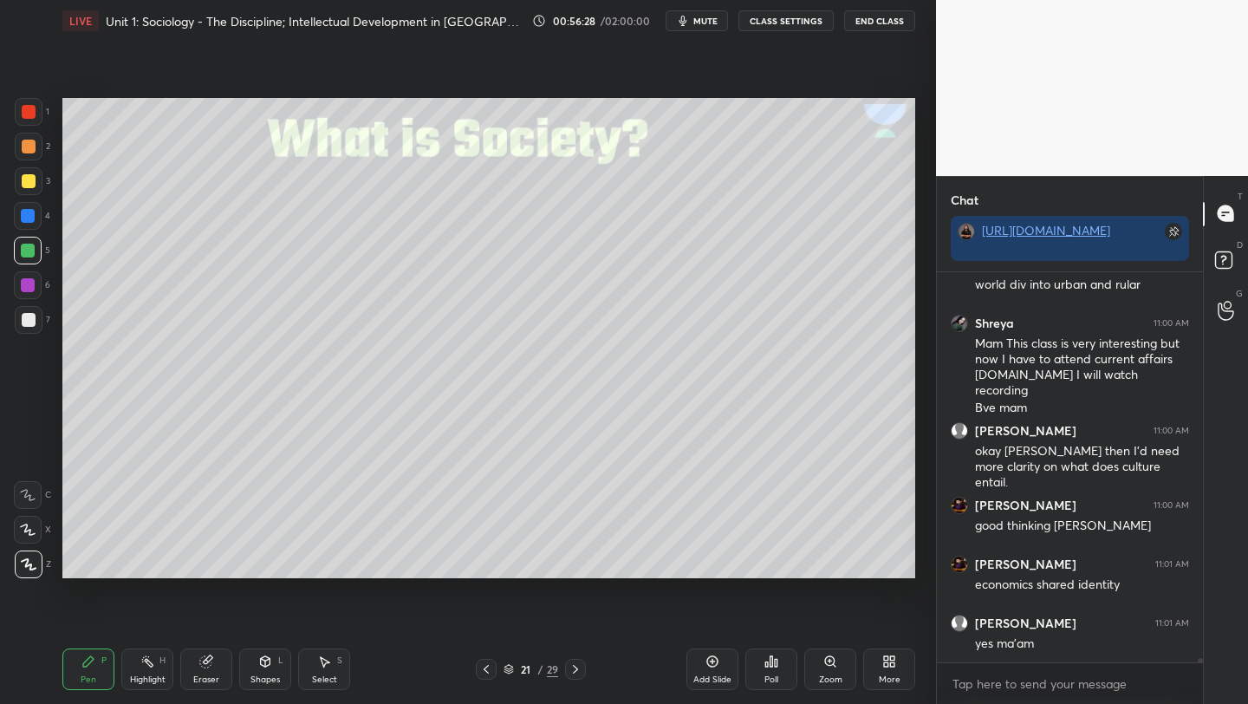
click at [479, 667] on icon at bounding box center [486, 669] width 14 height 14
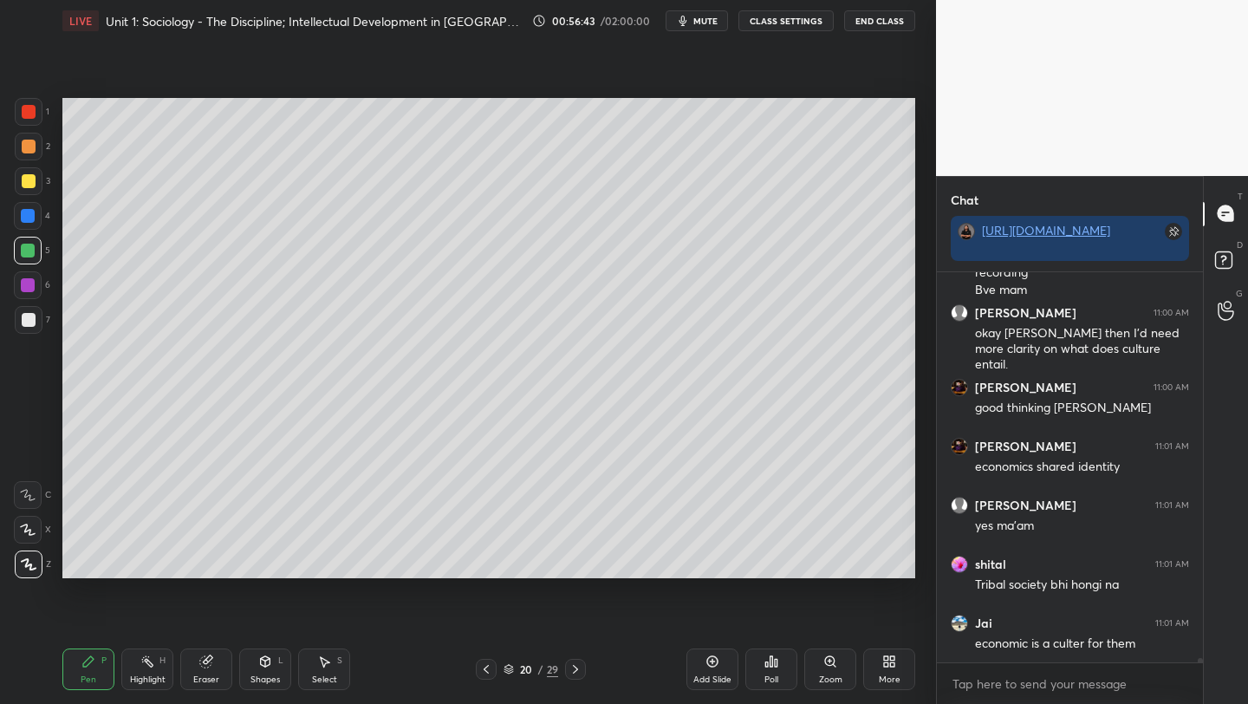
scroll to position [34706, 0]
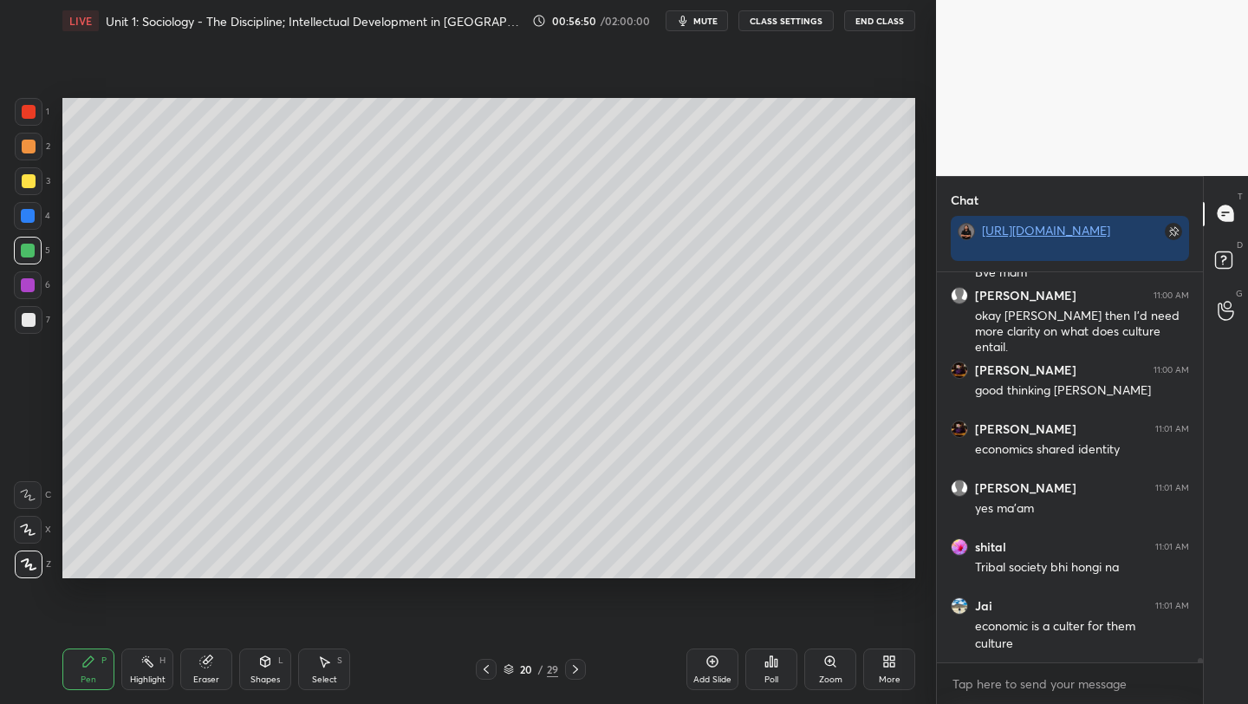
click at [572, 671] on icon at bounding box center [576, 669] width 14 height 14
click at [569, 665] on icon at bounding box center [576, 669] width 14 height 14
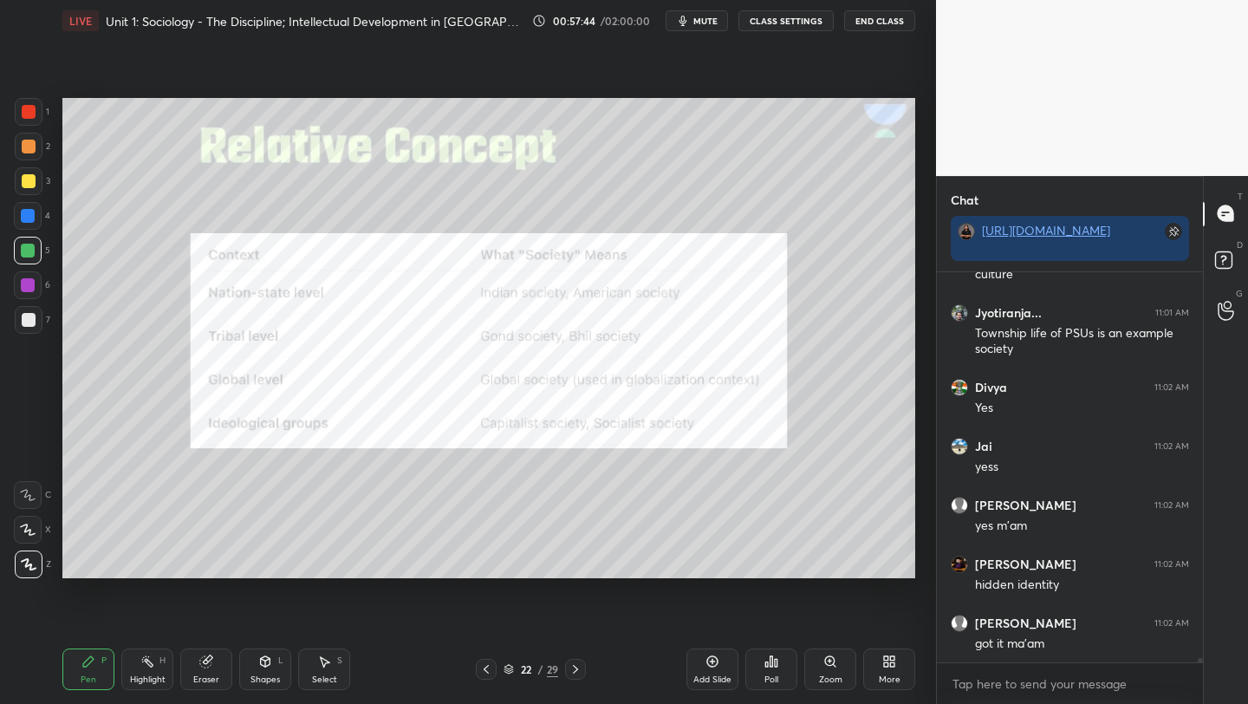
scroll to position [35093, 0]
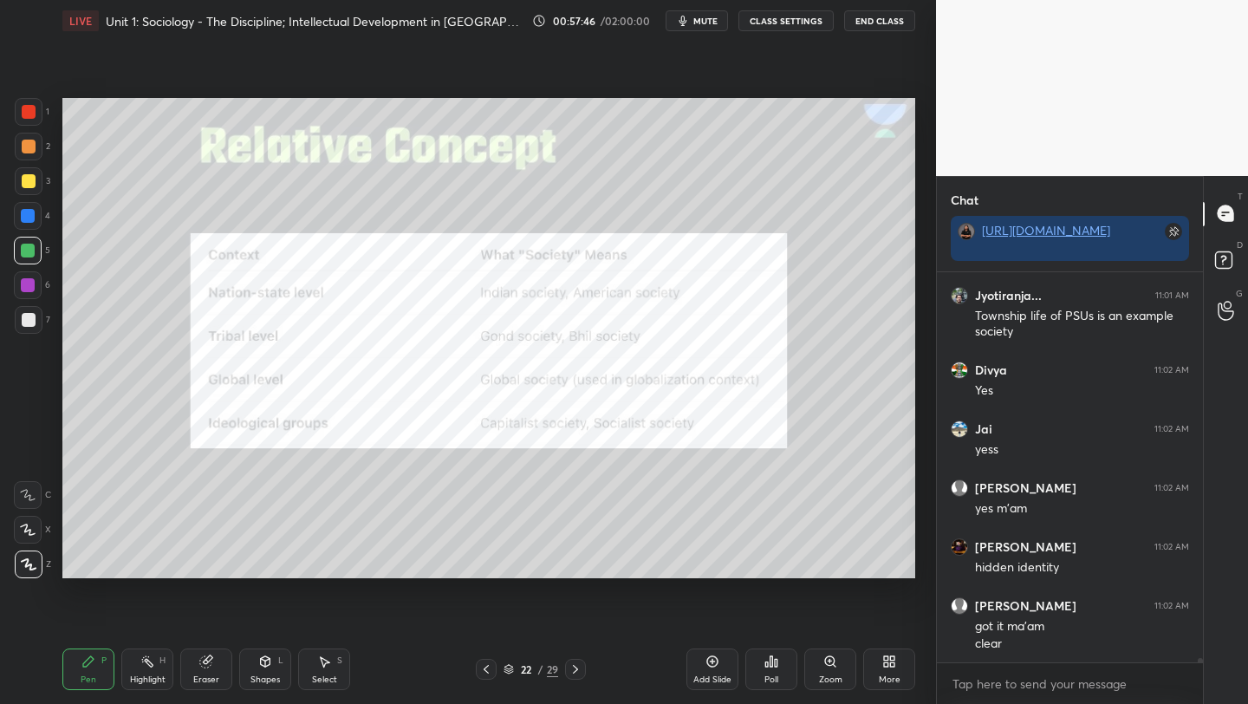
click at [486, 669] on icon at bounding box center [486, 669] width 14 height 14
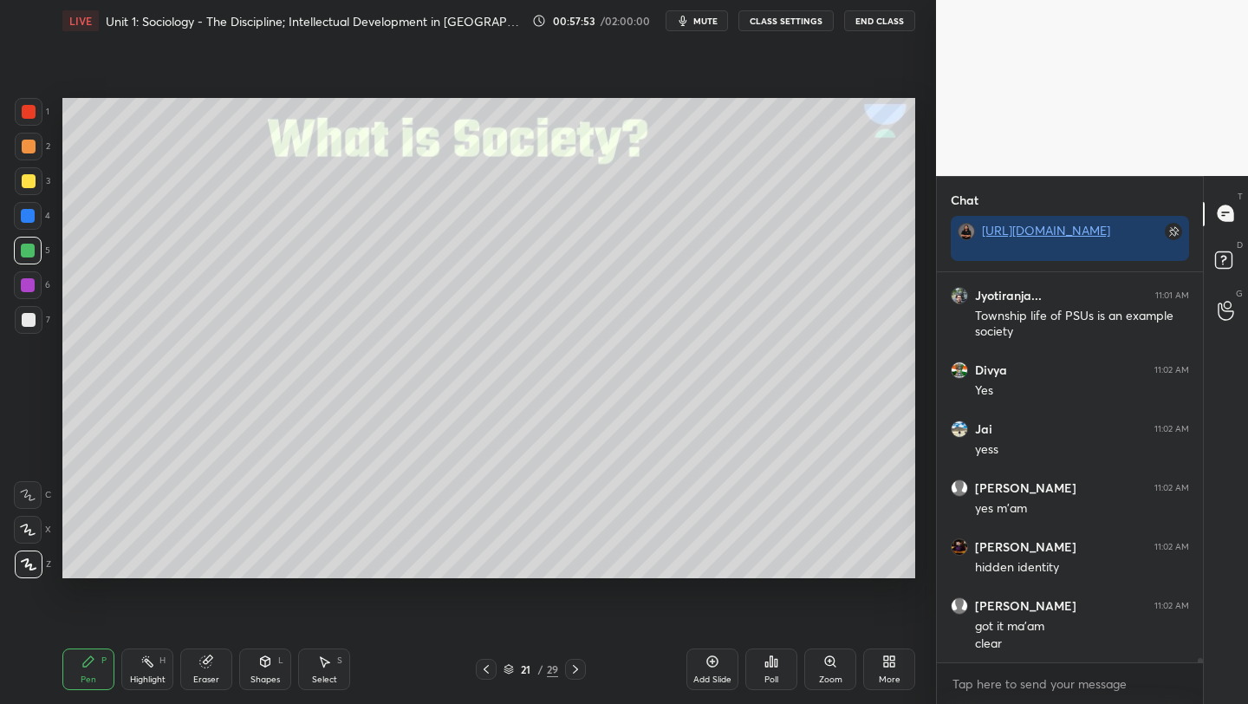
click at [576, 666] on icon at bounding box center [576, 669] width 14 height 14
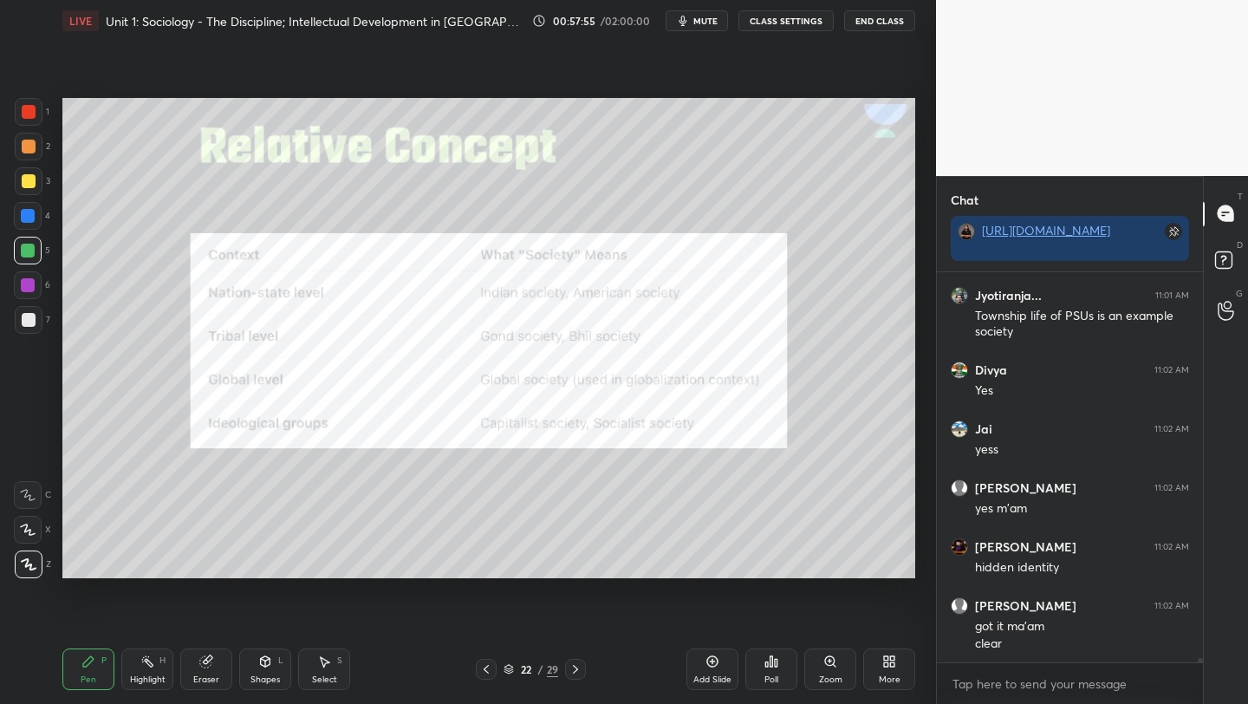
click at [575, 666] on icon at bounding box center [576, 669] width 14 height 14
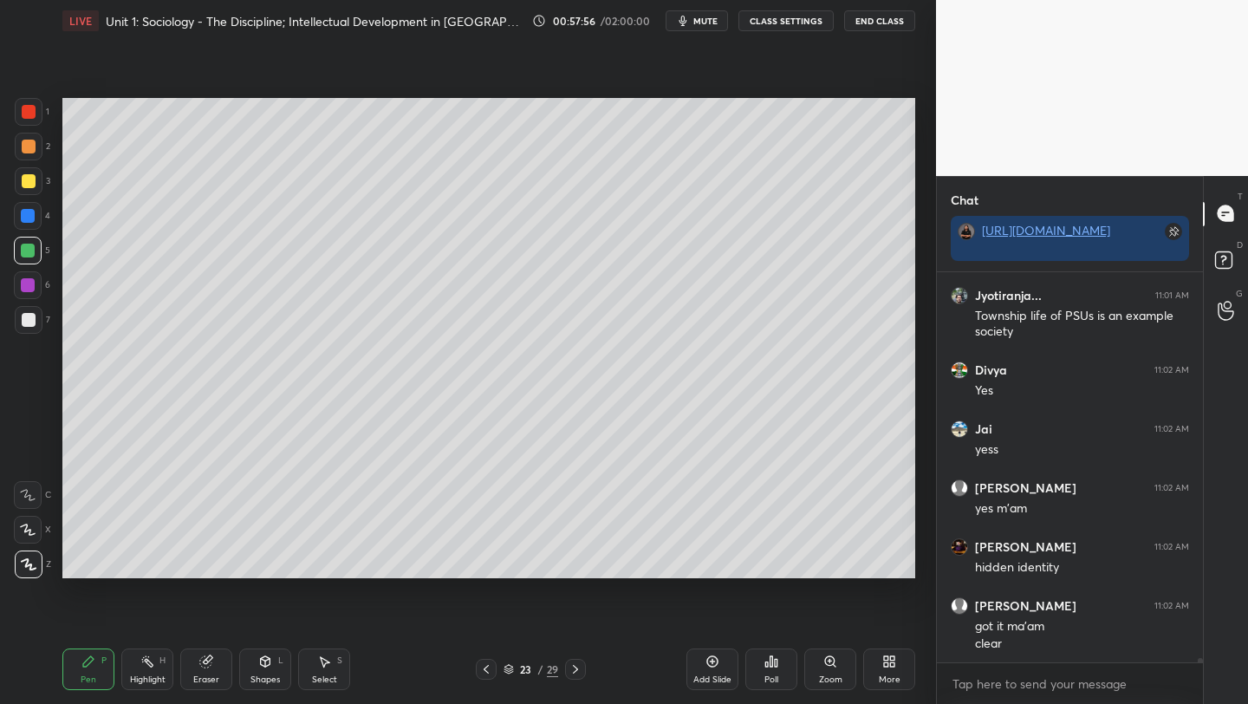
click at [578, 667] on icon at bounding box center [576, 669] width 14 height 14
click at [482, 668] on icon at bounding box center [486, 669] width 14 height 14
click at [709, 667] on icon at bounding box center [713, 662] width 14 height 14
click at [24, 181] on div at bounding box center [29, 181] width 14 height 14
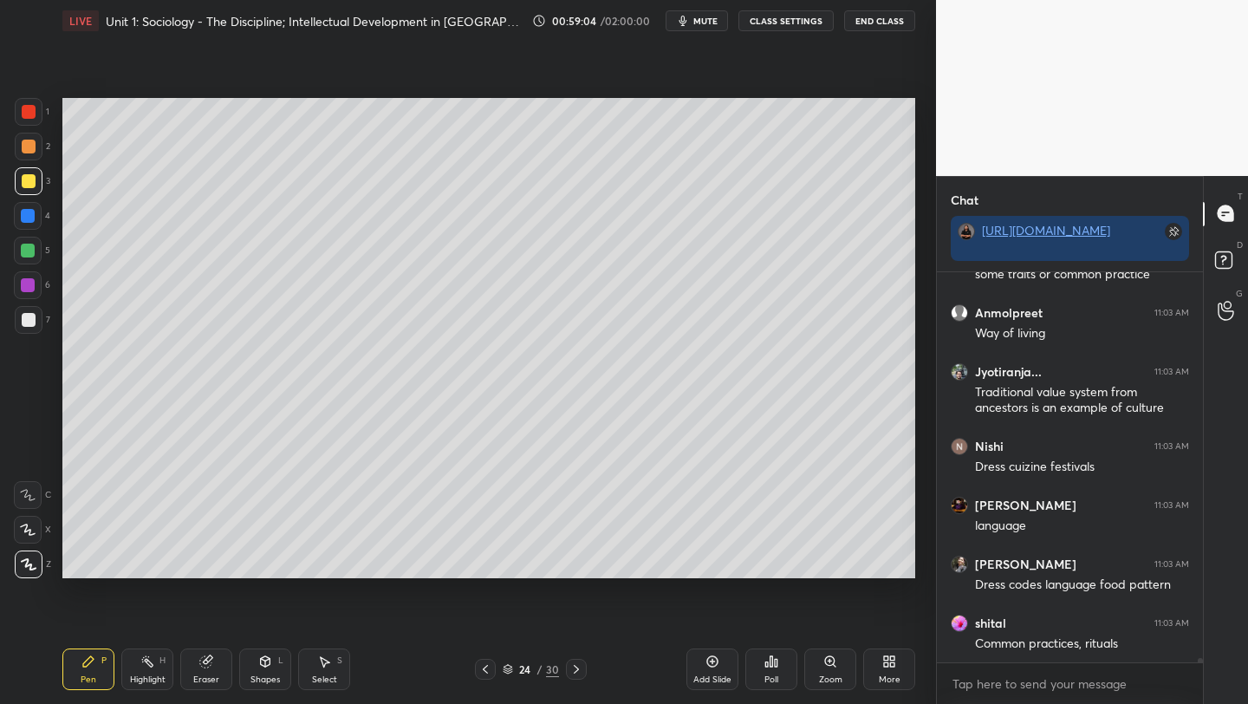
scroll to position [36083, 0]
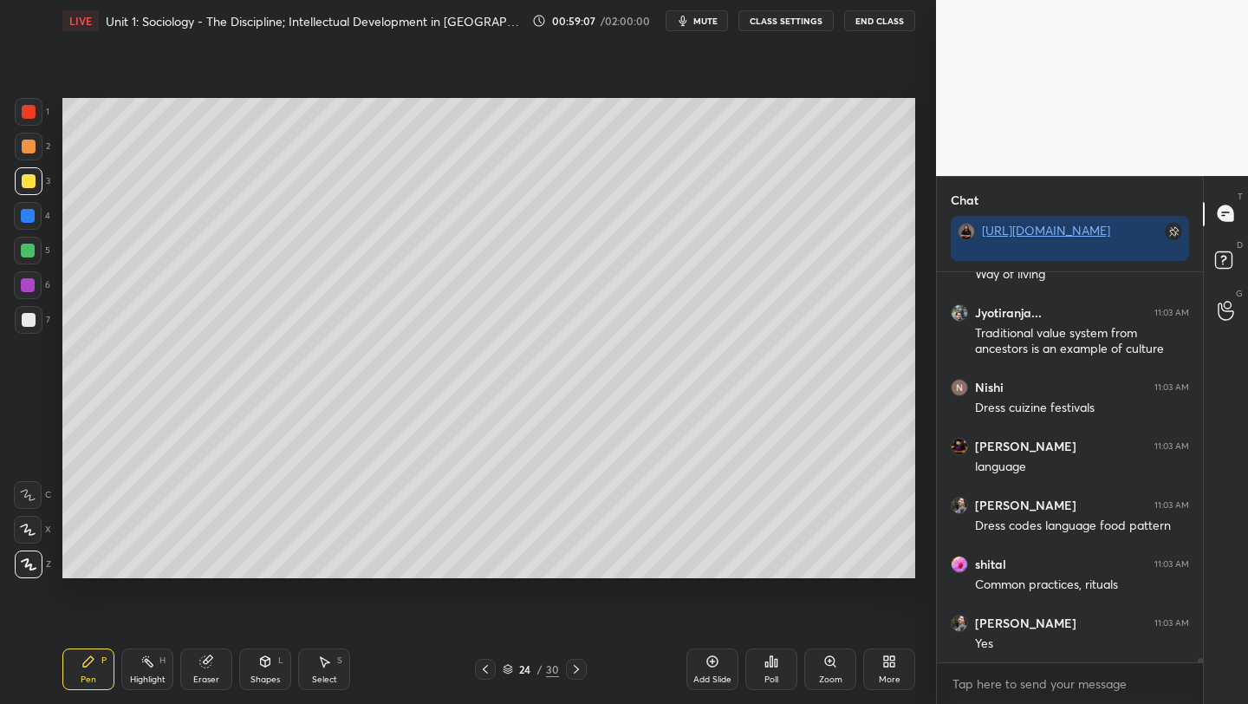
click at [764, 667] on div "Poll" at bounding box center [772, 669] width 52 height 42
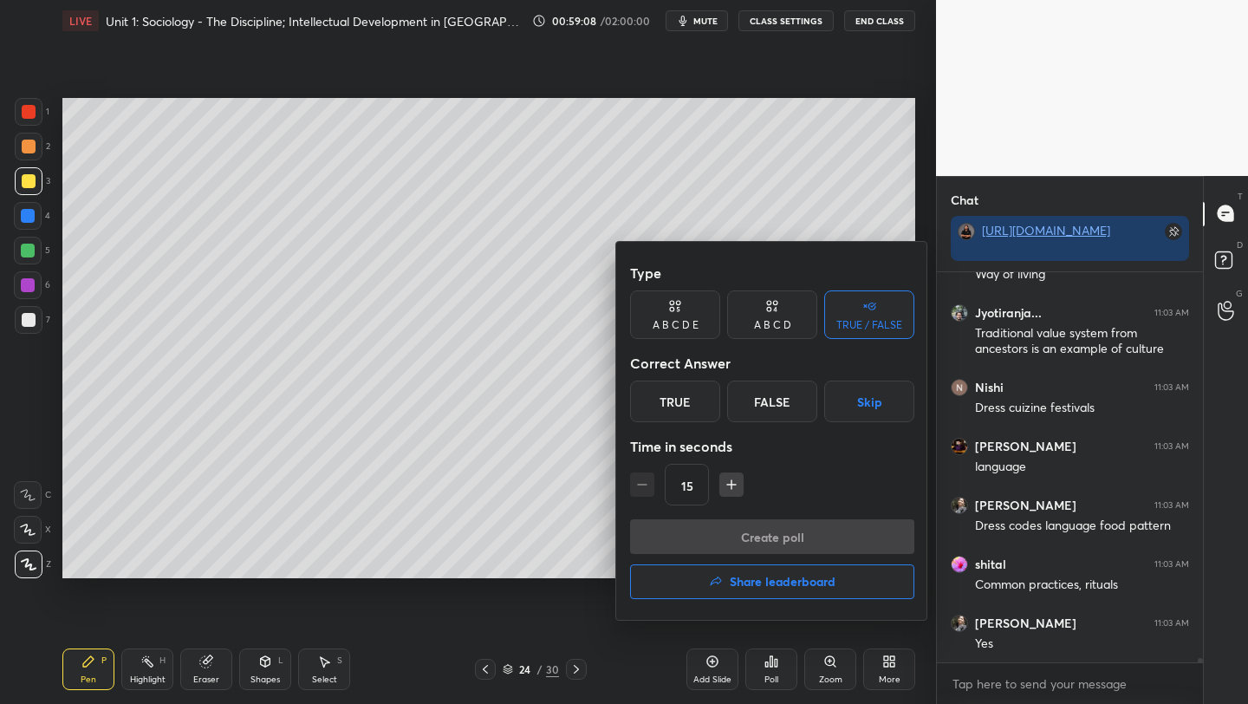
click at [659, 403] on div "True" at bounding box center [675, 402] width 90 height 42
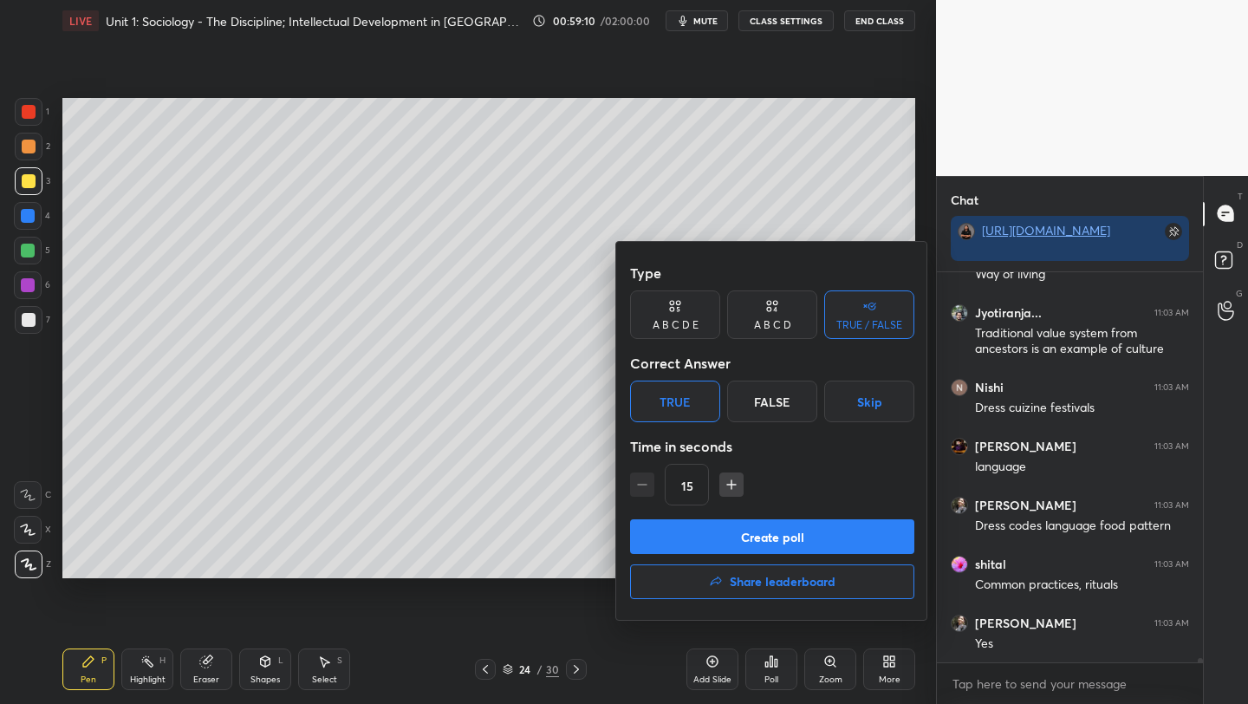
click at [724, 537] on button "Create poll" at bounding box center [772, 536] width 284 height 35
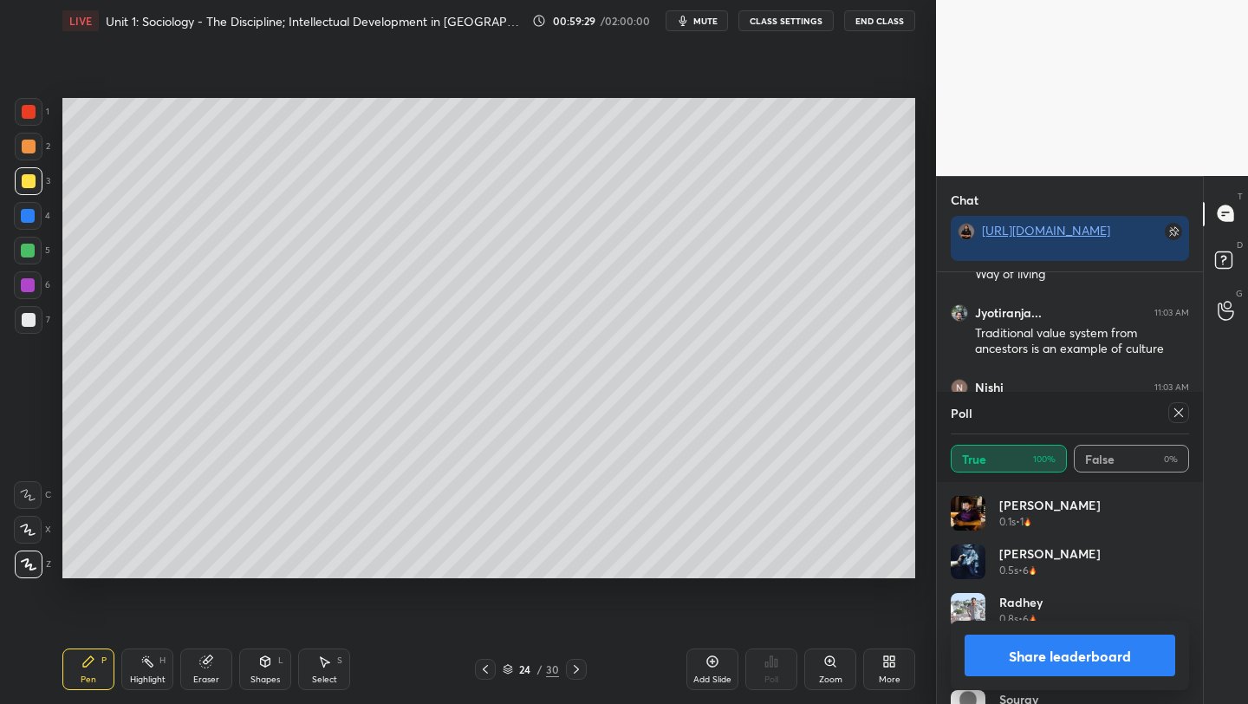
scroll to position [36232, 0]
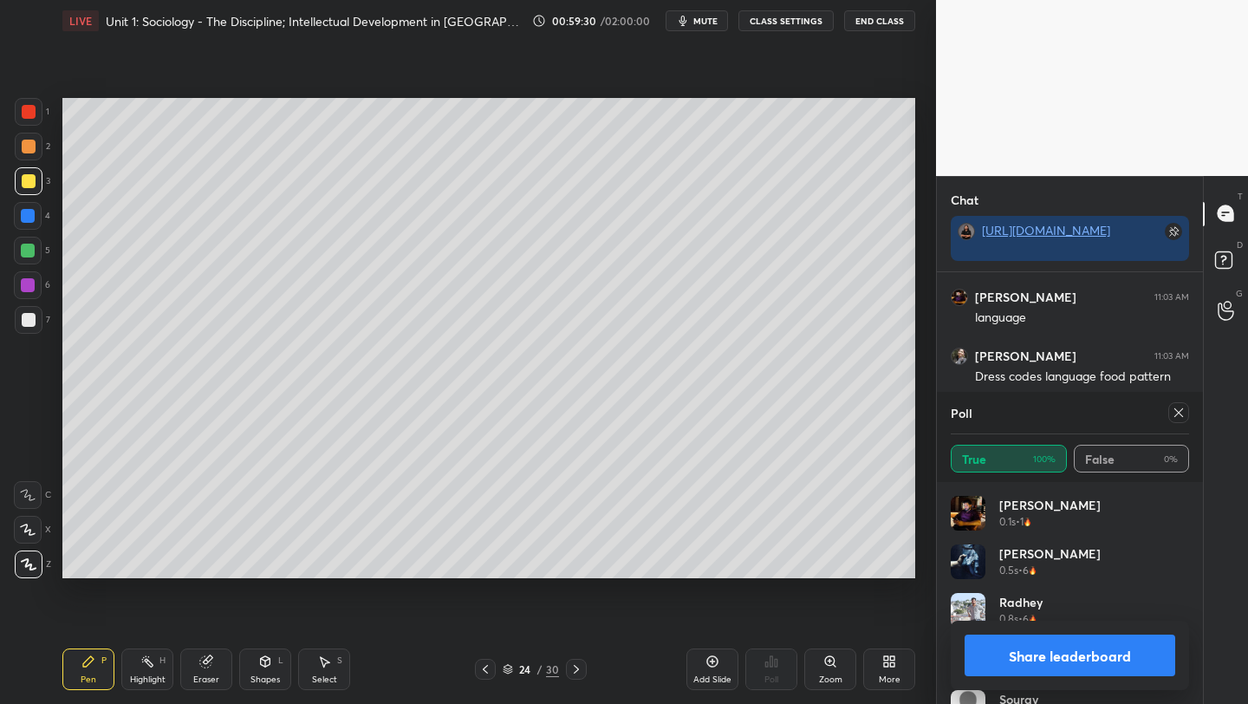
click at [1181, 417] on icon at bounding box center [1179, 413] width 14 height 14
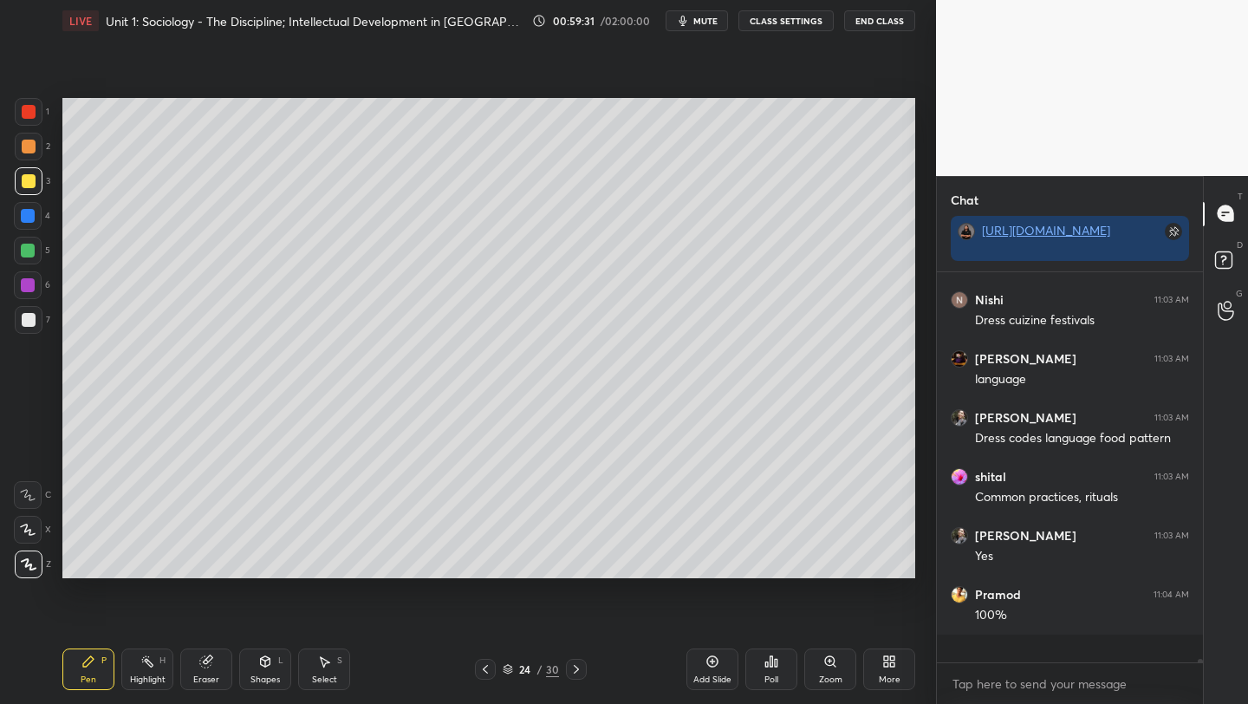
scroll to position [36151, 0]
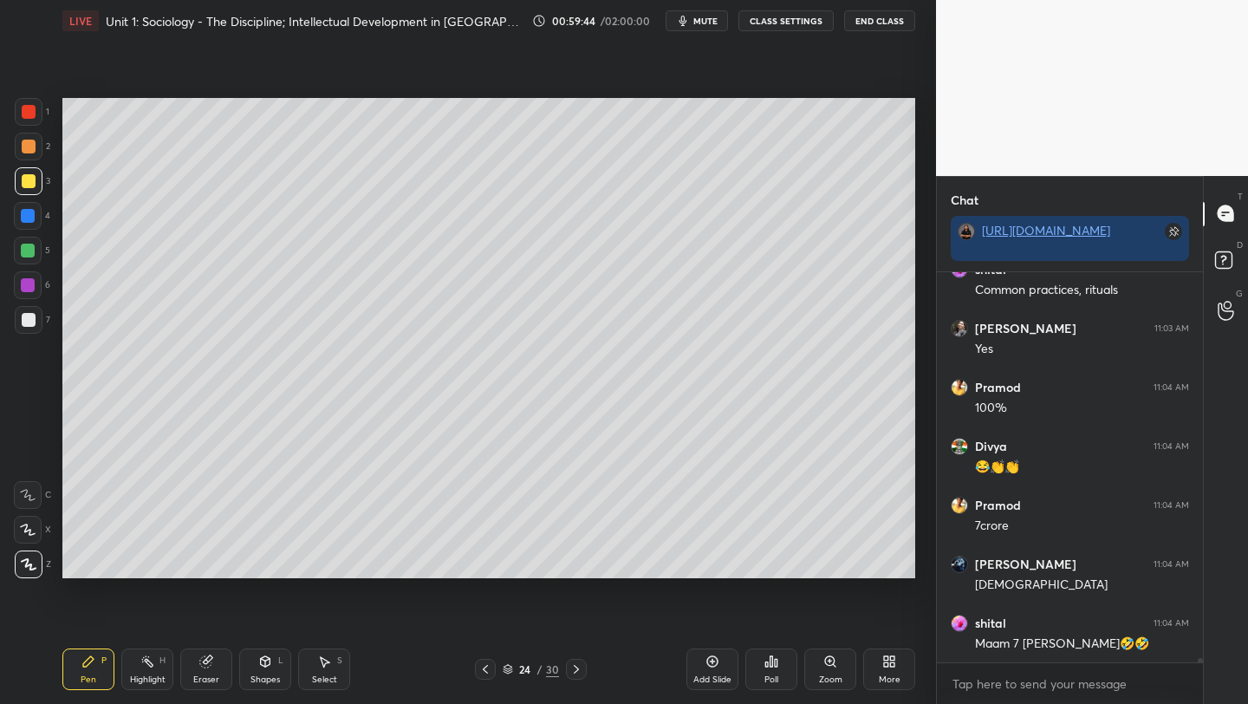
click at [26, 154] on div at bounding box center [29, 147] width 28 height 28
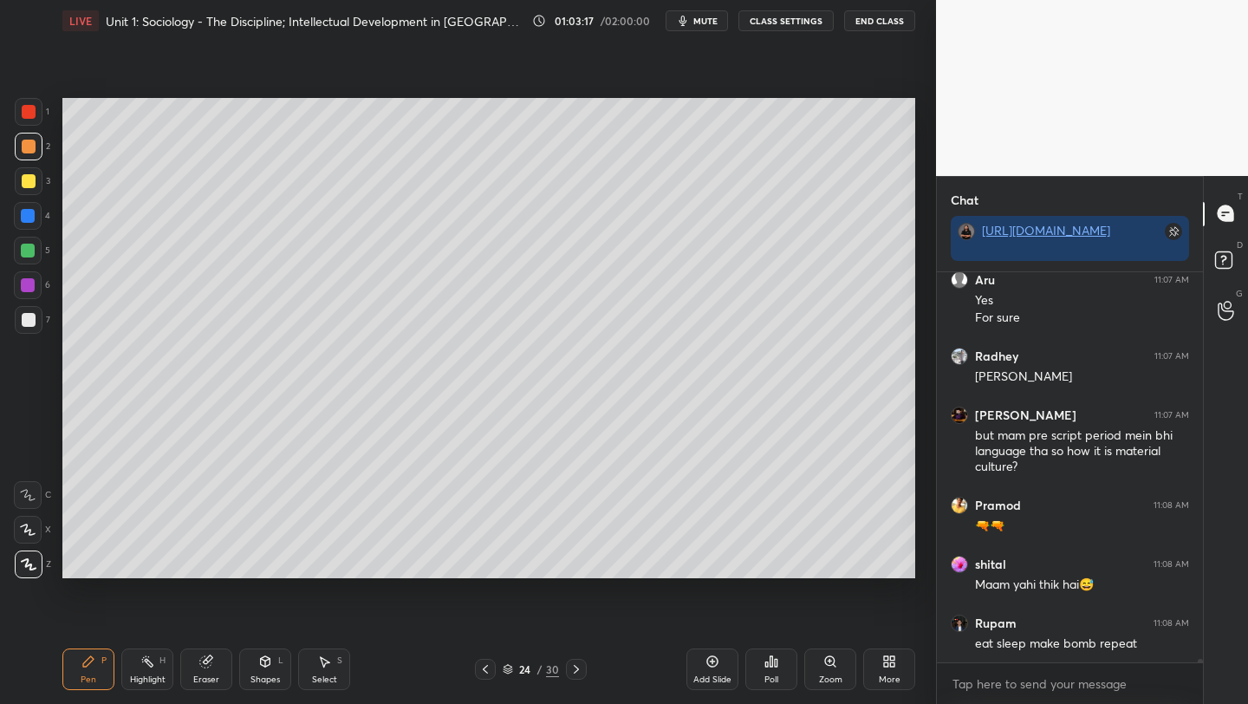
scroll to position [40717, 0]
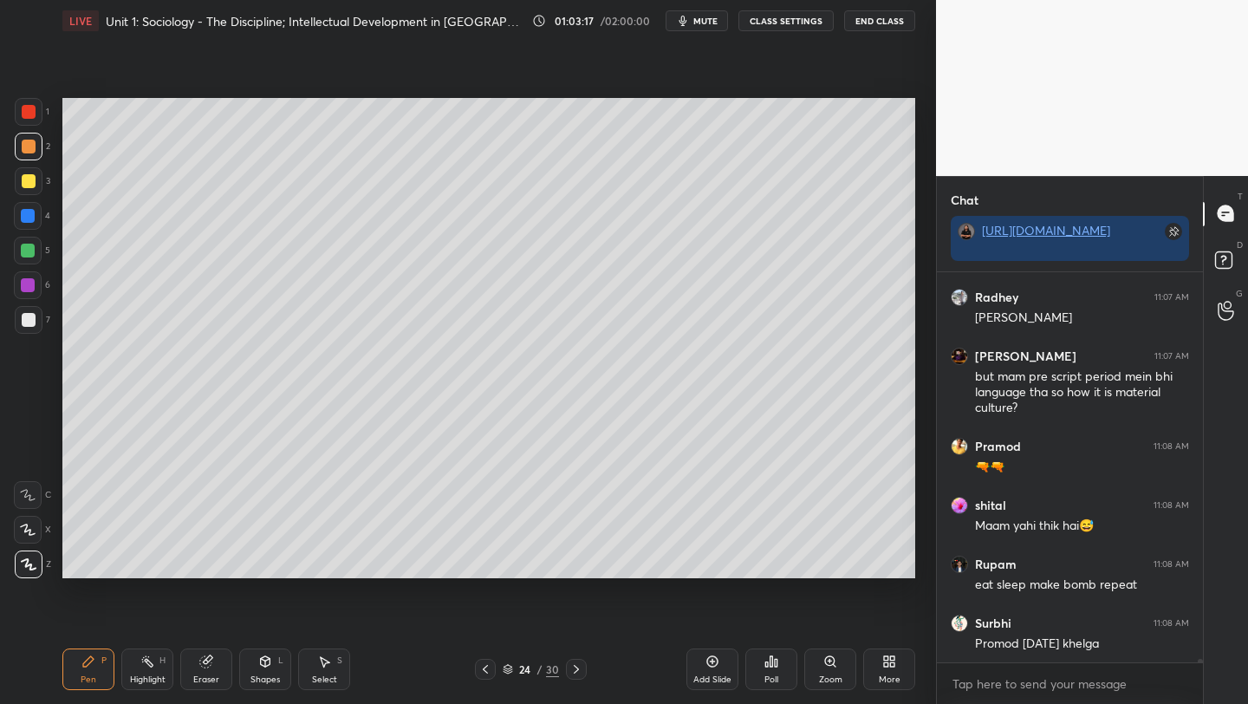
drag, startPoint x: 28, startPoint y: 288, endPoint x: 57, endPoint y: 287, distance: 29.5
click at [28, 287] on div at bounding box center [28, 285] width 14 height 14
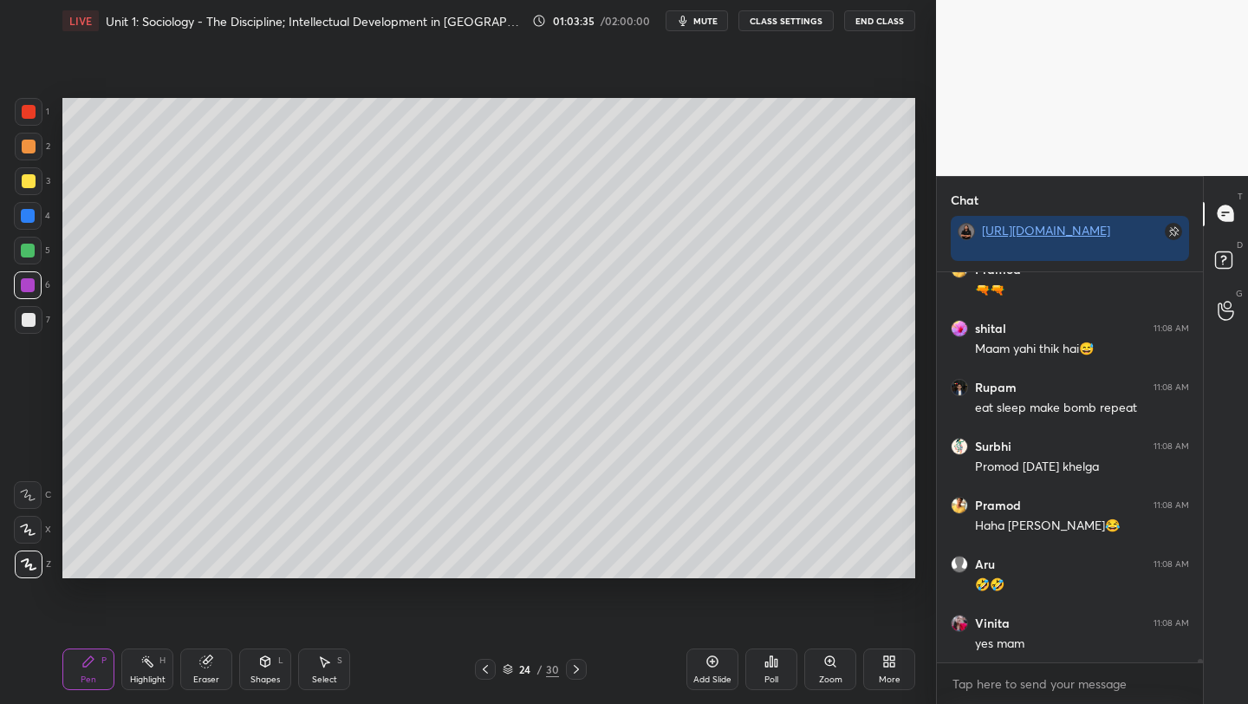
scroll to position [40953, 0]
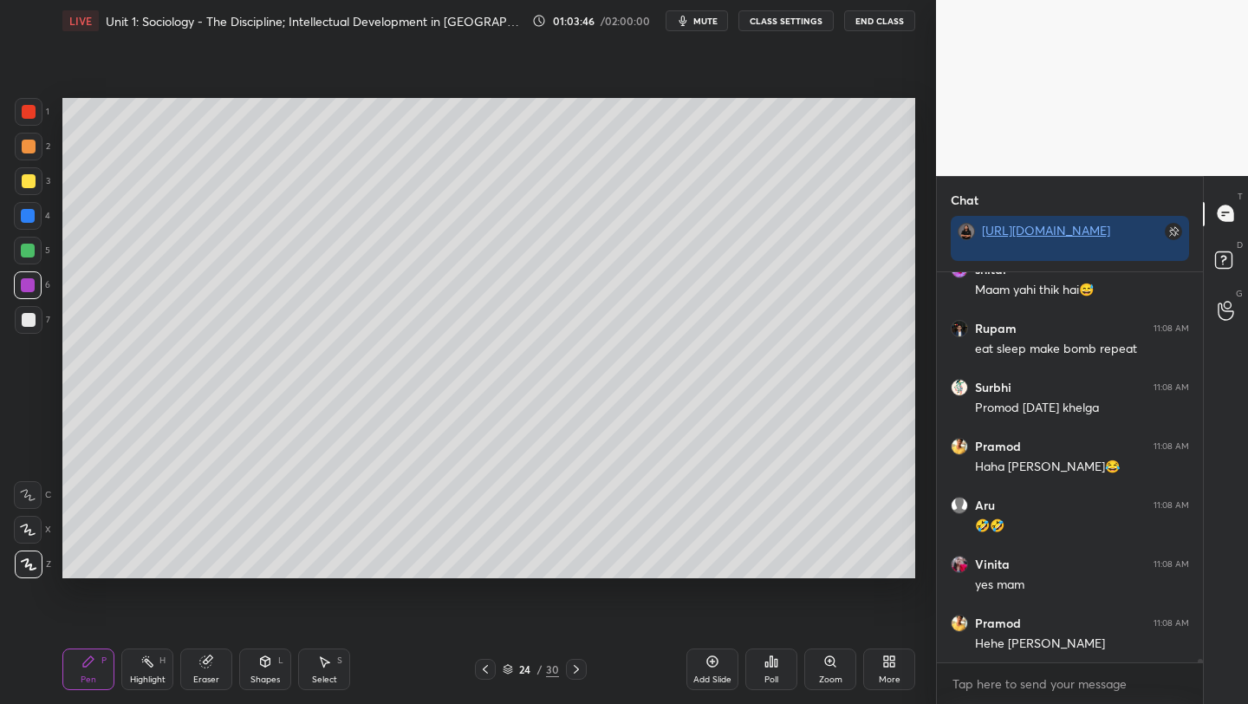
click at [710, 670] on div "Add Slide" at bounding box center [713, 669] width 52 height 42
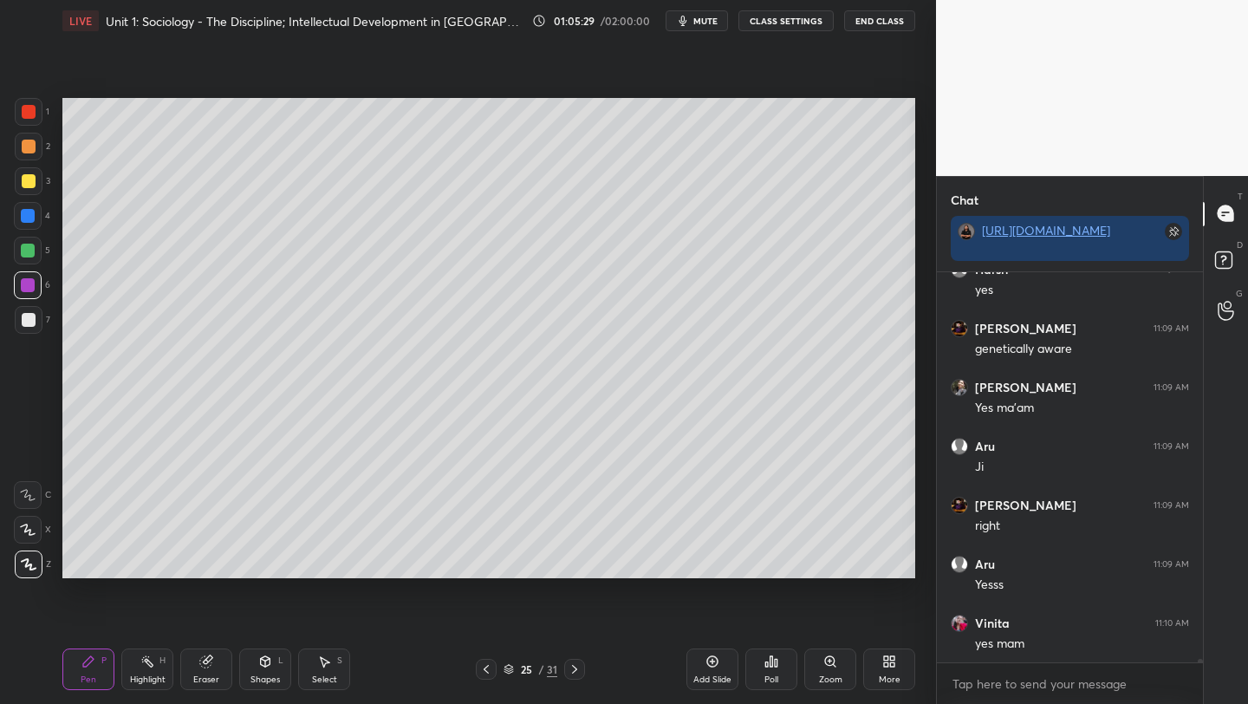
scroll to position [41633, 0]
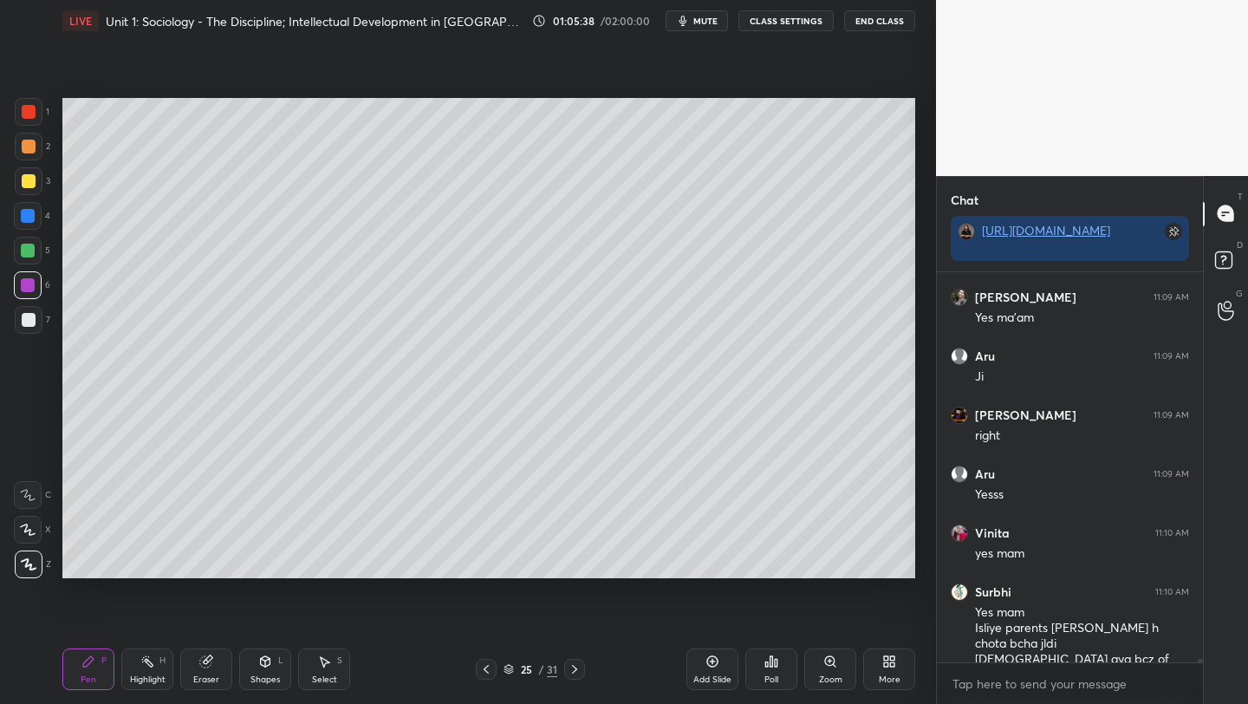
click at [714, 668] on div "Add Slide" at bounding box center [713, 669] width 52 height 42
click at [29, 187] on div at bounding box center [29, 181] width 14 height 14
click at [26, 218] on div at bounding box center [28, 216] width 14 height 14
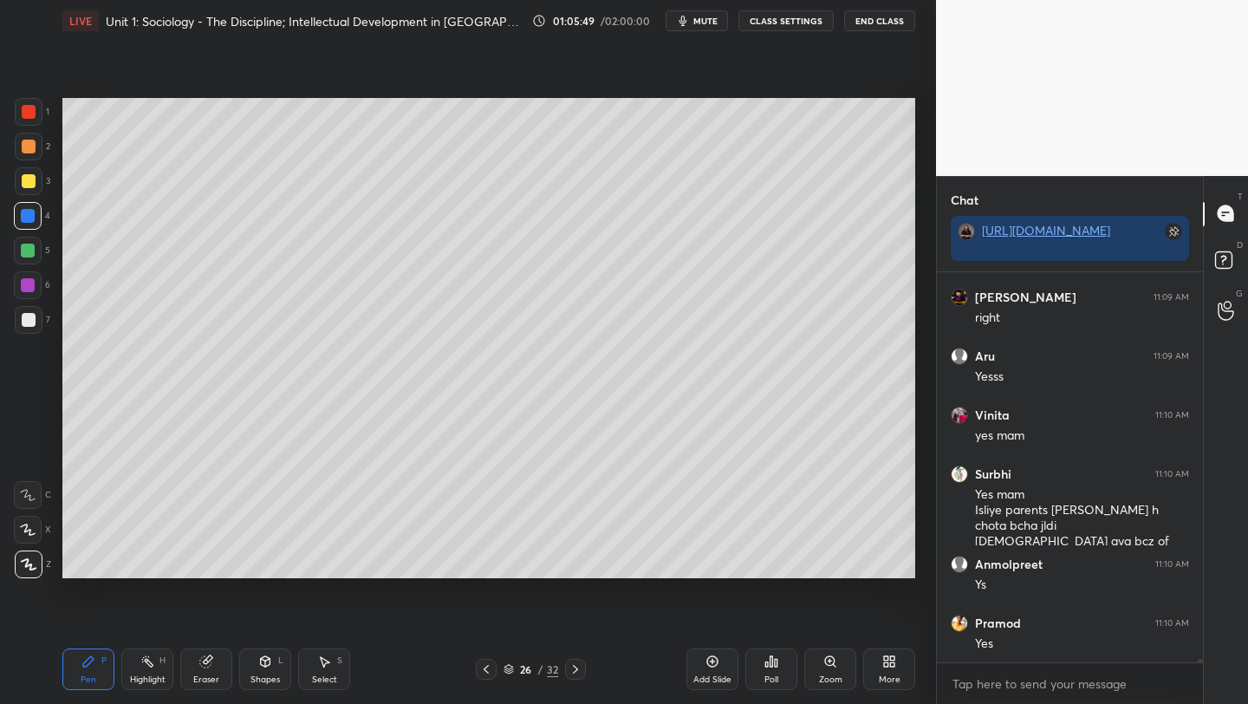
scroll to position [41810, 0]
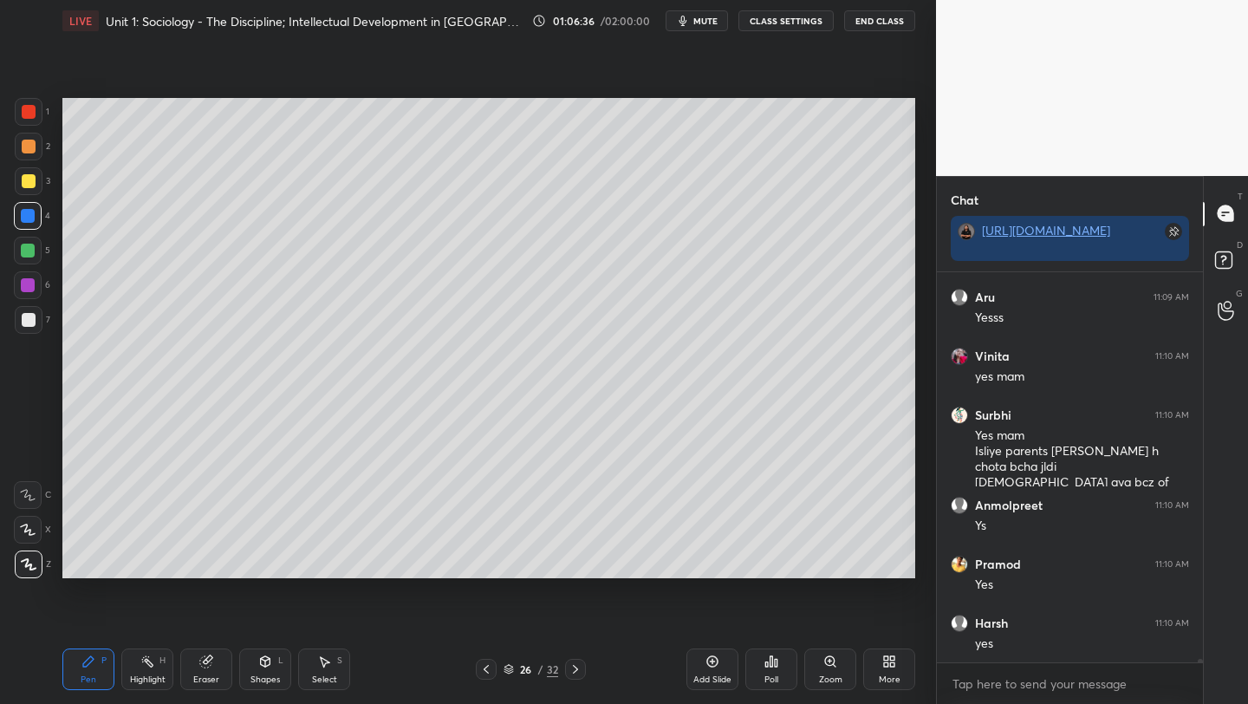
drag, startPoint x: 29, startPoint y: 324, endPoint x: 43, endPoint y: 320, distance: 14.5
click at [29, 324] on div at bounding box center [29, 320] width 14 height 14
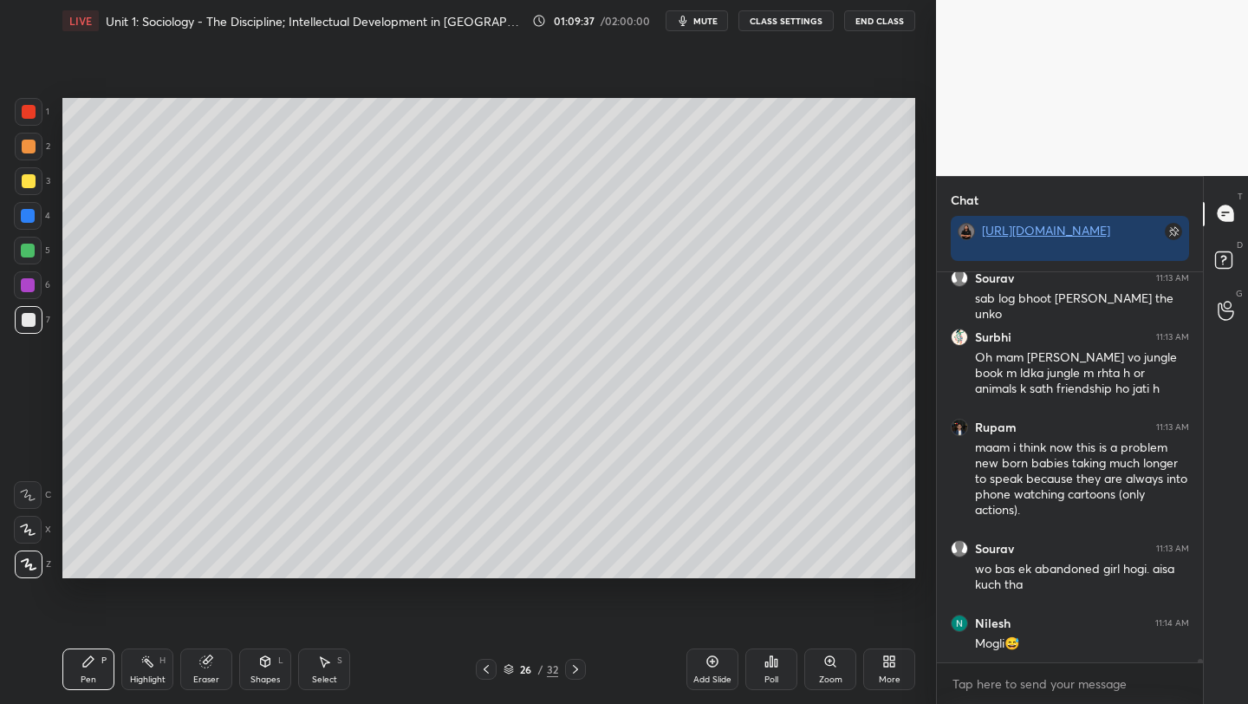
scroll to position [43322, 0]
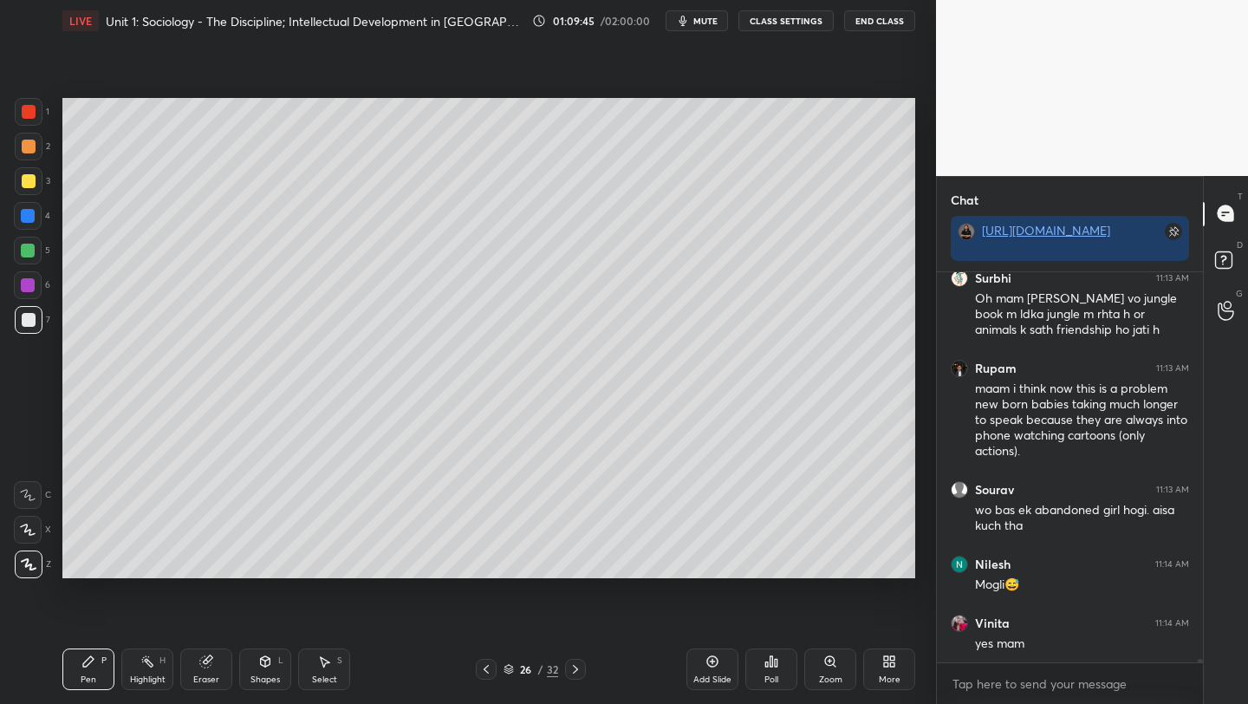
click at [483, 668] on icon at bounding box center [486, 669] width 14 height 14
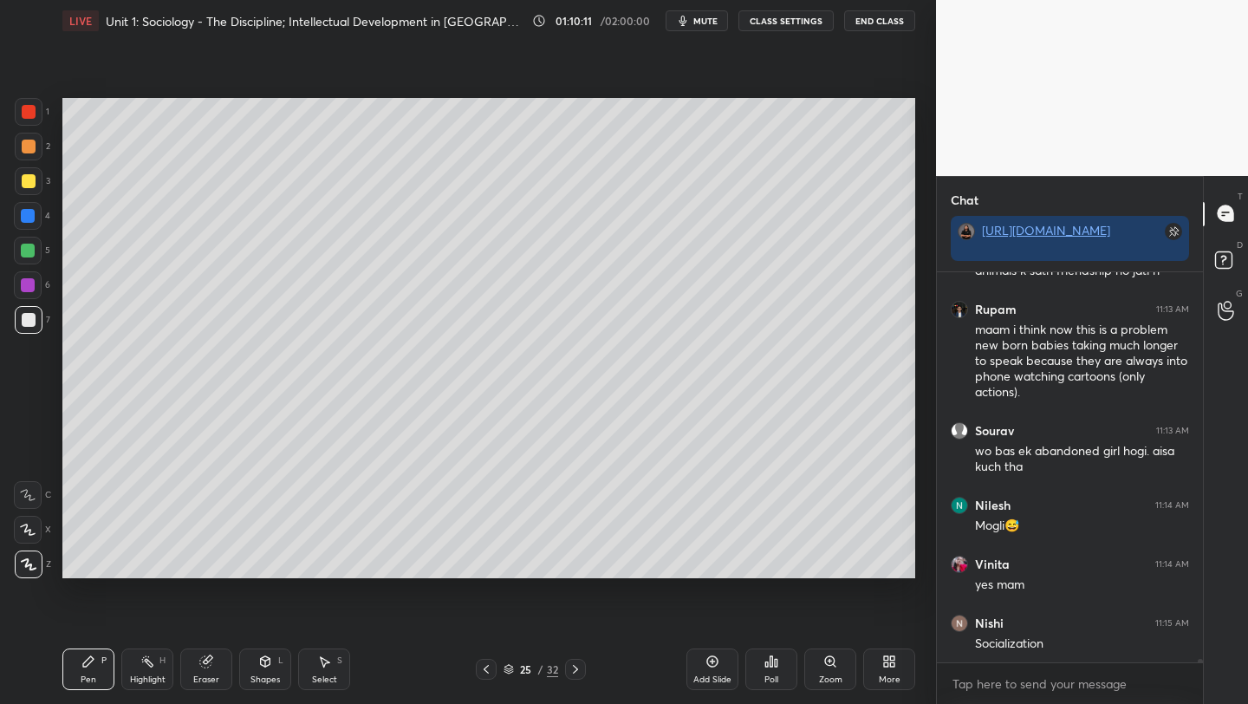
scroll to position [43444, 0]
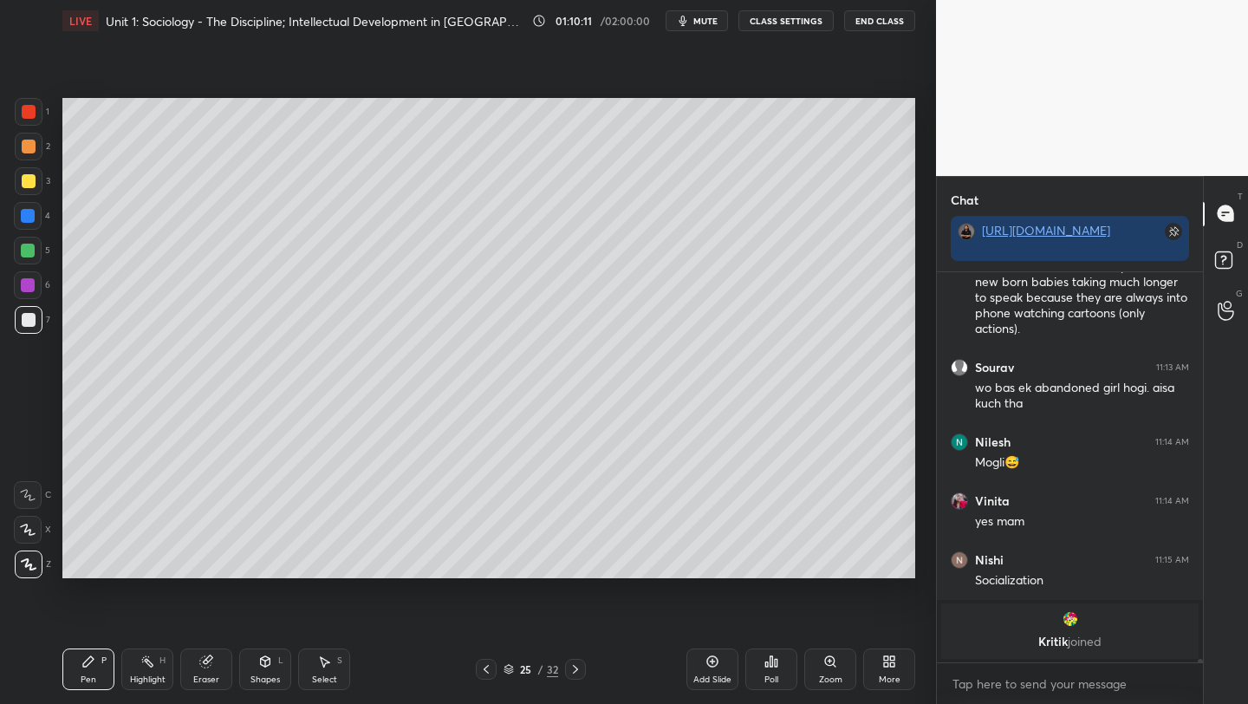
click at [25, 180] on div at bounding box center [29, 181] width 14 height 14
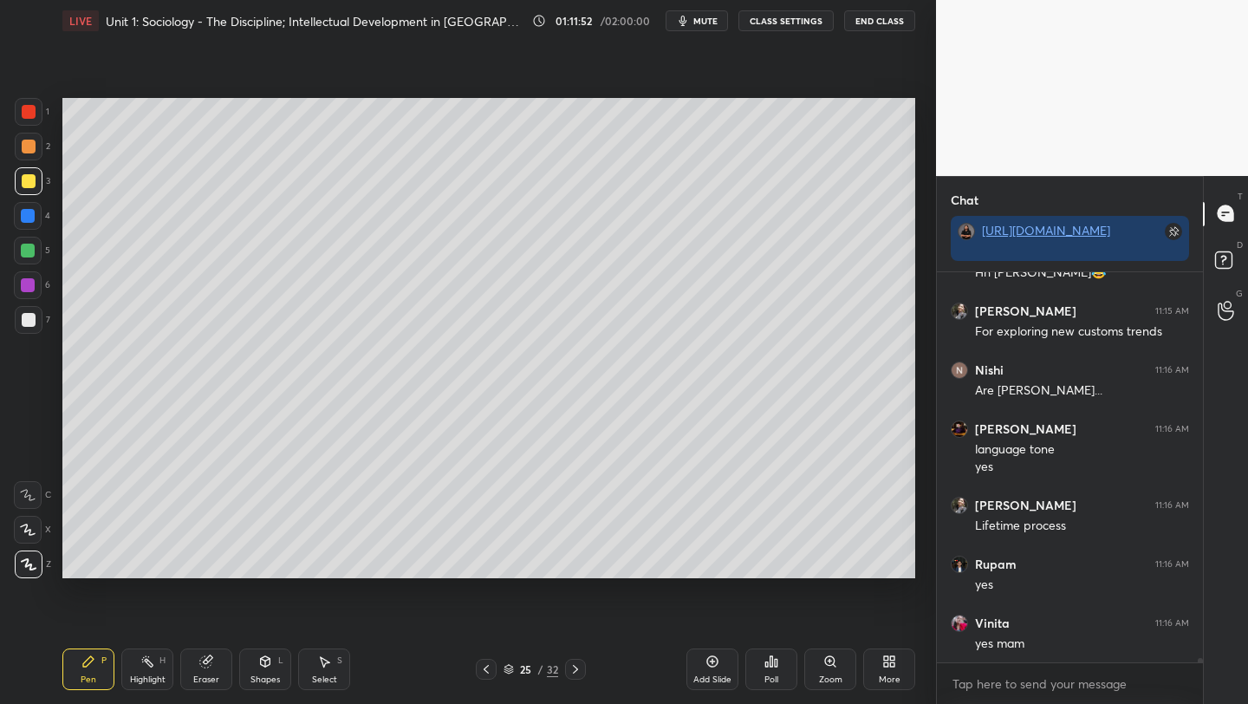
scroll to position [36850, 0]
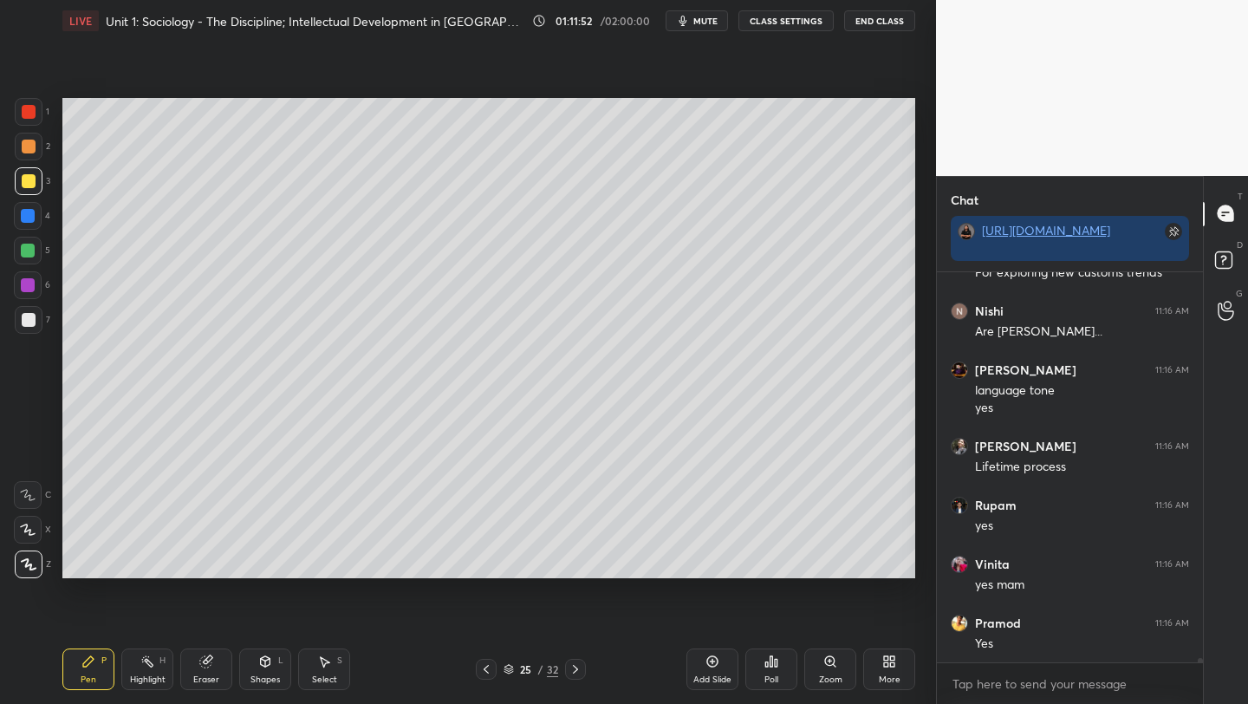
click at [27, 287] on div at bounding box center [28, 285] width 14 height 14
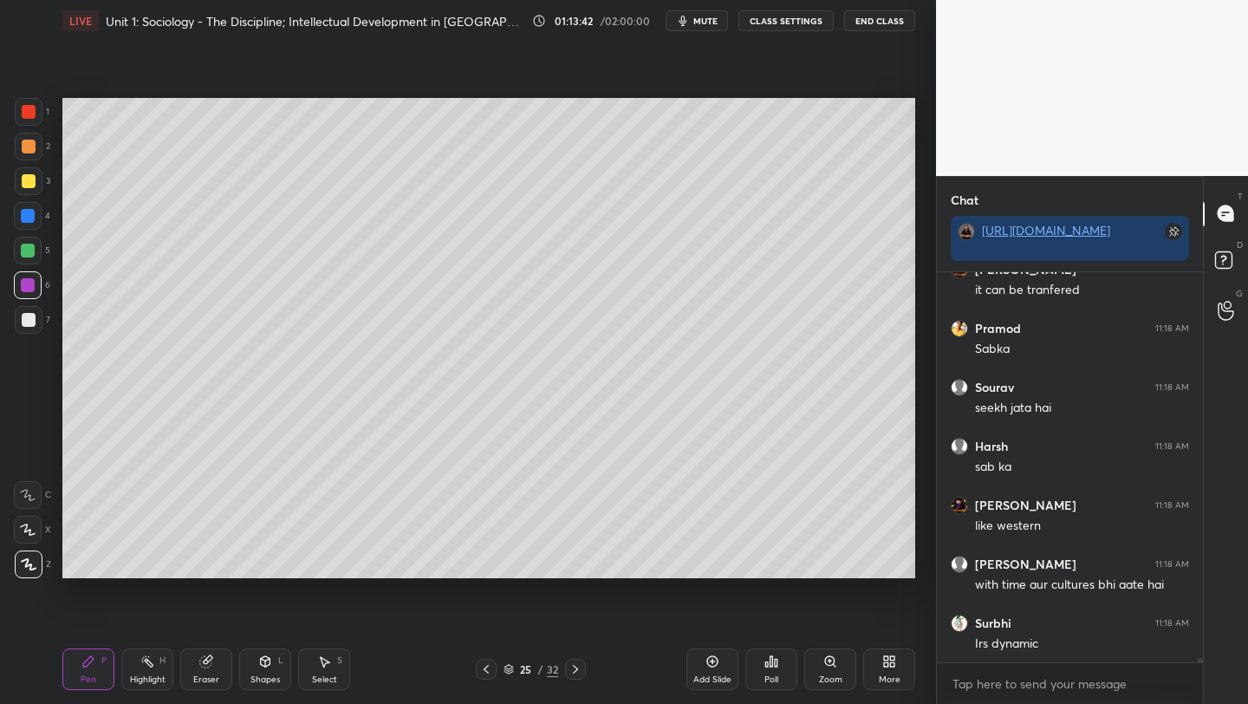
scroll to position [38532, 0]
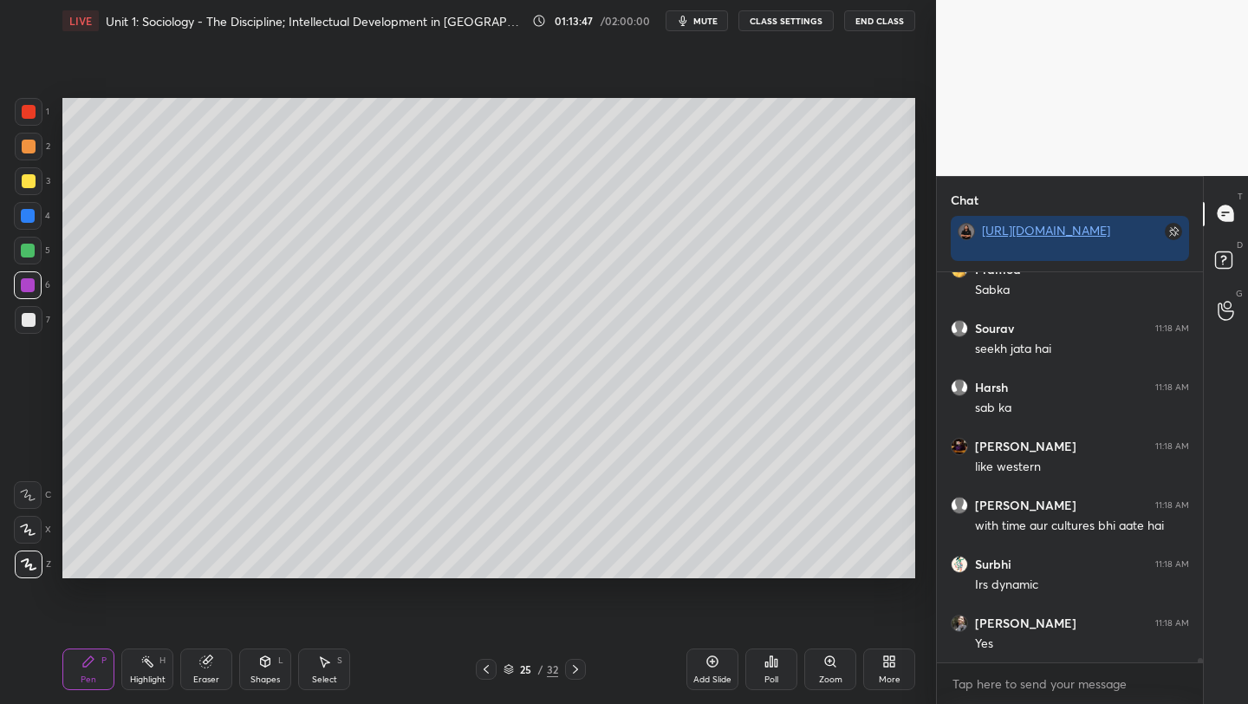
click at [710, 662] on icon at bounding box center [712, 661] width 5 height 5
click at [27, 181] on div at bounding box center [29, 181] width 14 height 14
click at [204, 671] on div "Eraser" at bounding box center [206, 669] width 52 height 42
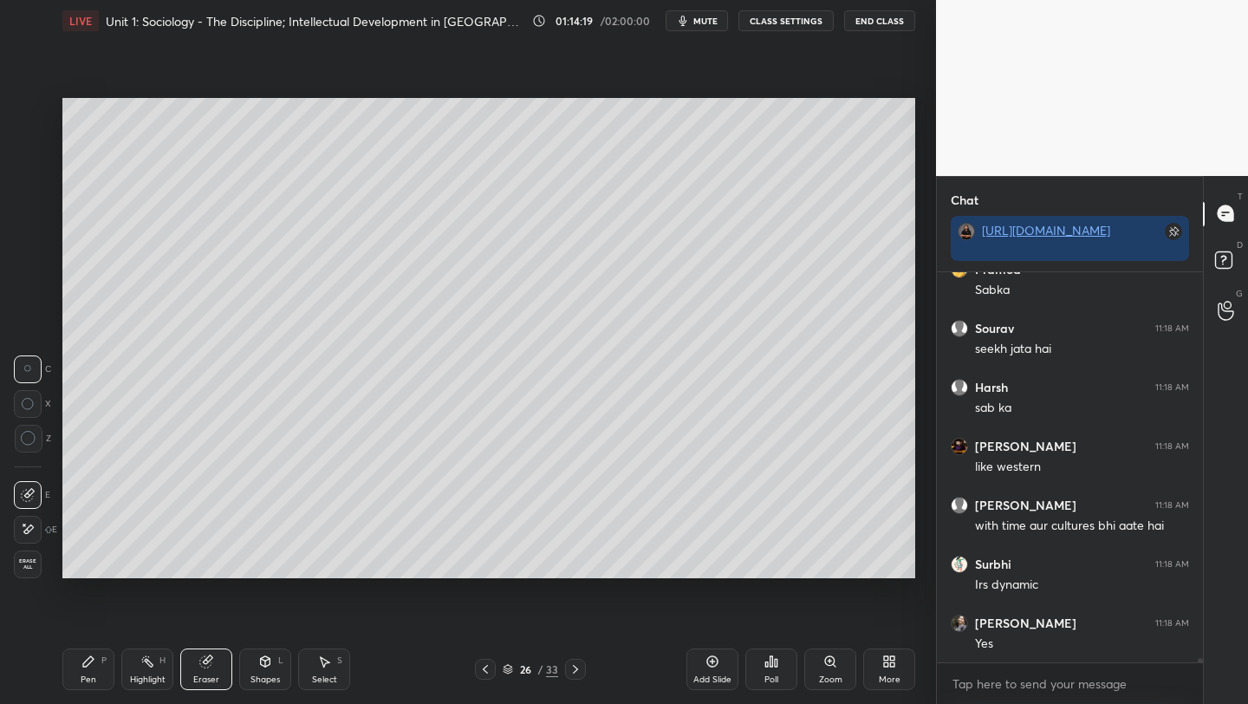
click at [24, 368] on circle at bounding box center [27, 369] width 6 height 6
click at [93, 666] on icon at bounding box center [88, 662] width 14 height 14
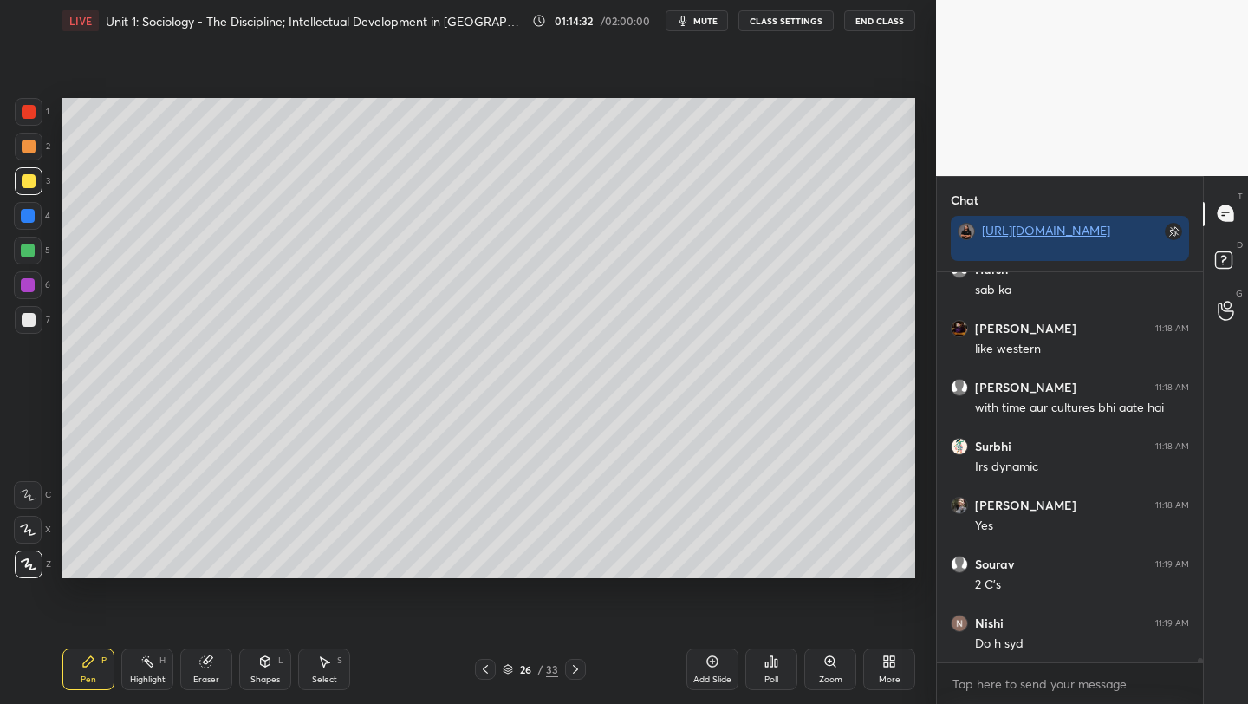
scroll to position [38709, 0]
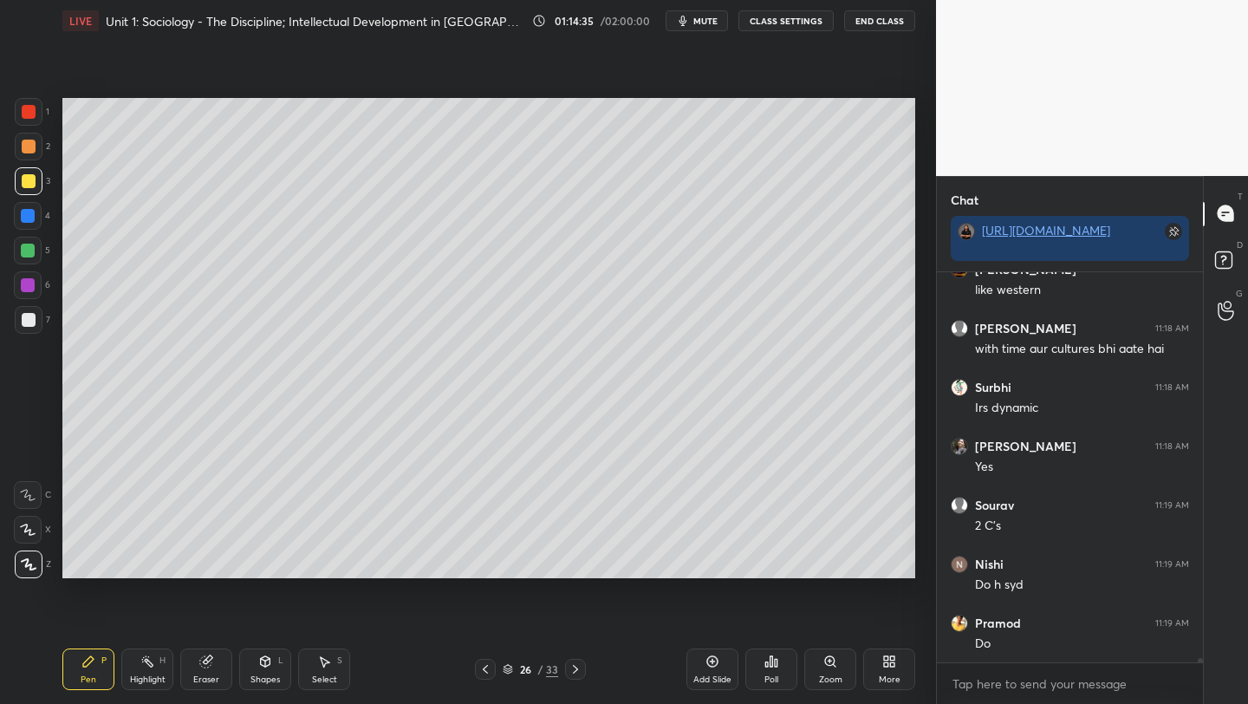
click at [203, 672] on div "Eraser" at bounding box center [206, 669] width 52 height 42
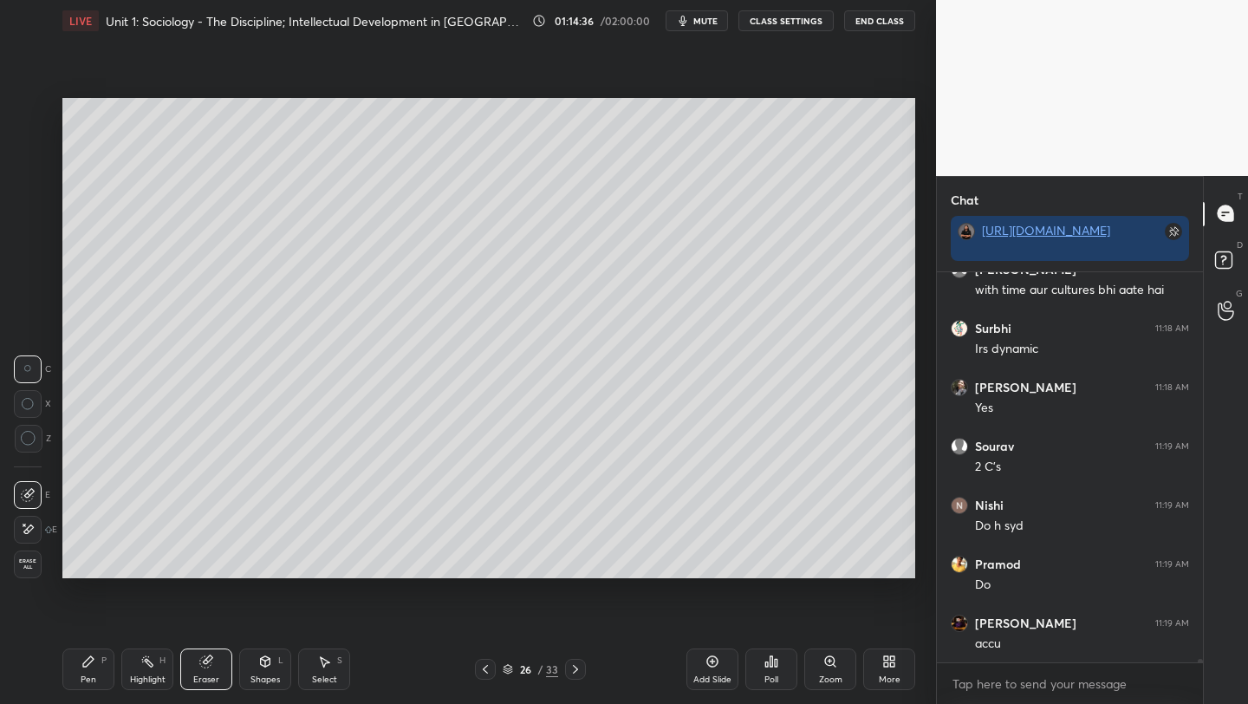
scroll to position [38827, 0]
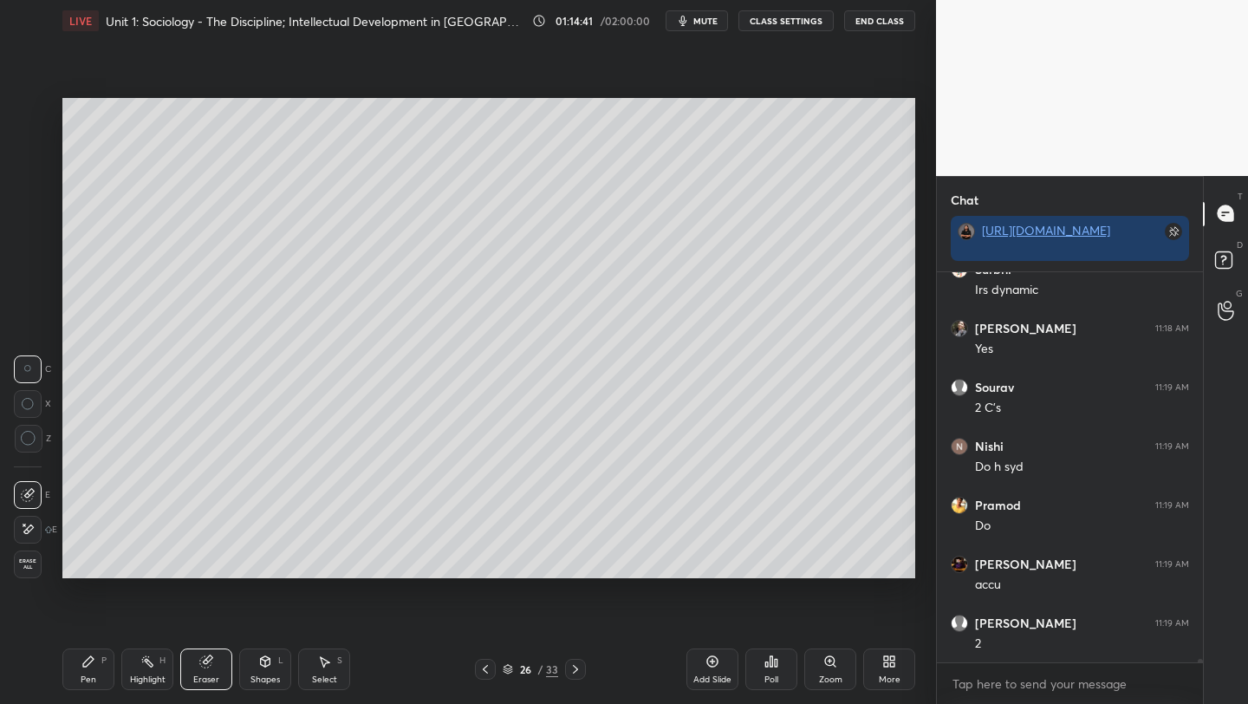
click at [85, 675] on div "Pen" at bounding box center [89, 679] width 16 height 9
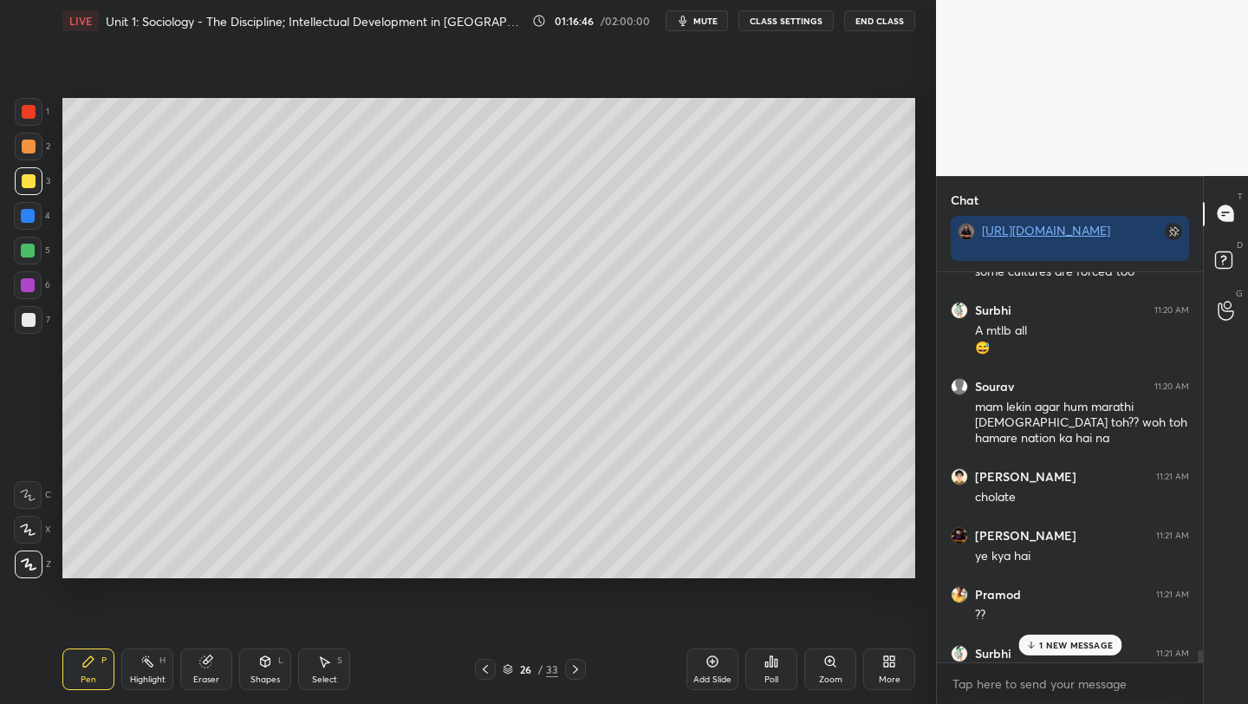
scroll to position [39912, 0]
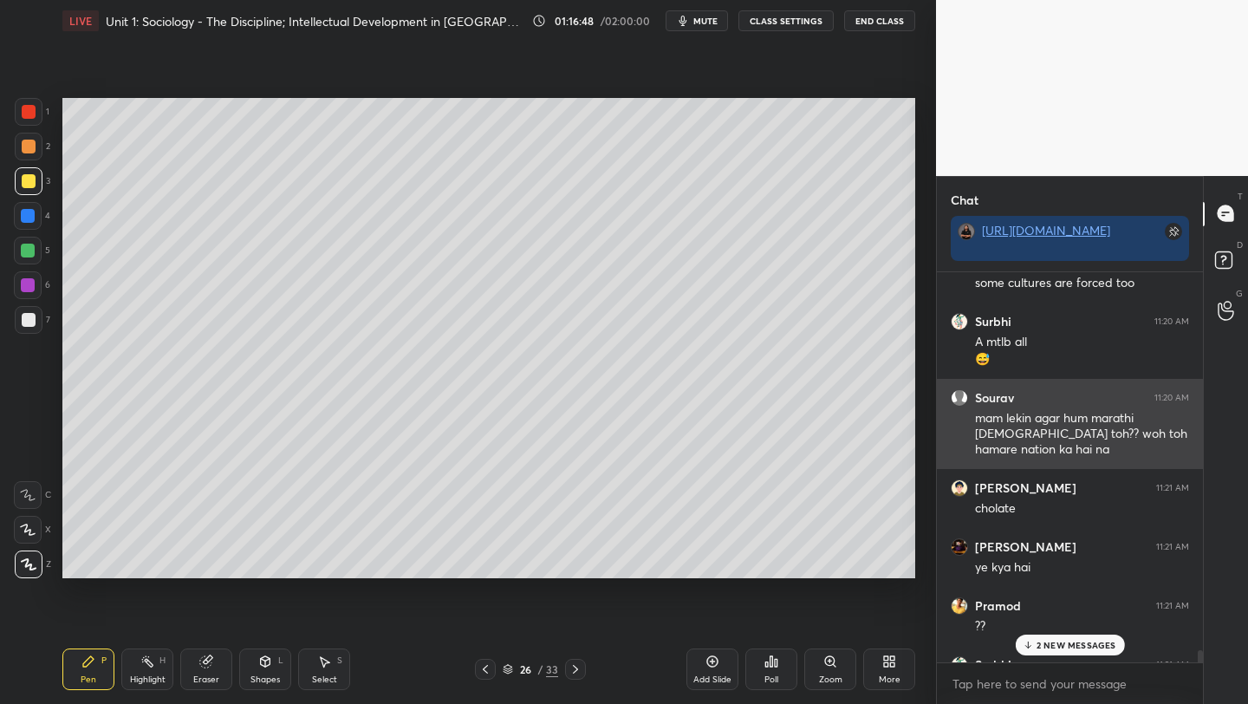
click at [1003, 429] on div "mam lekin agar hum marathi [DEMOGRAPHIC_DATA] toh?? woh toh hamare nation ka ha…" at bounding box center [1082, 434] width 214 height 49
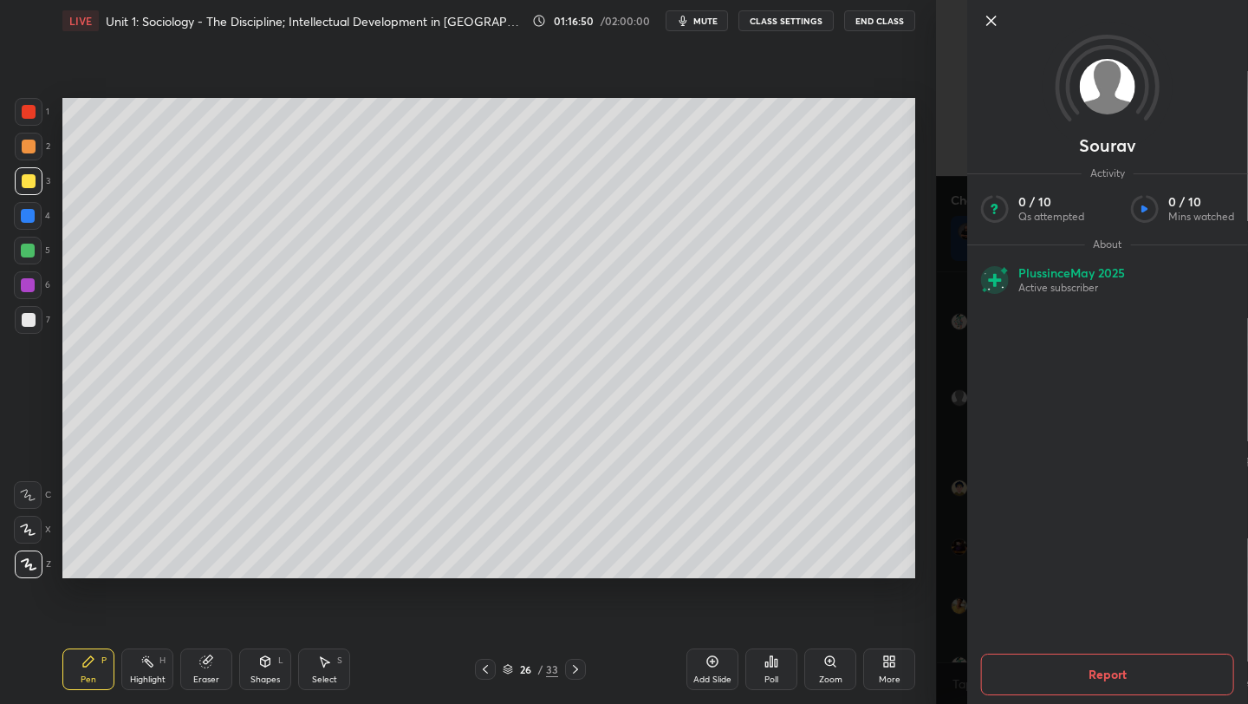
click at [987, 20] on icon at bounding box center [991, 20] width 21 height 21
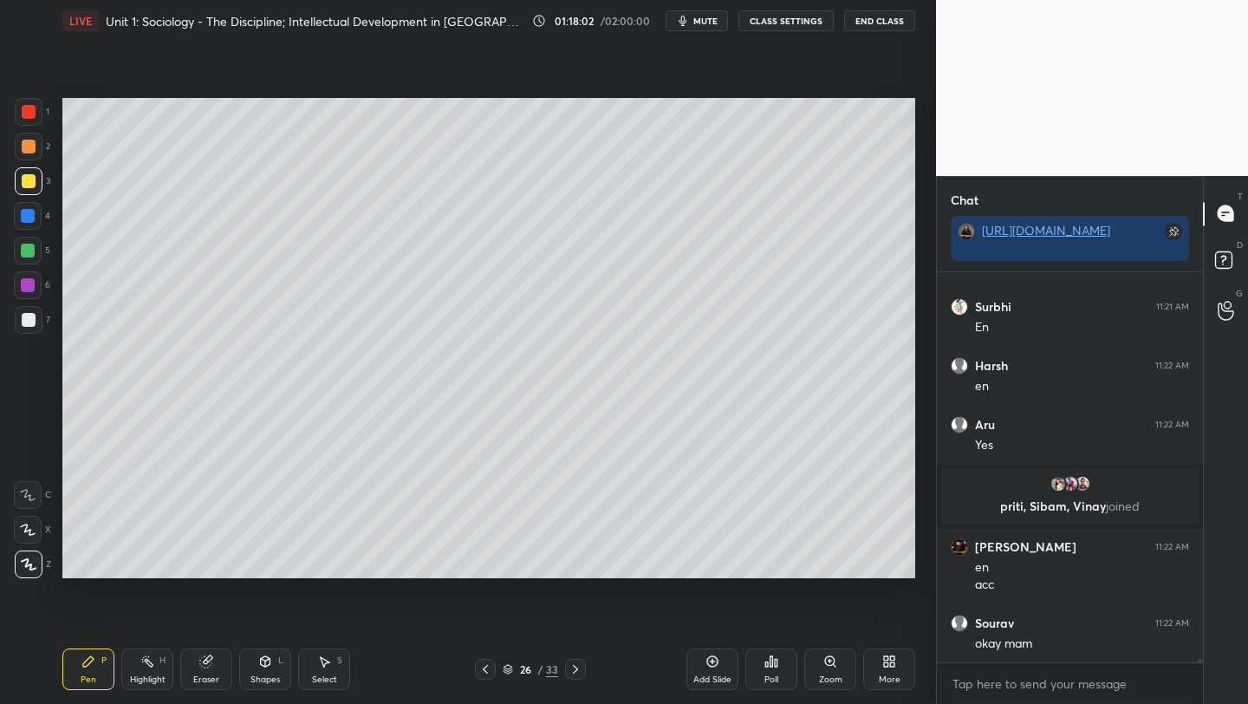
scroll to position [39987, 0]
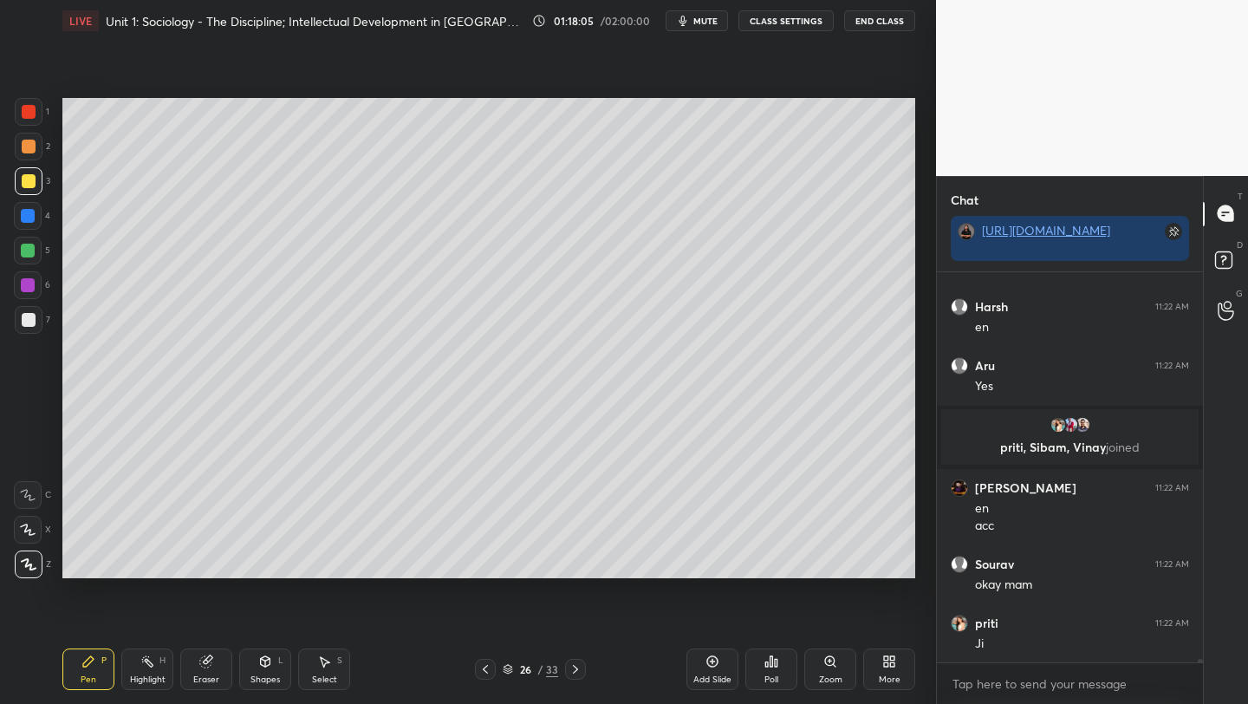
click at [700, 664] on div "Add Slide" at bounding box center [713, 669] width 52 height 42
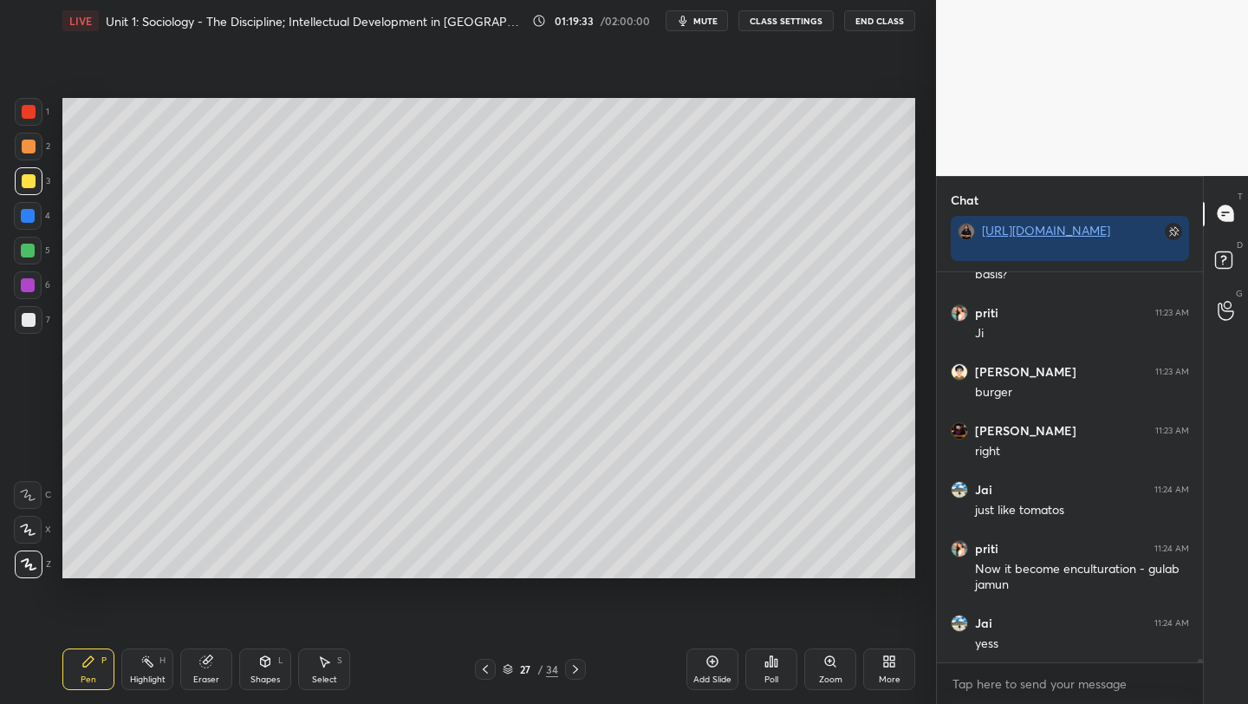
scroll to position [40815, 0]
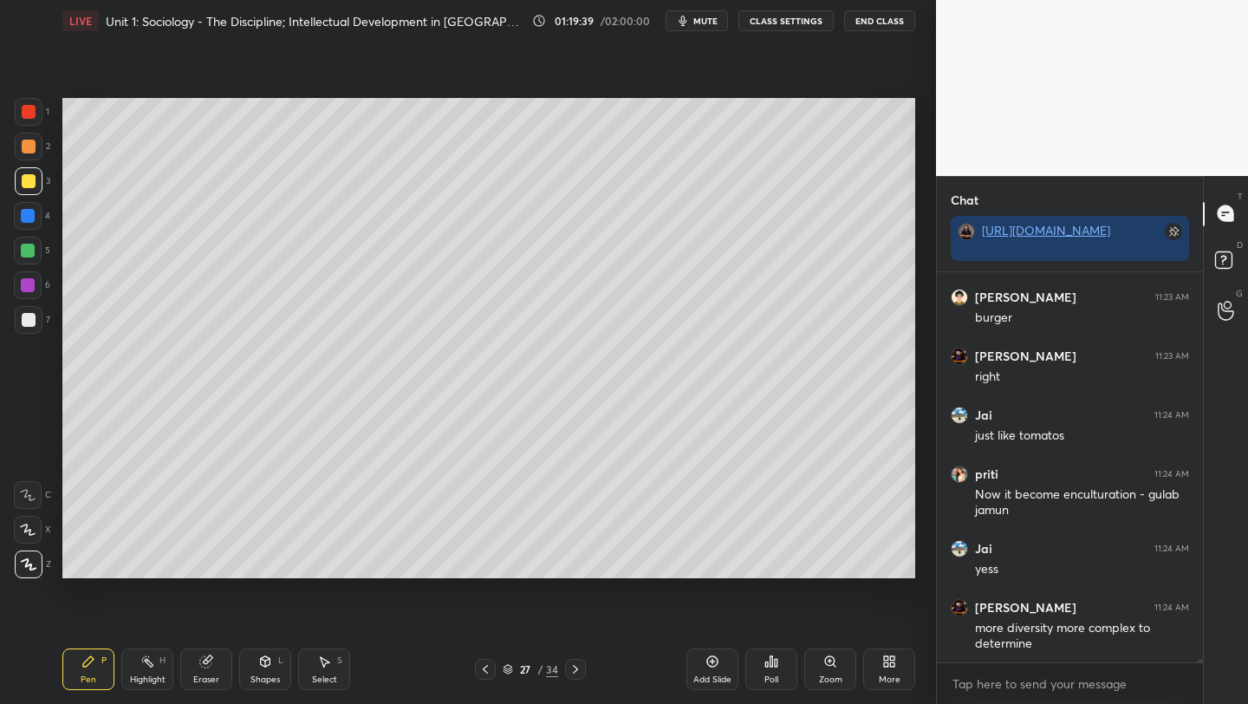
click at [27, 286] on div at bounding box center [28, 285] width 14 height 14
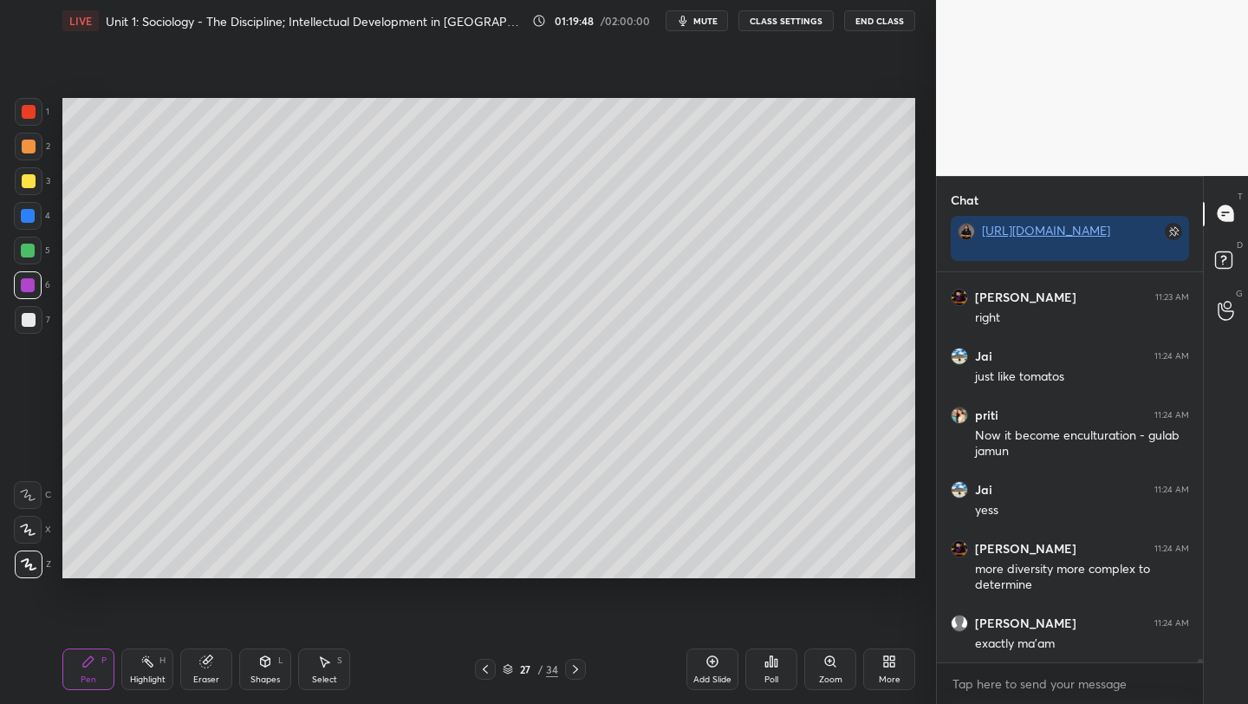
scroll to position [40933, 0]
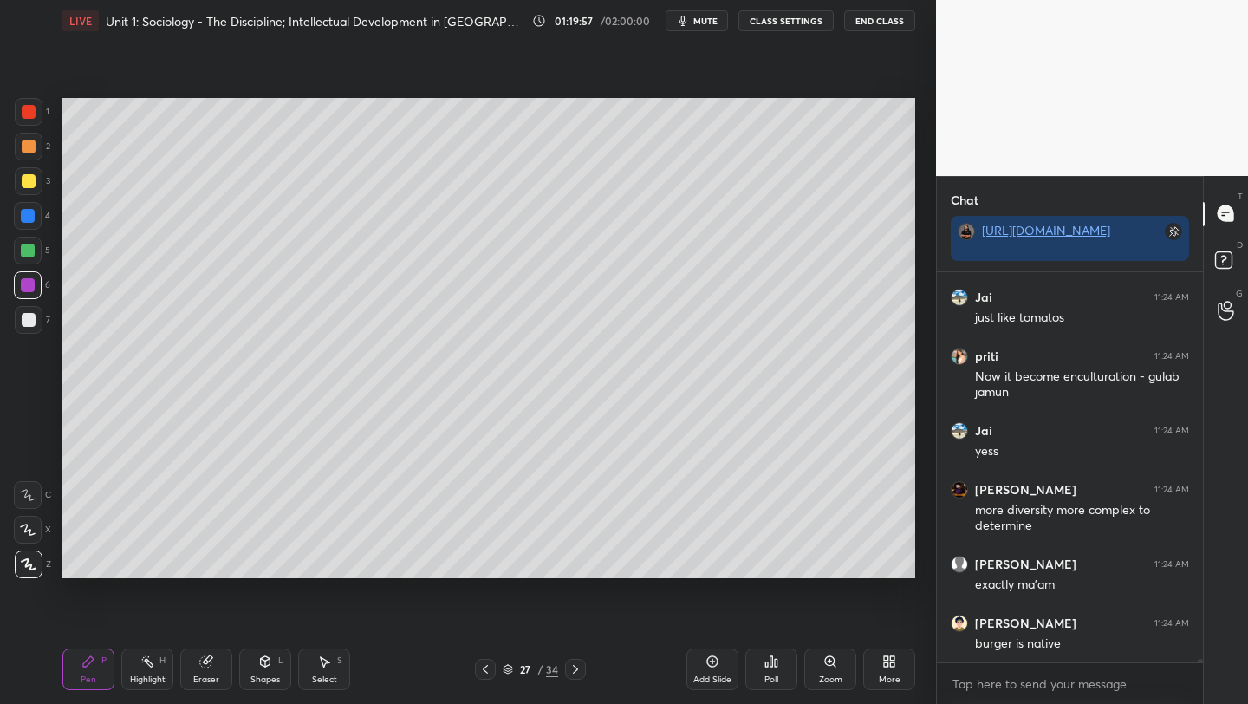
click at [29, 142] on div at bounding box center [29, 147] width 14 height 14
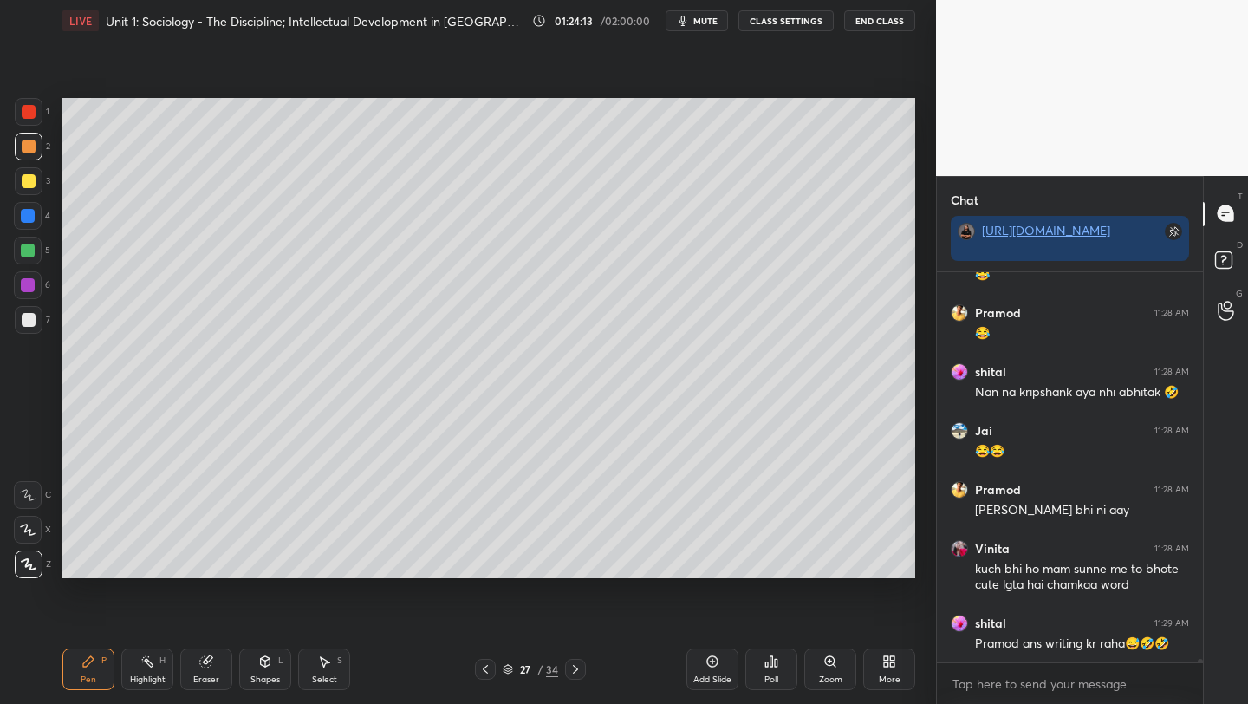
scroll to position [43964, 0]
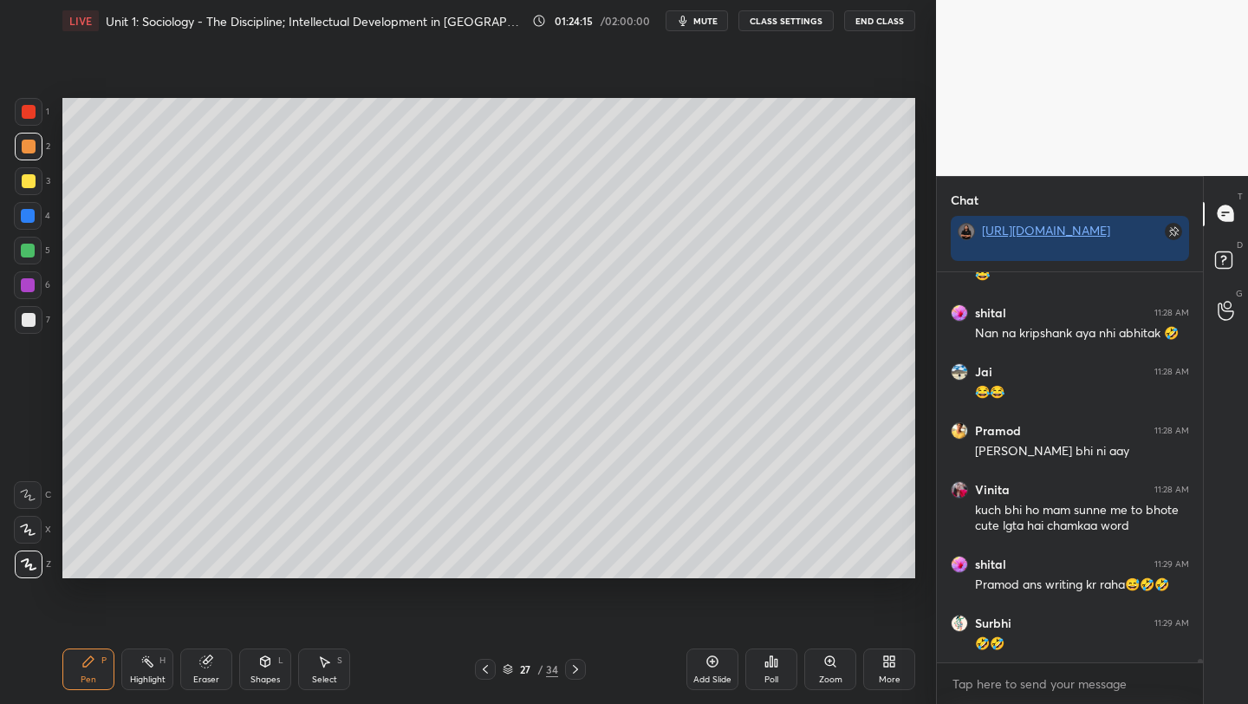
click at [483, 676] on div at bounding box center [485, 669] width 21 height 21
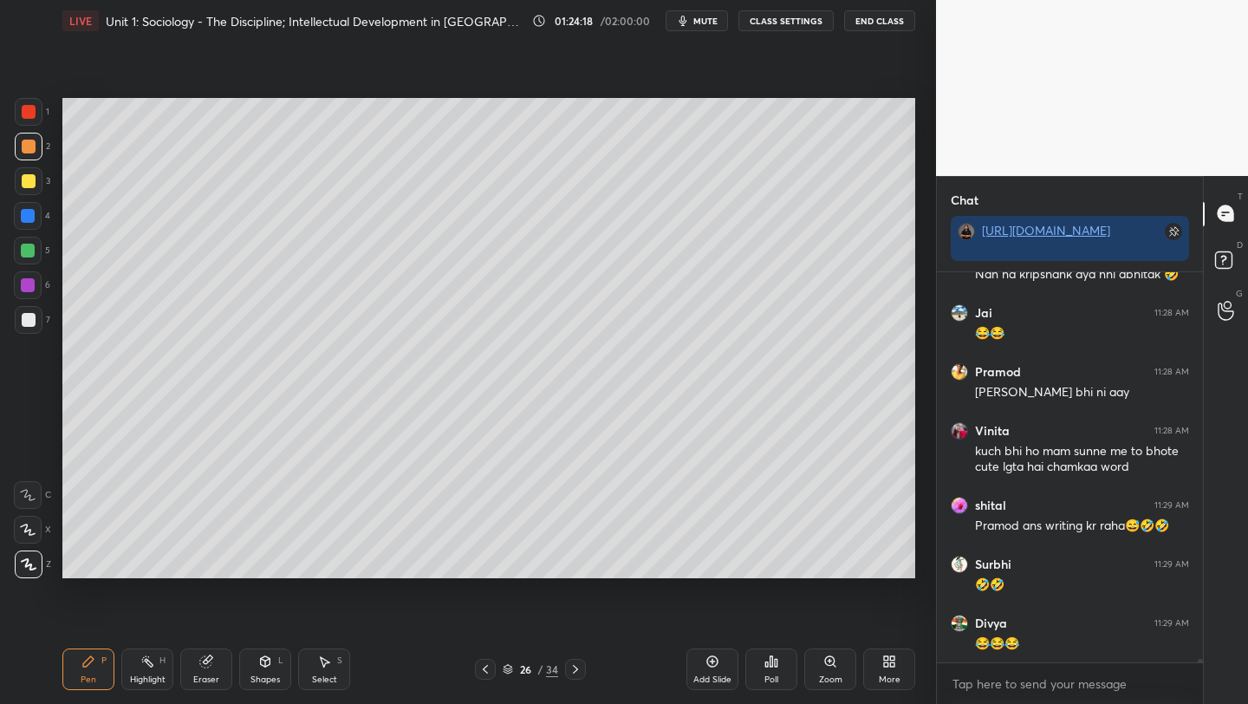
click at [483, 673] on icon at bounding box center [486, 669] width 14 height 14
click at [485, 674] on icon at bounding box center [486, 669] width 14 height 14
click at [485, 671] on icon at bounding box center [486, 669] width 14 height 14
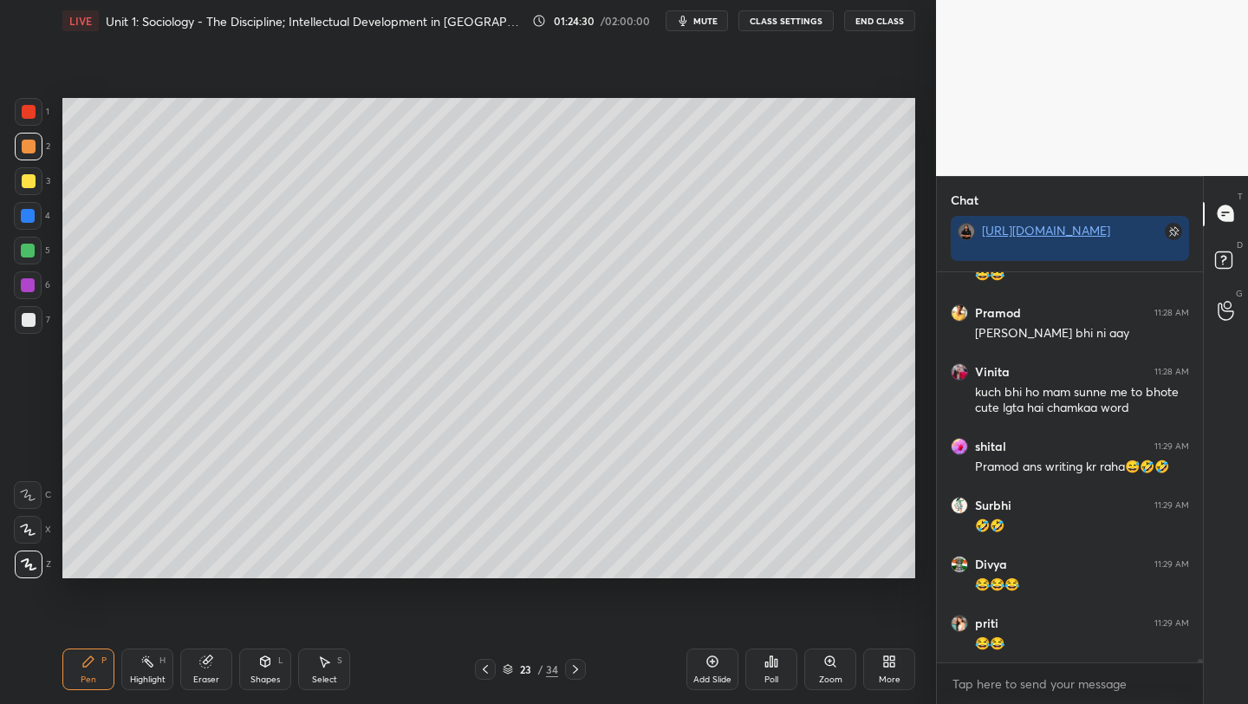
click at [574, 671] on icon at bounding box center [576, 669] width 14 height 14
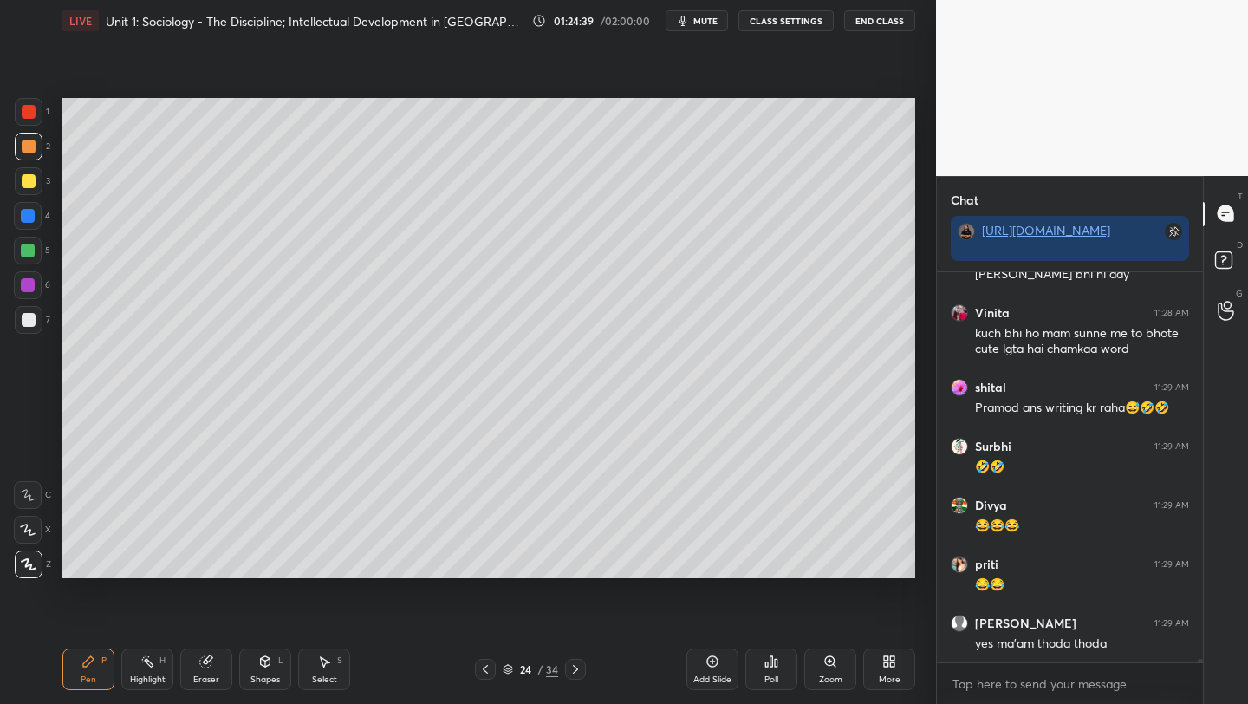
click at [574, 670] on icon at bounding box center [576, 669] width 14 height 14
click at [575, 670] on icon at bounding box center [576, 669] width 14 height 14
click at [576, 671] on icon at bounding box center [575, 669] width 5 height 9
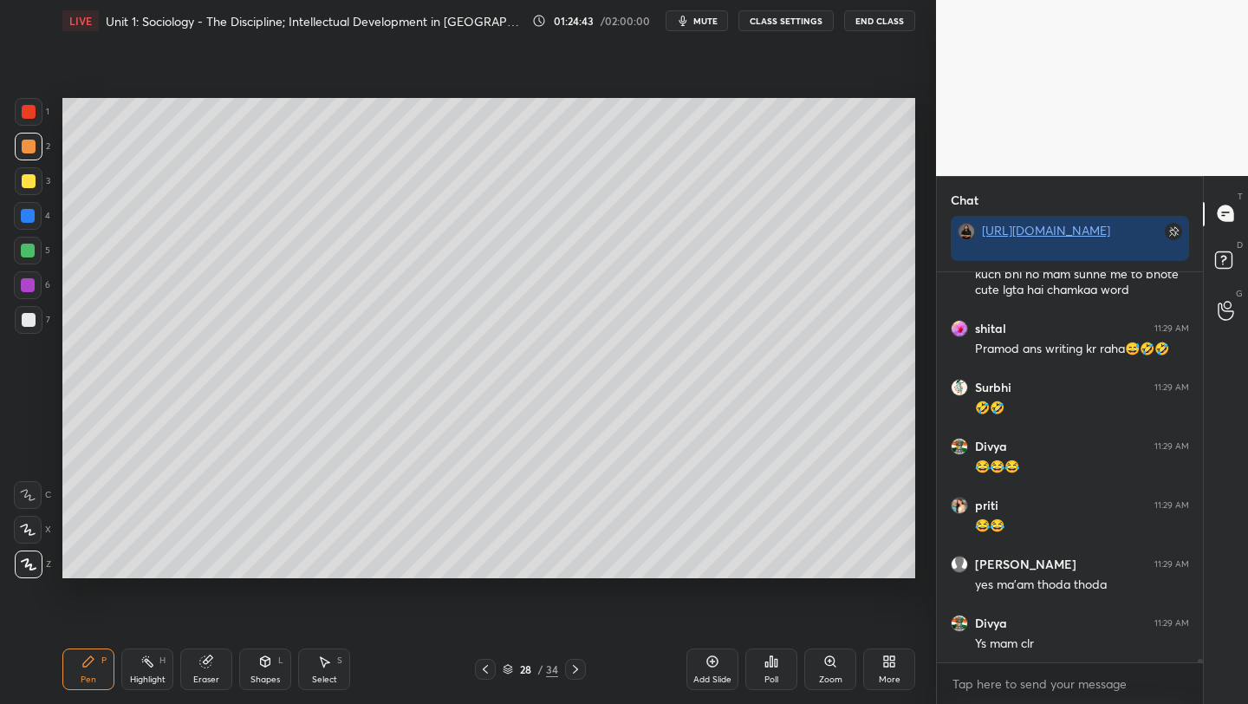
click at [575, 670] on icon at bounding box center [576, 669] width 14 height 14
click at [479, 669] on icon at bounding box center [486, 669] width 14 height 14
click at [701, 668] on div "Add Slide" at bounding box center [713, 669] width 52 height 42
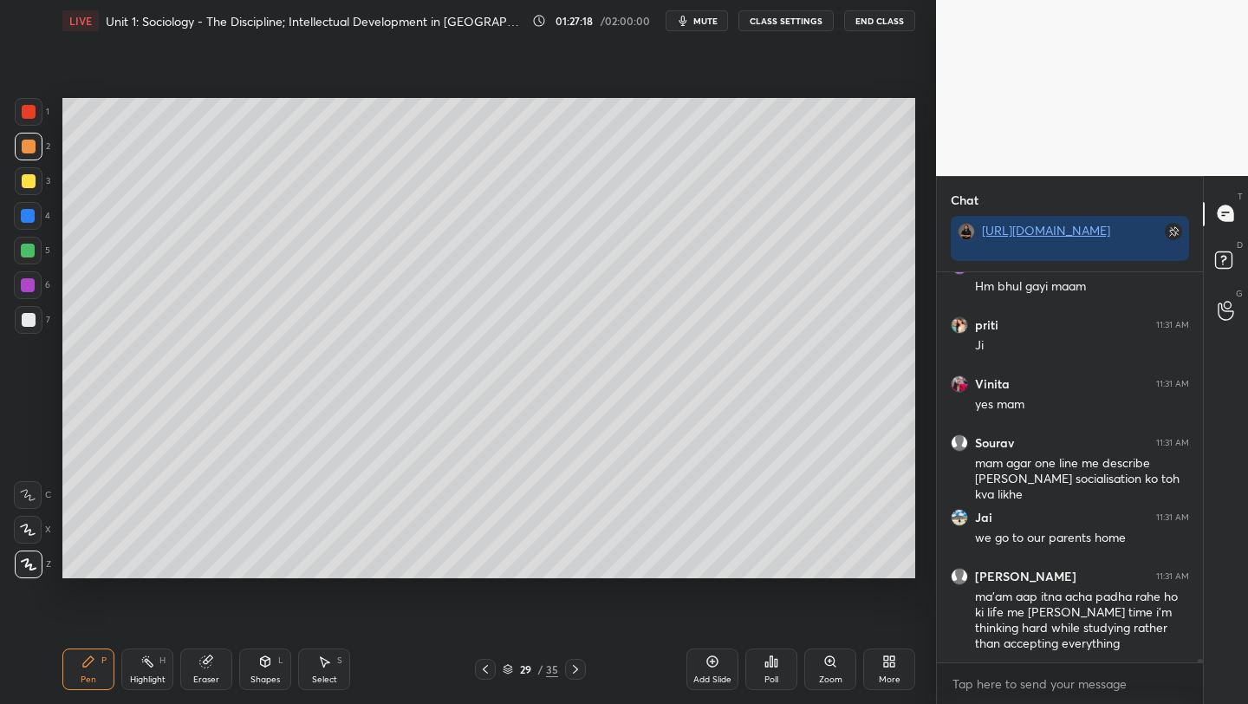
scroll to position [45504, 0]
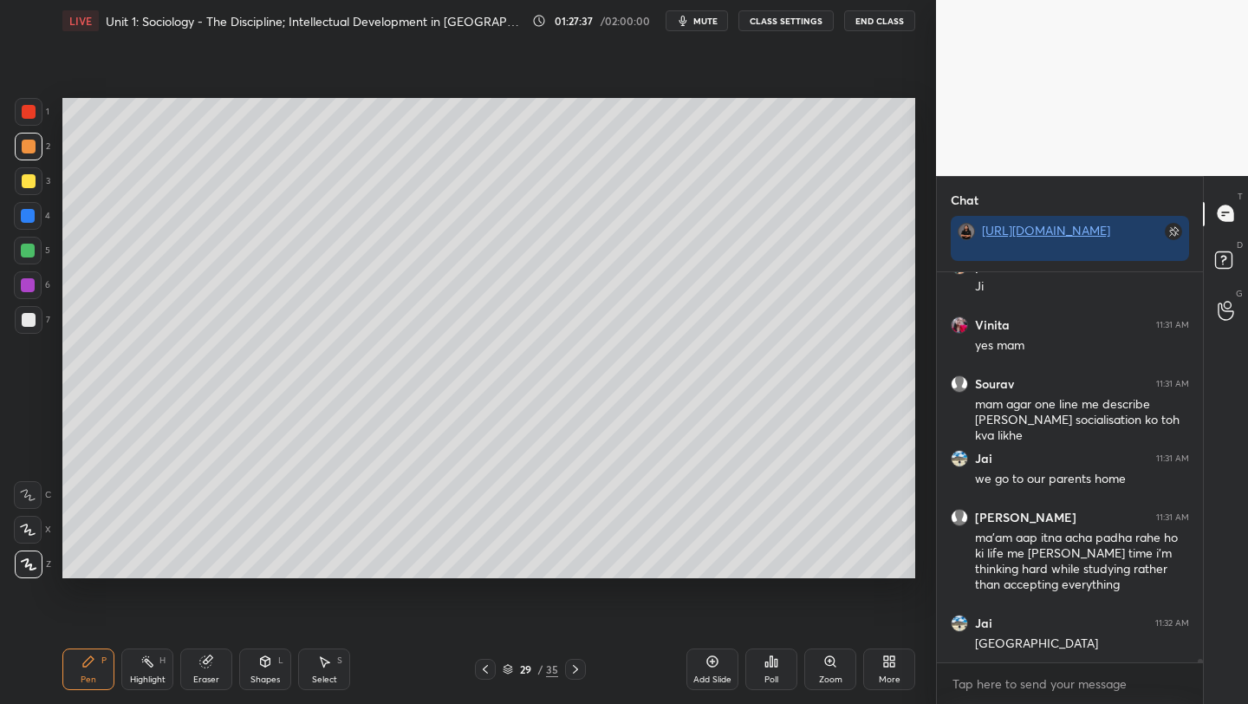
click at [24, 242] on div at bounding box center [28, 251] width 28 height 28
click at [26, 243] on div at bounding box center [28, 251] width 28 height 28
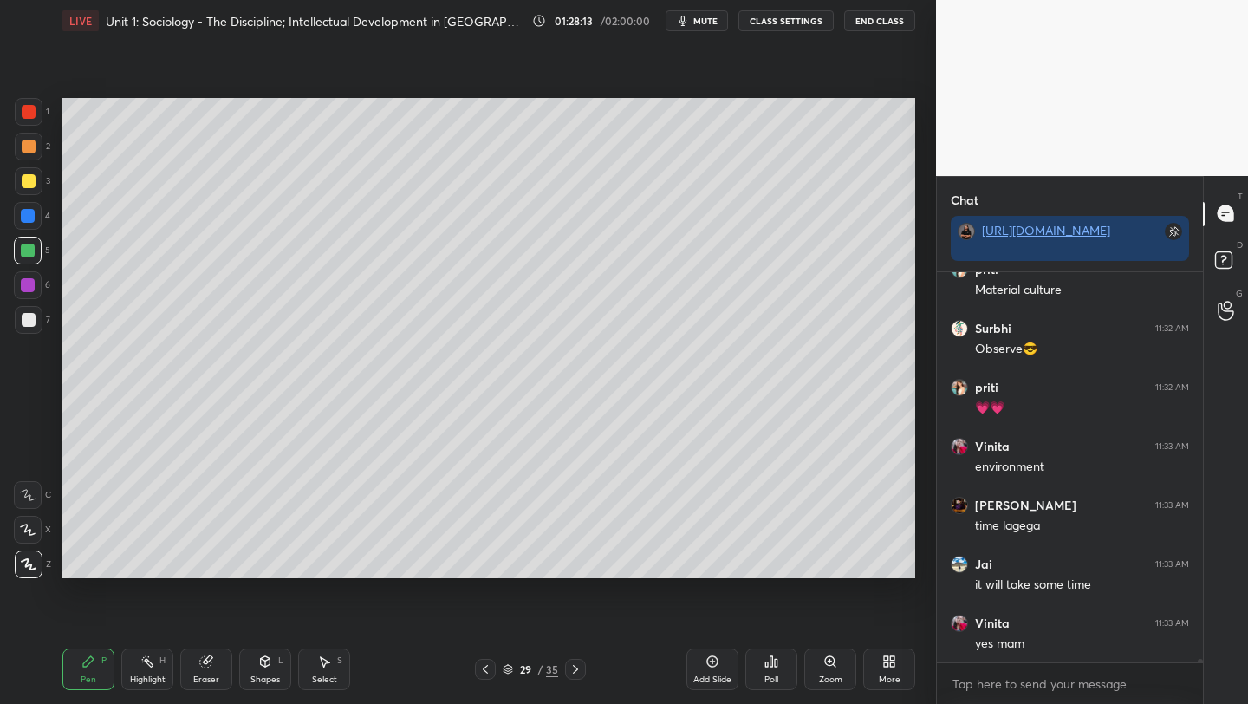
scroll to position [45976, 0]
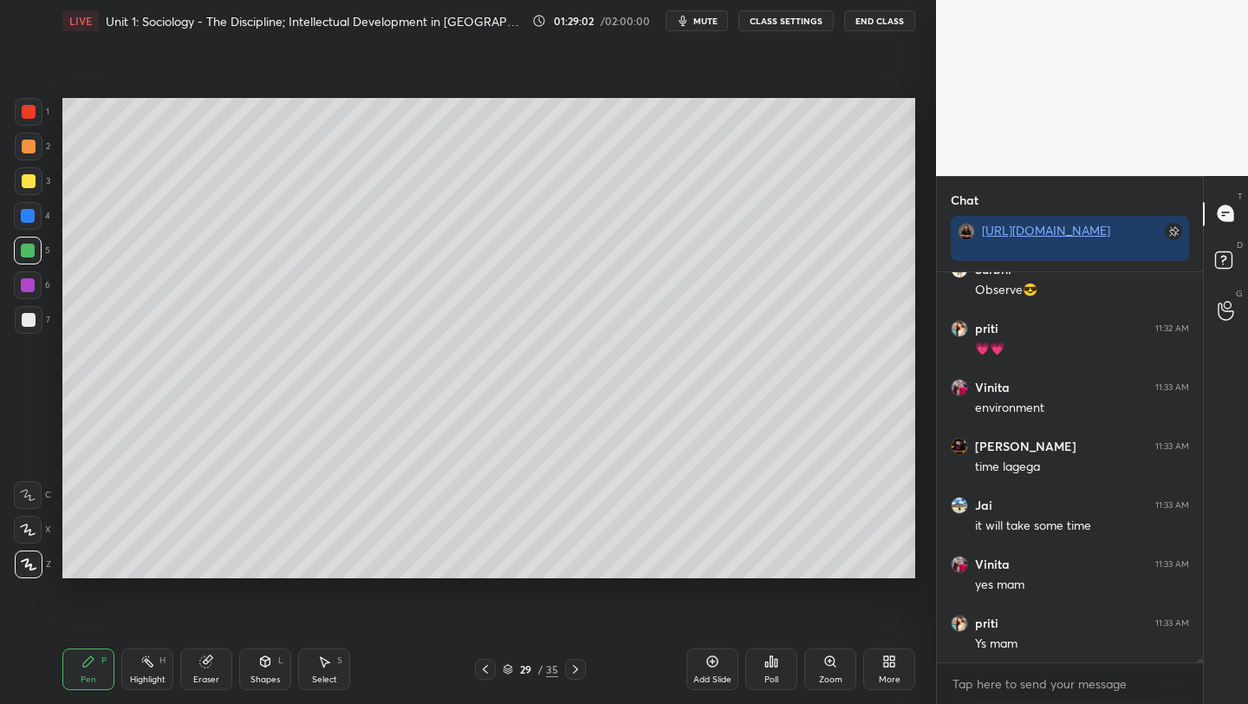
click at [698, 675] on div "Add Slide" at bounding box center [713, 679] width 38 height 9
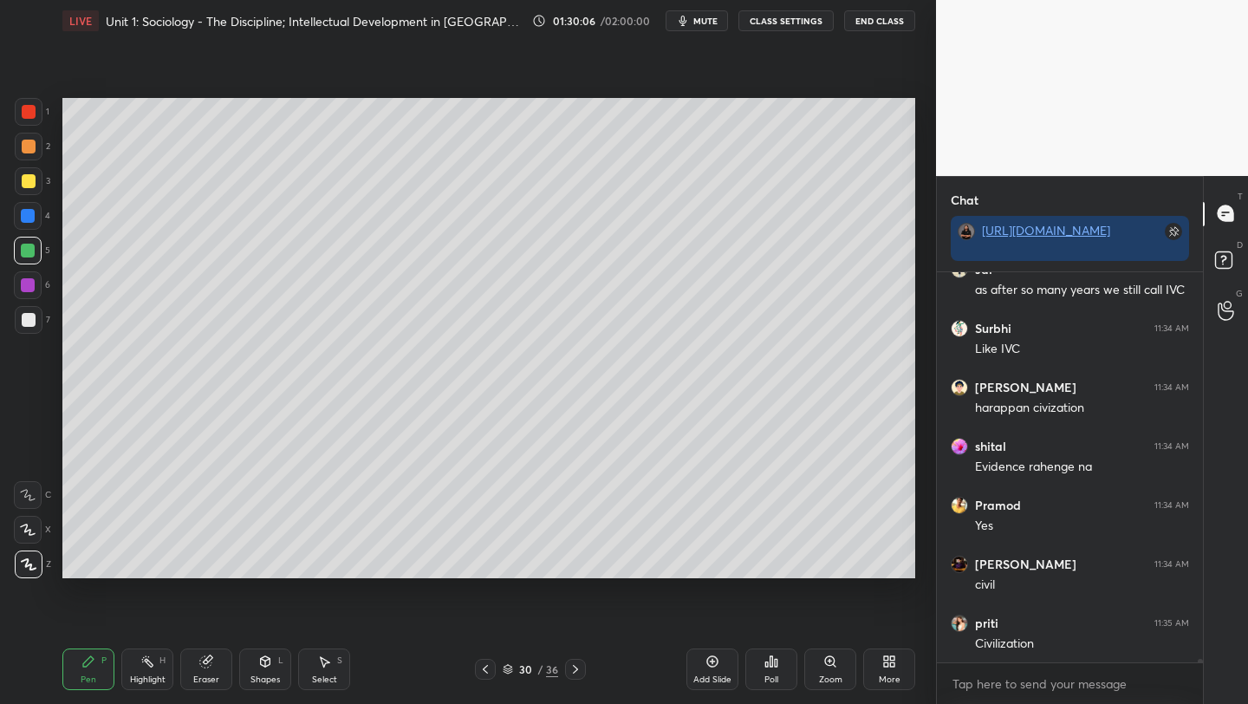
scroll to position [47980, 0]
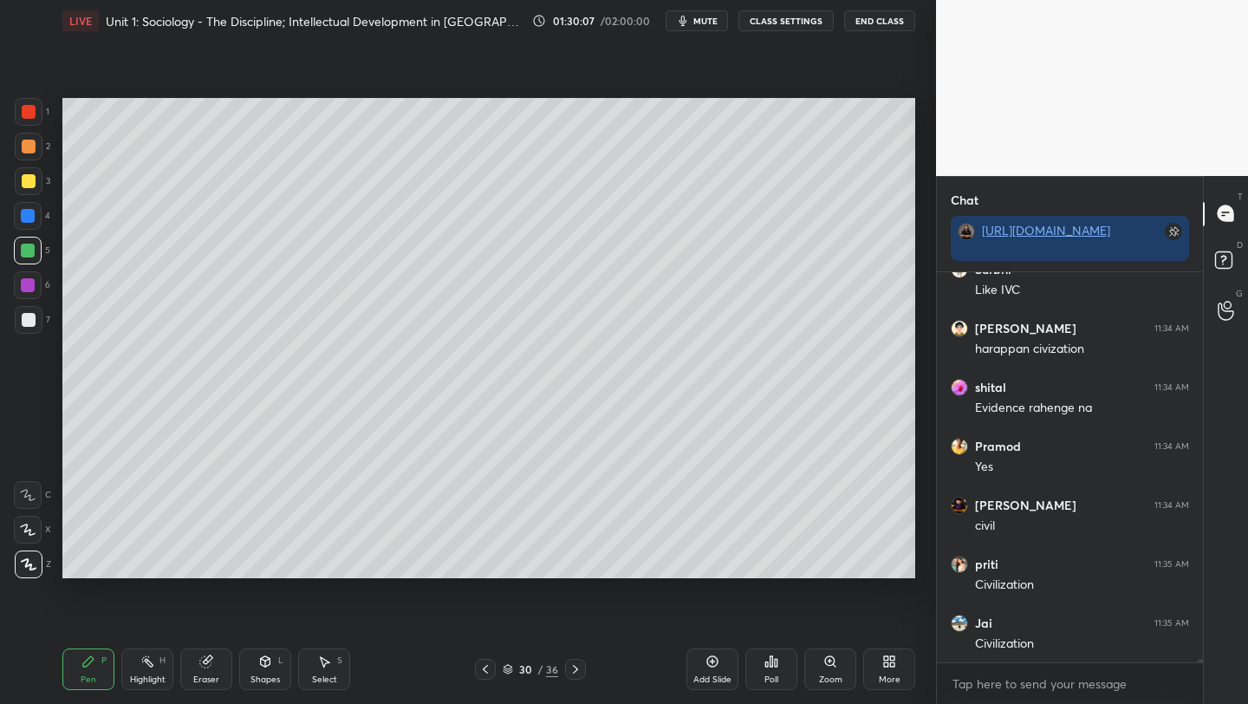
drag, startPoint x: 28, startPoint y: 184, endPoint x: 49, endPoint y: 223, distance: 44.6
click at [29, 185] on div at bounding box center [29, 181] width 14 height 14
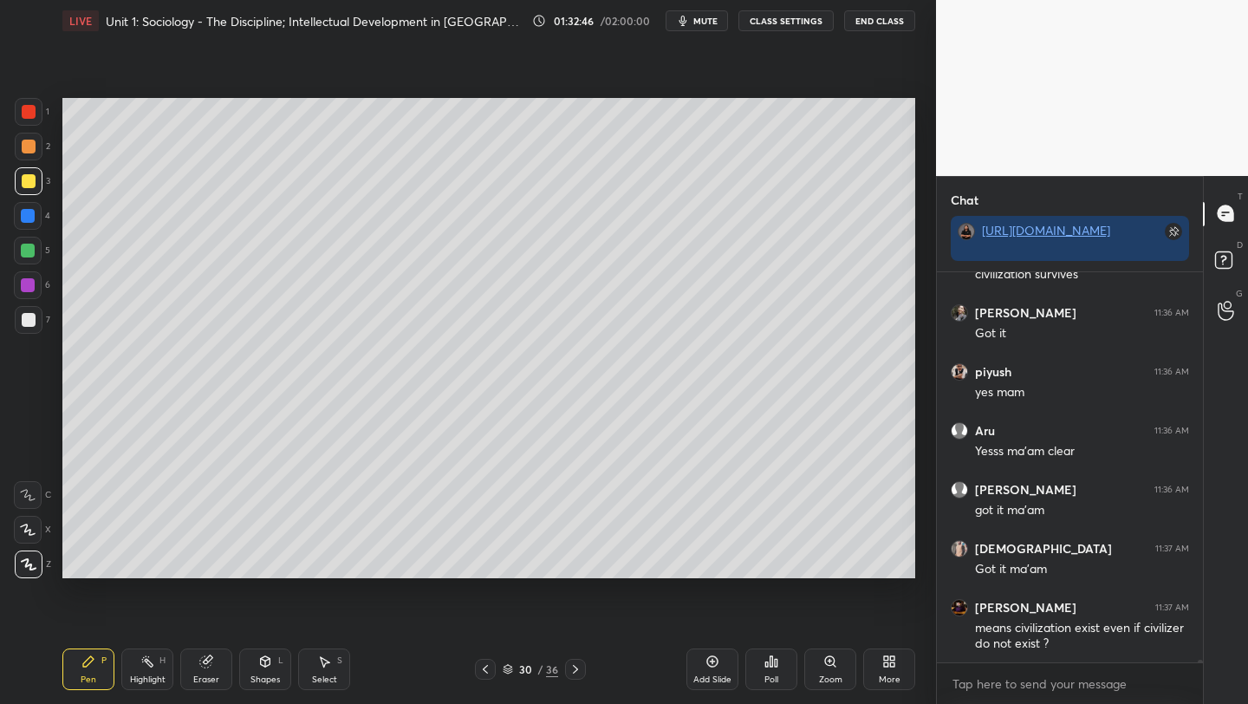
scroll to position [50683, 0]
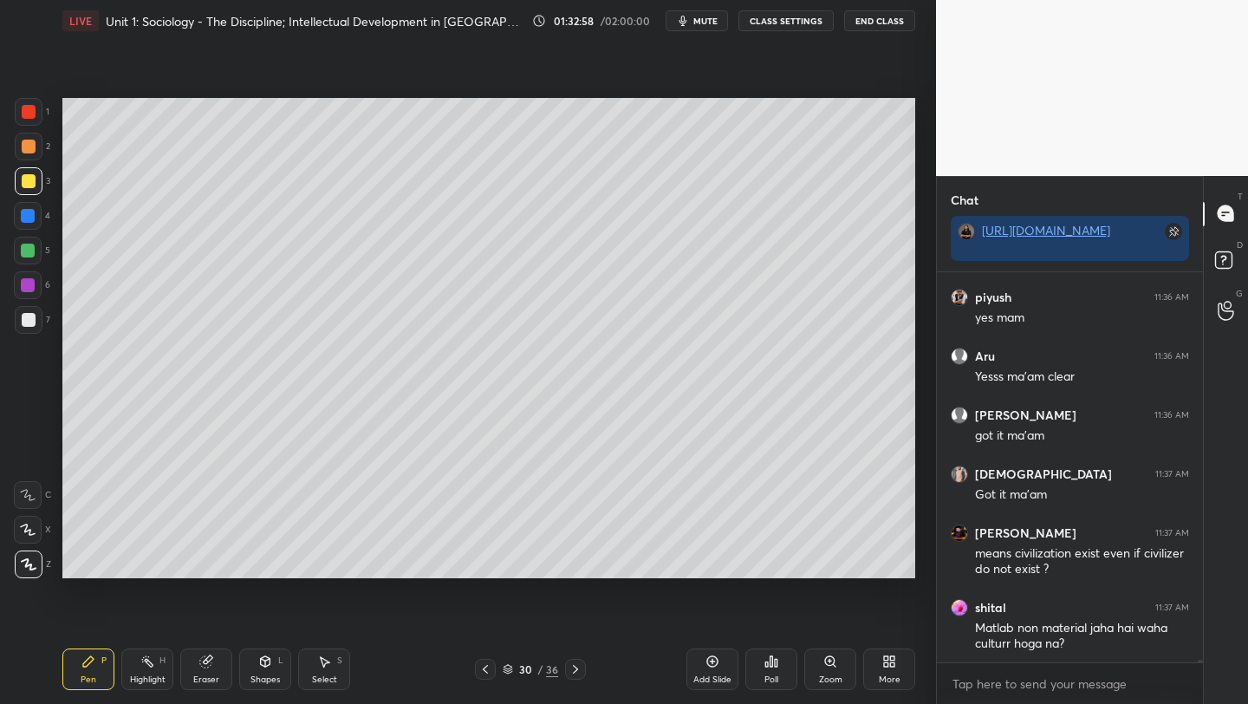
click at [689, 671] on div "Add Slide" at bounding box center [713, 669] width 52 height 42
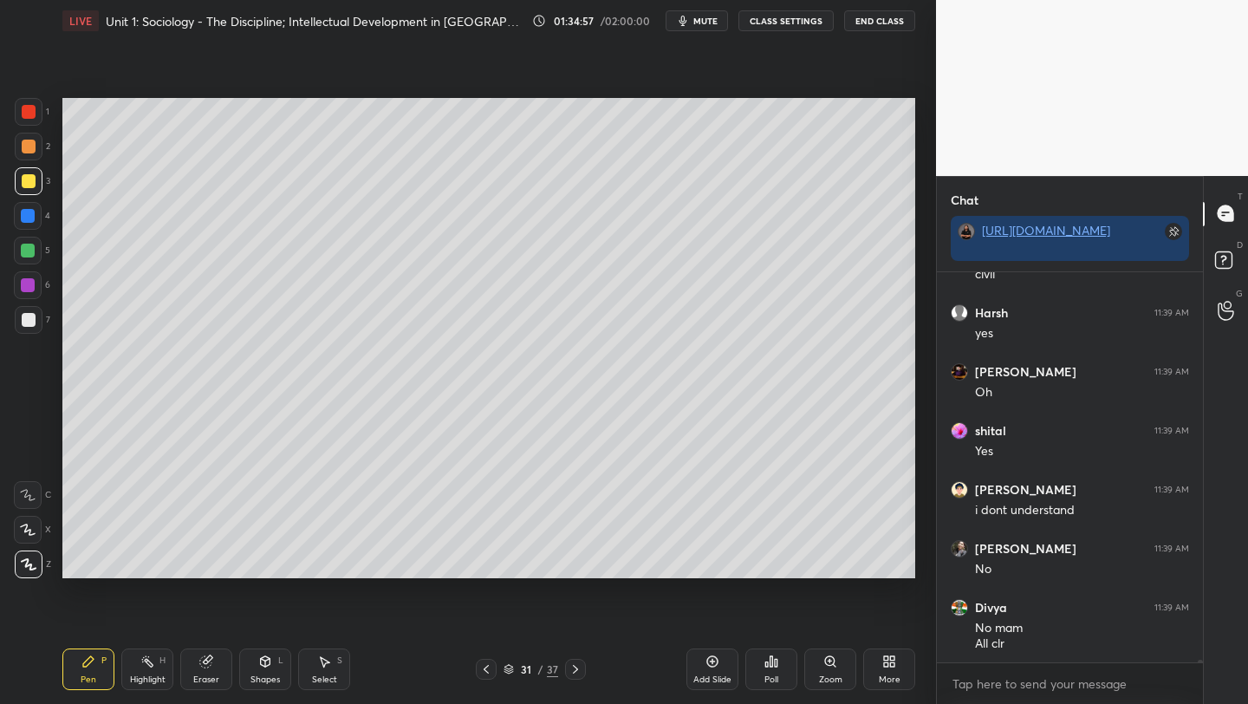
scroll to position [52317, 0]
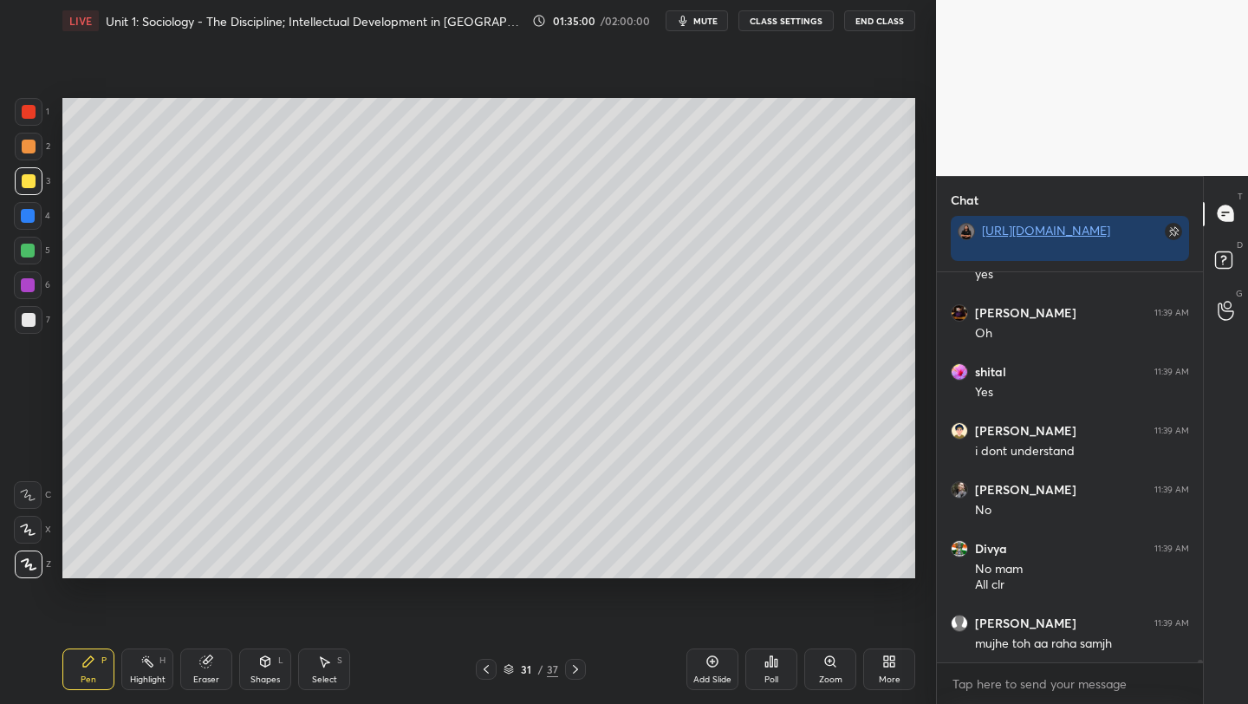
click at [713, 665] on icon at bounding box center [713, 662] width 14 height 14
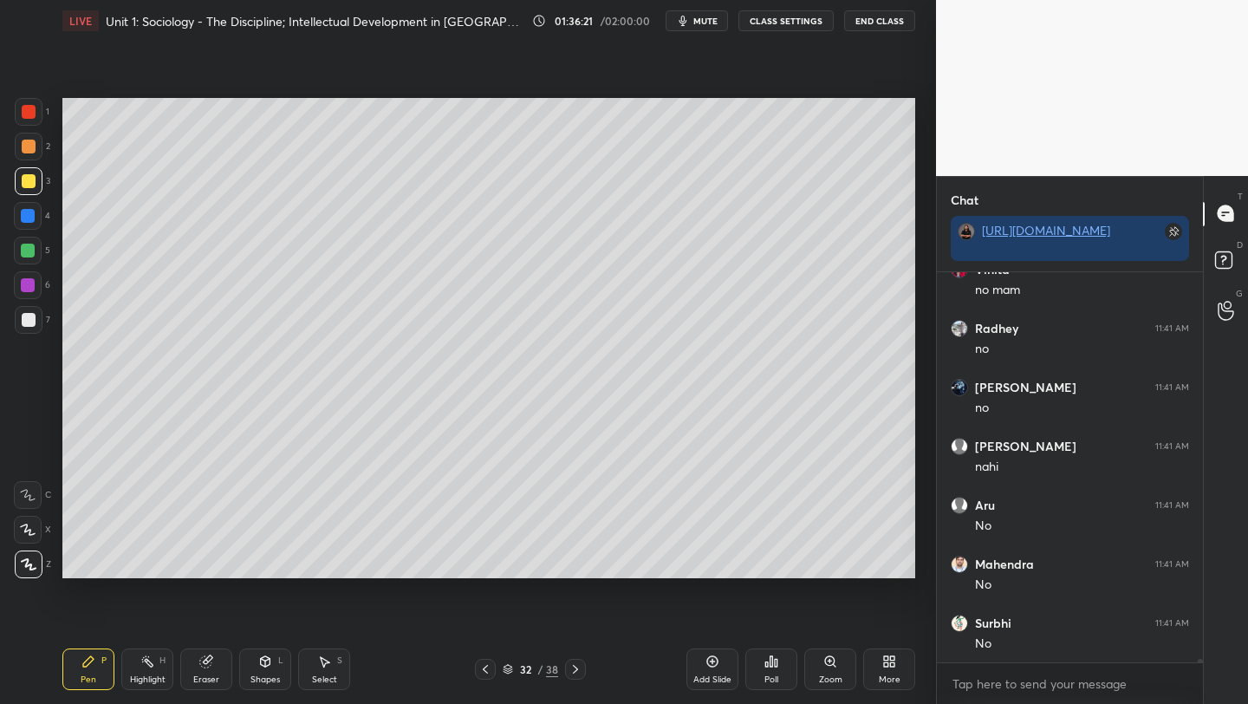
scroll to position [49707, 0]
click at [26, 213] on div at bounding box center [28, 216] width 14 height 14
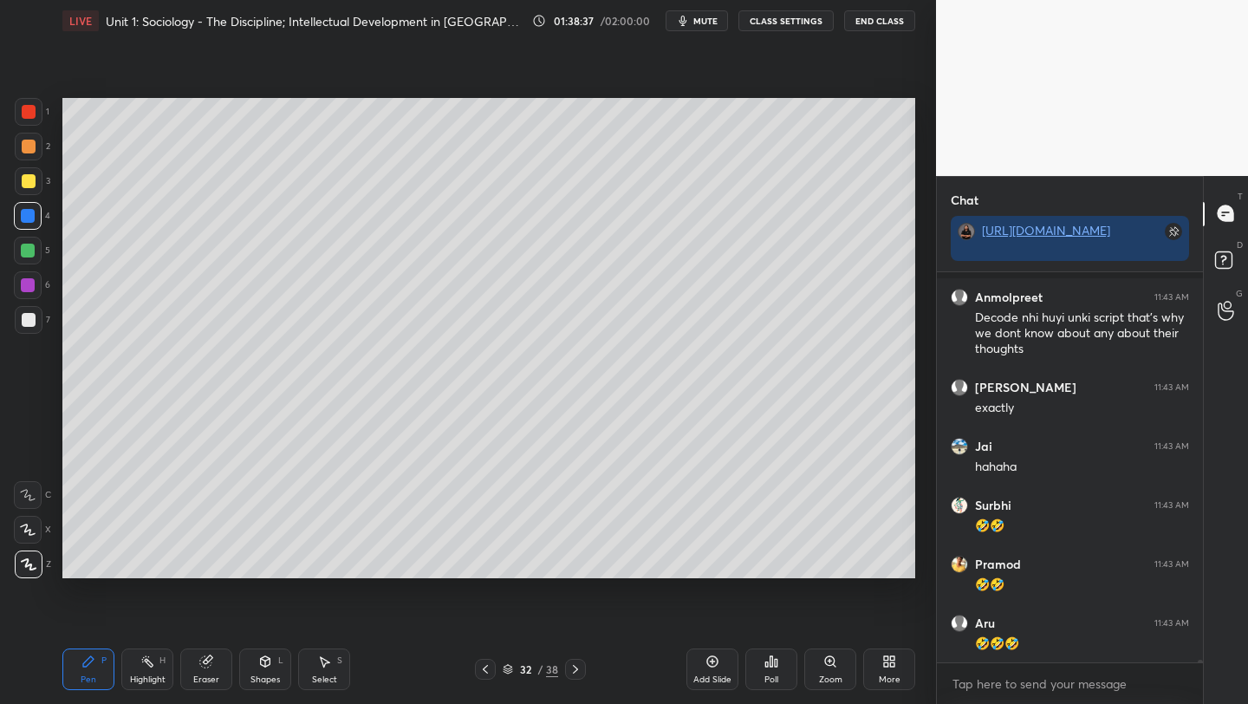
scroll to position [51968, 0]
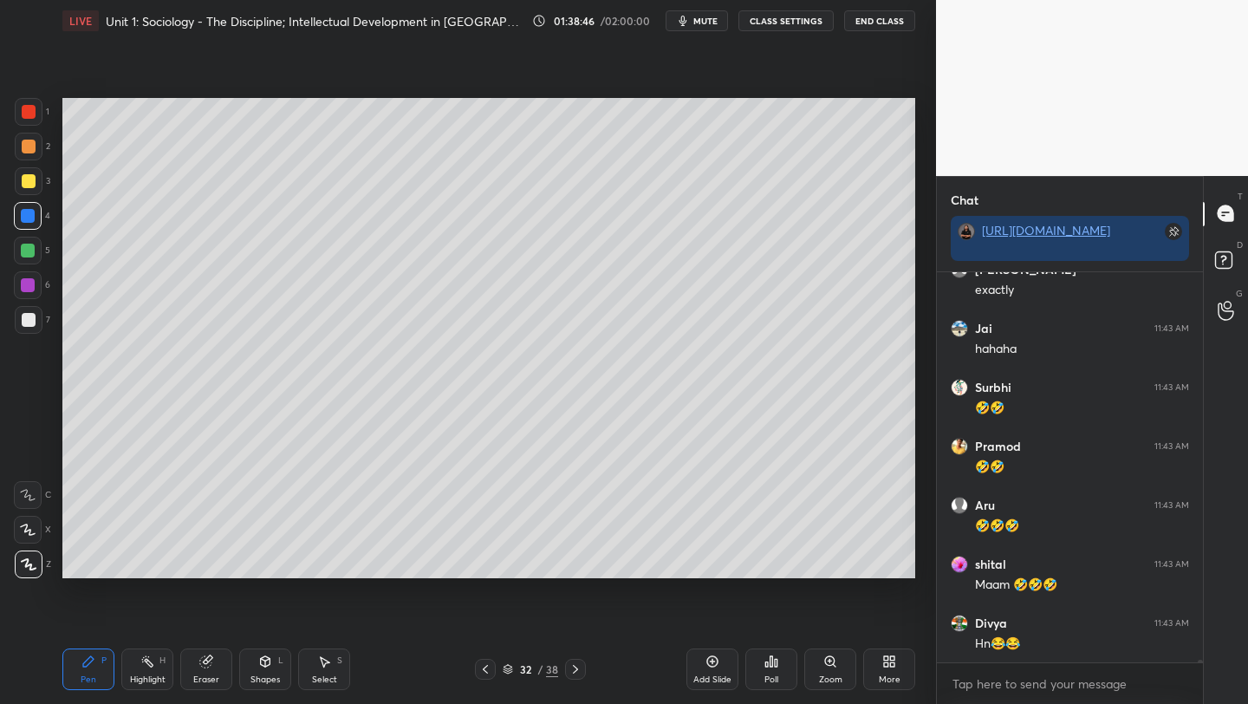
click at [486, 669] on icon at bounding box center [486, 669] width 14 height 14
click at [487, 670] on icon at bounding box center [486, 669] width 14 height 14
click at [487, 671] on icon at bounding box center [486, 669] width 14 height 14
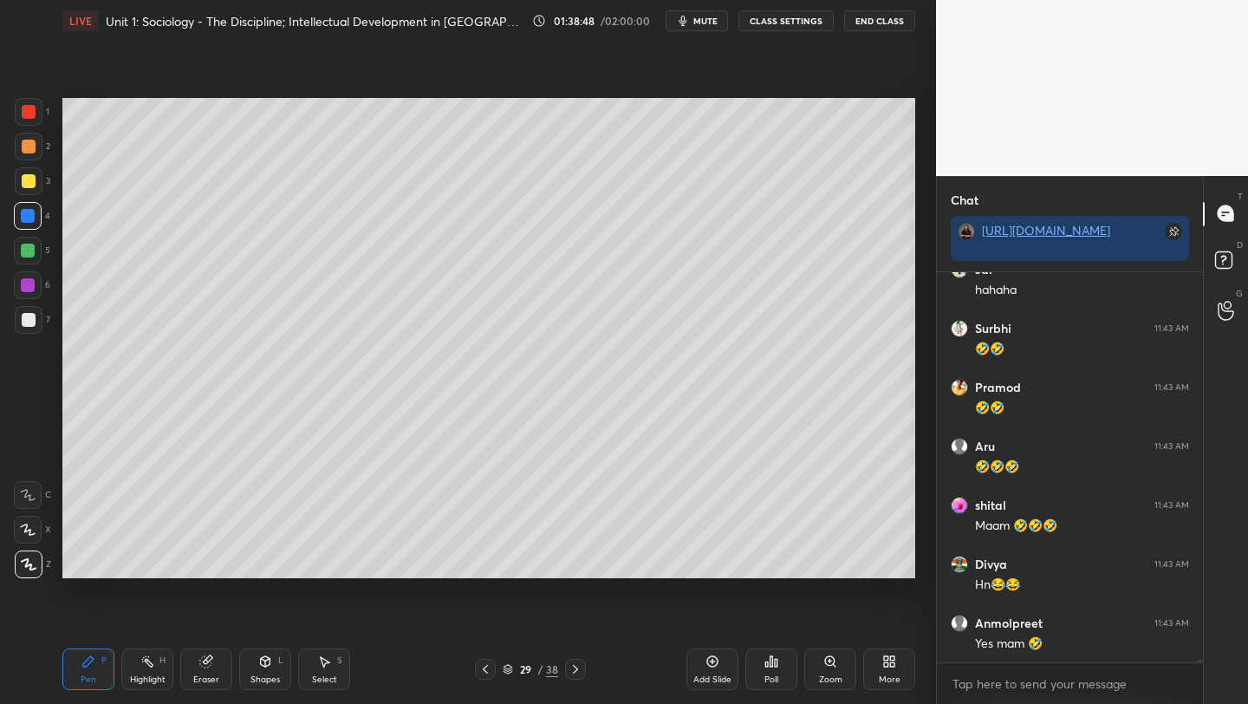
scroll to position [52102, 0]
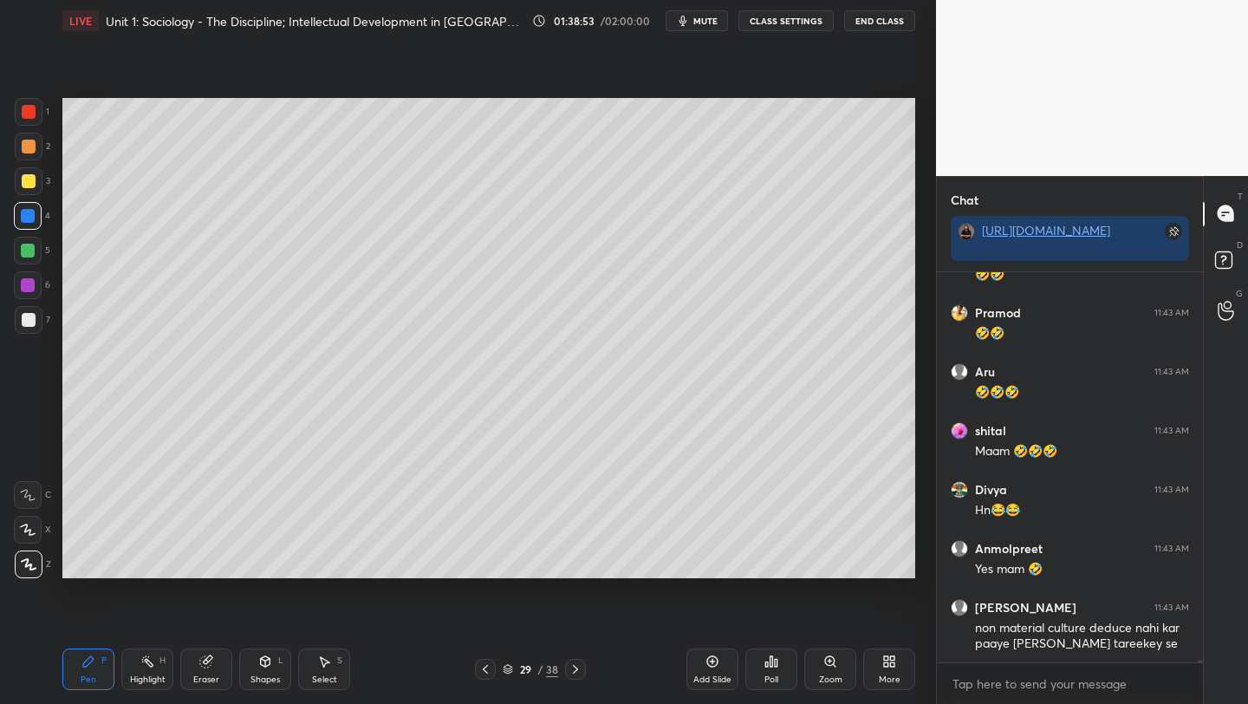
click at [482, 670] on icon at bounding box center [486, 669] width 14 height 14
click at [480, 672] on icon at bounding box center [486, 669] width 14 height 14
click at [479, 668] on icon at bounding box center [486, 669] width 14 height 14
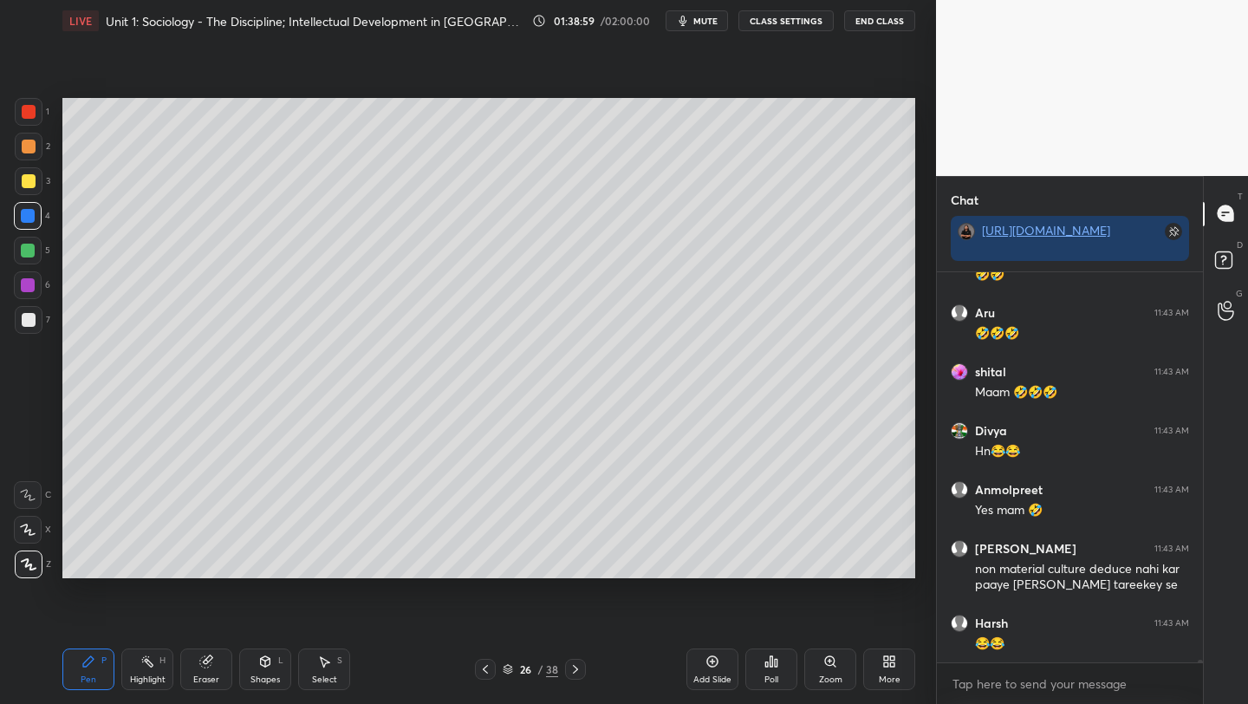
click at [479, 670] on icon at bounding box center [486, 669] width 14 height 14
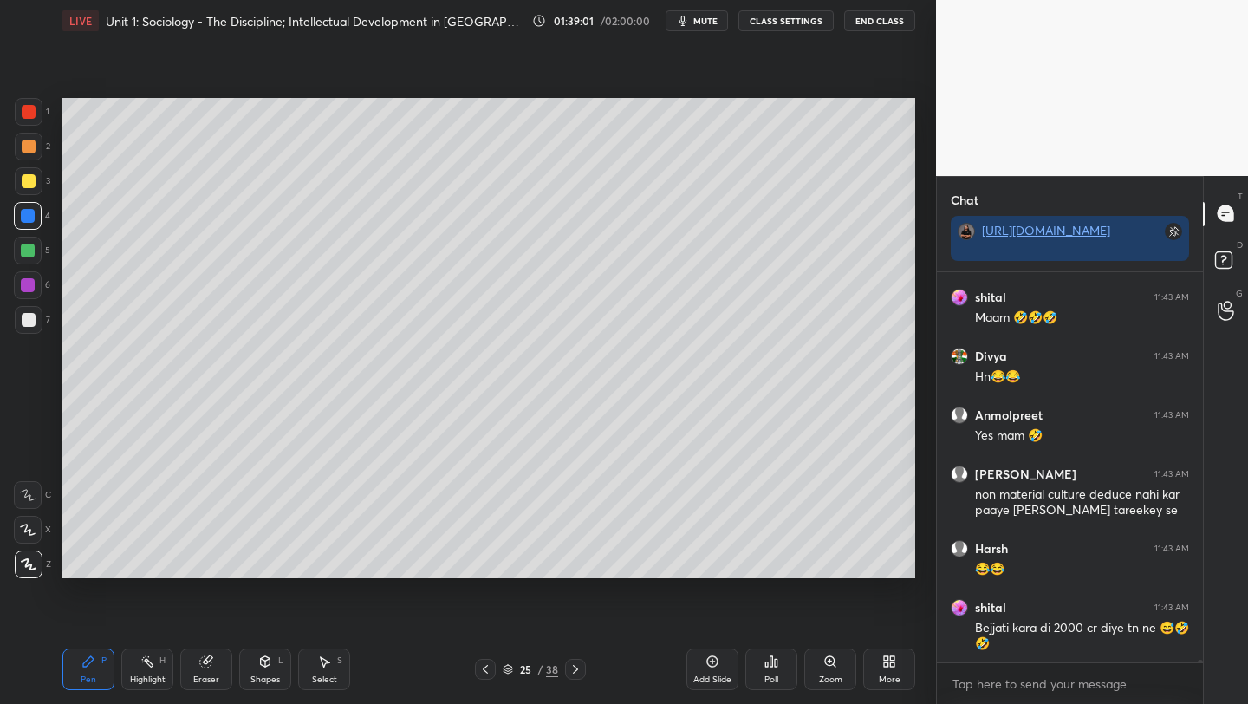
click at [574, 670] on icon at bounding box center [576, 669] width 14 height 14
click at [577, 669] on icon at bounding box center [576, 669] width 14 height 14
click at [577, 670] on icon at bounding box center [576, 669] width 14 height 14
click at [577, 671] on icon at bounding box center [576, 669] width 14 height 14
click at [578, 671] on icon at bounding box center [576, 669] width 14 height 14
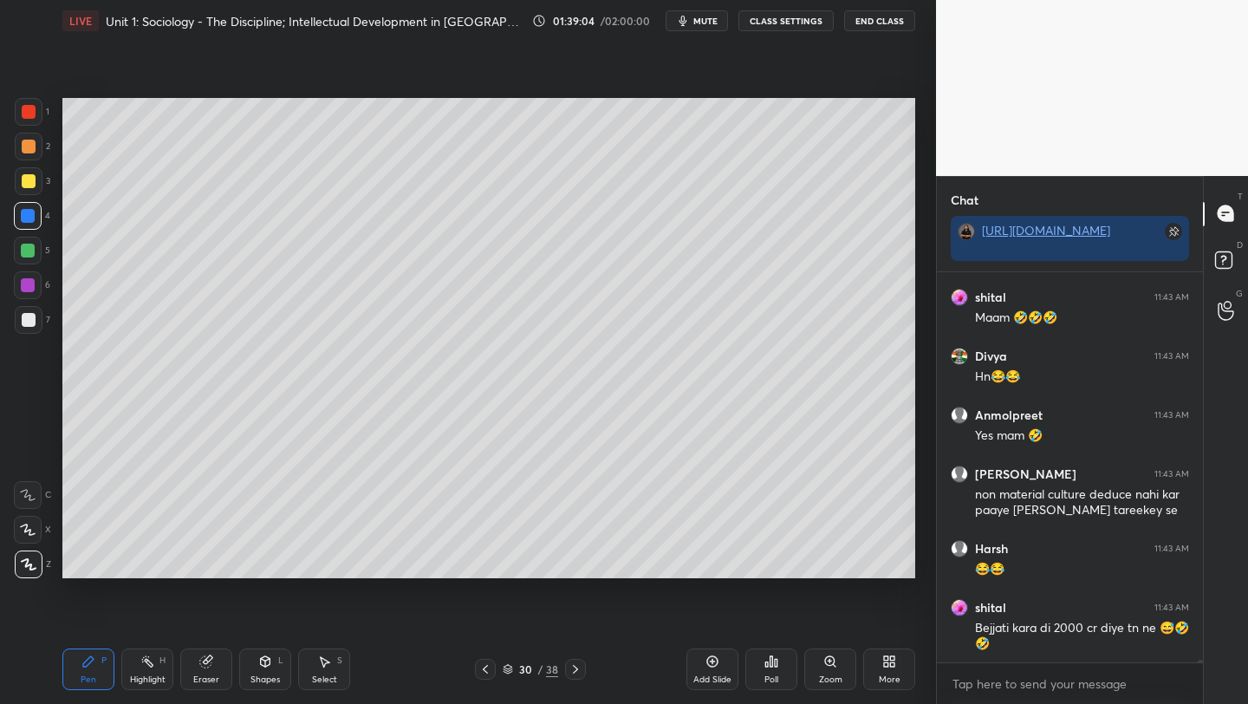
click at [579, 672] on icon at bounding box center [576, 669] width 14 height 14
click at [581, 672] on icon at bounding box center [576, 669] width 14 height 14
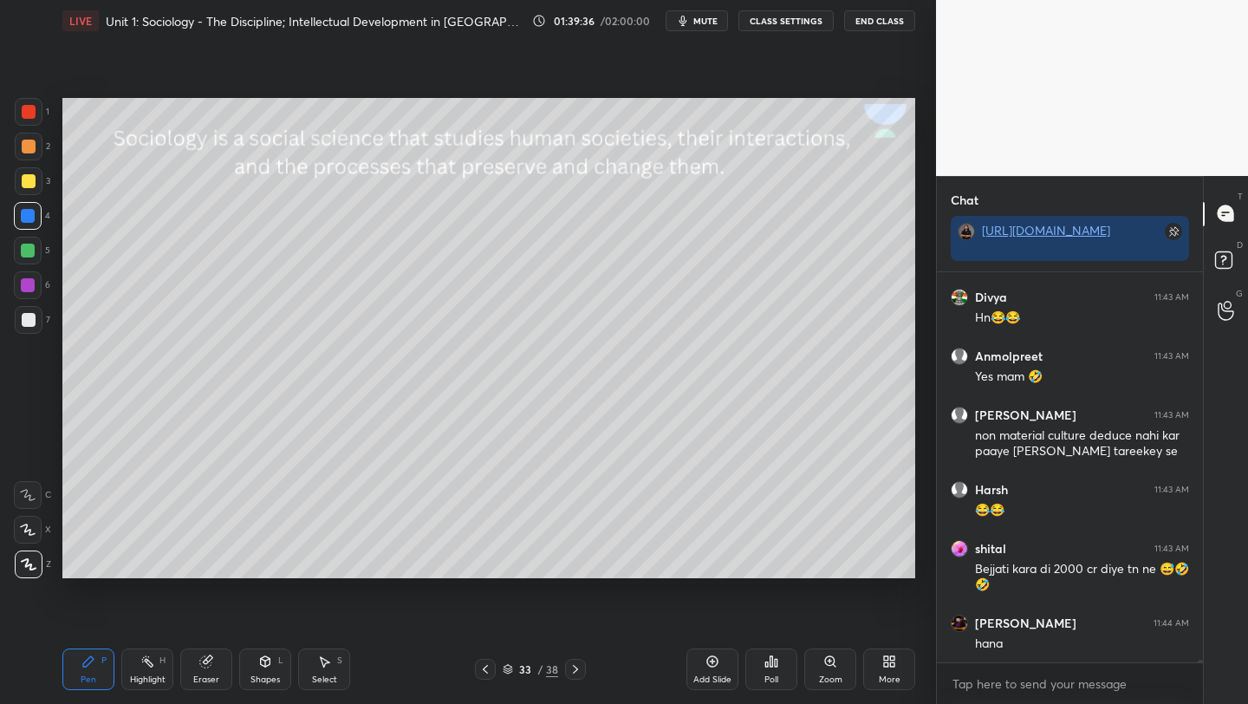
scroll to position [52353, 0]
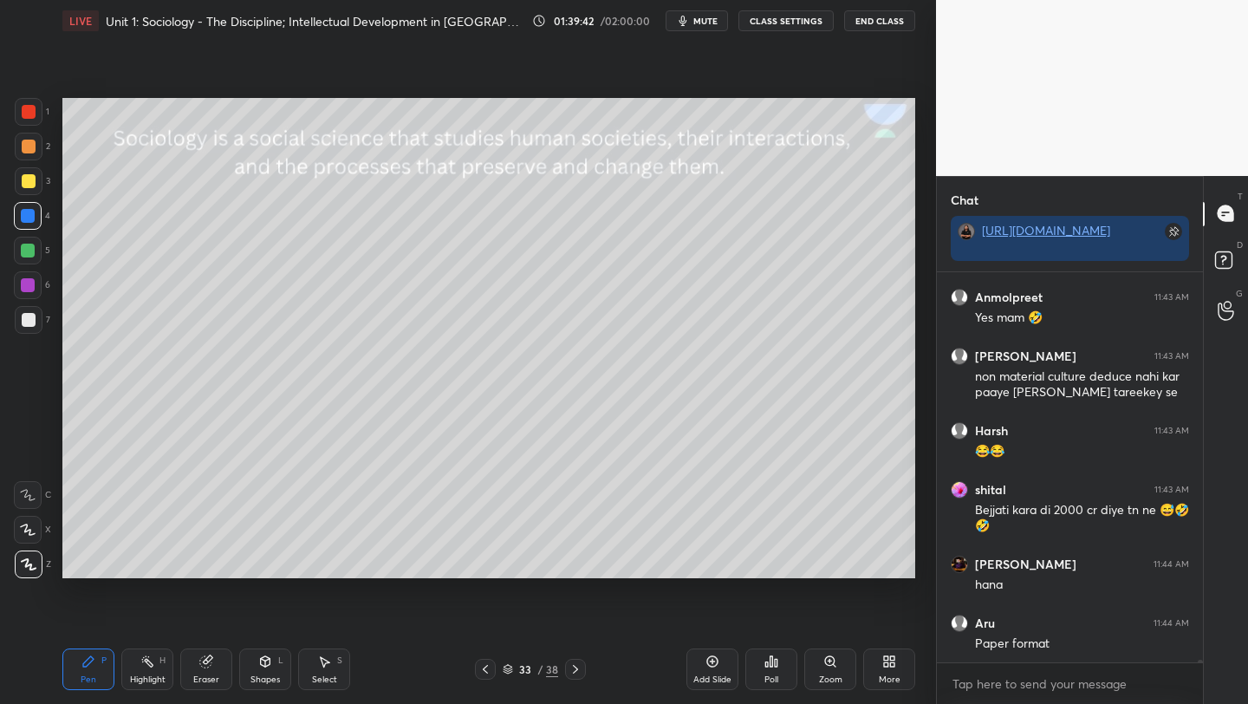
click at [573, 669] on icon at bounding box center [576, 669] width 14 height 14
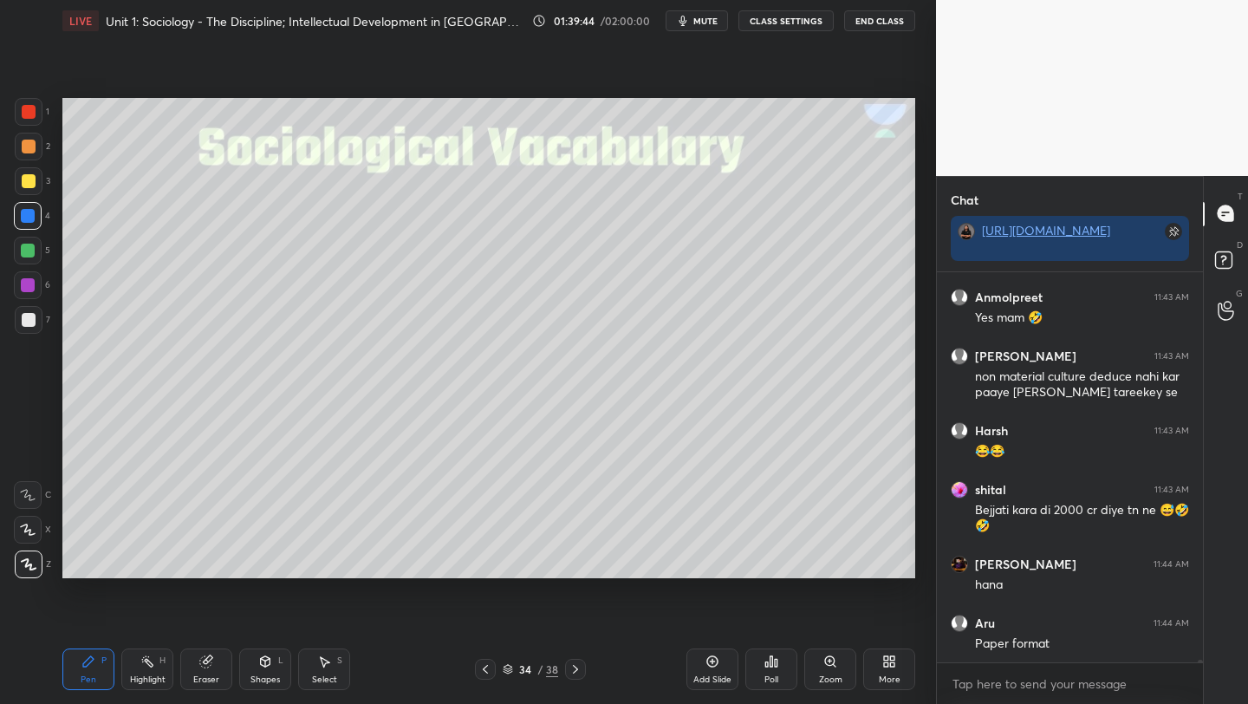
click at [570, 669] on icon at bounding box center [576, 669] width 14 height 14
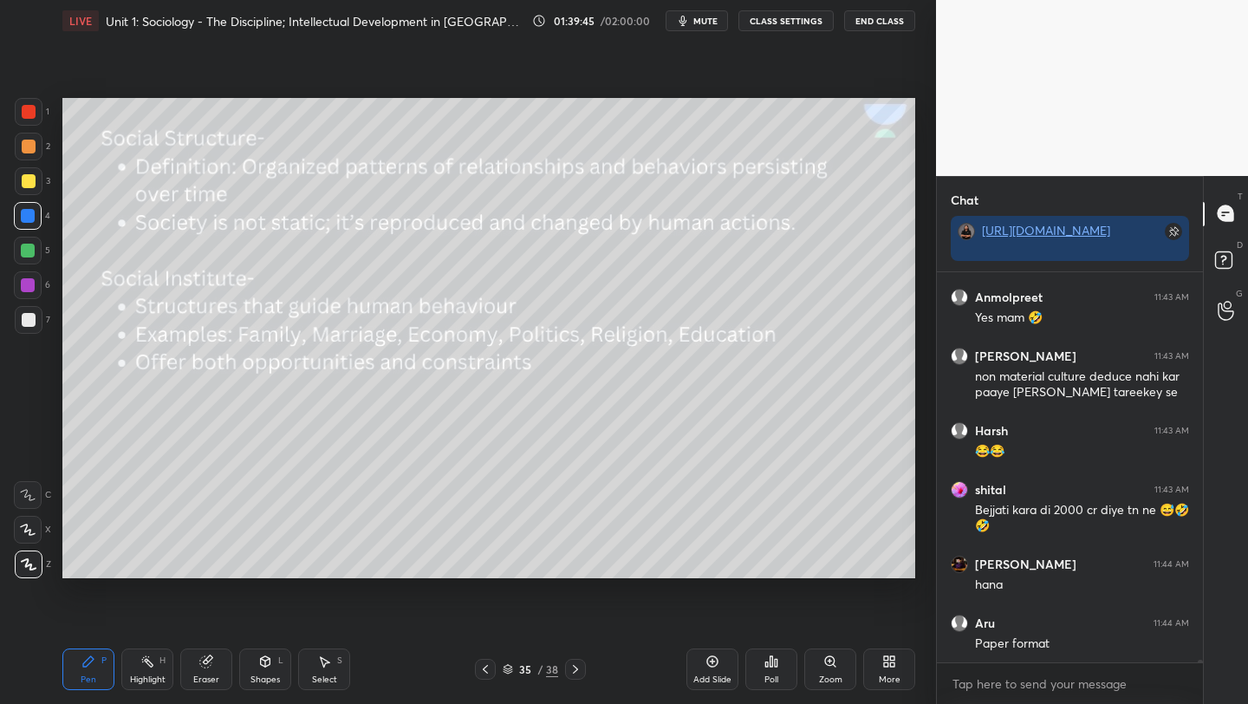
click at [570, 670] on icon at bounding box center [576, 669] width 14 height 14
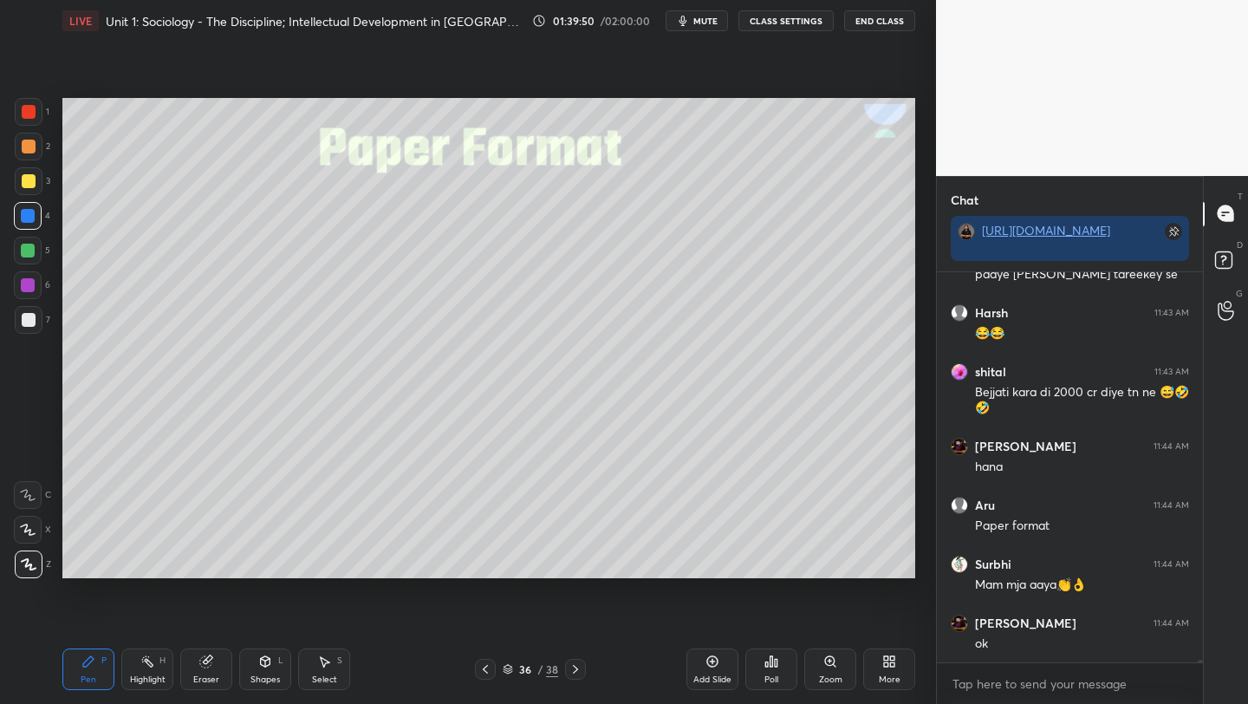
scroll to position [52530, 0]
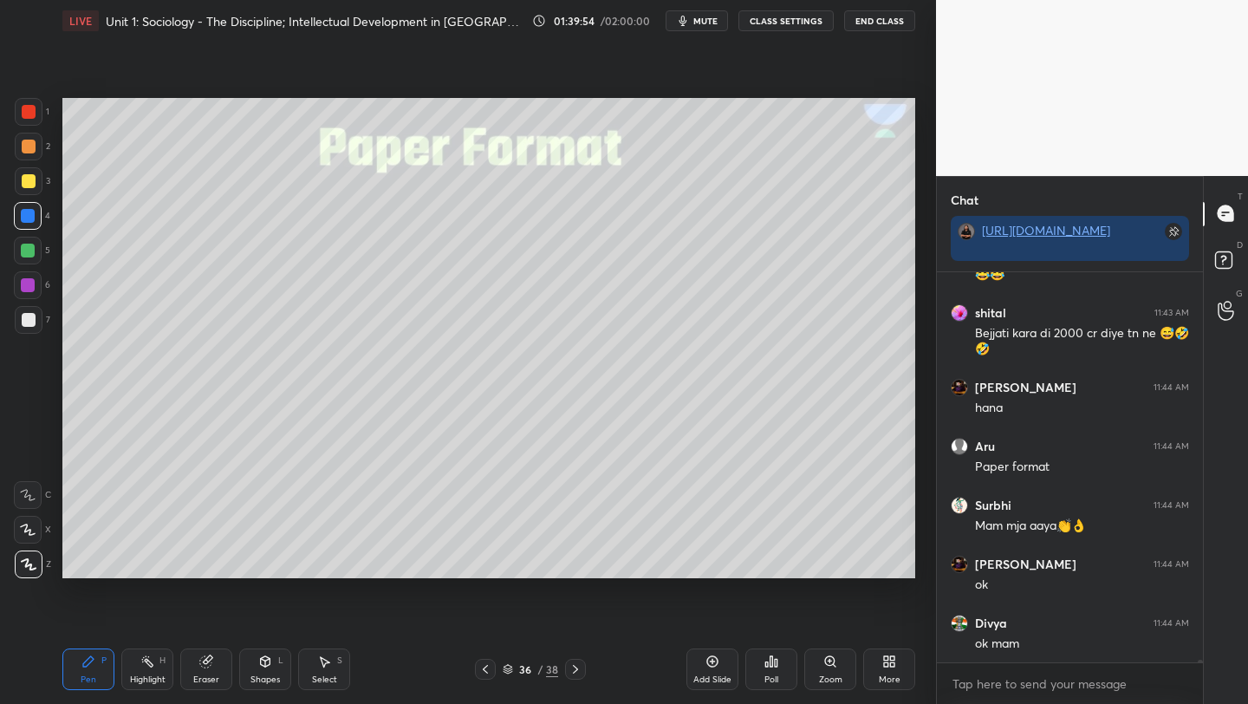
click at [27, 212] on div at bounding box center [28, 216] width 14 height 14
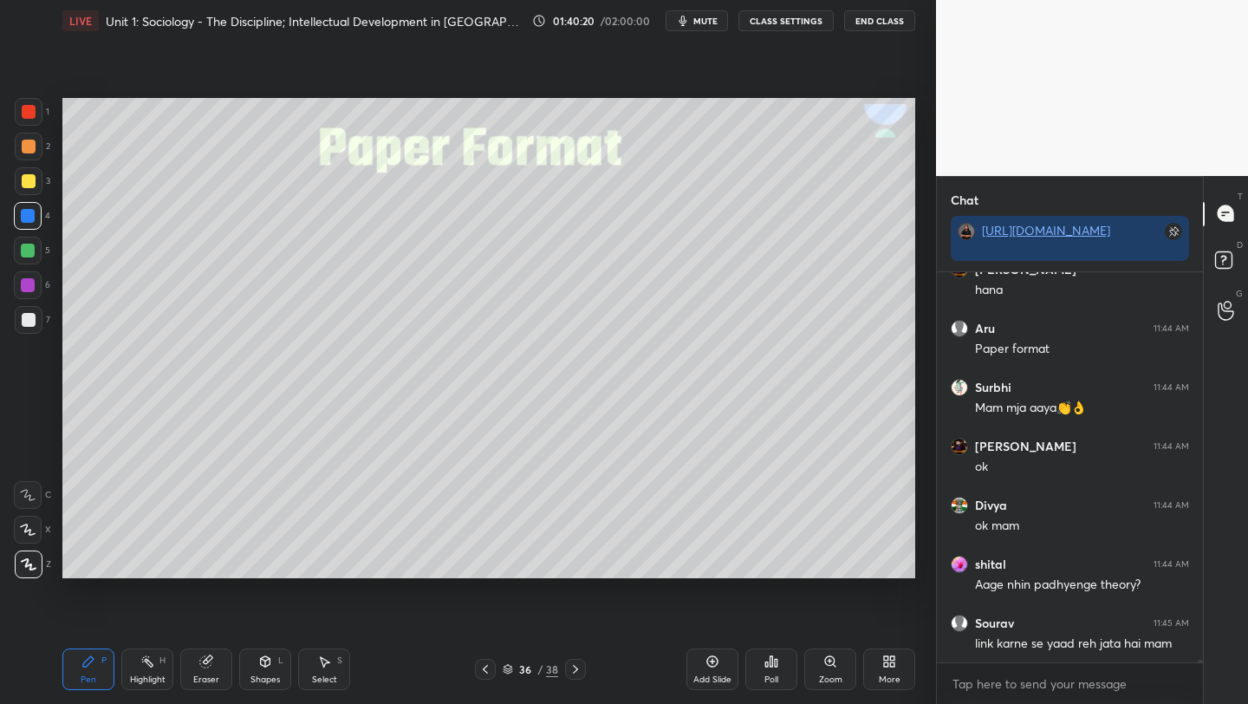
scroll to position [52722, 0]
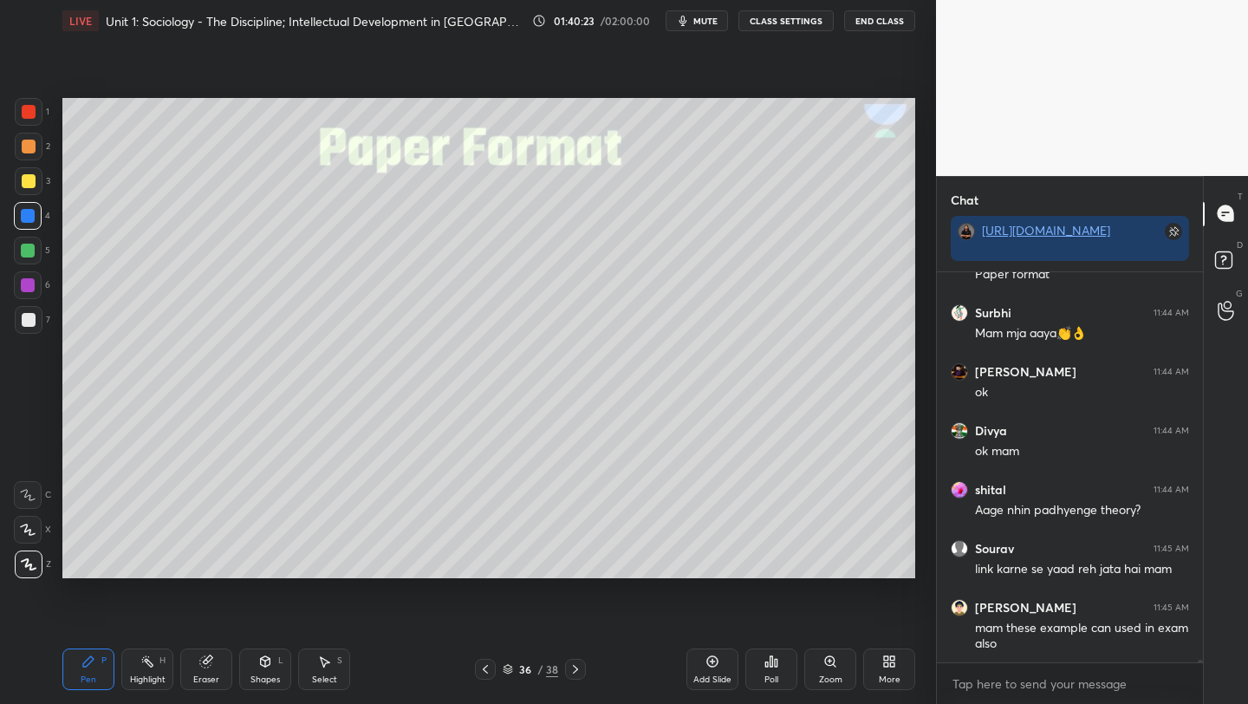
click at [24, 179] on div at bounding box center [29, 181] width 14 height 14
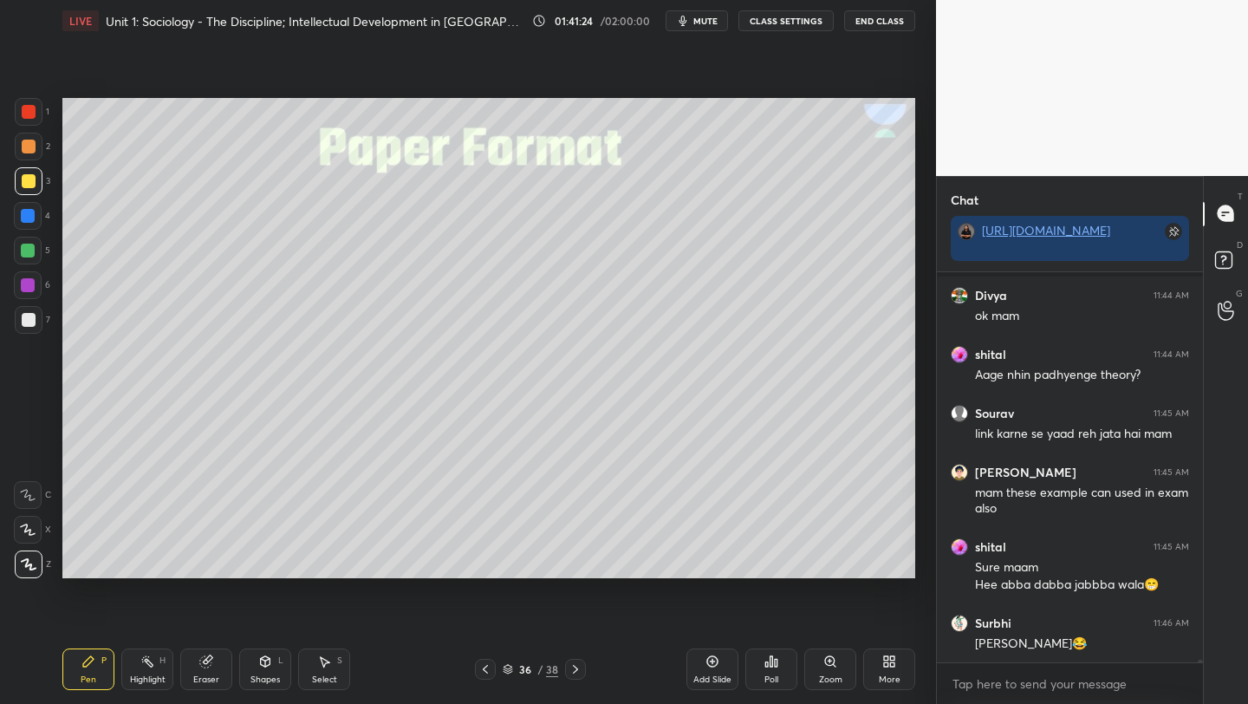
scroll to position [52932, 0]
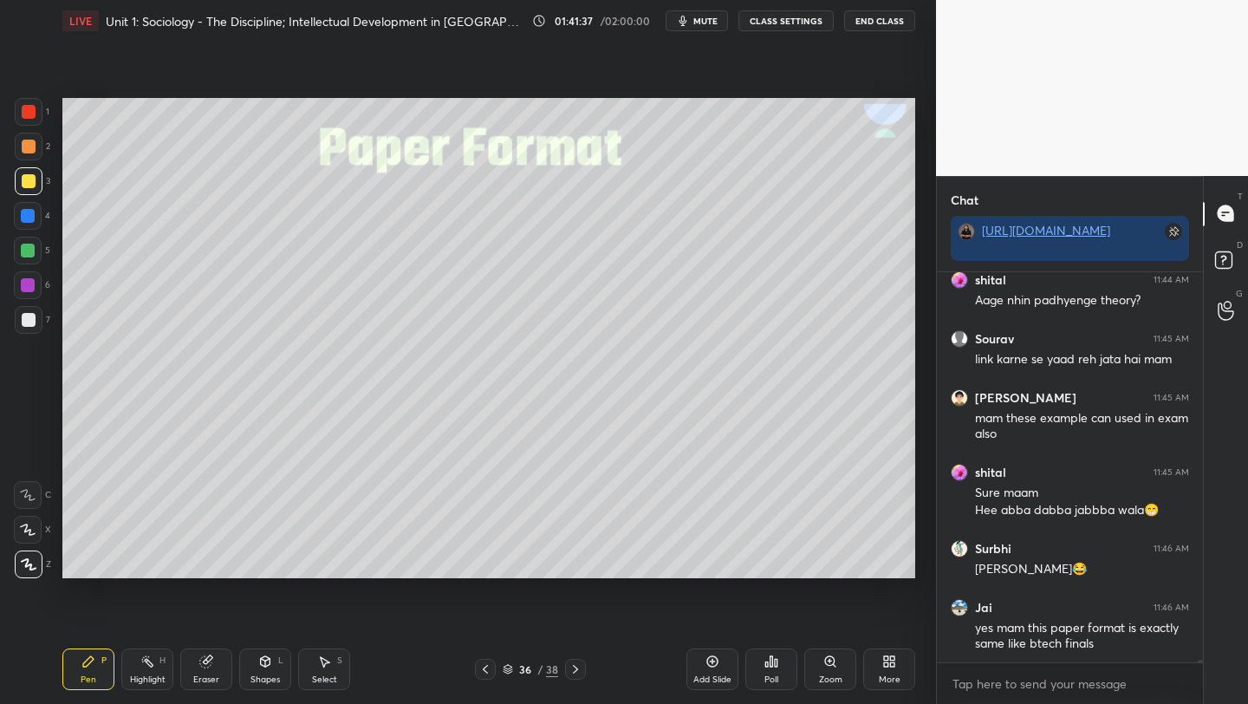
drag, startPoint x: 28, startPoint y: 216, endPoint x: 45, endPoint y: 229, distance: 21.7
click at [28, 216] on div at bounding box center [28, 216] width 14 height 14
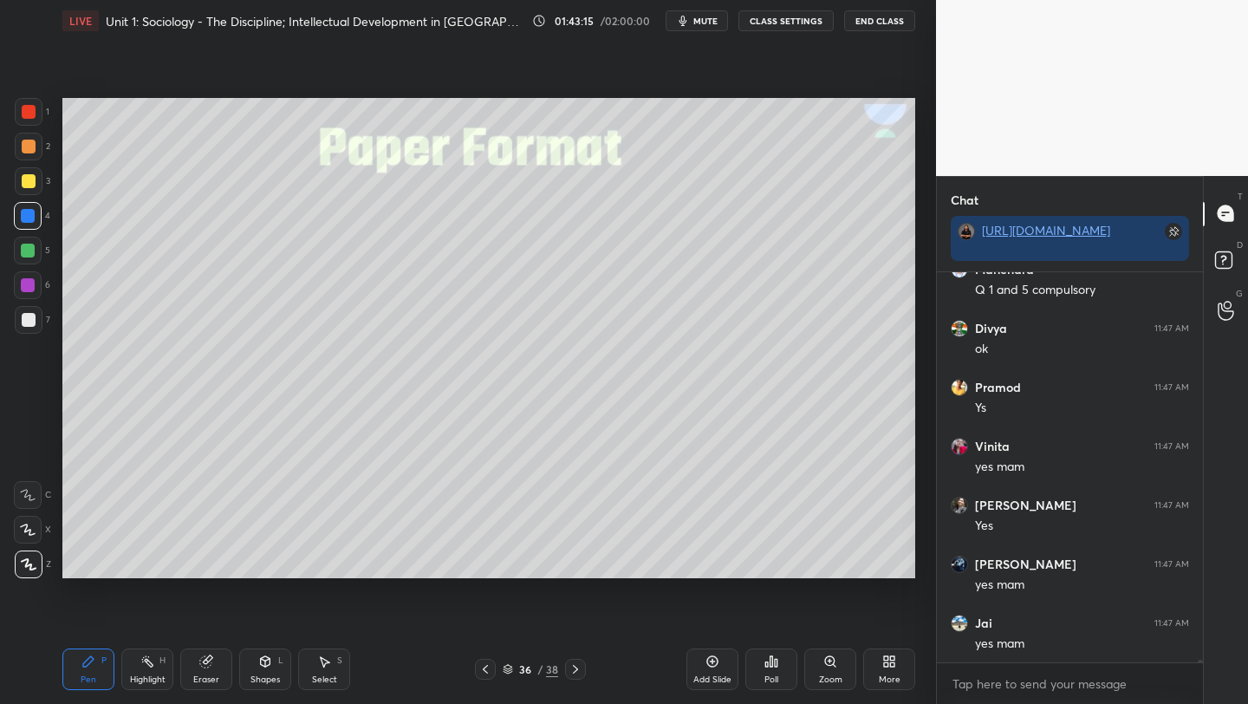
scroll to position [53478, 0]
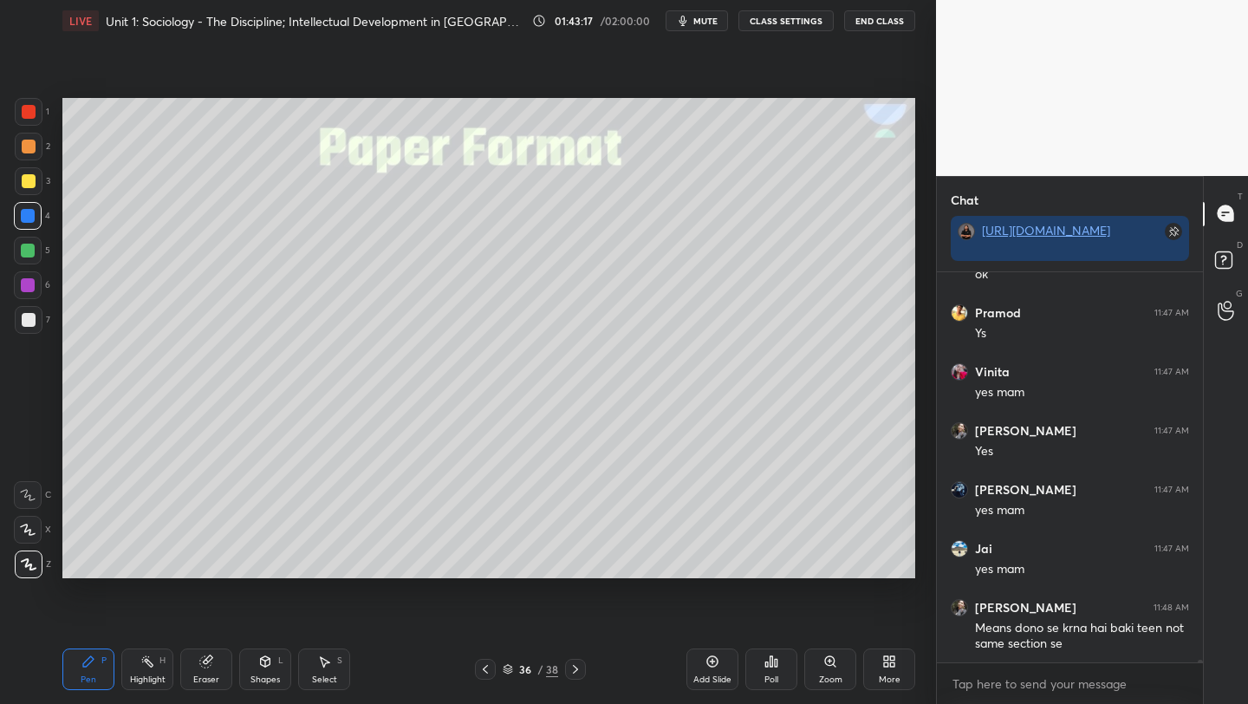
click at [27, 282] on div at bounding box center [28, 285] width 14 height 14
click at [27, 247] on div at bounding box center [28, 251] width 14 height 14
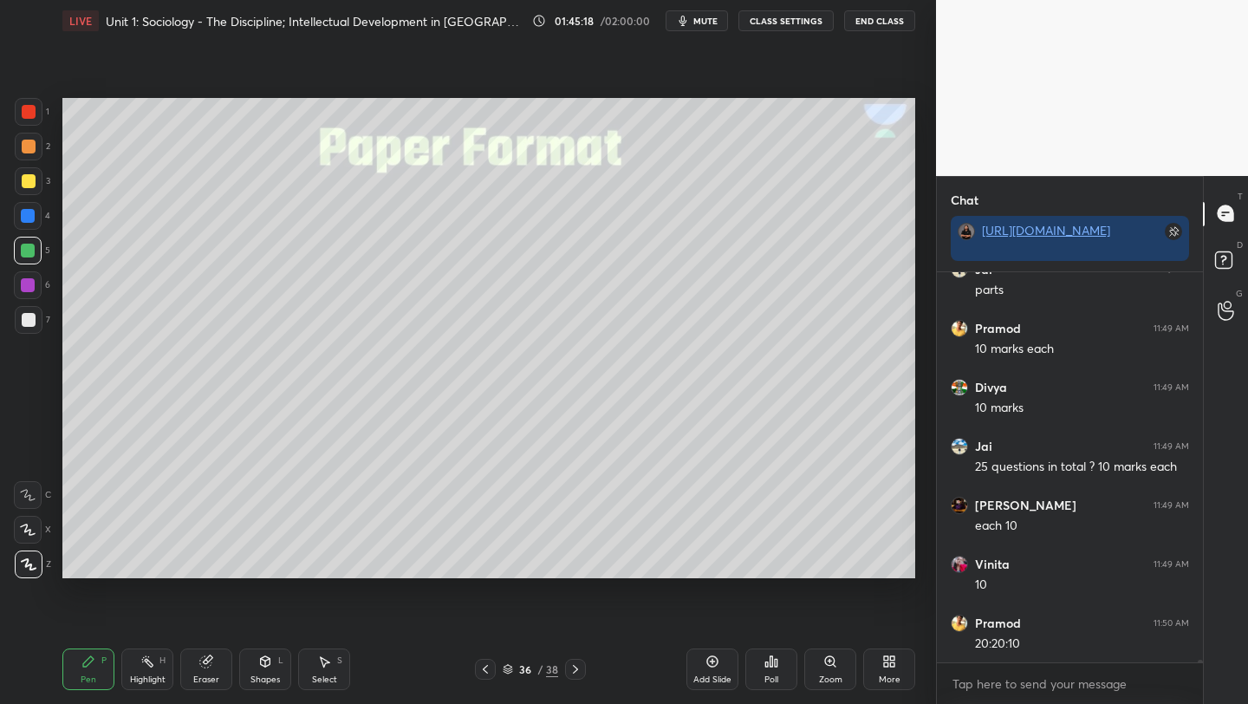
scroll to position [55955, 0]
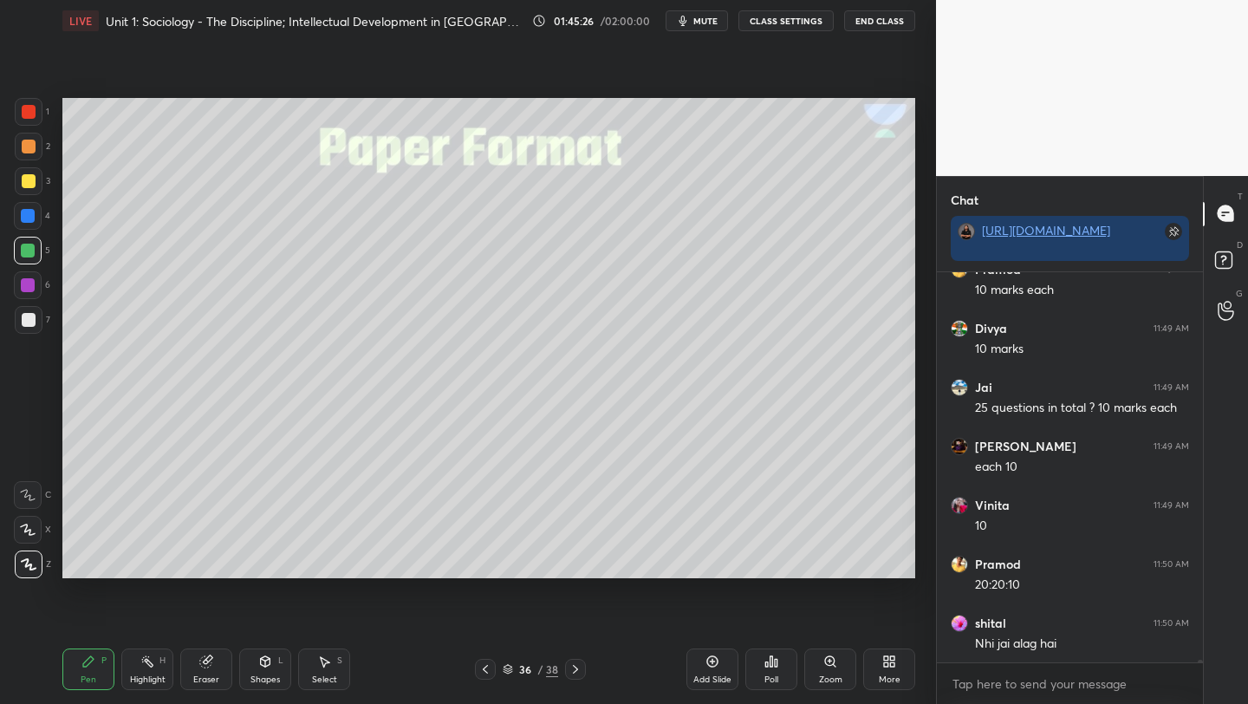
click at [23, 319] on div at bounding box center [29, 320] width 14 height 14
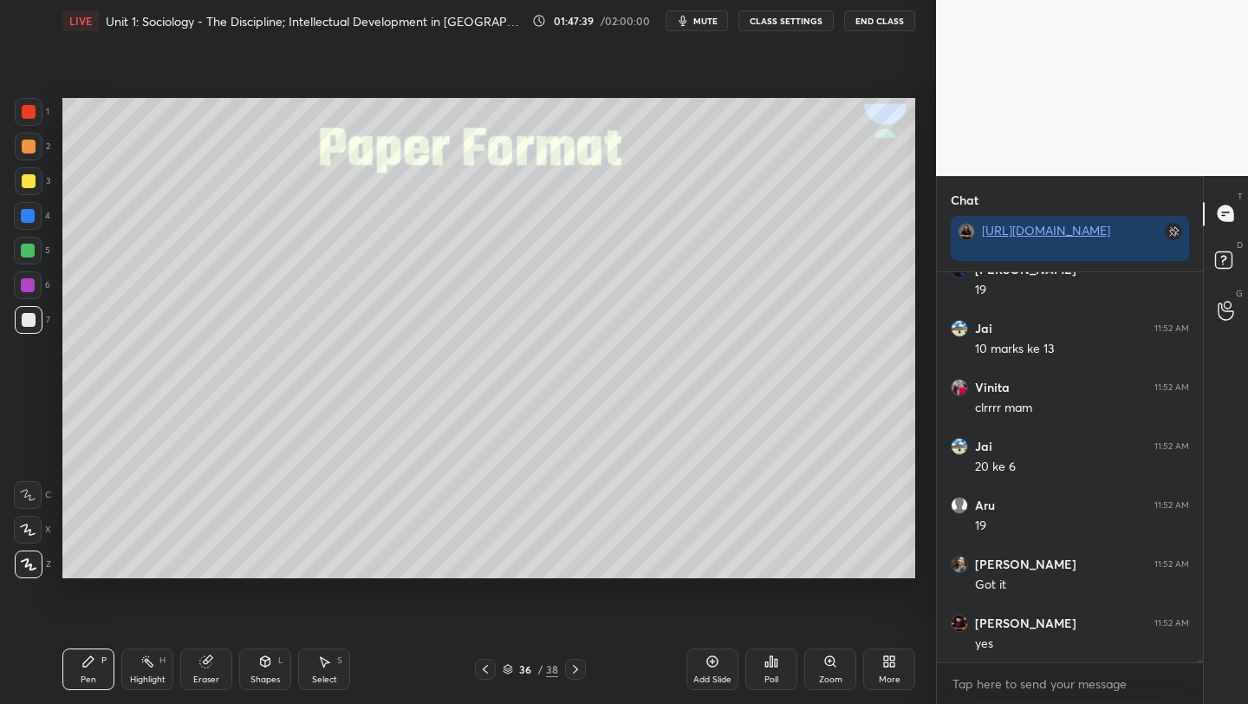
scroll to position [57949, 0]
click at [766, 668] on icon at bounding box center [772, 662] width 14 height 14
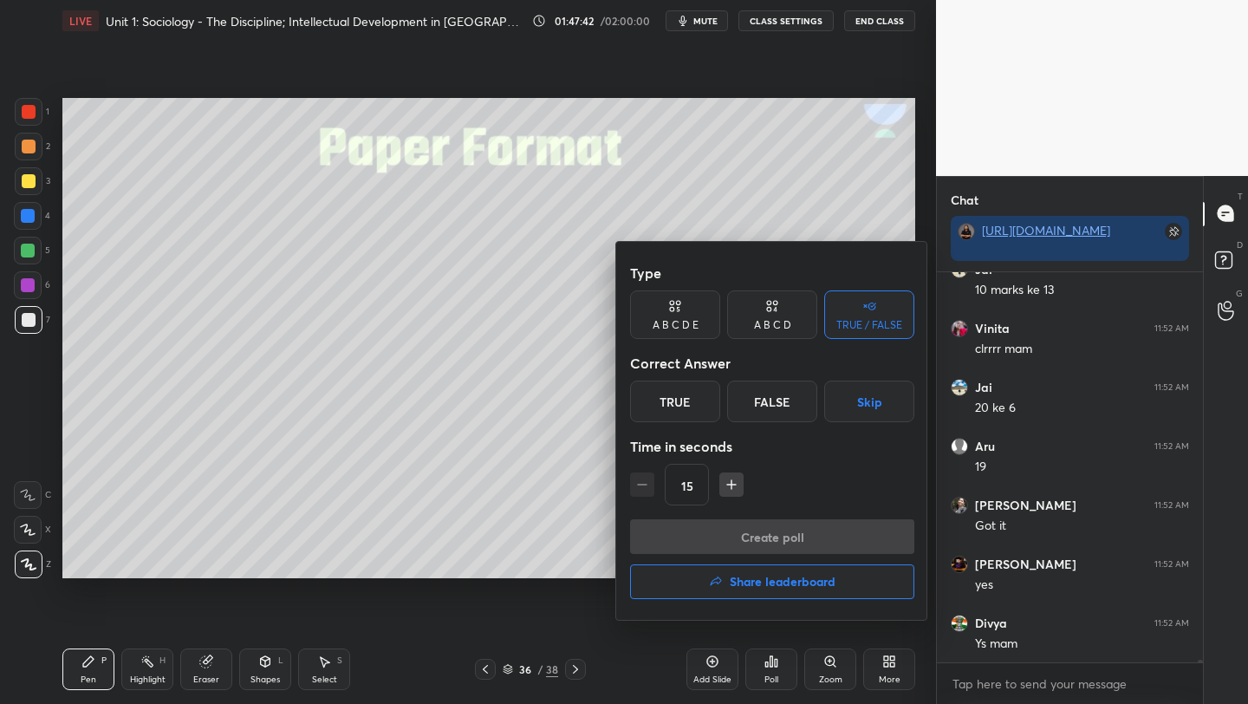
click at [657, 406] on div "True" at bounding box center [675, 402] width 90 height 42
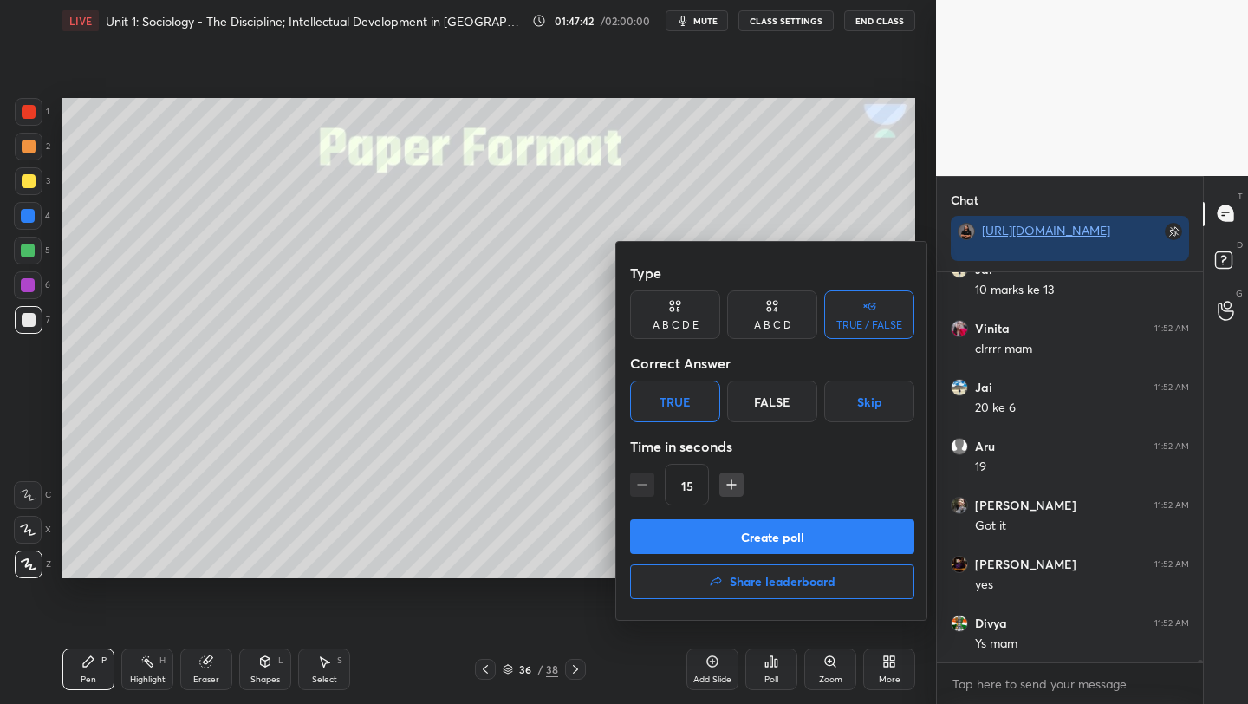
click at [729, 534] on button "Create poll" at bounding box center [772, 536] width 284 height 35
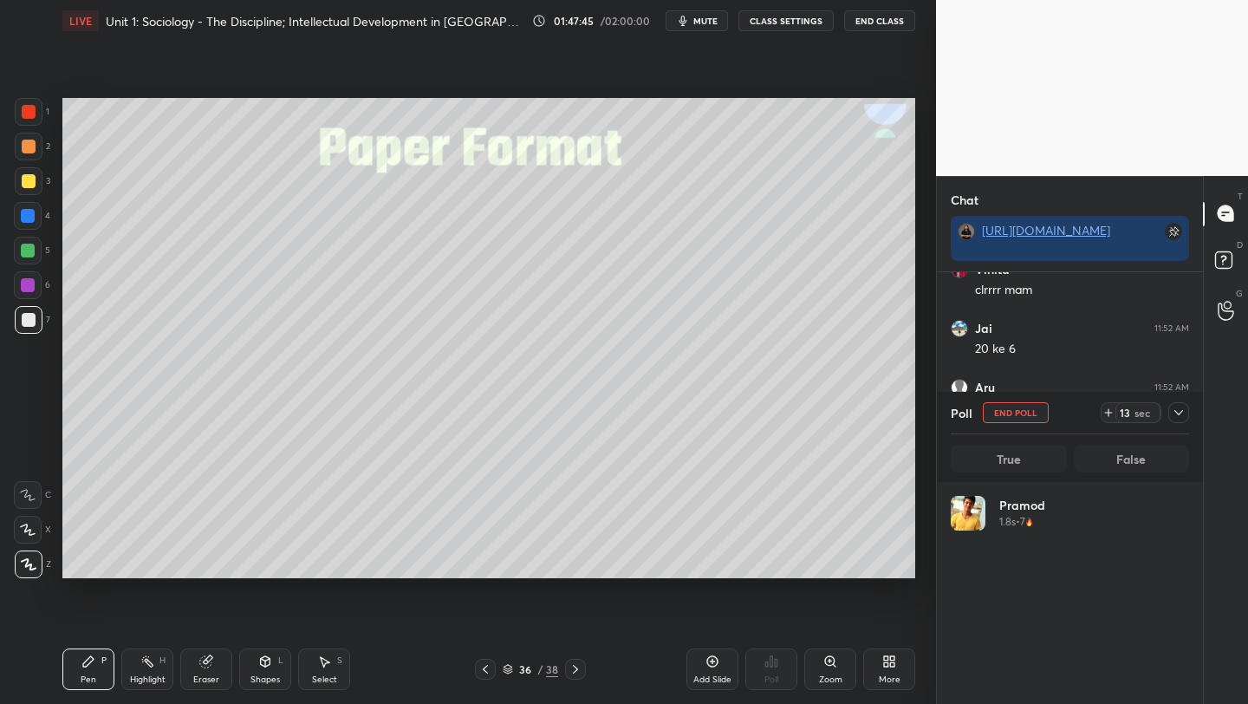
scroll to position [203, 233]
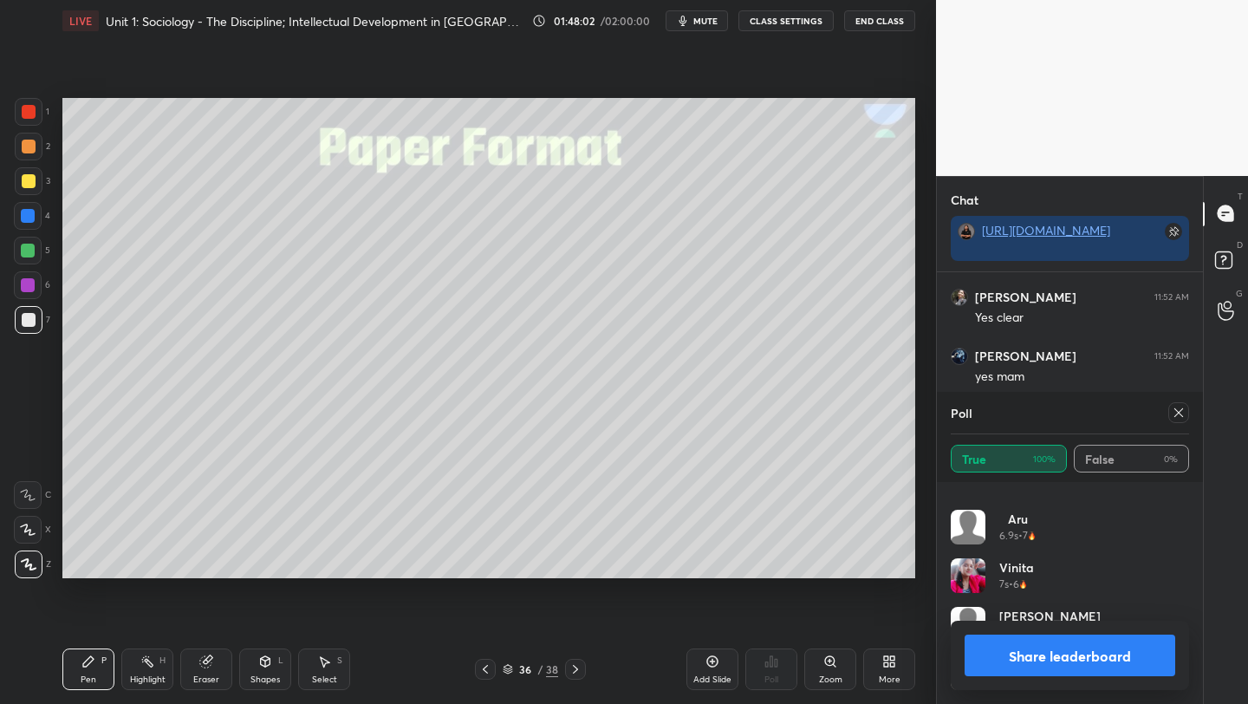
click at [1173, 411] on icon at bounding box center [1179, 413] width 14 height 14
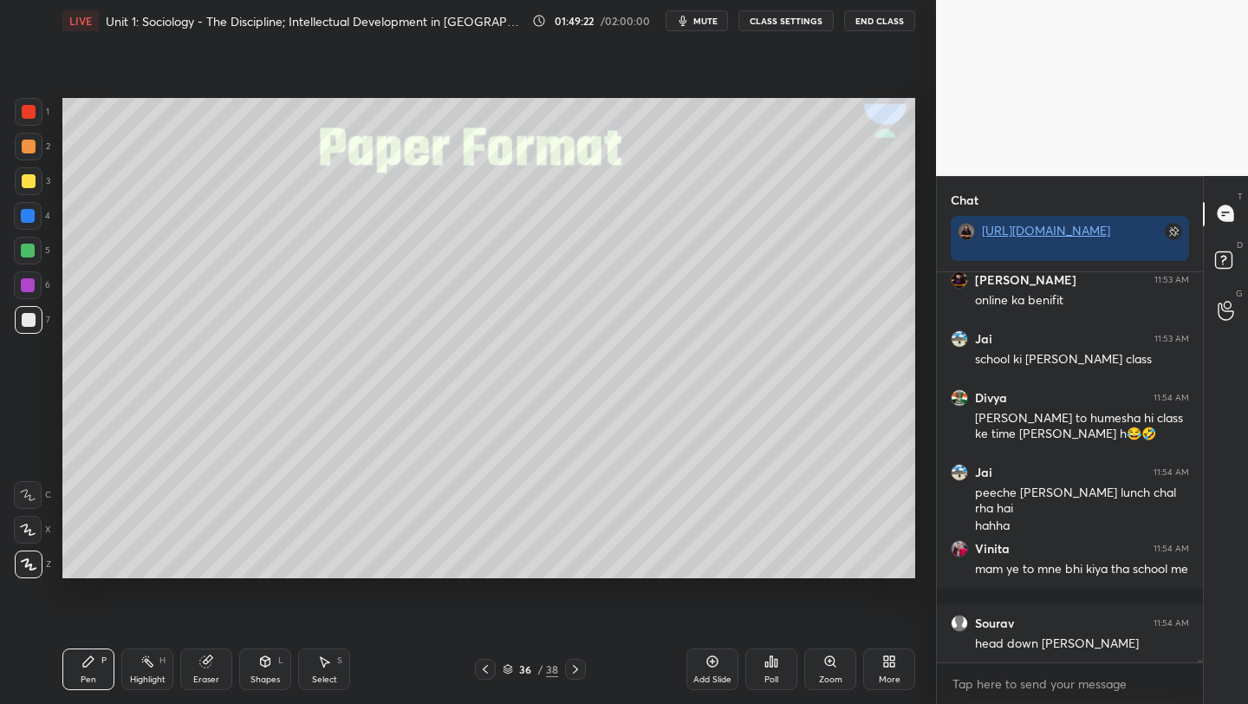
scroll to position [59974, 0]
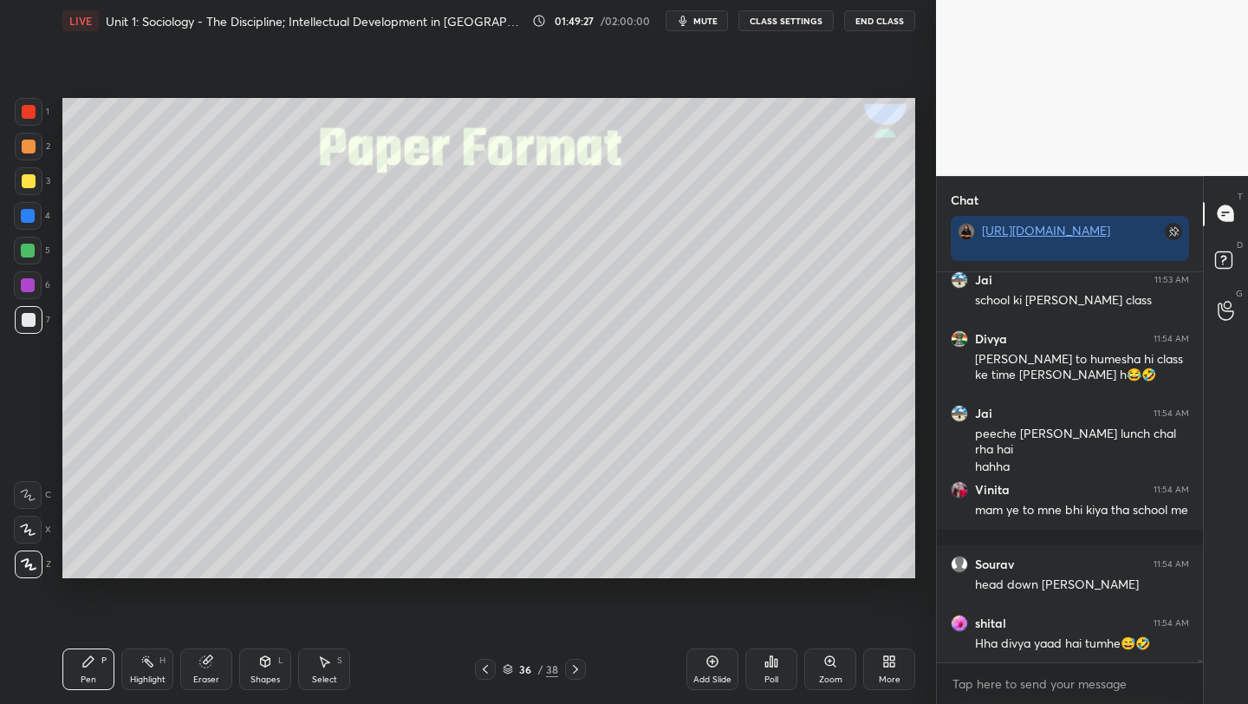
click at [574, 669] on icon at bounding box center [576, 669] width 14 height 14
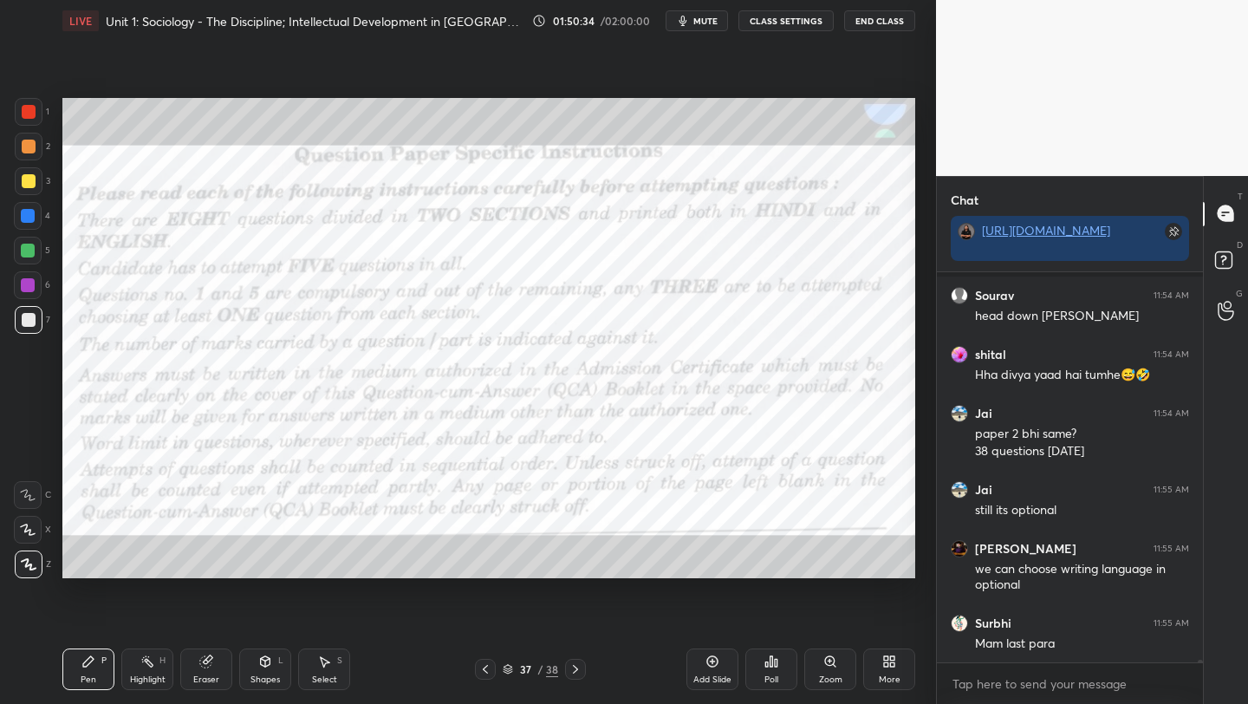
scroll to position [60302, 0]
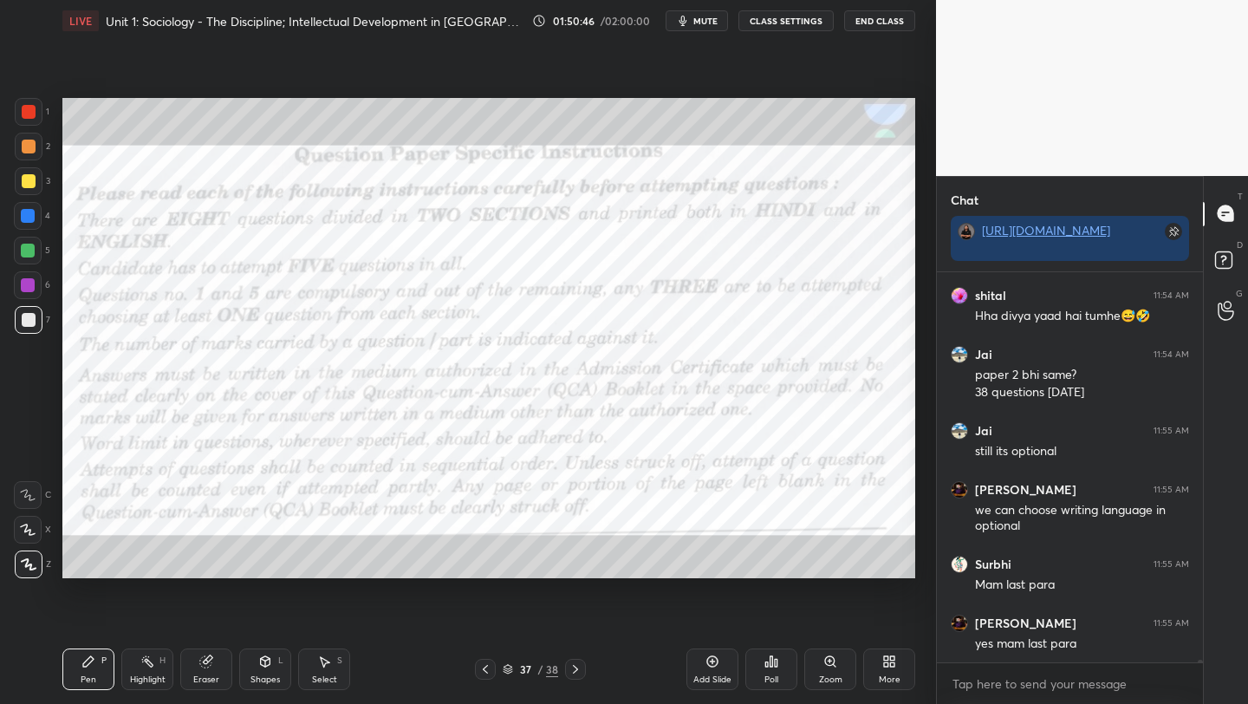
click at [23, 111] on div at bounding box center [29, 112] width 14 height 14
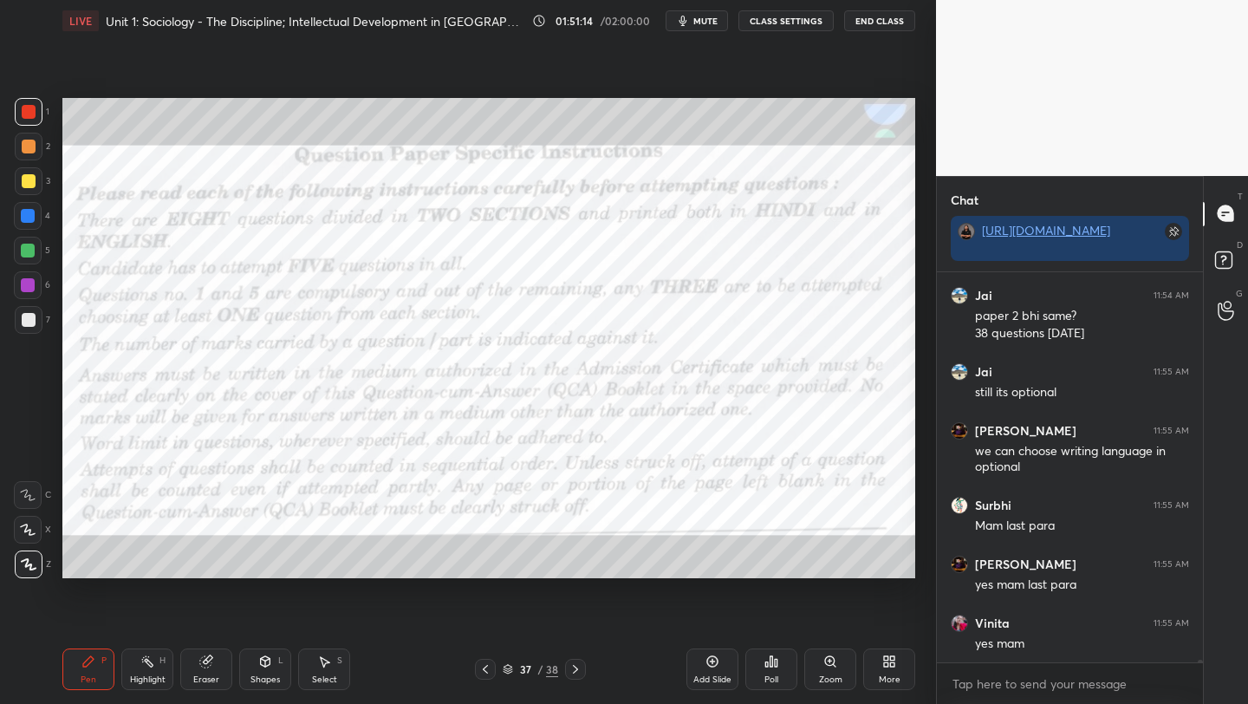
click at [705, 663] on div "Add Slide" at bounding box center [713, 669] width 52 height 42
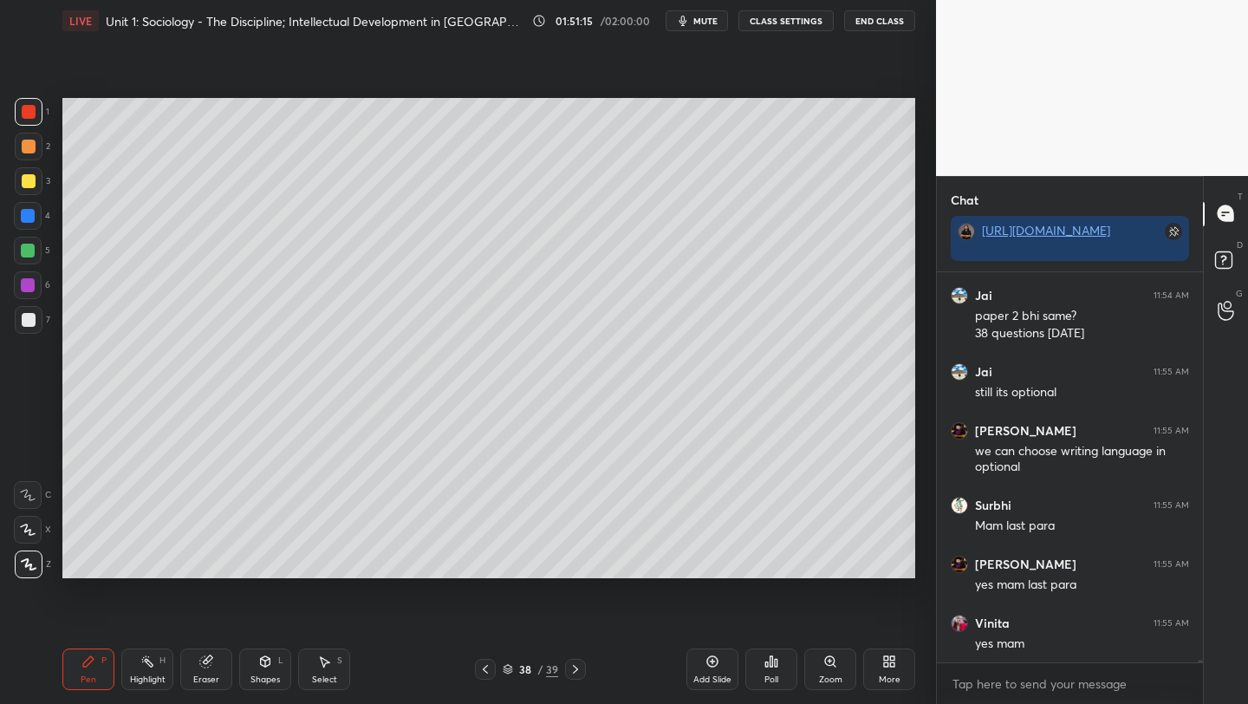
click at [487, 671] on icon at bounding box center [486, 669] width 14 height 14
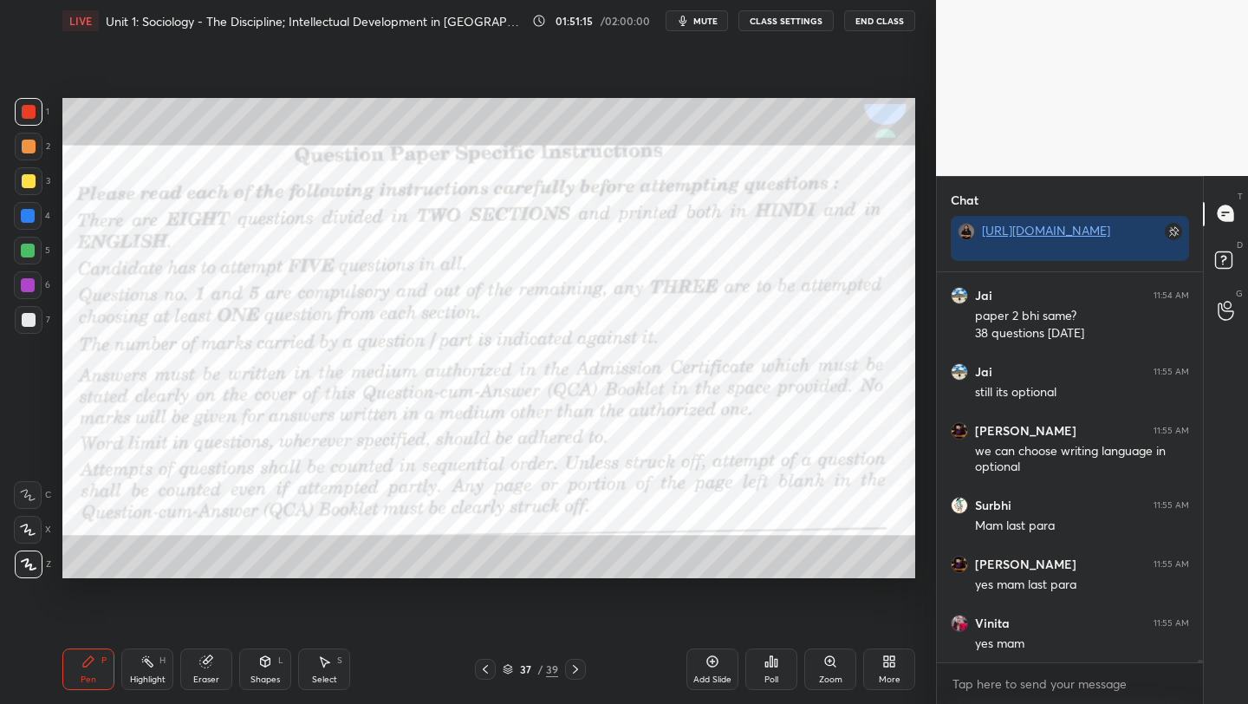
click at [482, 671] on icon at bounding box center [486, 669] width 14 height 14
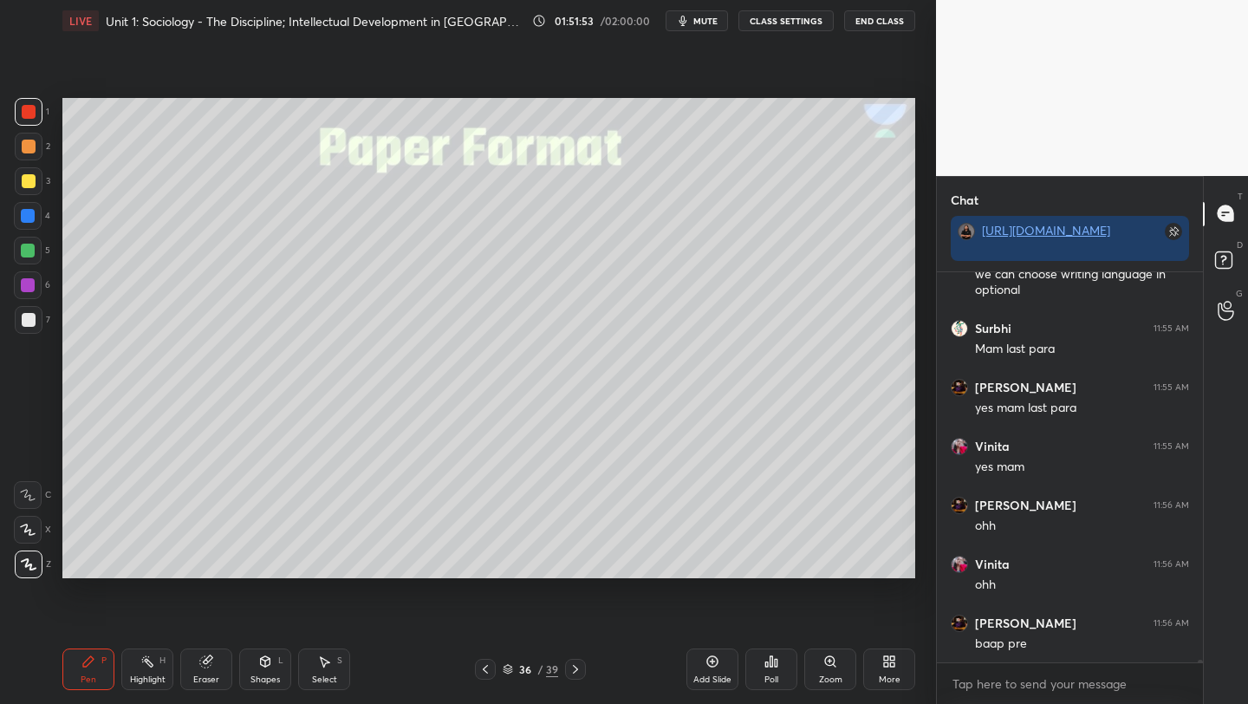
scroll to position [60596, 0]
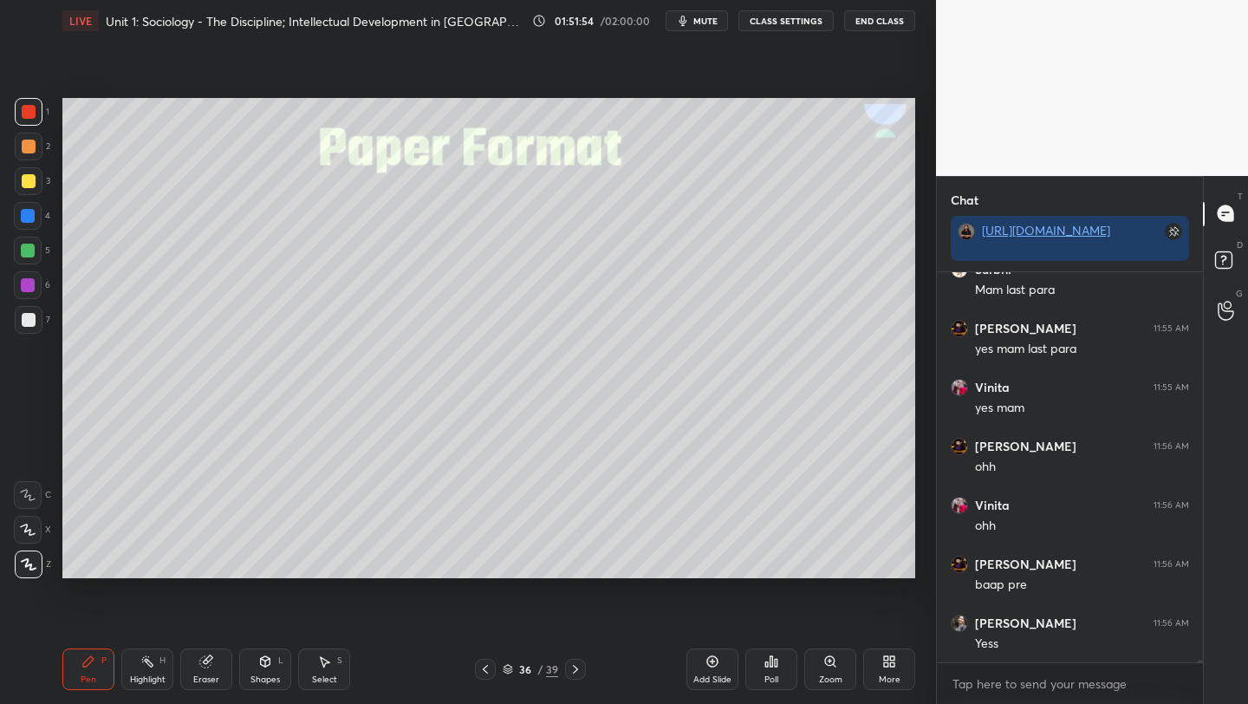
click at [570, 670] on icon at bounding box center [576, 669] width 14 height 14
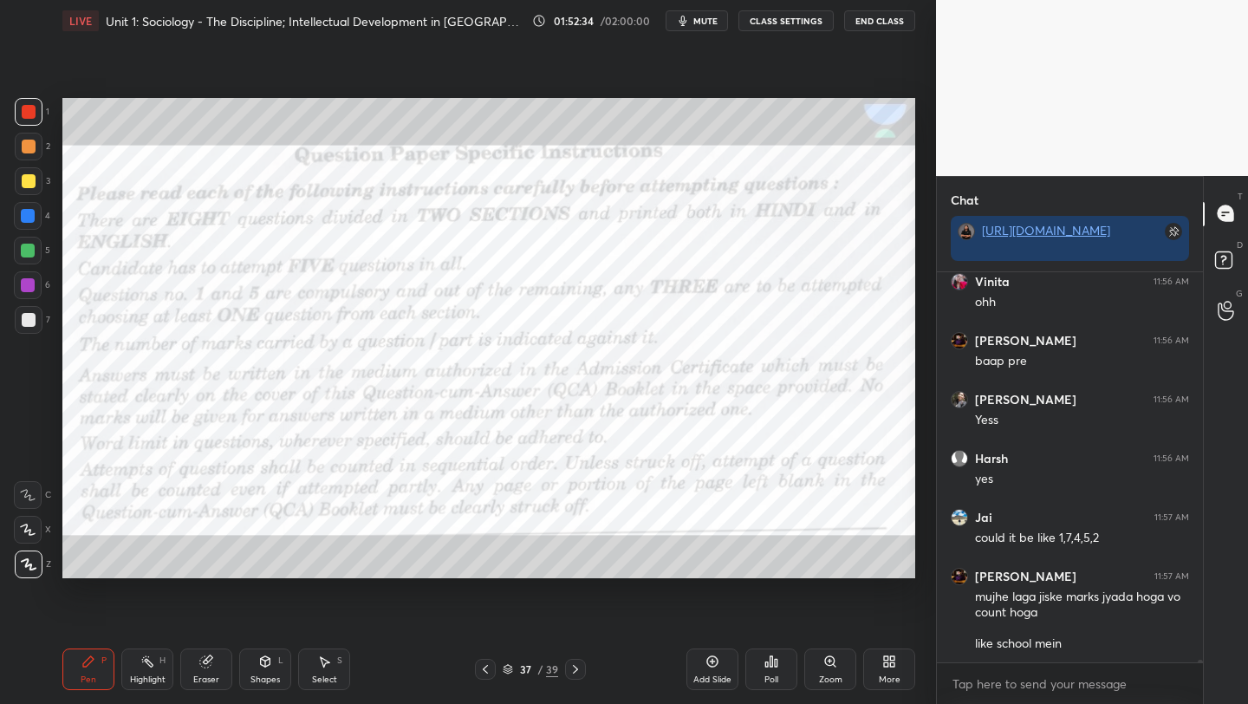
scroll to position [60879, 0]
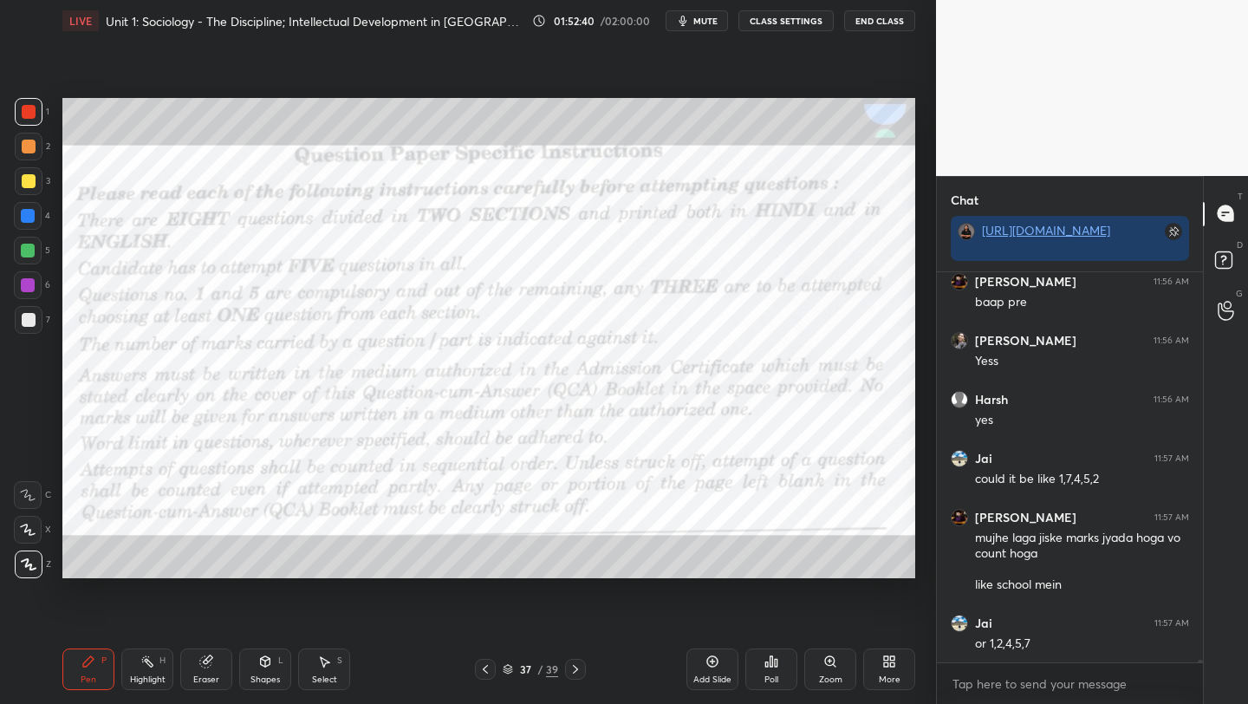
click at [446, 672] on div "37 / 39" at bounding box center [531, 669] width 312 height 21
click at [482, 669] on icon at bounding box center [486, 669] width 14 height 14
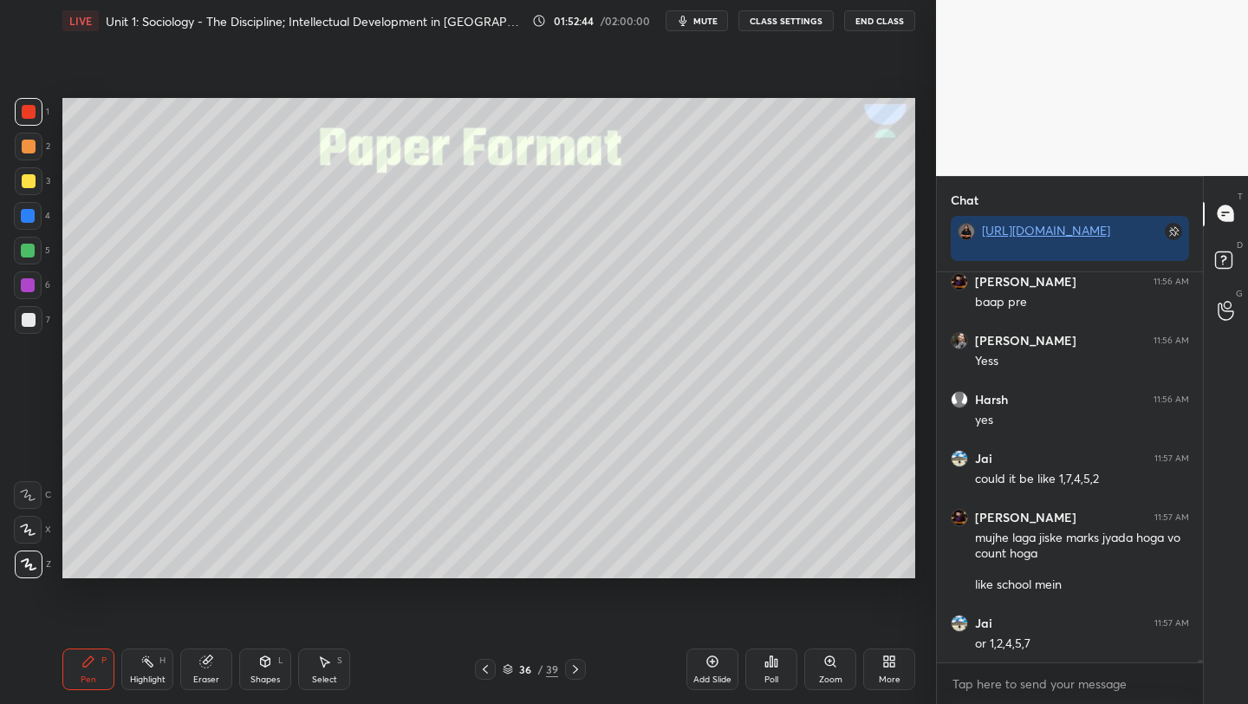
click at [482, 670] on icon at bounding box center [486, 669] width 14 height 14
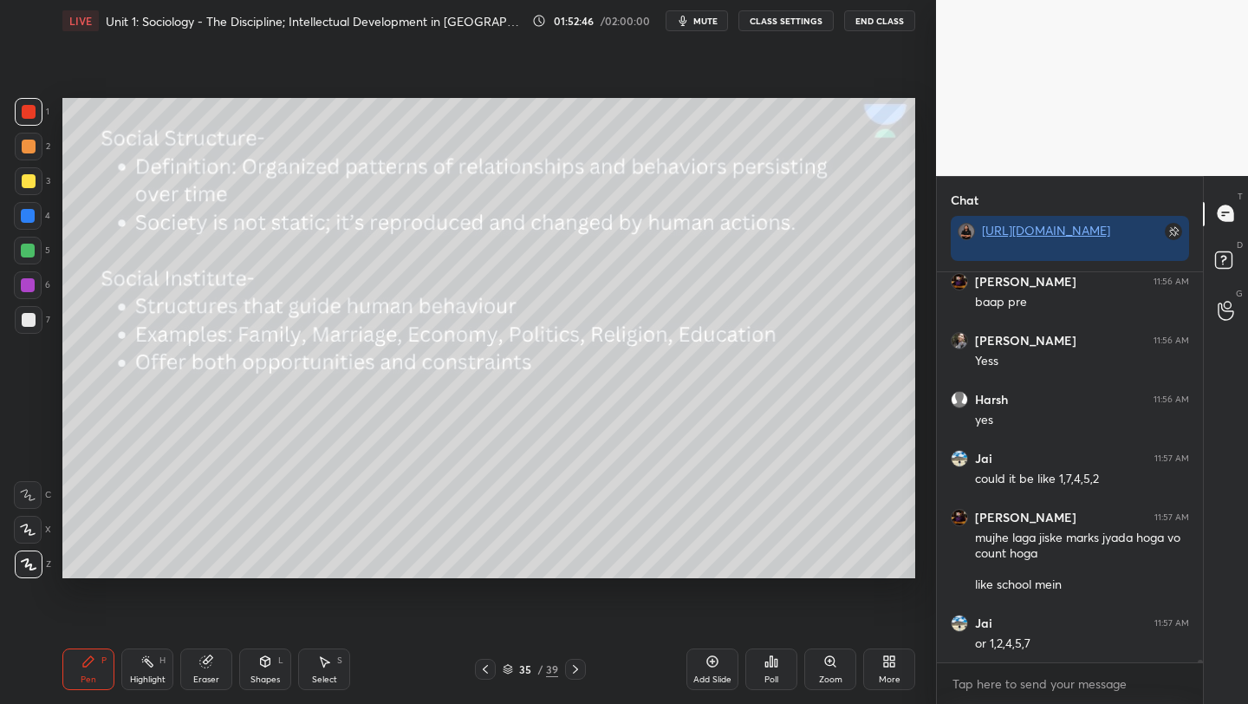
click at [565, 667] on div at bounding box center [575, 669] width 21 height 21
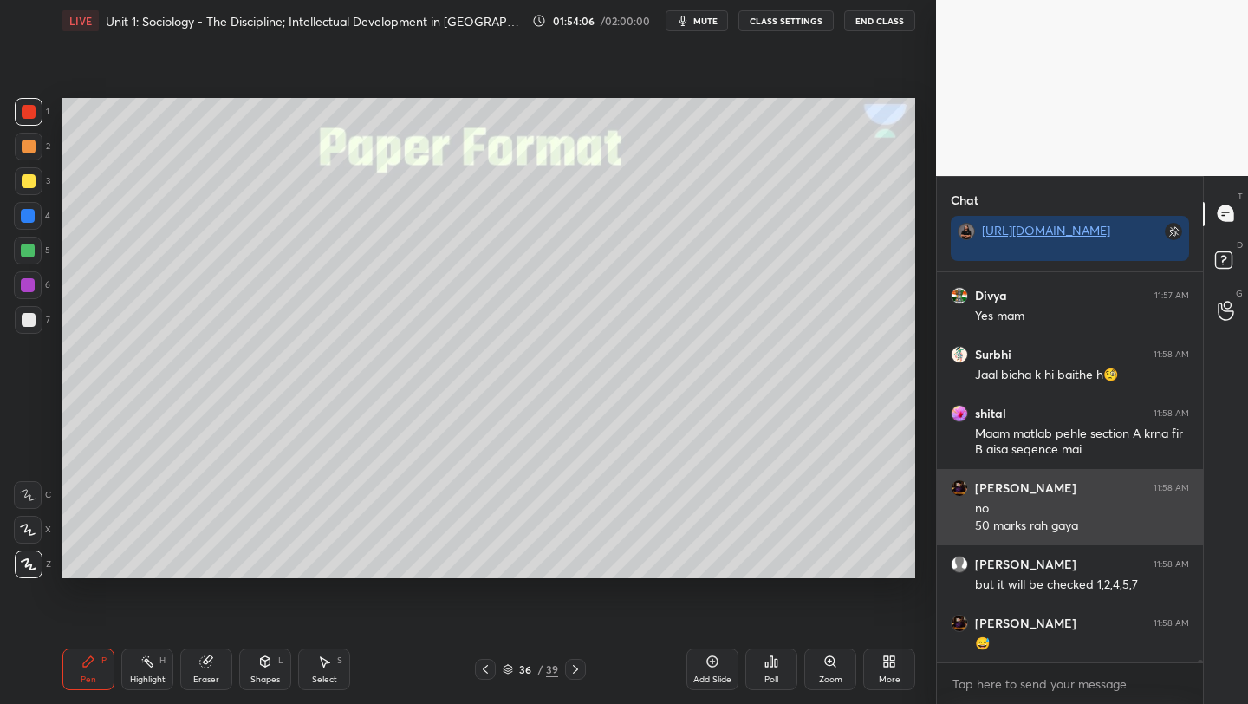
scroll to position [61358, 0]
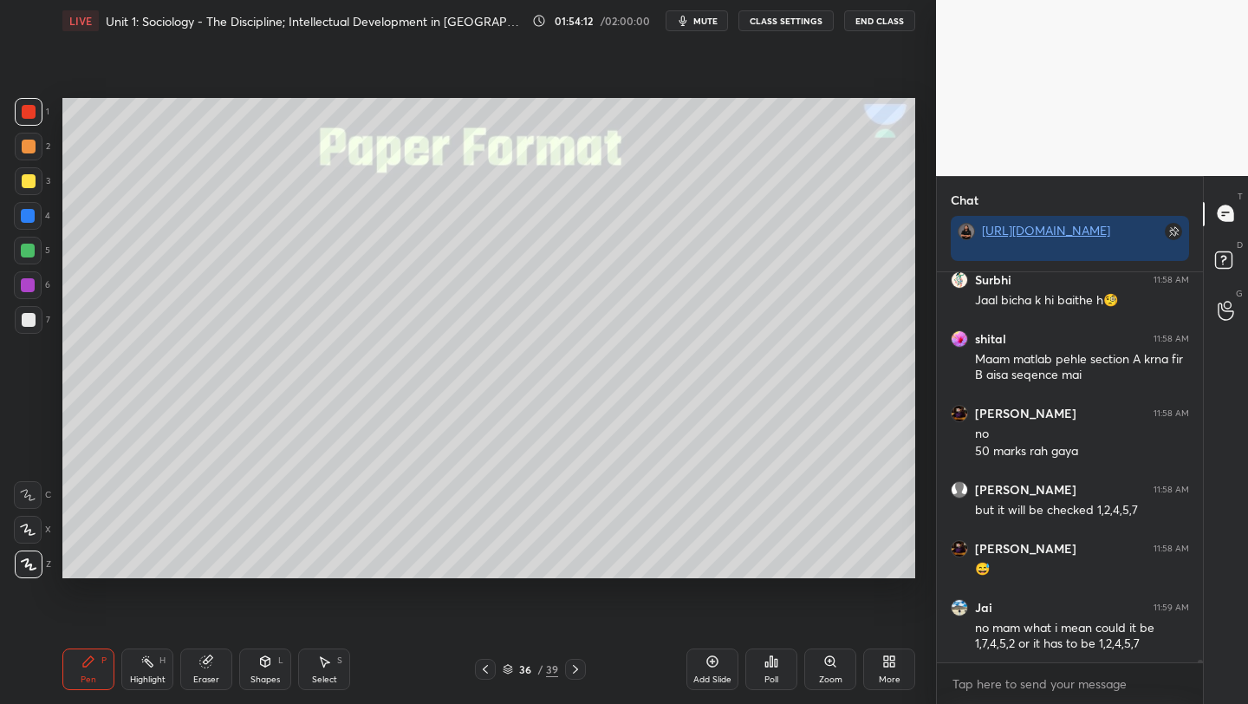
drag, startPoint x: 733, startPoint y: 618, endPoint x: 661, endPoint y: 644, distance: 77.3
click at [672, 642] on div "LIVE Unit 1: Sociology - The Discipline; Intellectual Development in [GEOGRAPHI…" at bounding box center [488, 352] width 867 height 704
click at [707, 667] on div "Add Slide" at bounding box center [713, 669] width 52 height 42
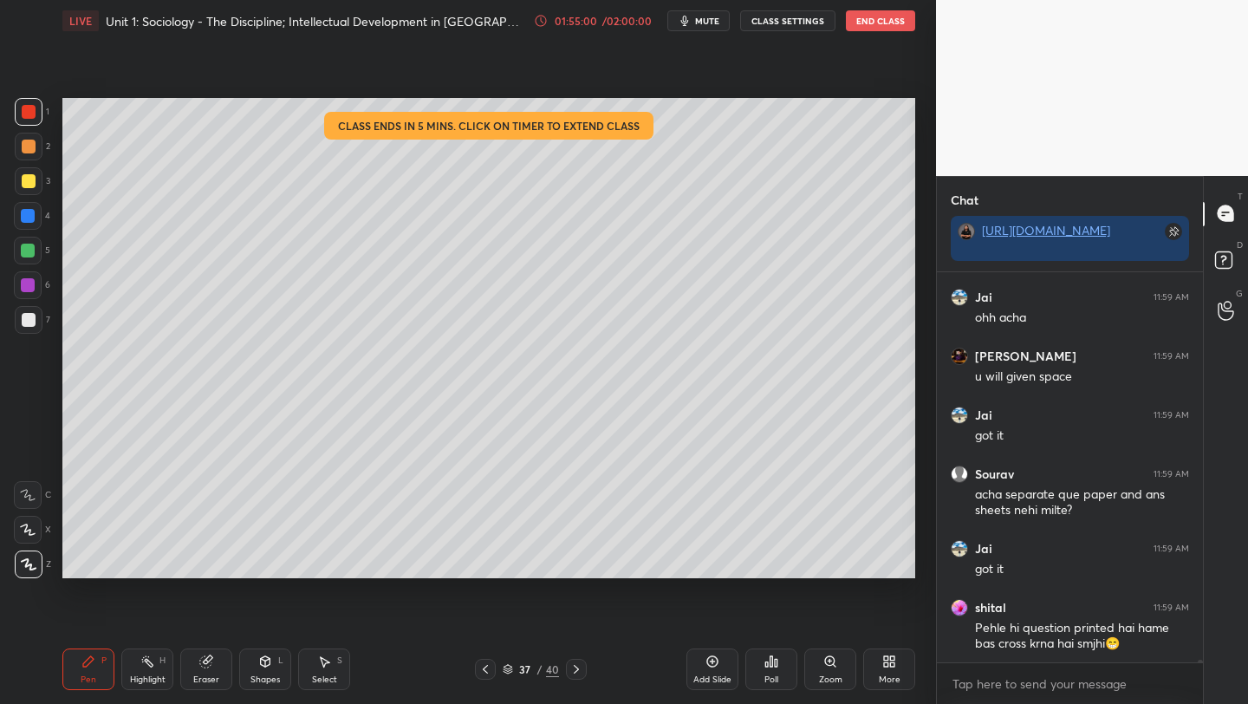
scroll to position [61892, 0]
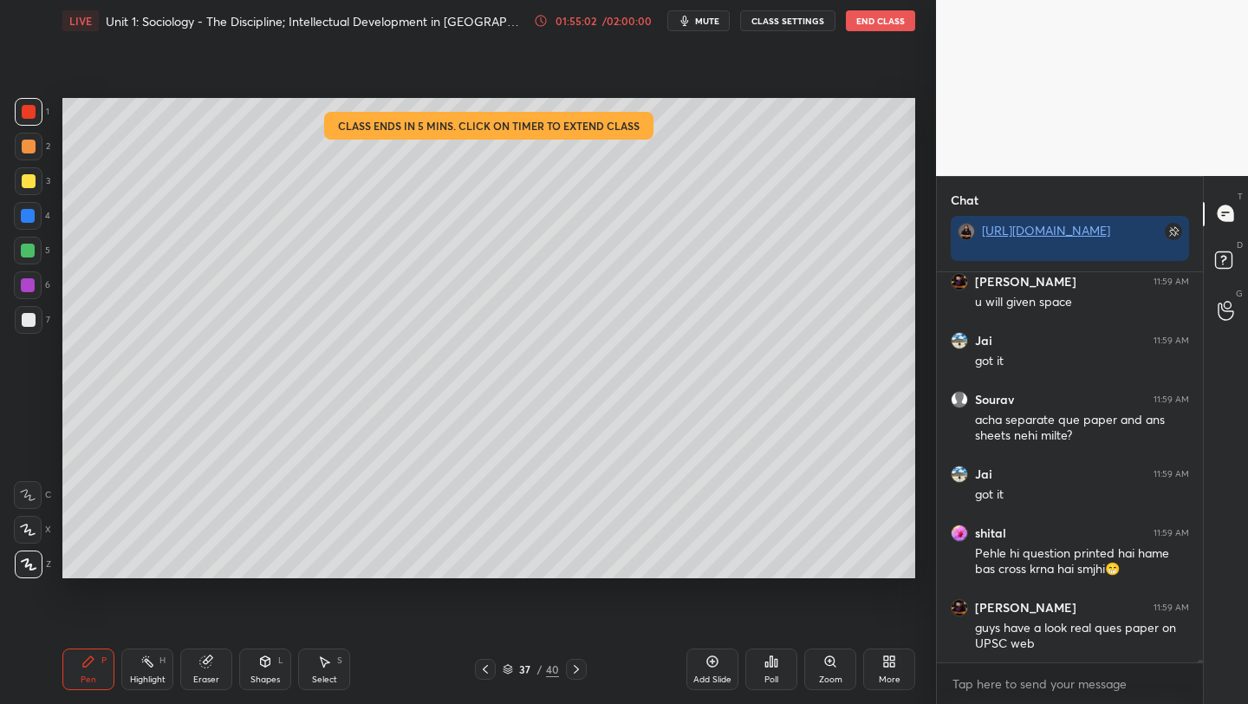
click at [568, 23] on div "01:55:02" at bounding box center [575, 21] width 49 height 10
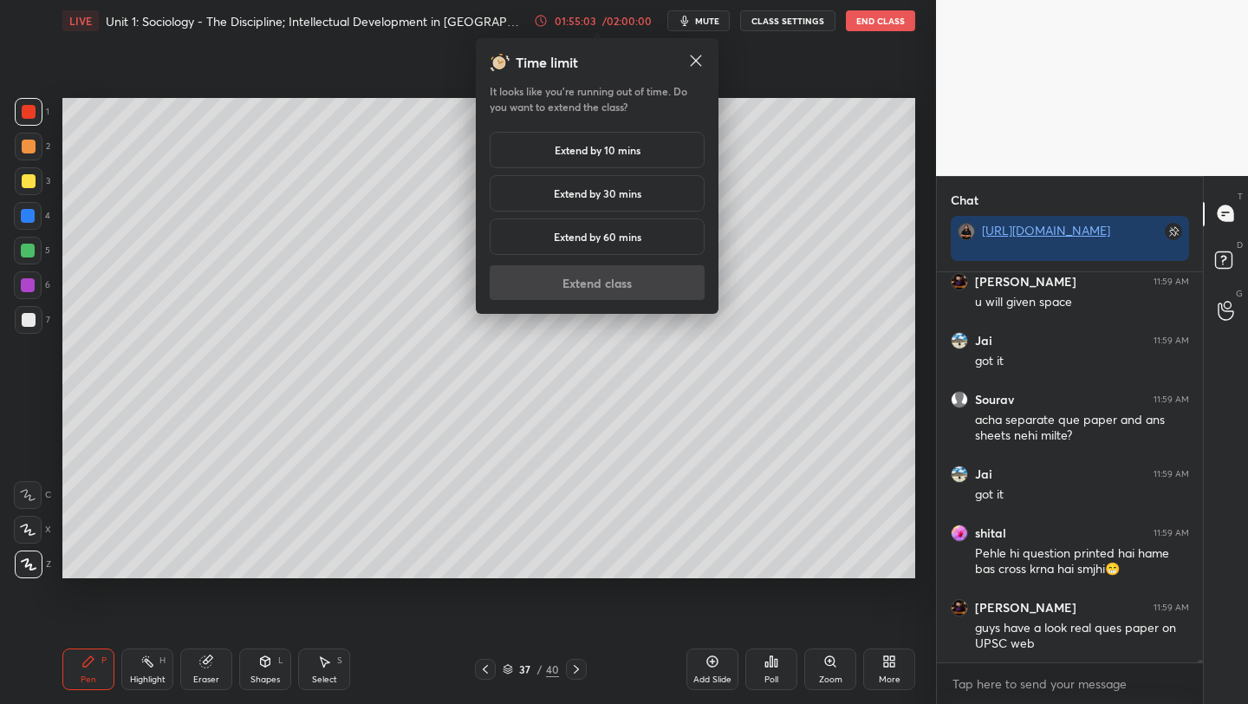
click at [605, 145] on h5 "Extend by 10 mins" at bounding box center [598, 150] width 86 height 16
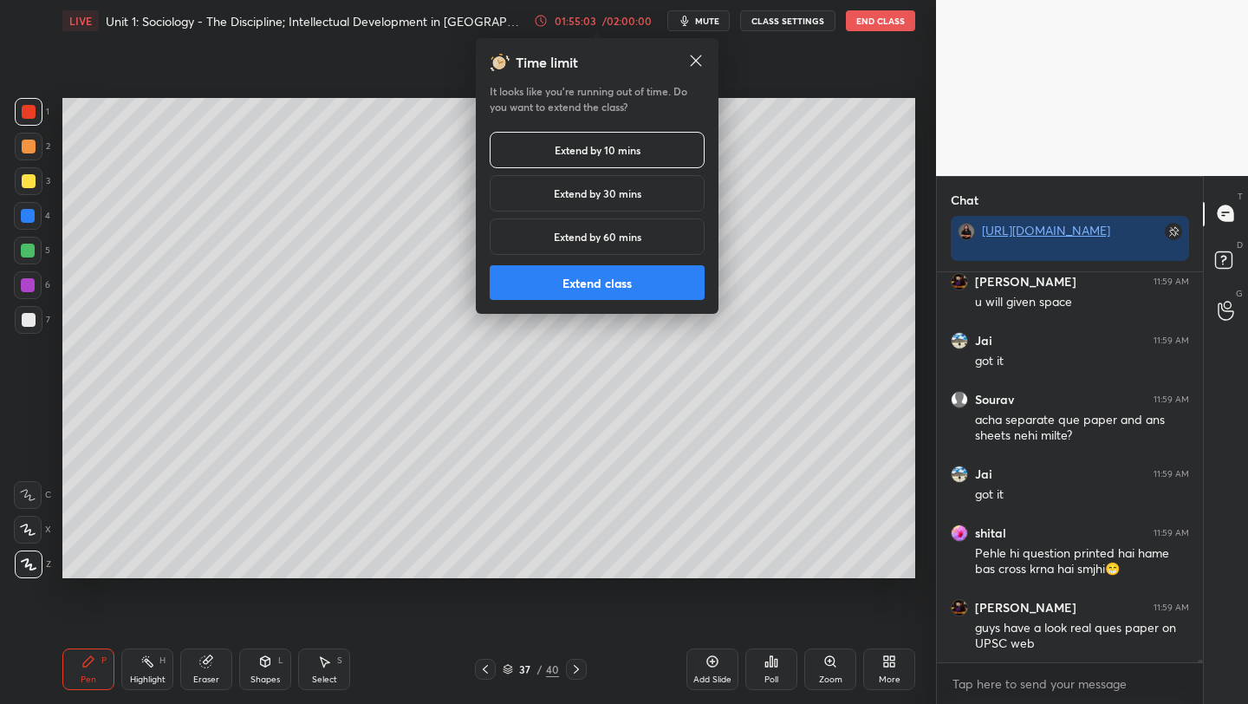
click at [643, 290] on button "Extend class" at bounding box center [597, 282] width 215 height 35
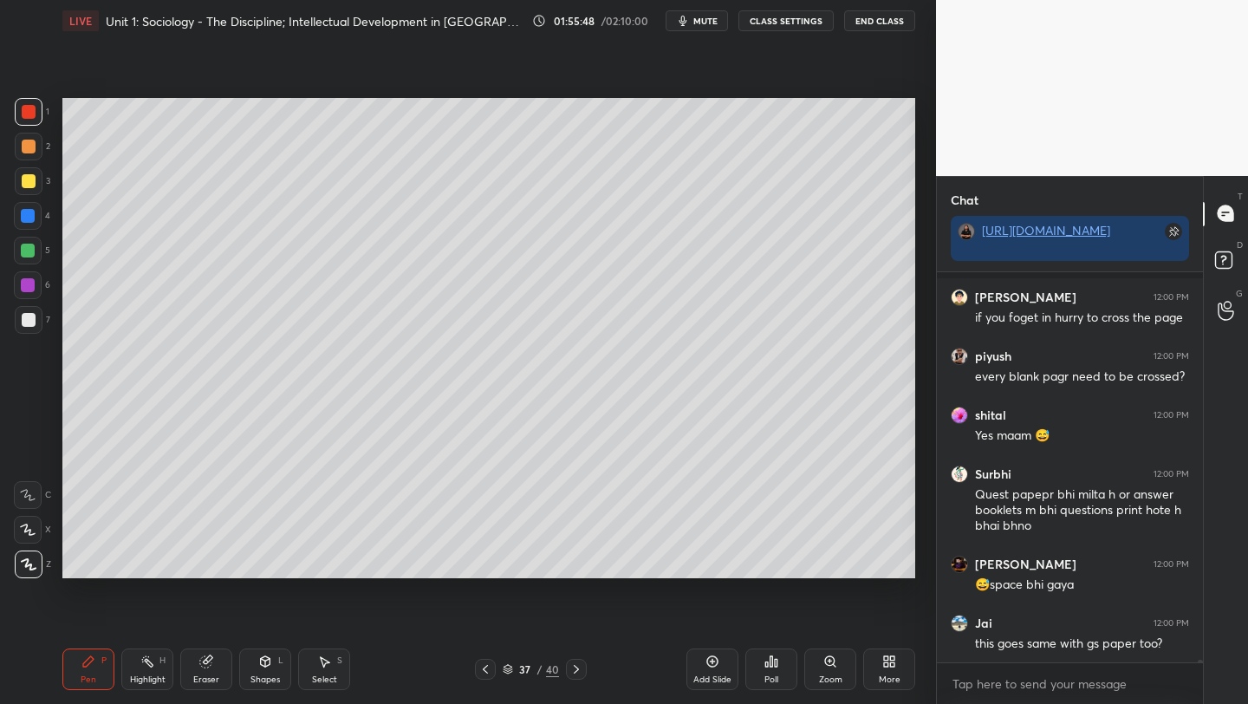
scroll to position [62485, 0]
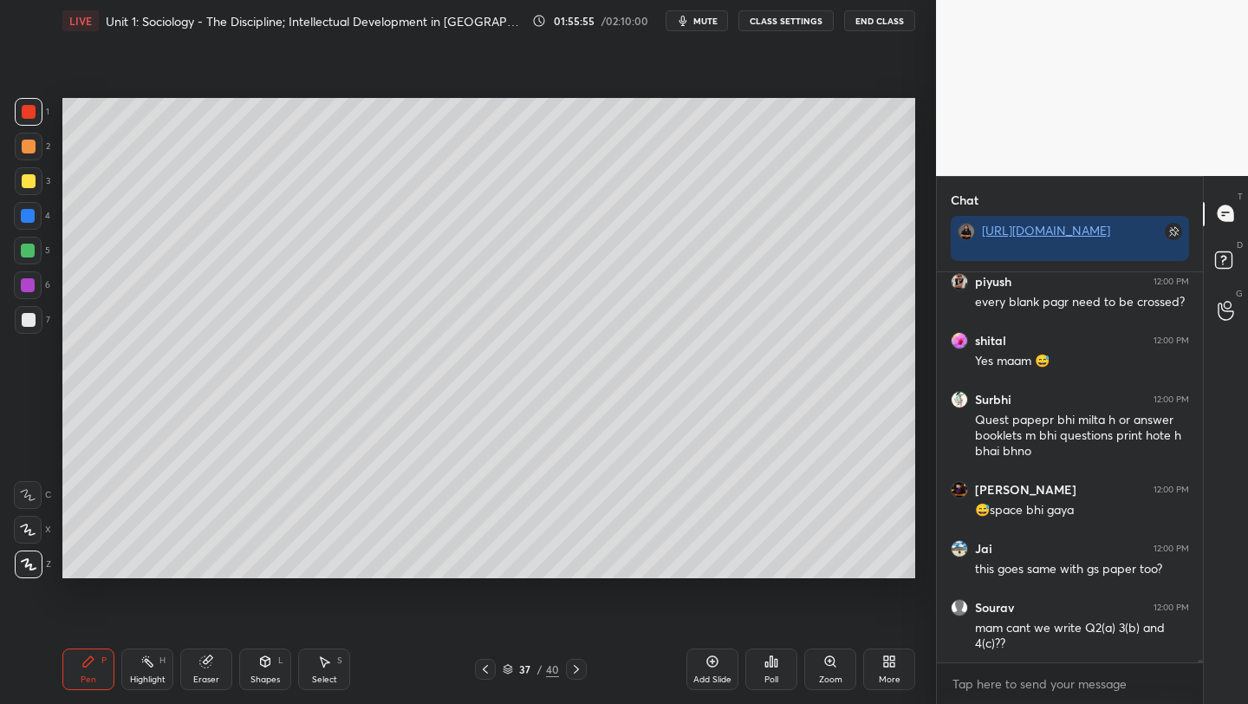
click at [480, 670] on icon at bounding box center [486, 669] width 14 height 14
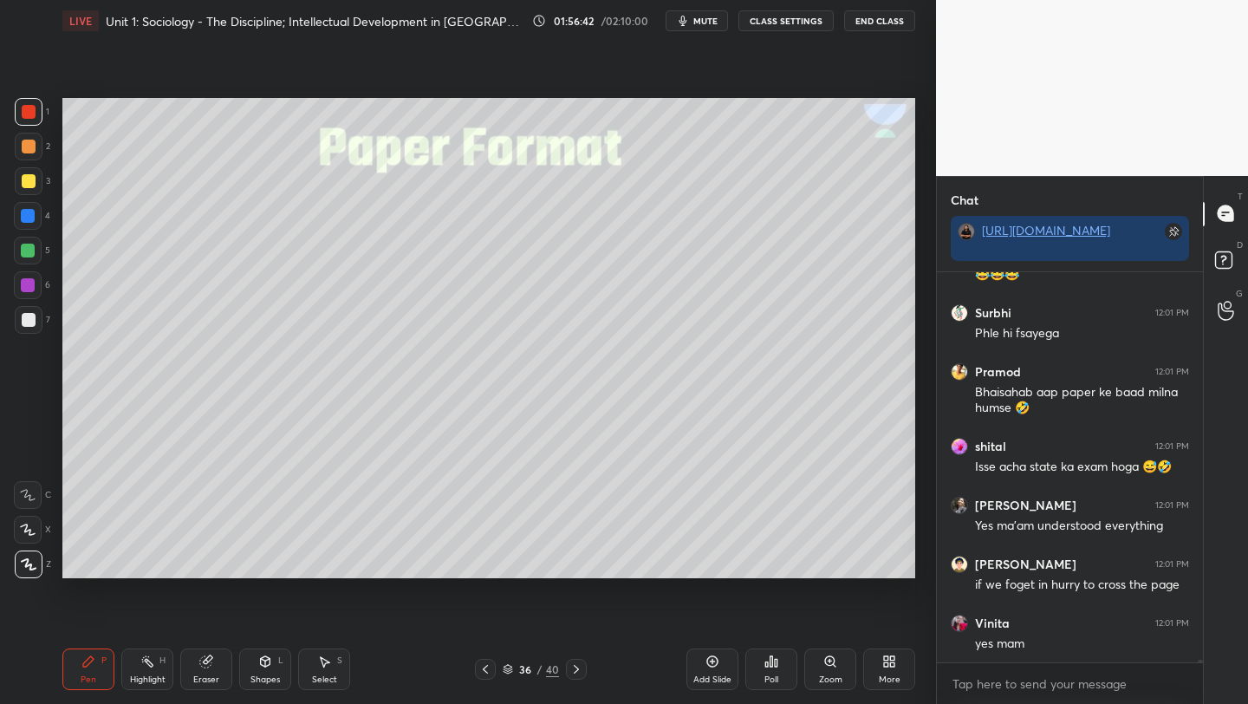
scroll to position [63502, 0]
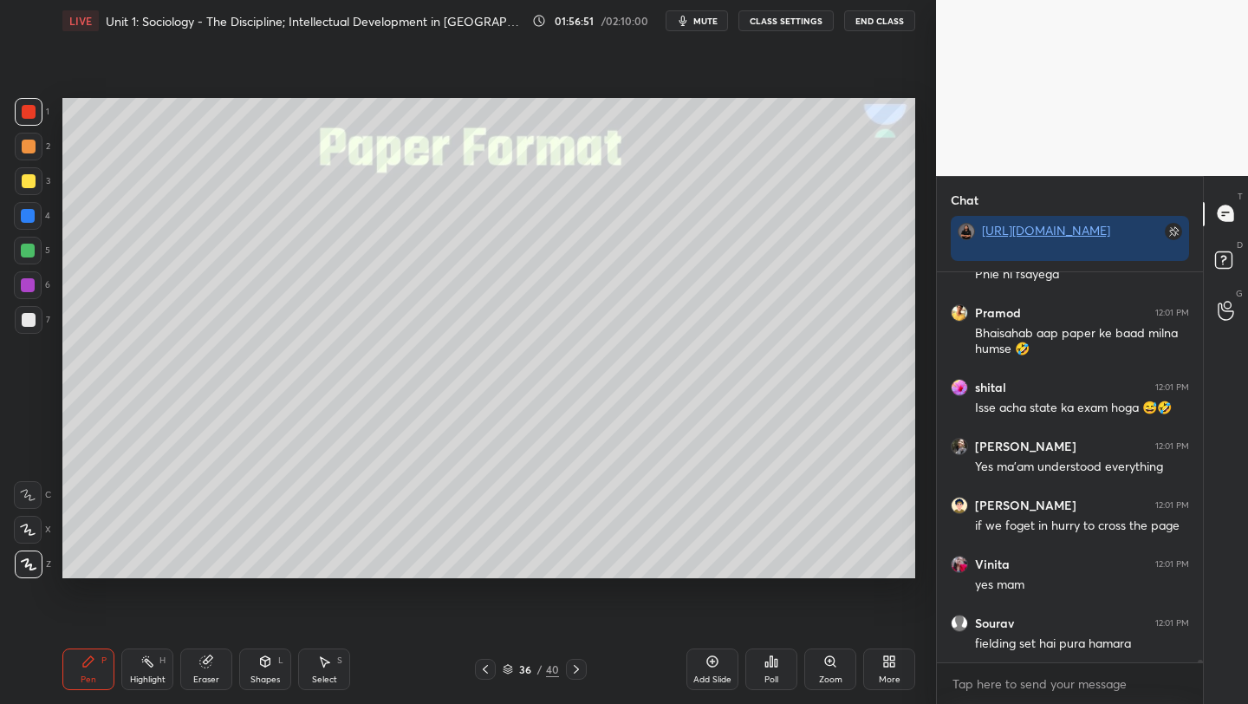
click at [572, 669] on icon at bounding box center [577, 669] width 14 height 14
click at [576, 669] on icon at bounding box center [577, 669] width 14 height 14
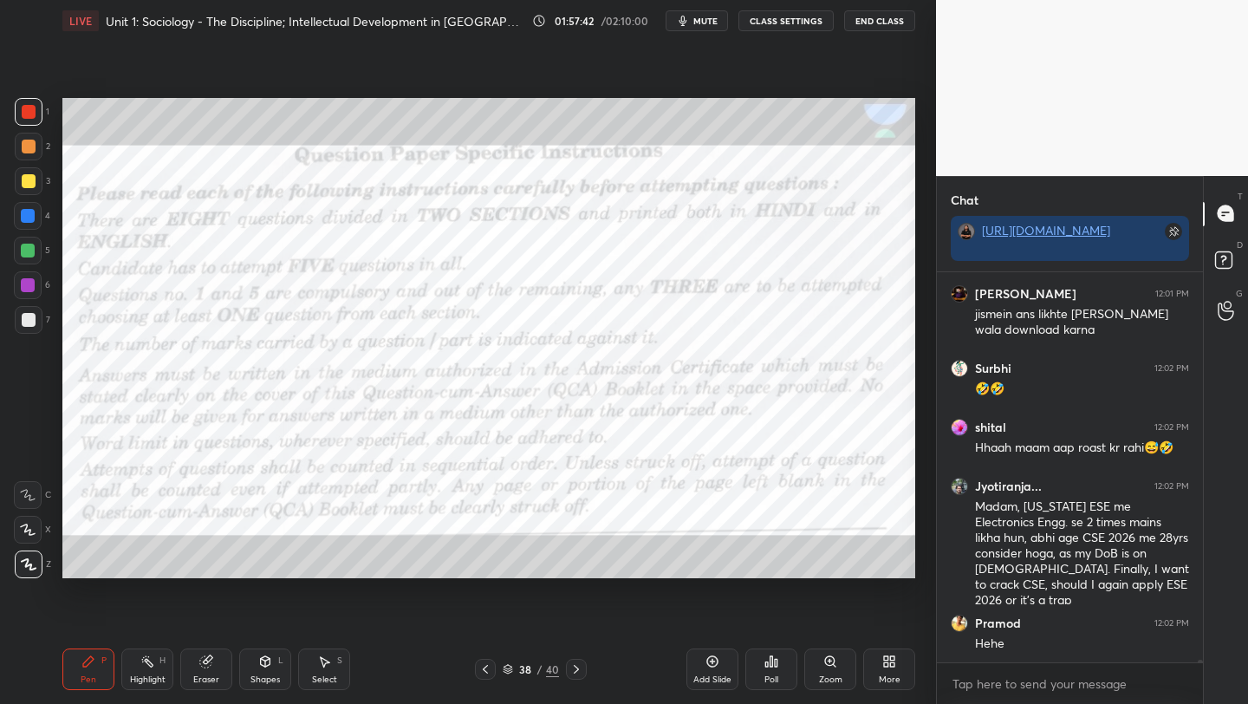
scroll to position [63965, 0]
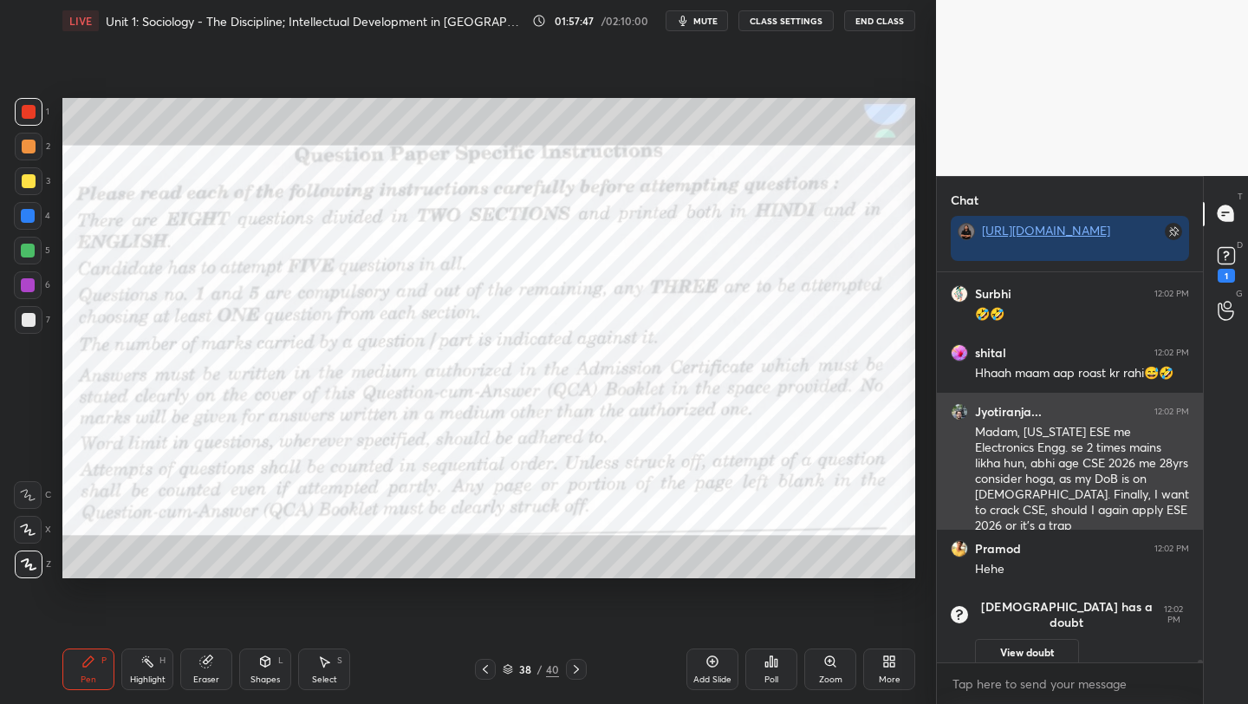
click at [995, 416] on h6 "Jyotiranja..." at bounding box center [1008, 412] width 67 height 16
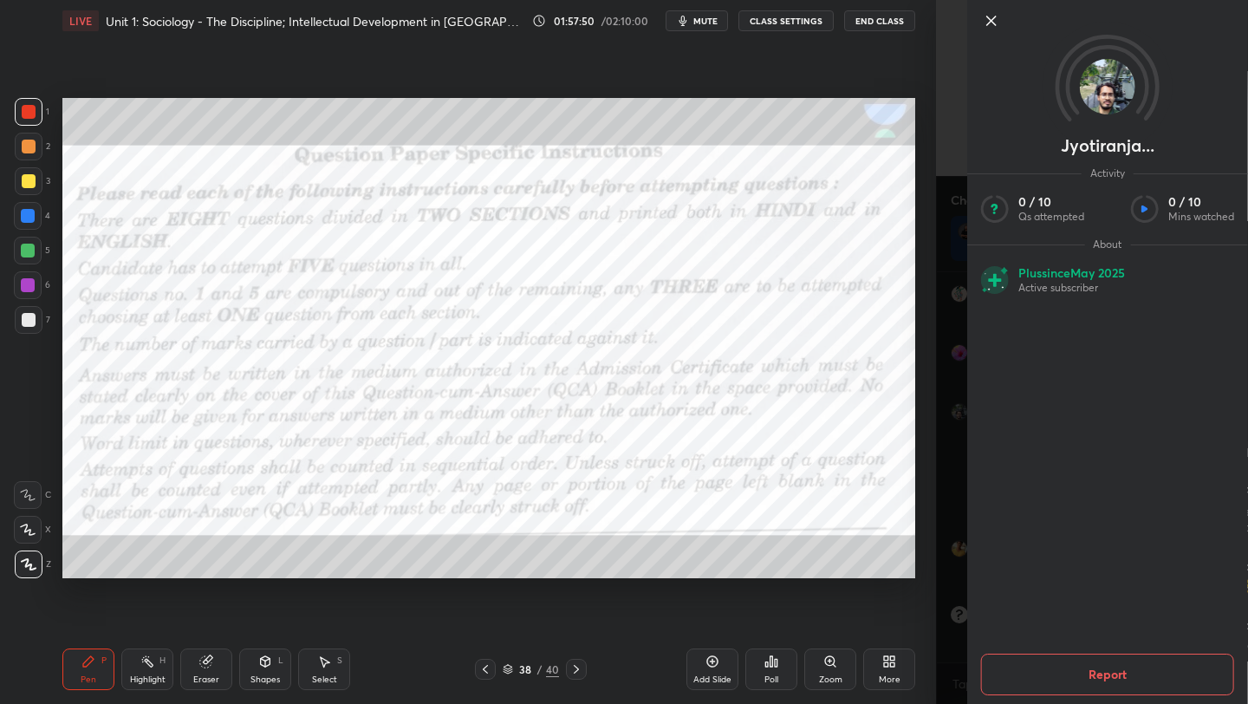
click at [989, 36] on div at bounding box center [1108, 50] width 281 height 100
click at [989, 24] on icon at bounding box center [991, 20] width 21 height 21
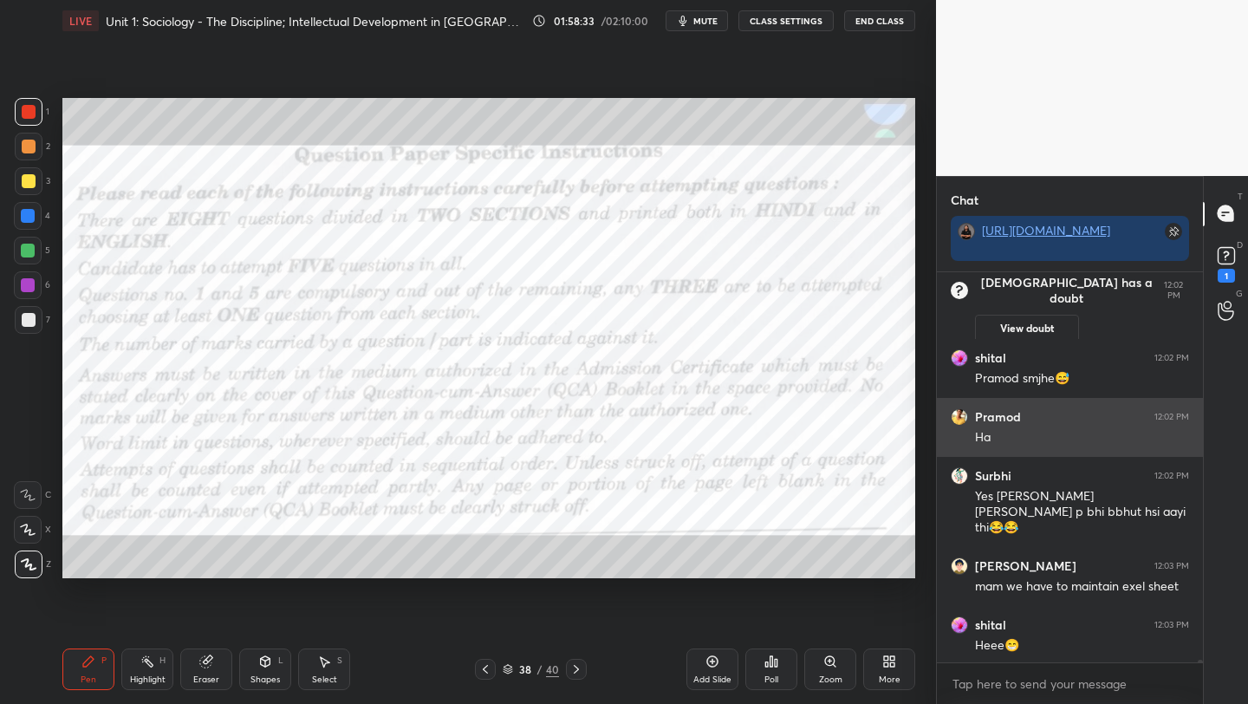
scroll to position [59843, 0]
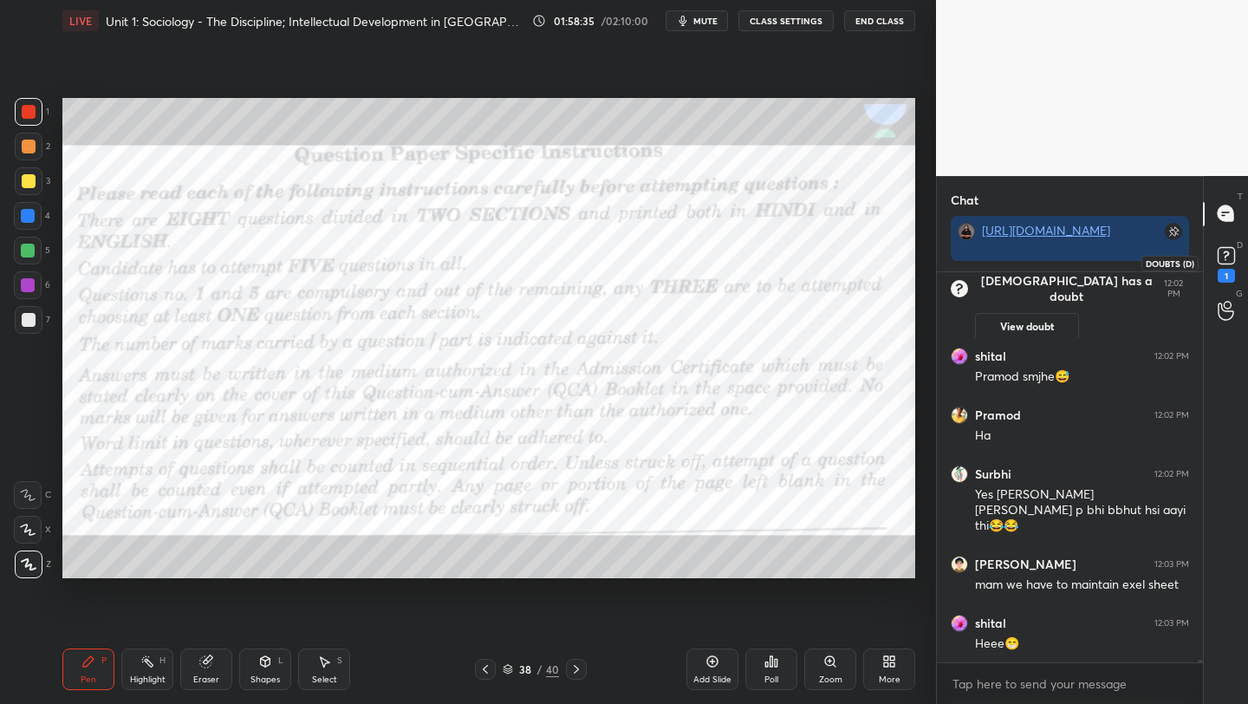
click at [1230, 259] on rect at bounding box center [1226, 255] width 16 height 16
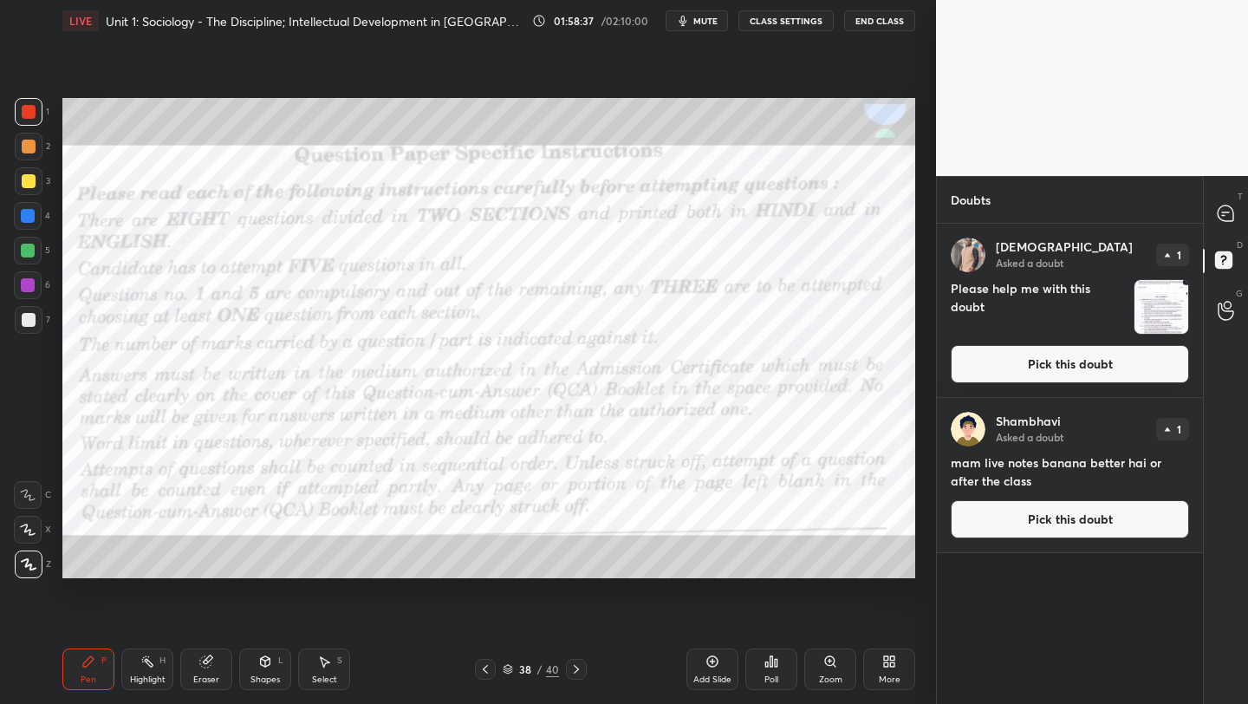
click at [1065, 373] on button "Pick this doubt" at bounding box center [1070, 364] width 238 height 38
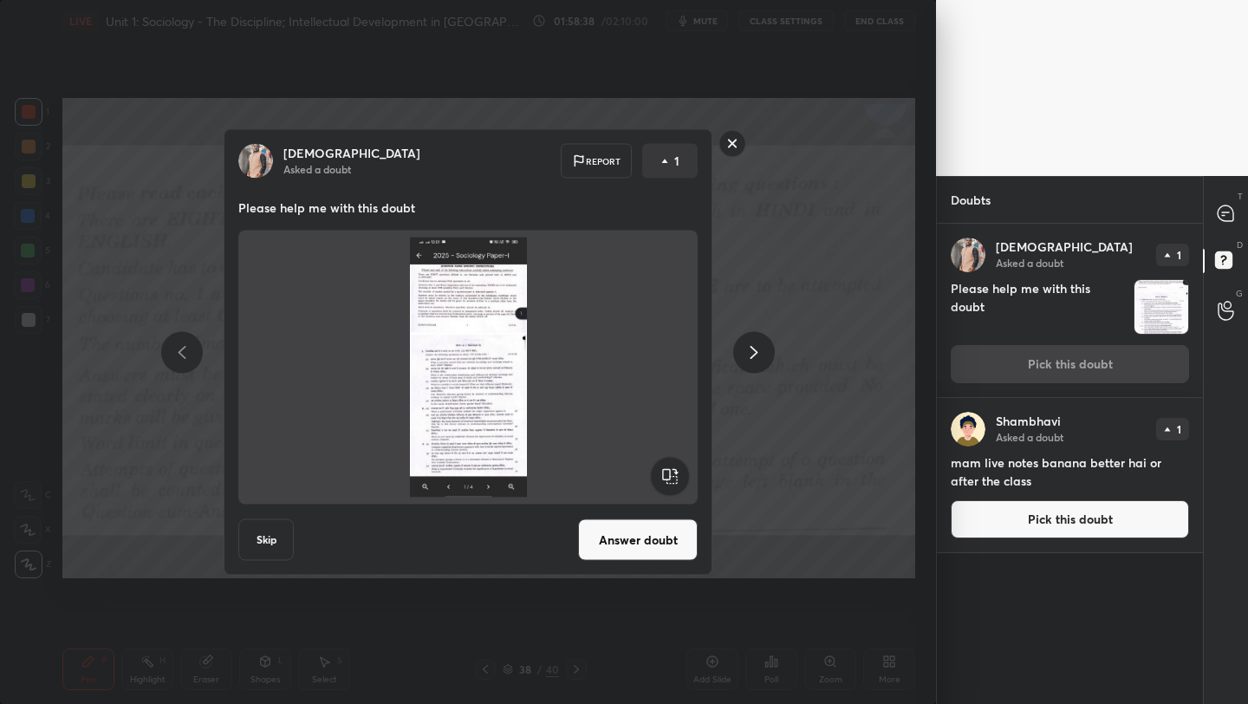
click at [616, 554] on button "Answer doubt" at bounding box center [638, 540] width 120 height 42
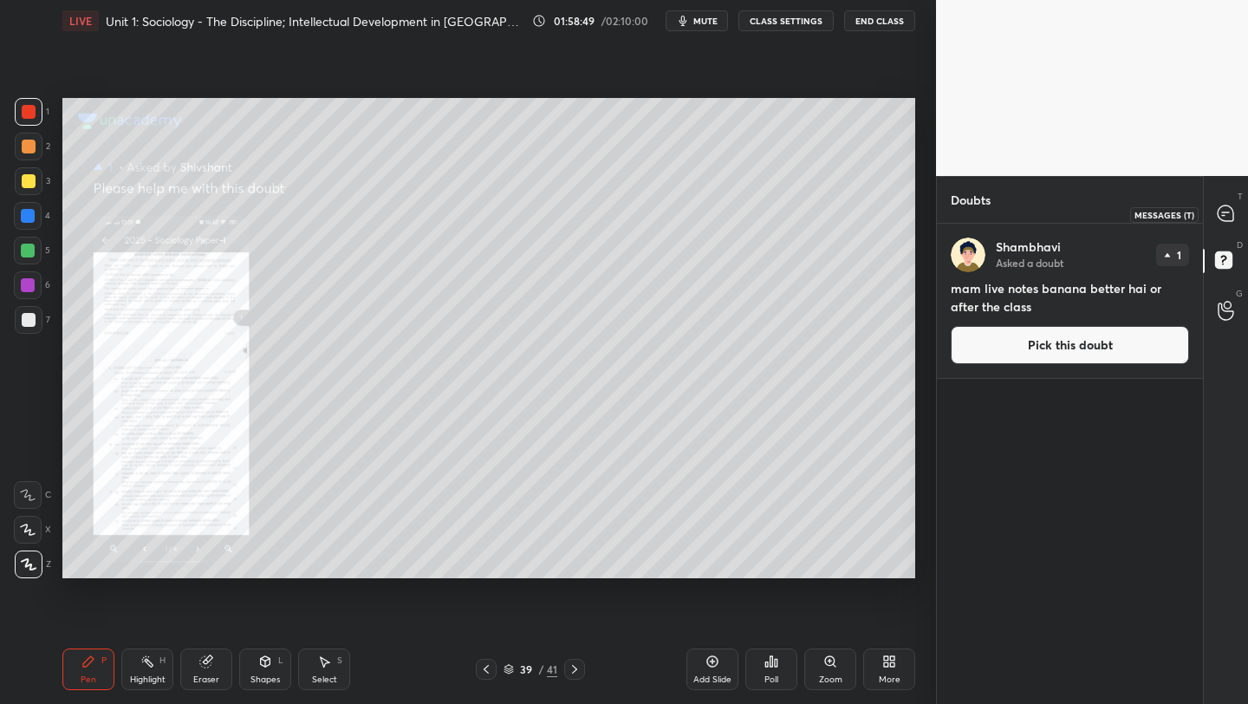
click at [1217, 208] on icon at bounding box center [1226, 214] width 18 height 18
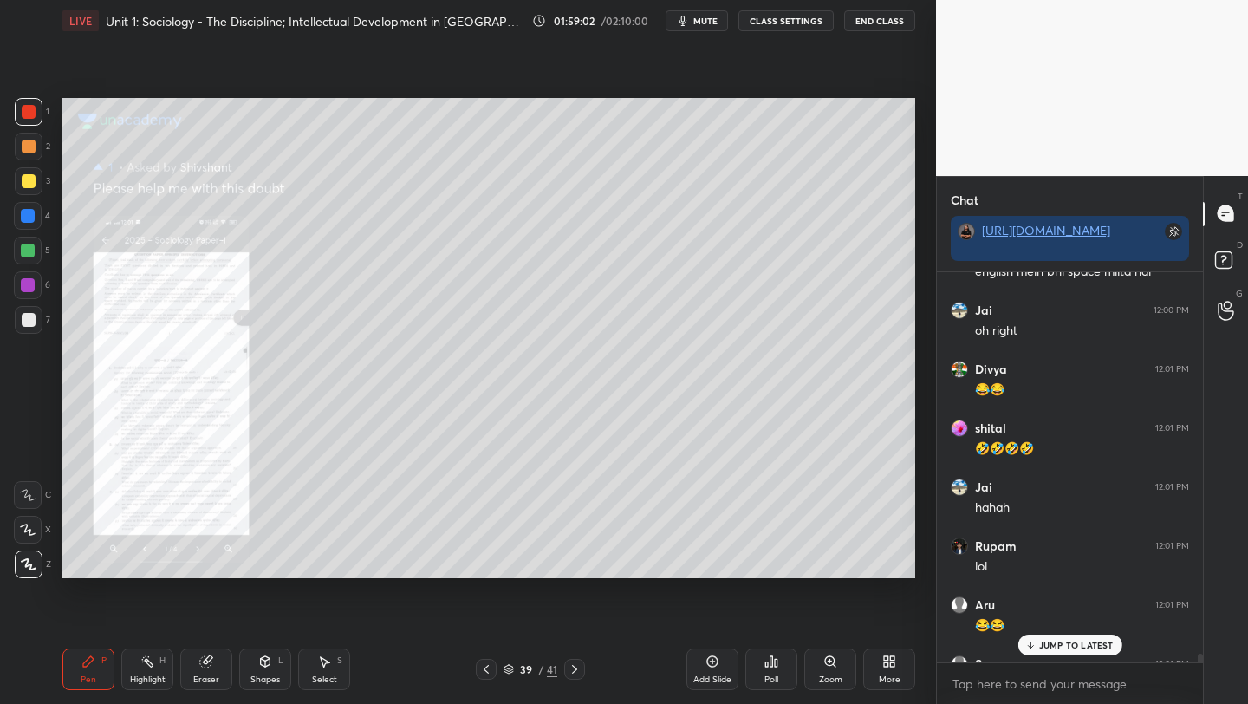
scroll to position [60505, 0]
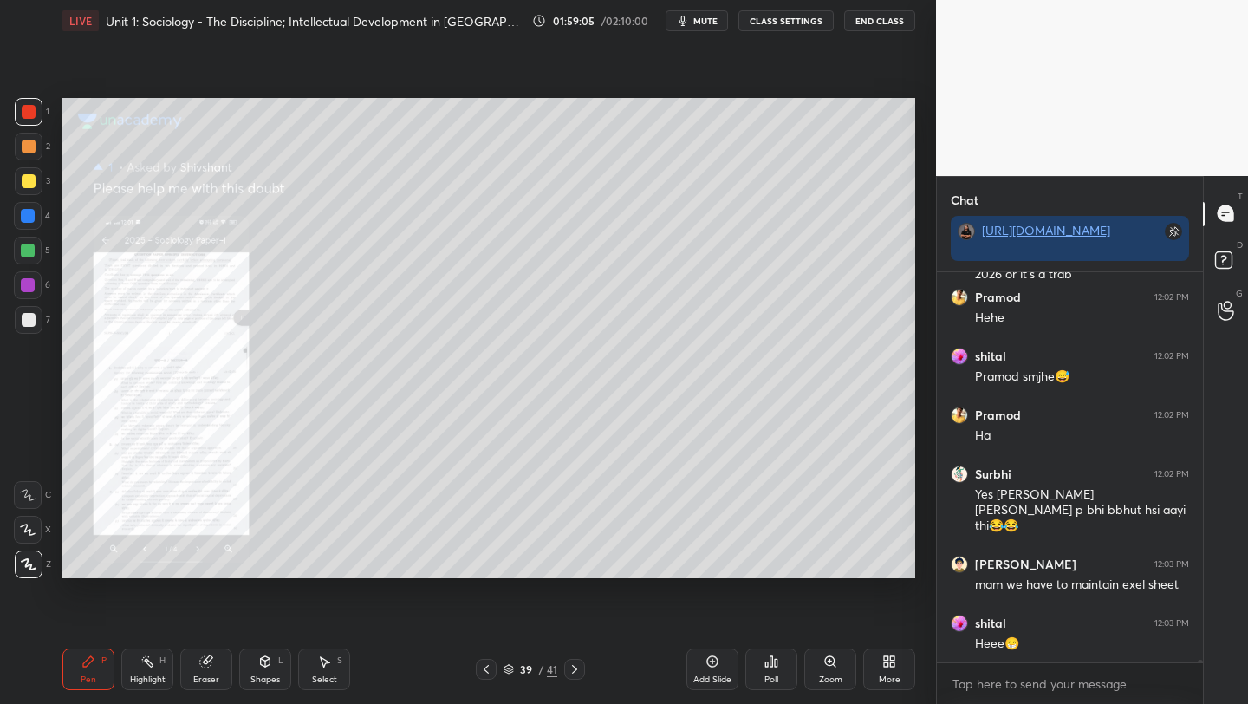
click at [495, 663] on div at bounding box center [486, 669] width 21 height 21
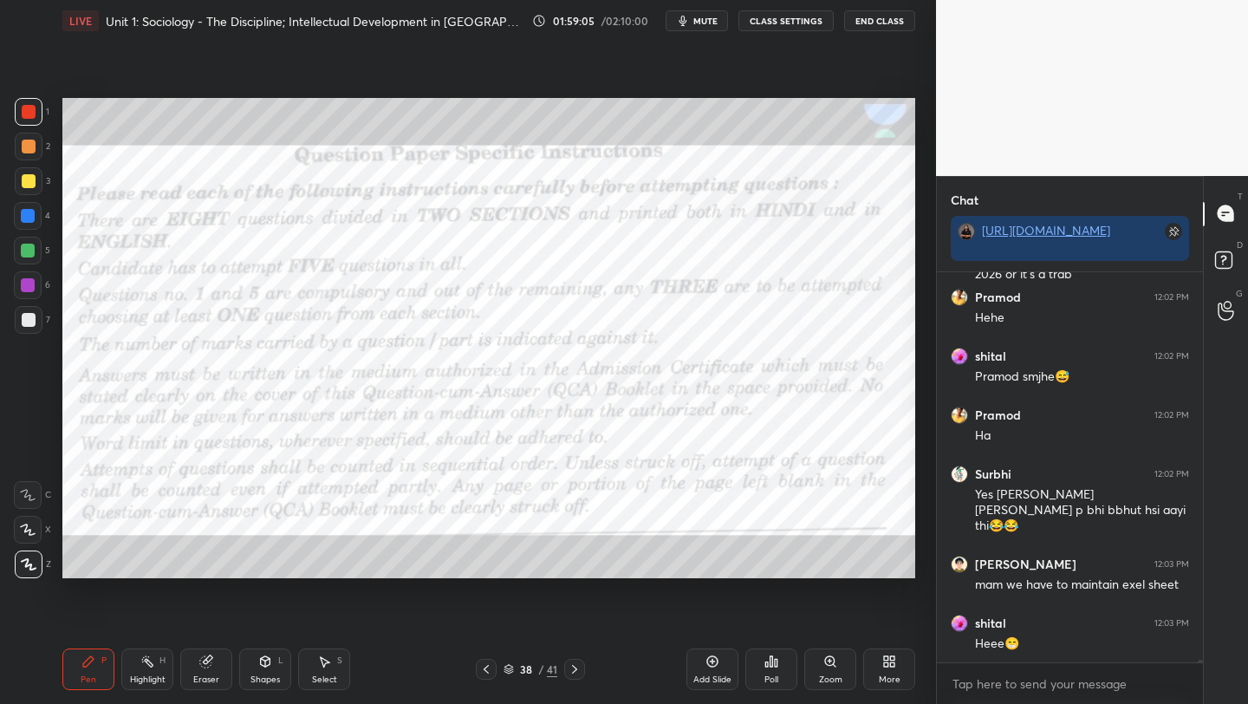
scroll to position [60564, 0]
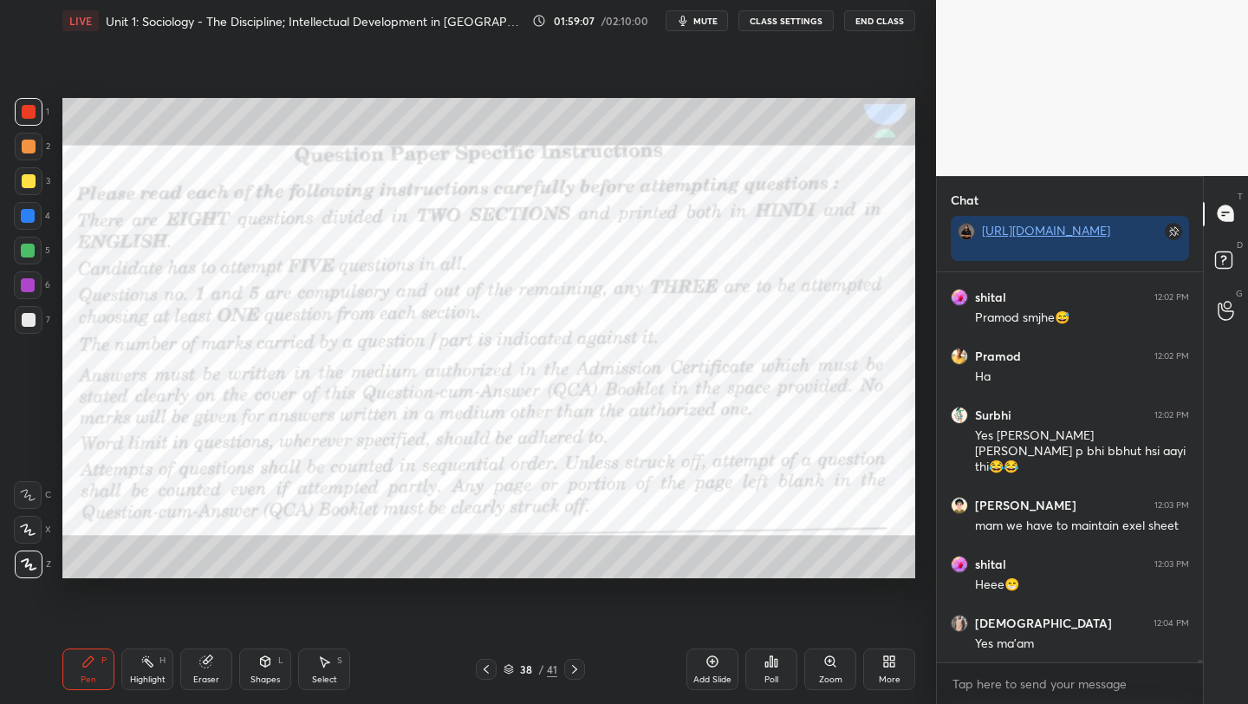
click at [573, 668] on icon at bounding box center [575, 669] width 14 height 14
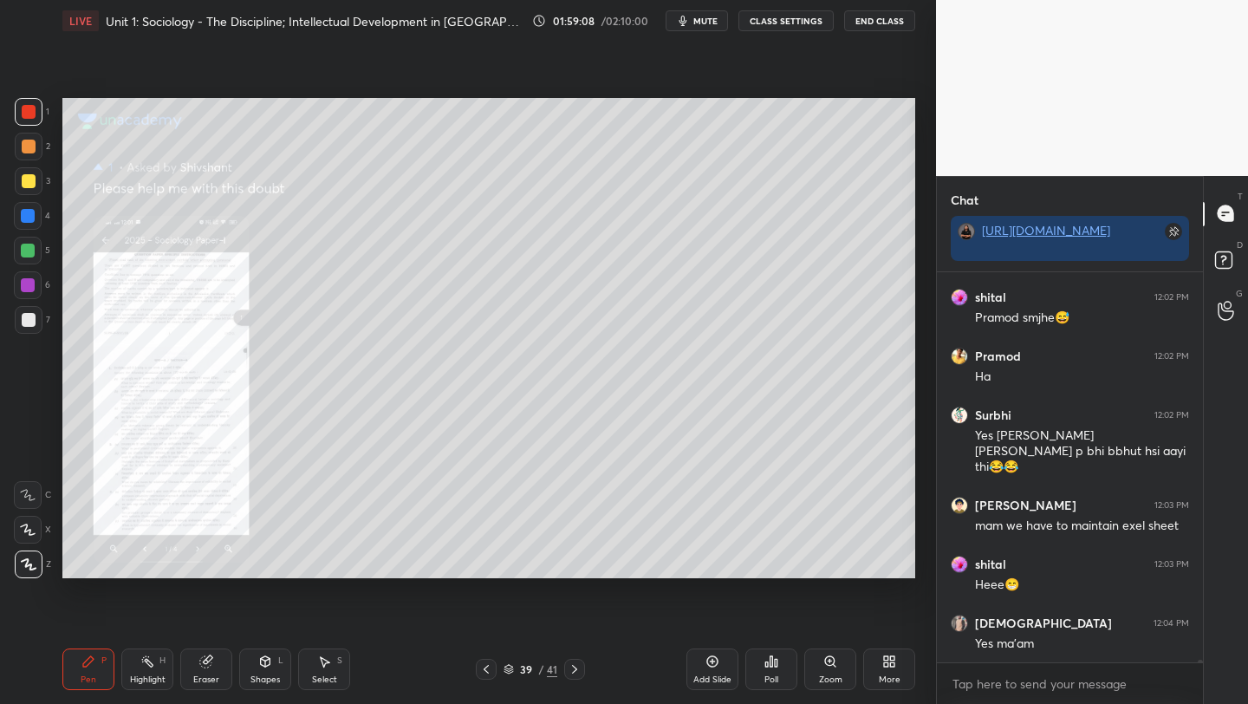
click at [699, 671] on div "Add Slide" at bounding box center [713, 669] width 52 height 42
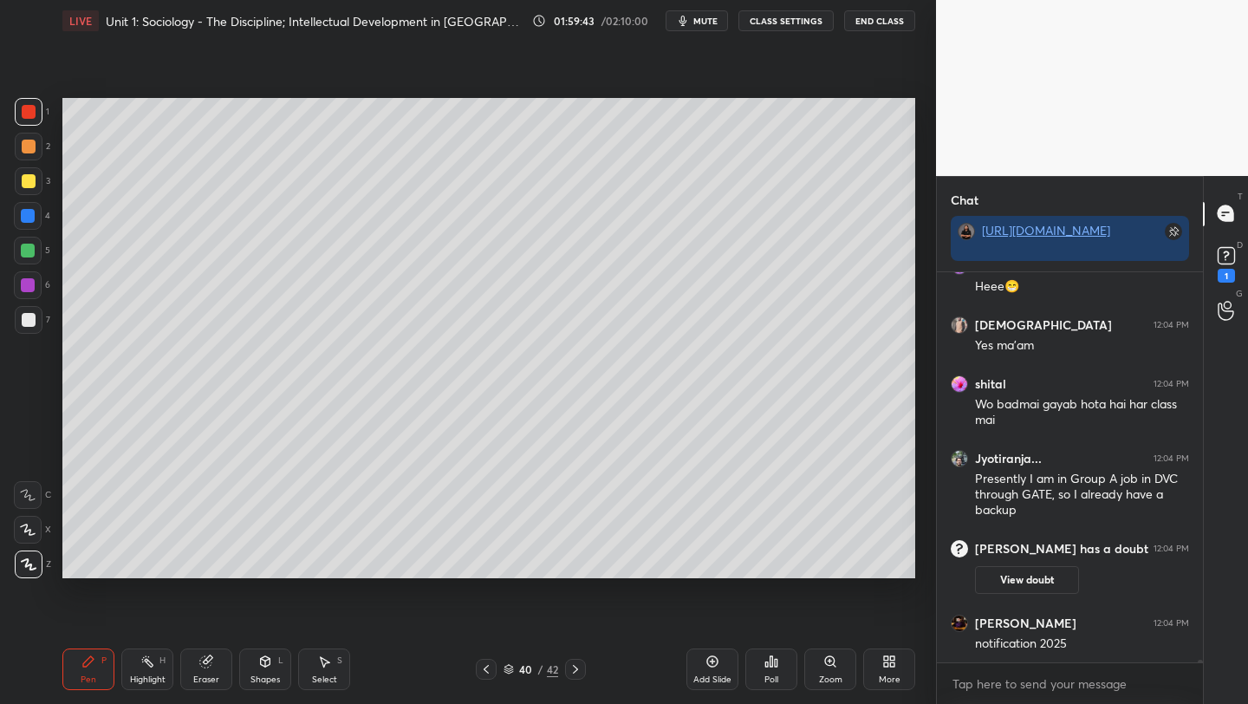
scroll to position [60091, 0]
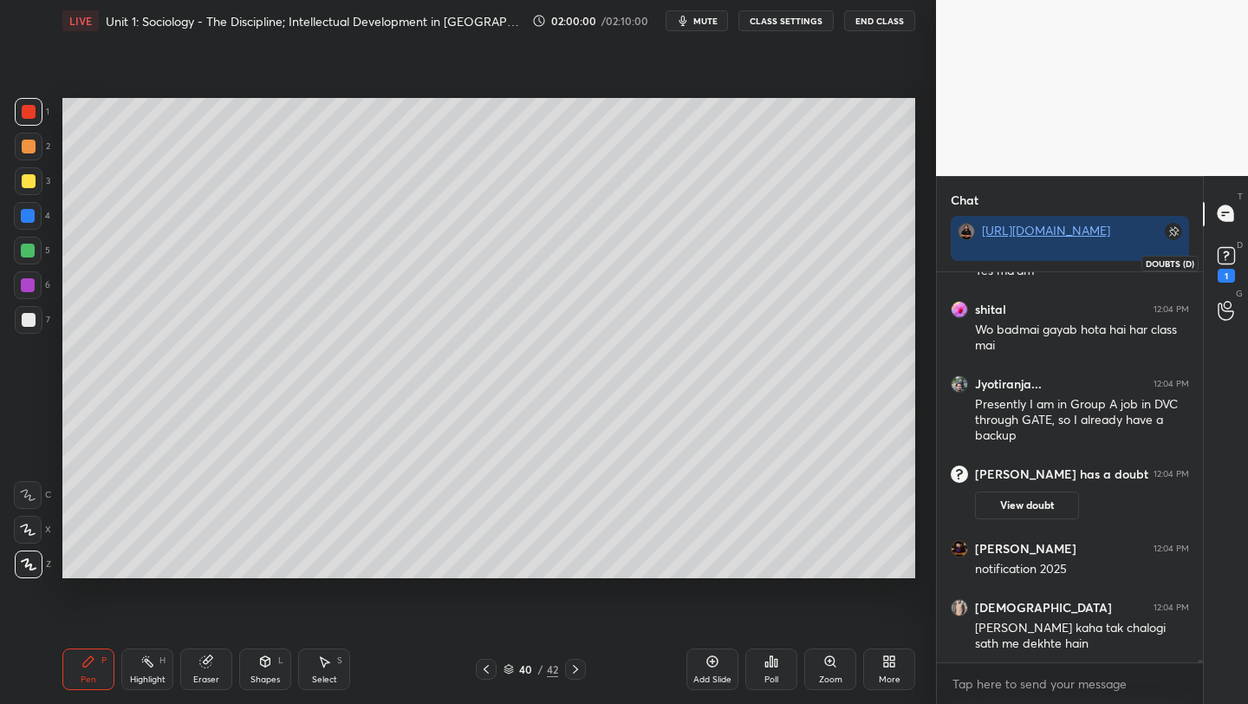
click at [1224, 259] on rect at bounding box center [1226, 255] width 16 height 16
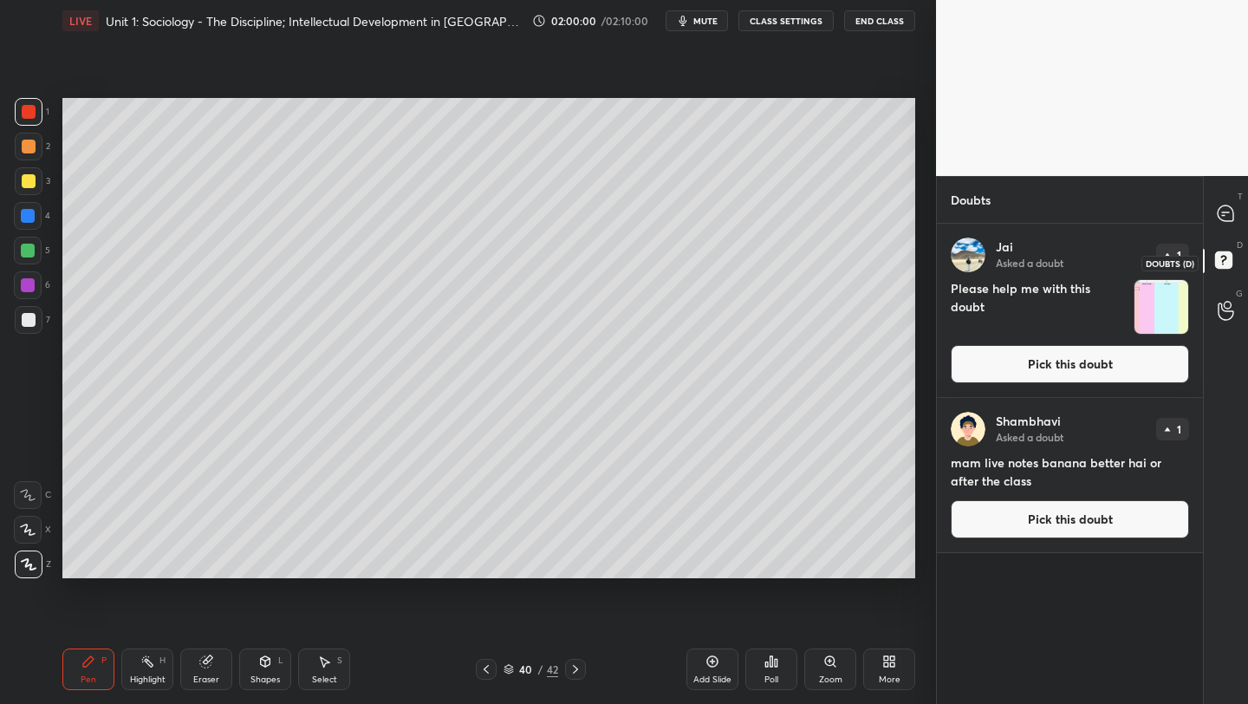
scroll to position [475, 261]
click at [1029, 369] on button "Pick this doubt" at bounding box center [1070, 364] width 238 height 38
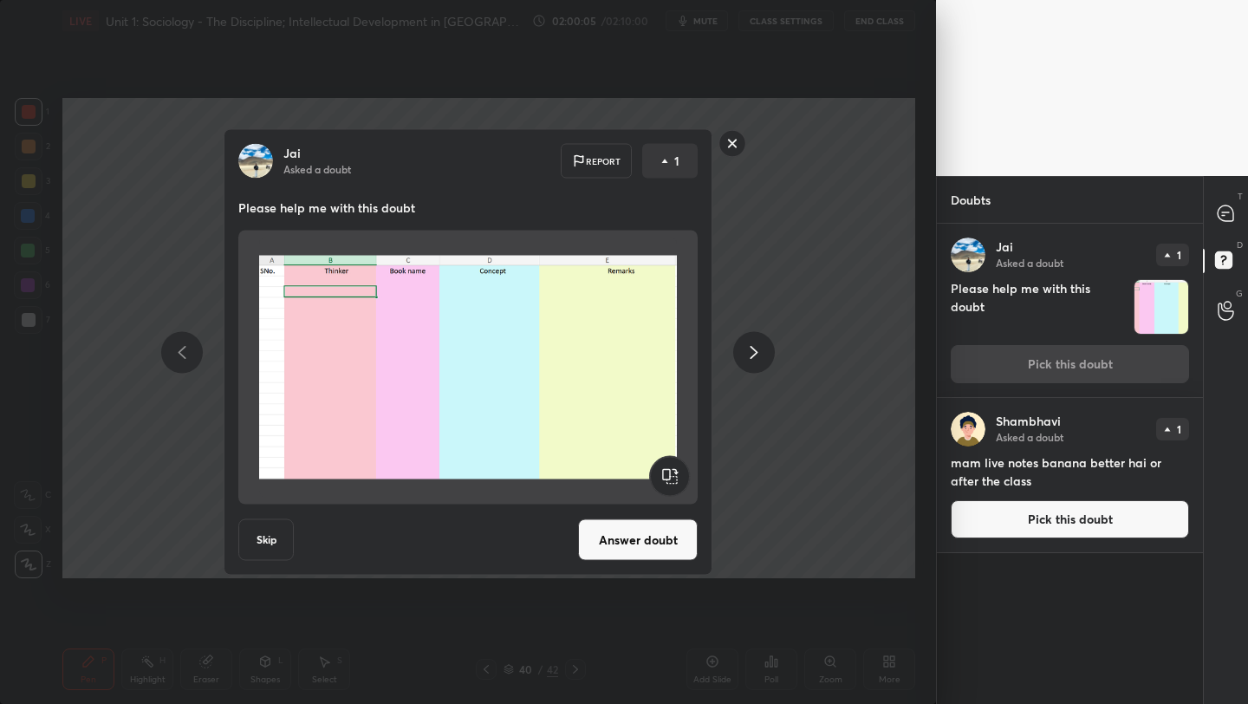
click at [621, 545] on button "Answer doubt" at bounding box center [638, 540] width 120 height 42
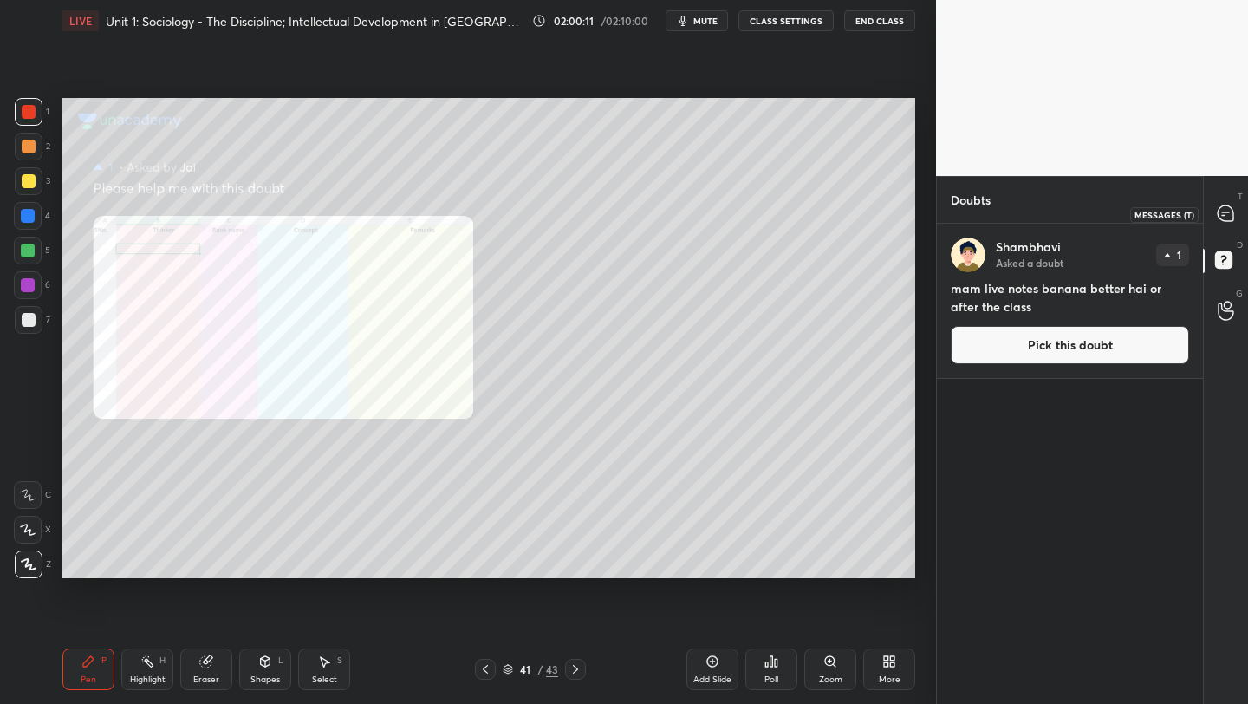
click at [1222, 215] on icon at bounding box center [1226, 214] width 18 height 18
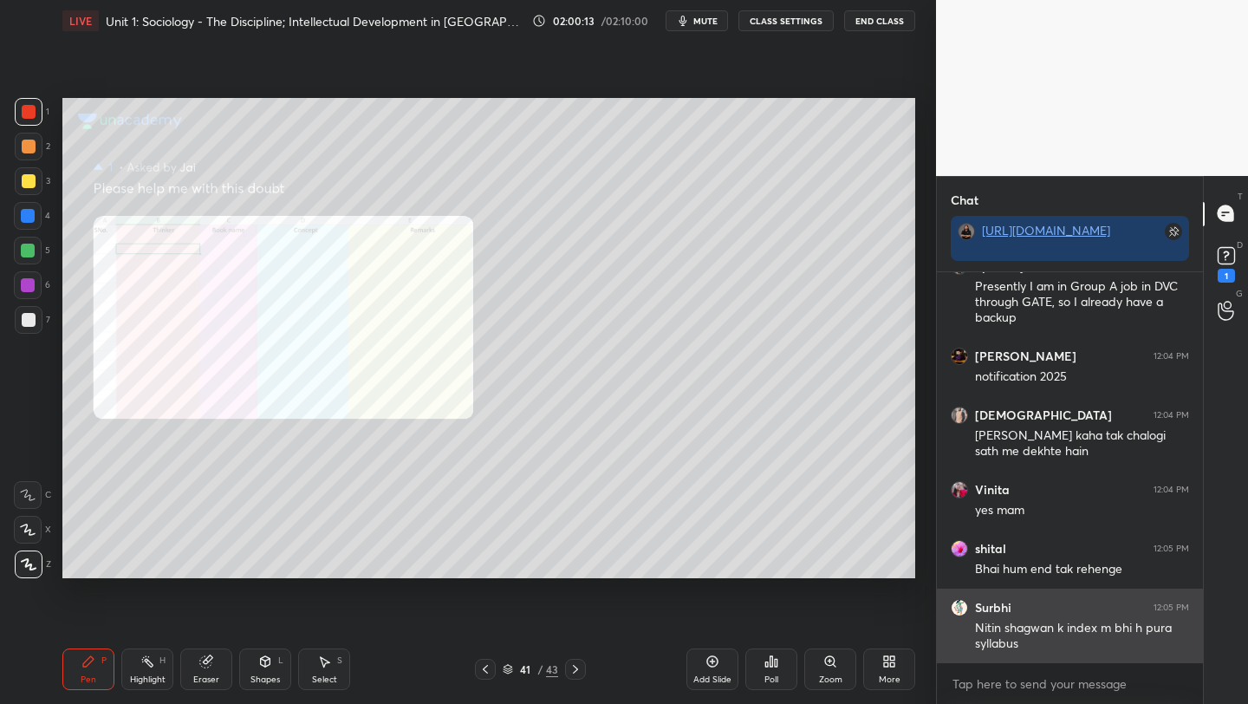
scroll to position [60661, 0]
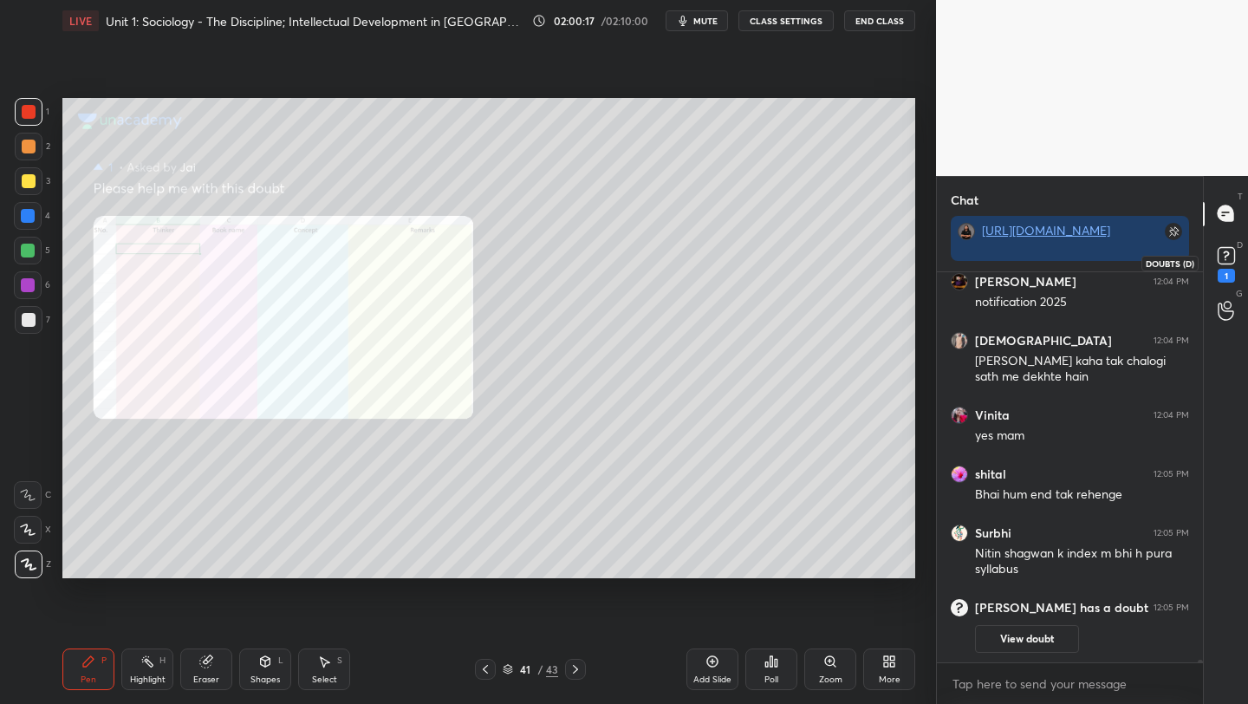
click at [1222, 257] on rect at bounding box center [1226, 255] width 16 height 16
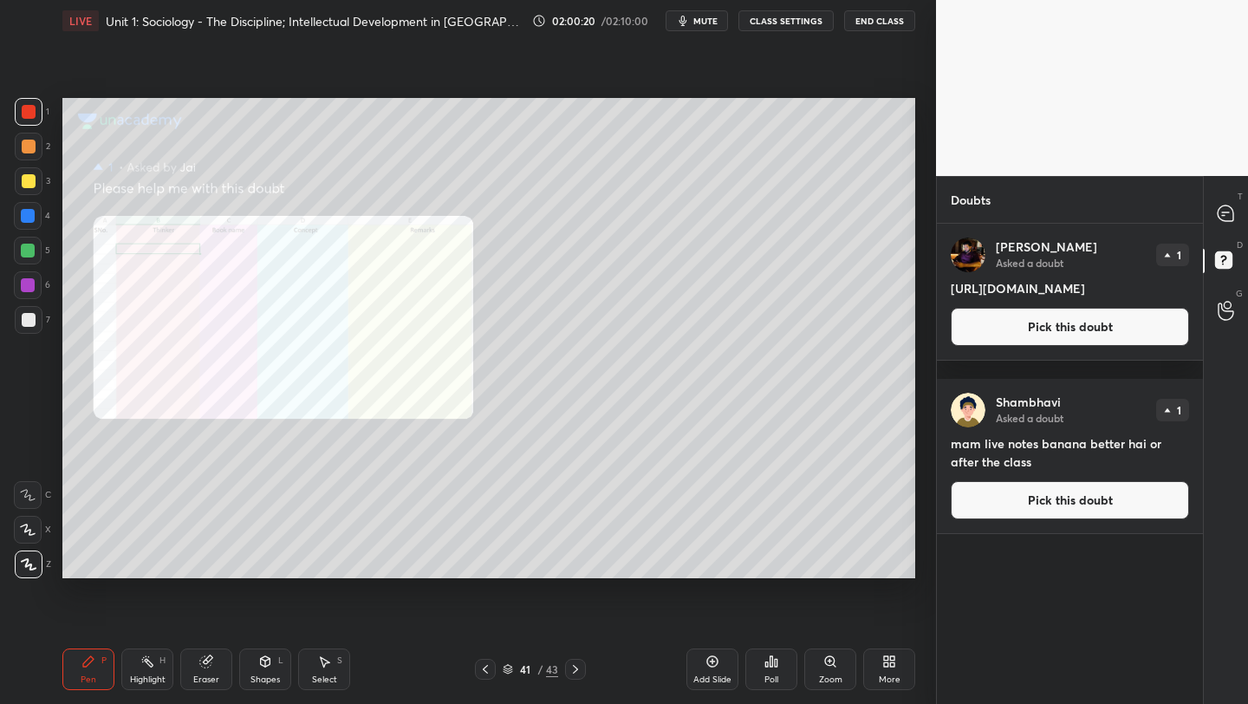
click at [1043, 346] on button "Pick this doubt" at bounding box center [1070, 327] width 238 height 38
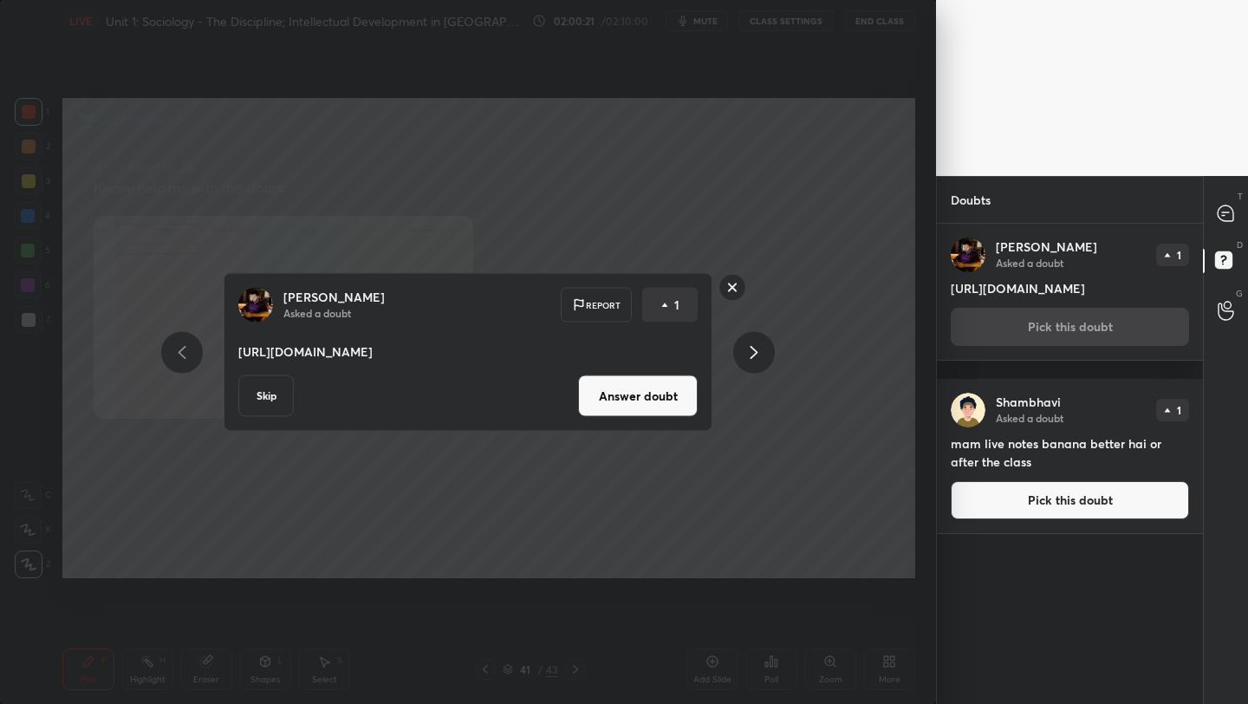
click at [597, 407] on button "Answer doubt" at bounding box center [638, 396] width 120 height 42
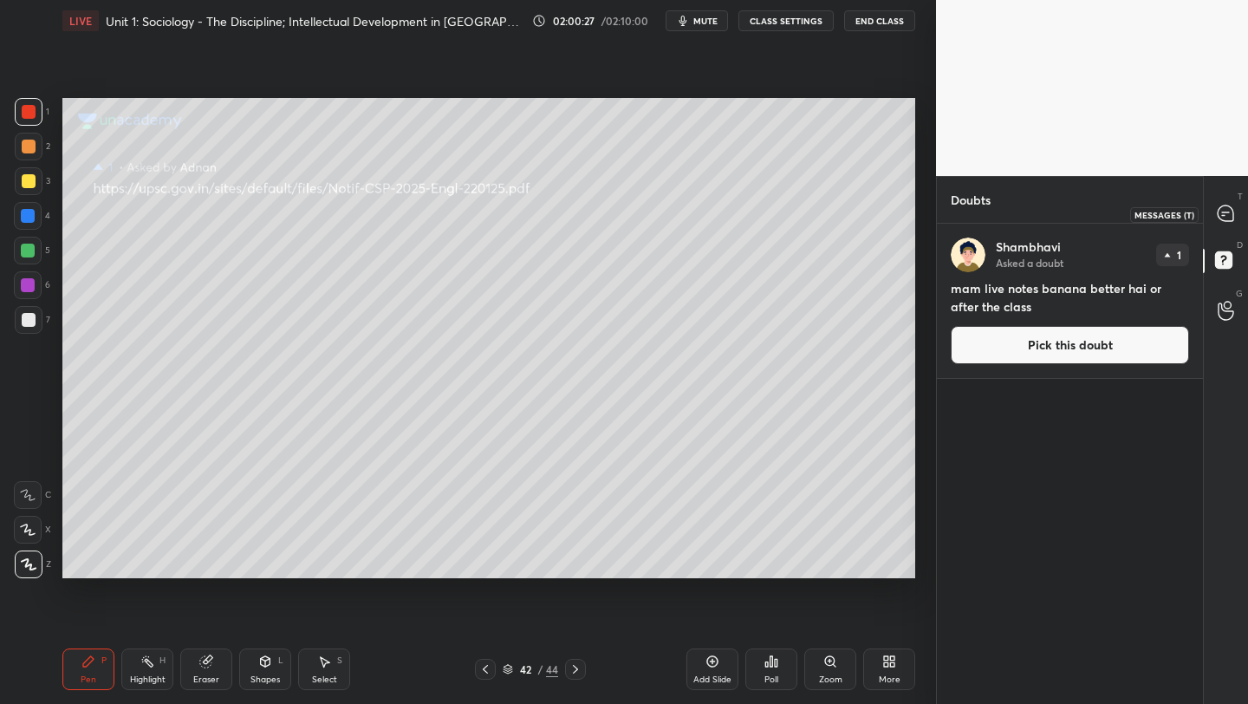
click at [1222, 221] on icon at bounding box center [1226, 214] width 18 height 18
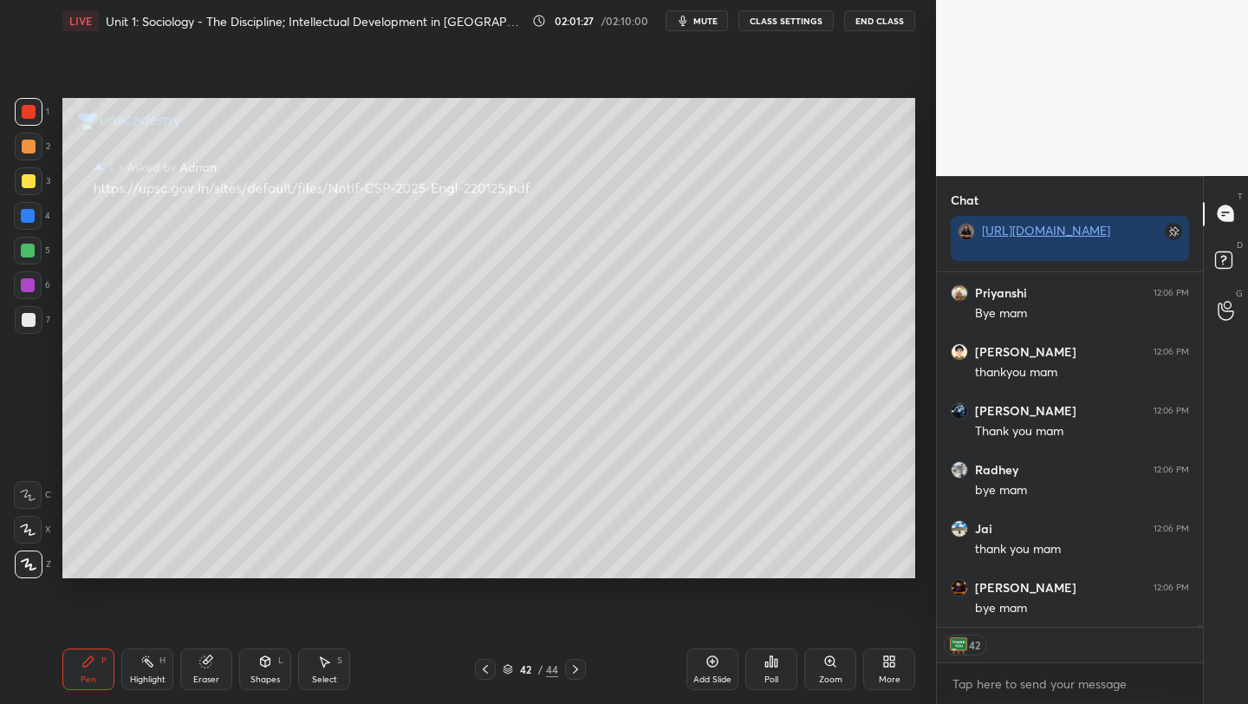
scroll to position [61055, 0]
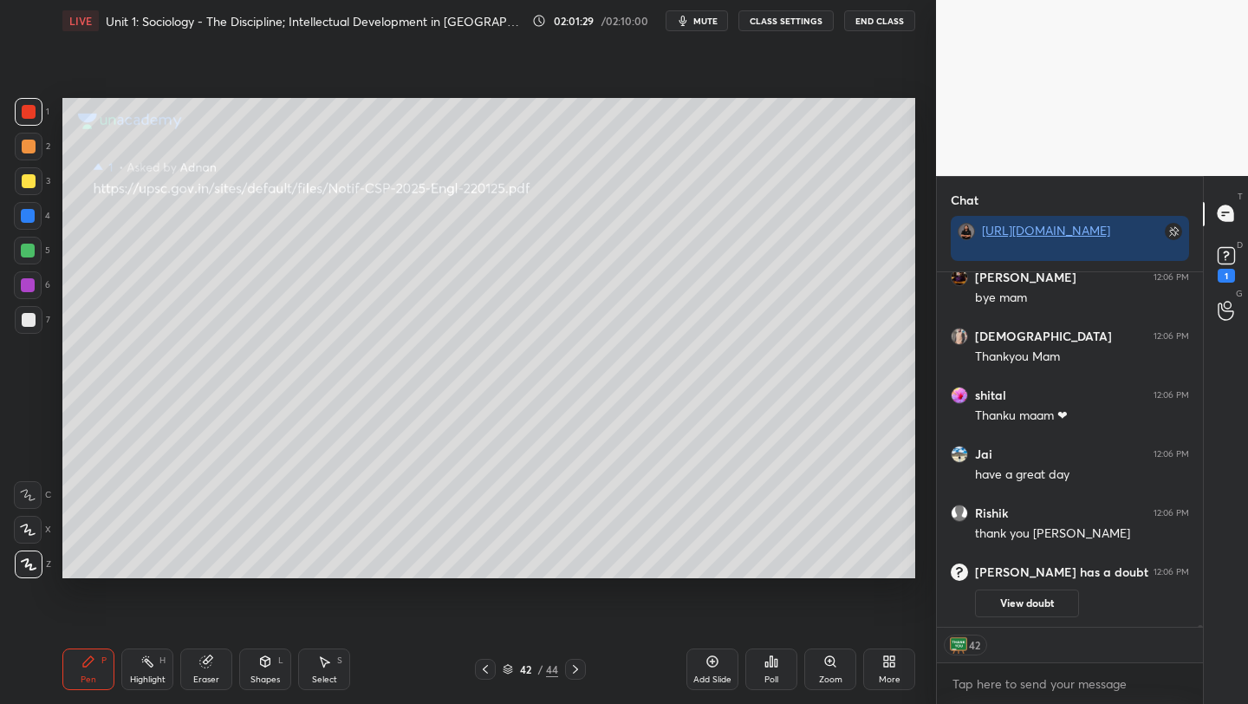
click at [870, 19] on button "End Class" at bounding box center [879, 20] width 71 height 21
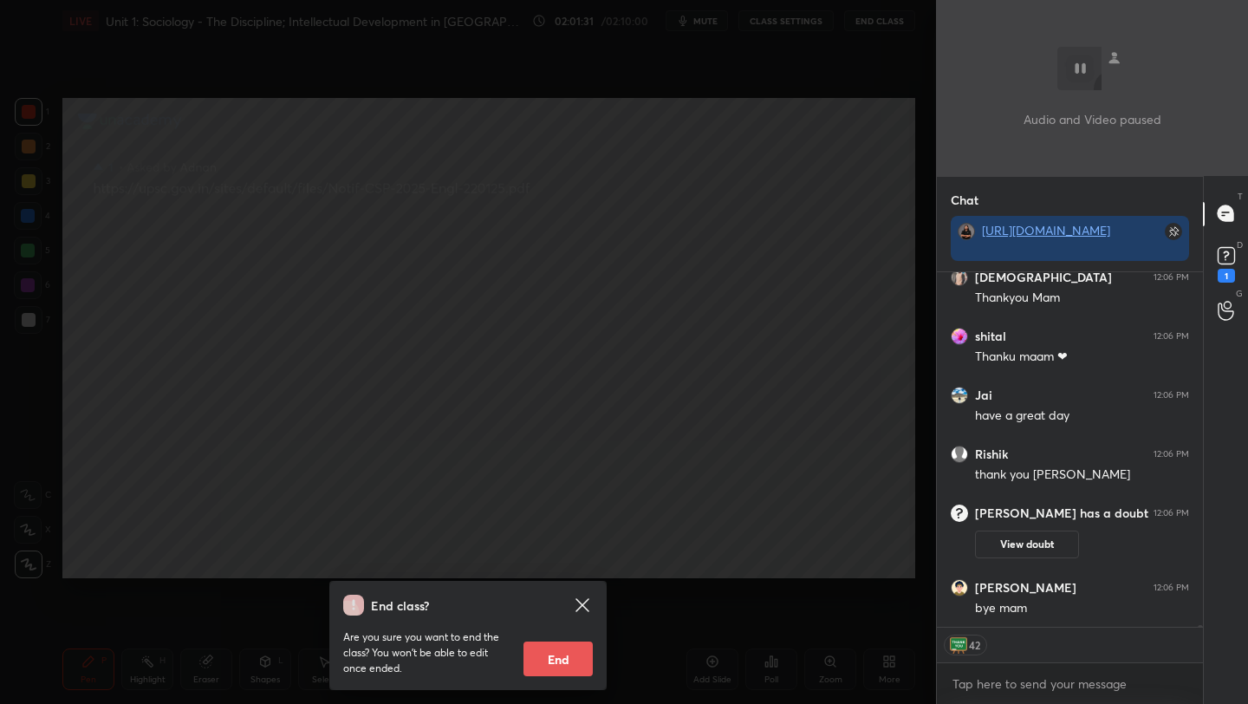
scroll to position [60956, 0]
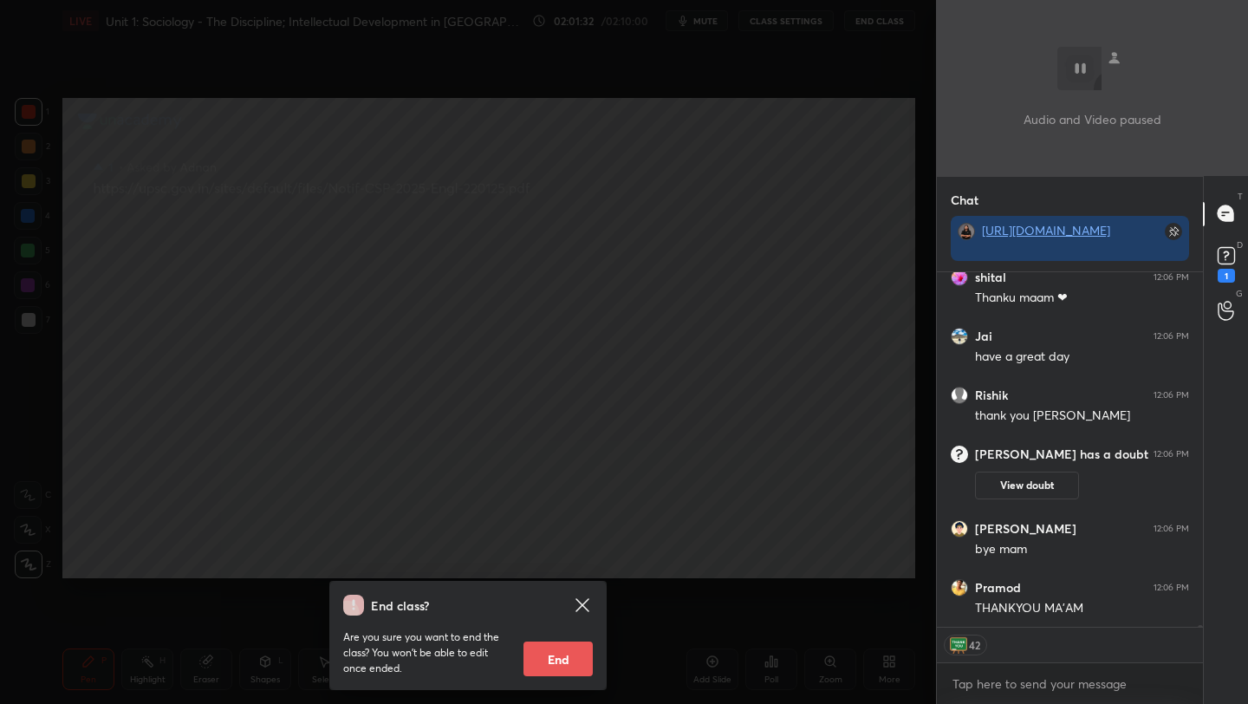
click at [579, 598] on icon at bounding box center [582, 605] width 21 height 21
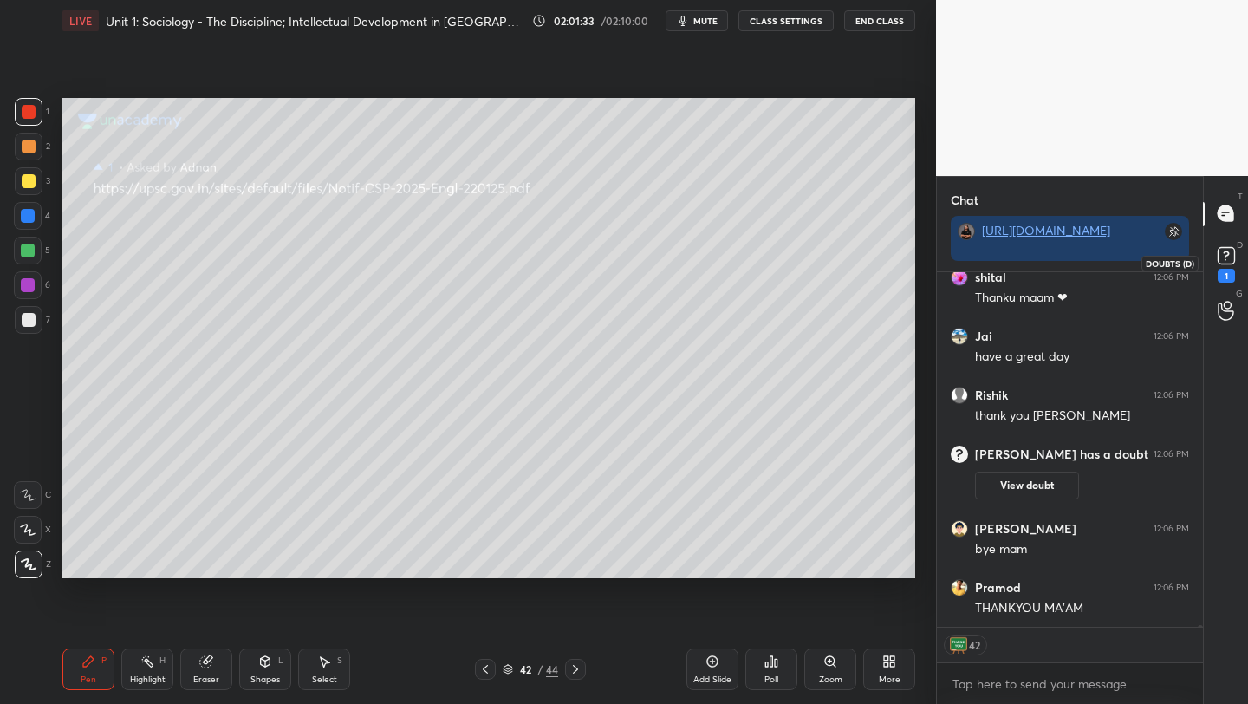
click at [1219, 257] on rect at bounding box center [1226, 255] width 16 height 16
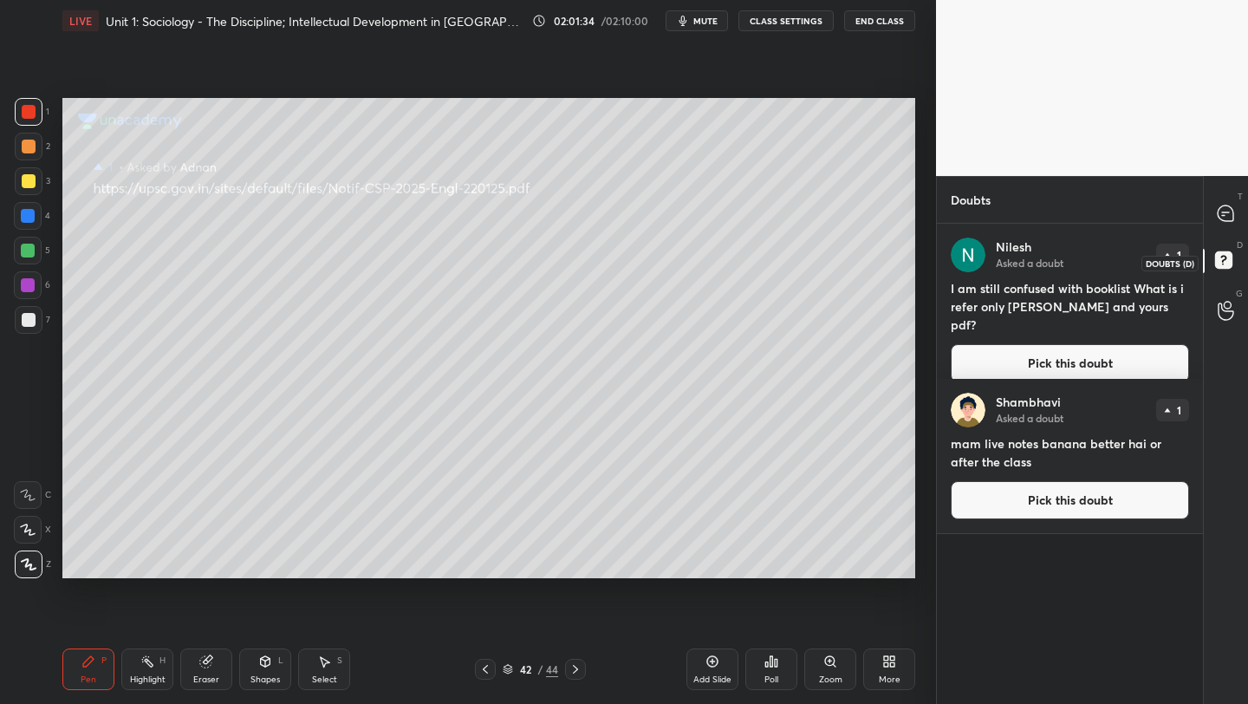
scroll to position [475, 261]
click at [1046, 344] on button "Pick this doubt" at bounding box center [1070, 363] width 238 height 38
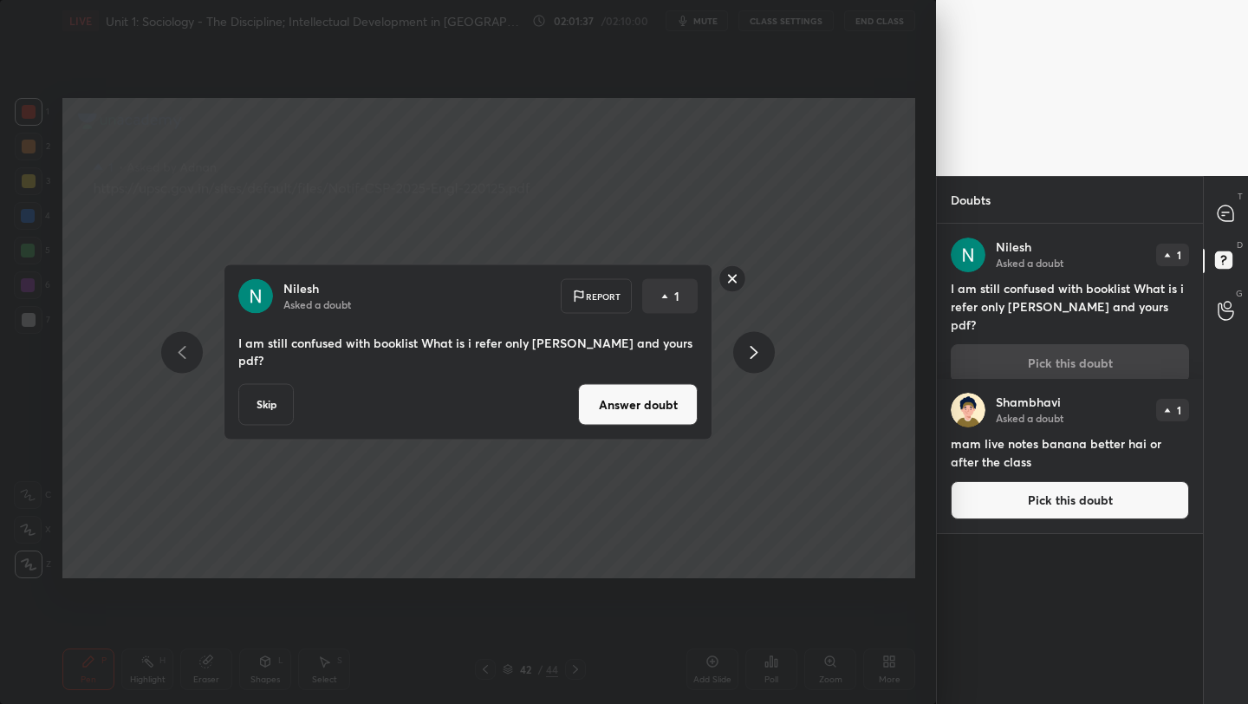
click at [657, 406] on button "Answer doubt" at bounding box center [638, 405] width 120 height 42
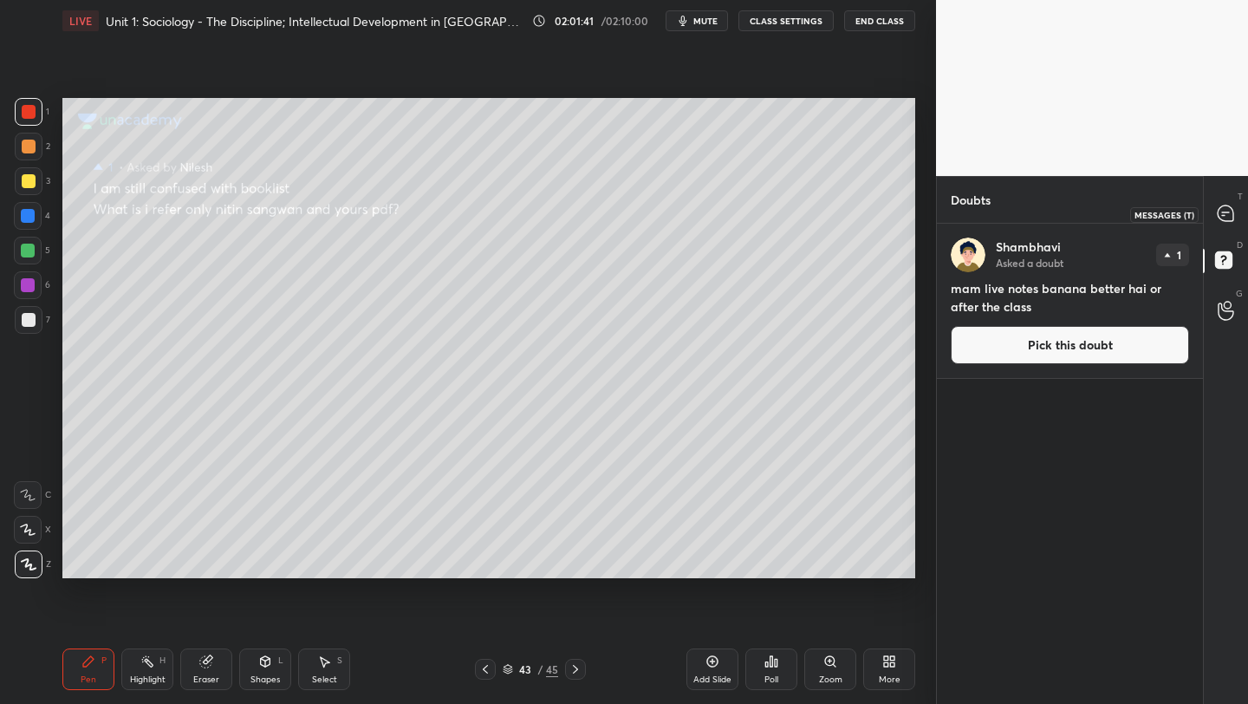
click at [1218, 214] on icon at bounding box center [1226, 213] width 16 height 16
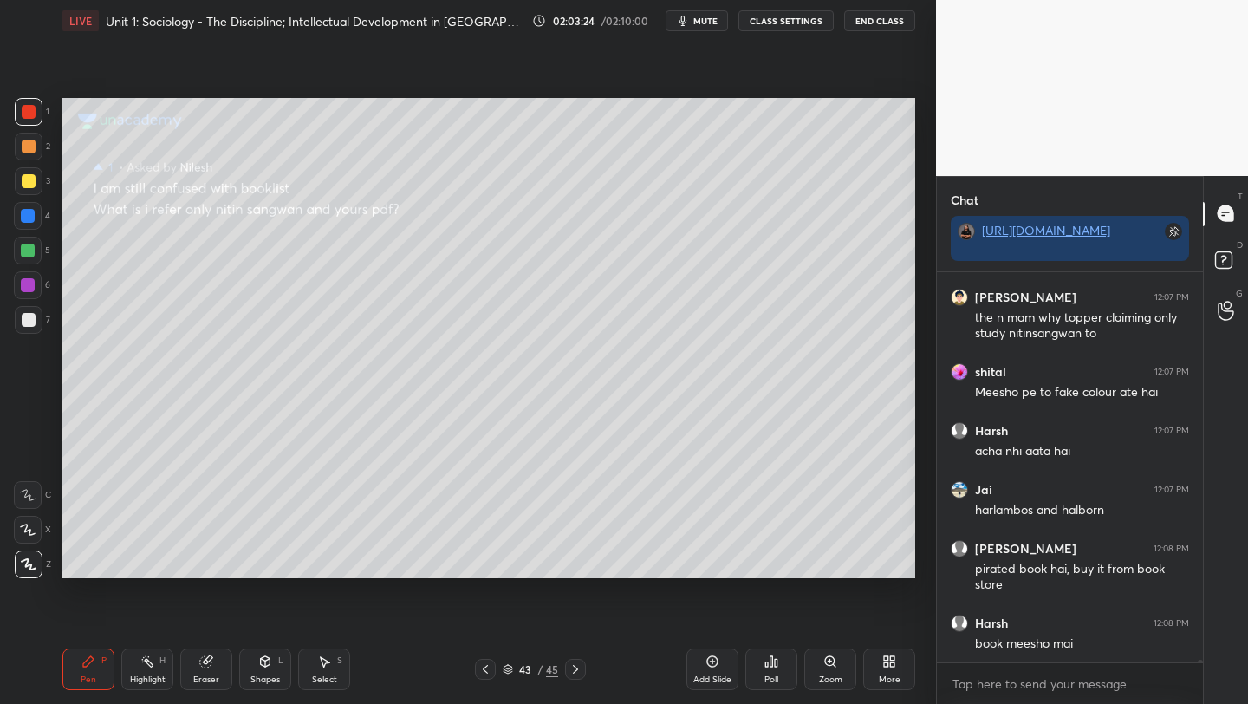
scroll to position [62661, 0]
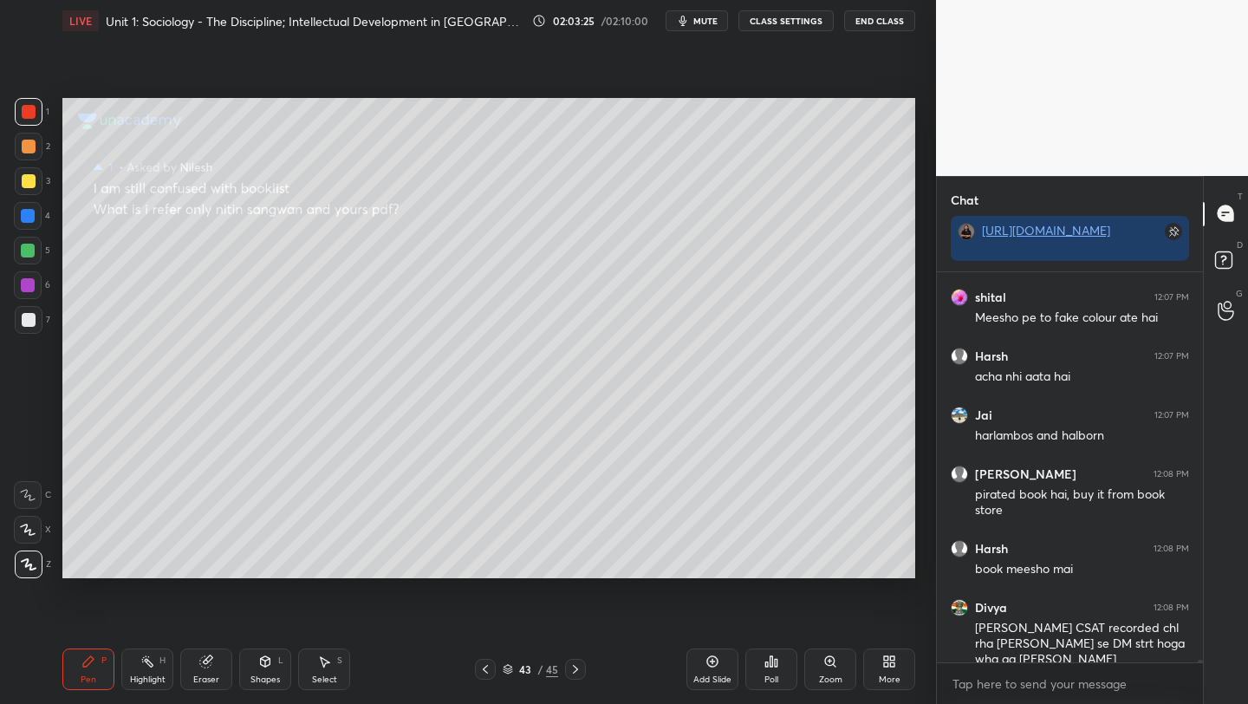
click at [864, 25] on button "End Class" at bounding box center [879, 20] width 71 height 21
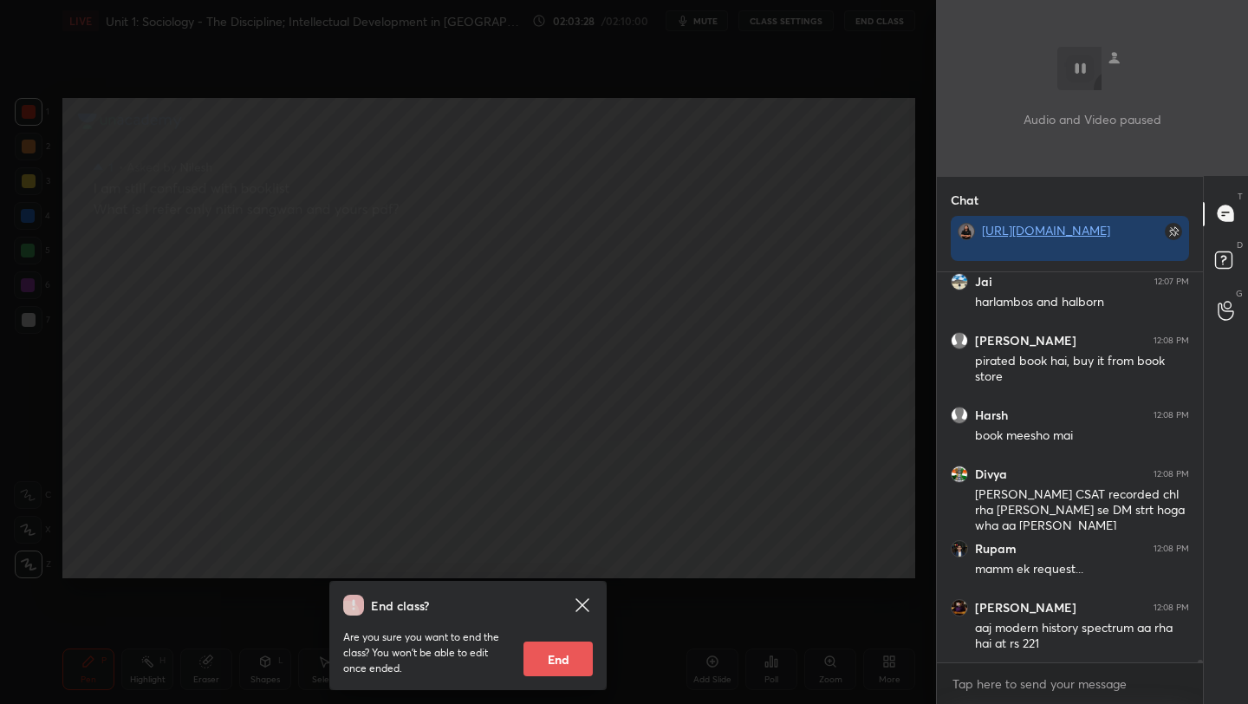
scroll to position [62854, 0]
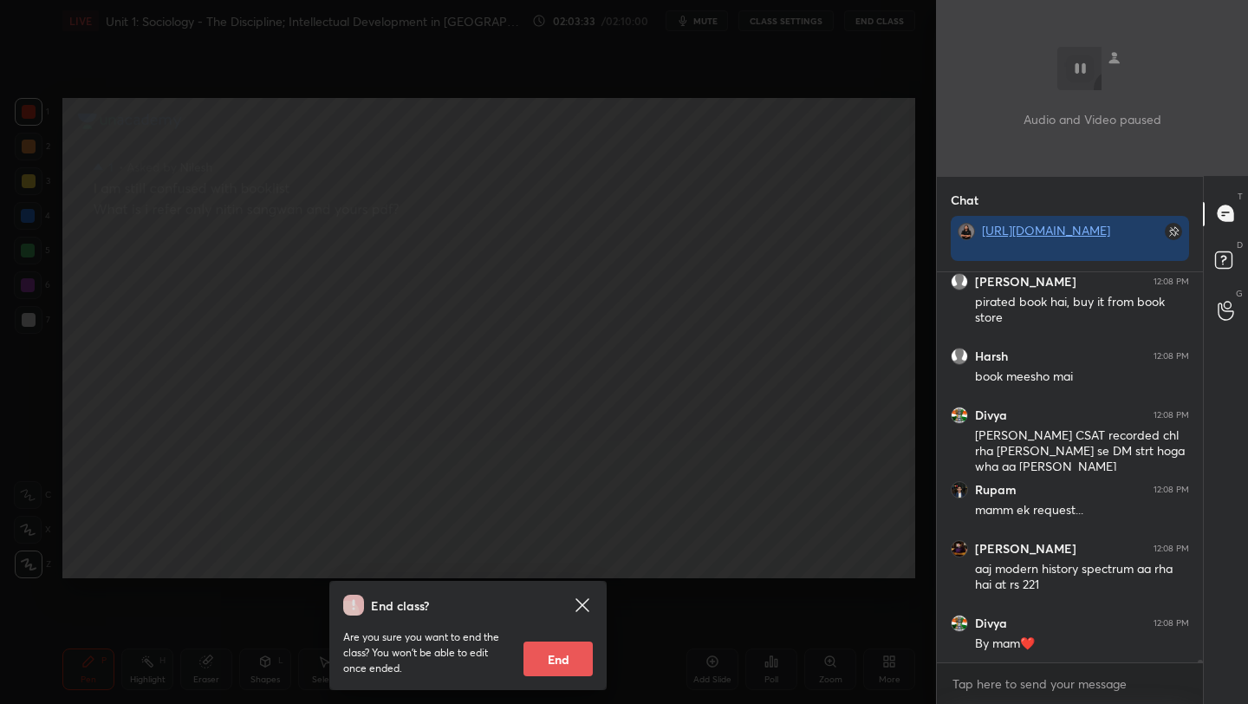
click at [572, 663] on button "End" at bounding box center [558, 659] width 69 height 35
type textarea "x"
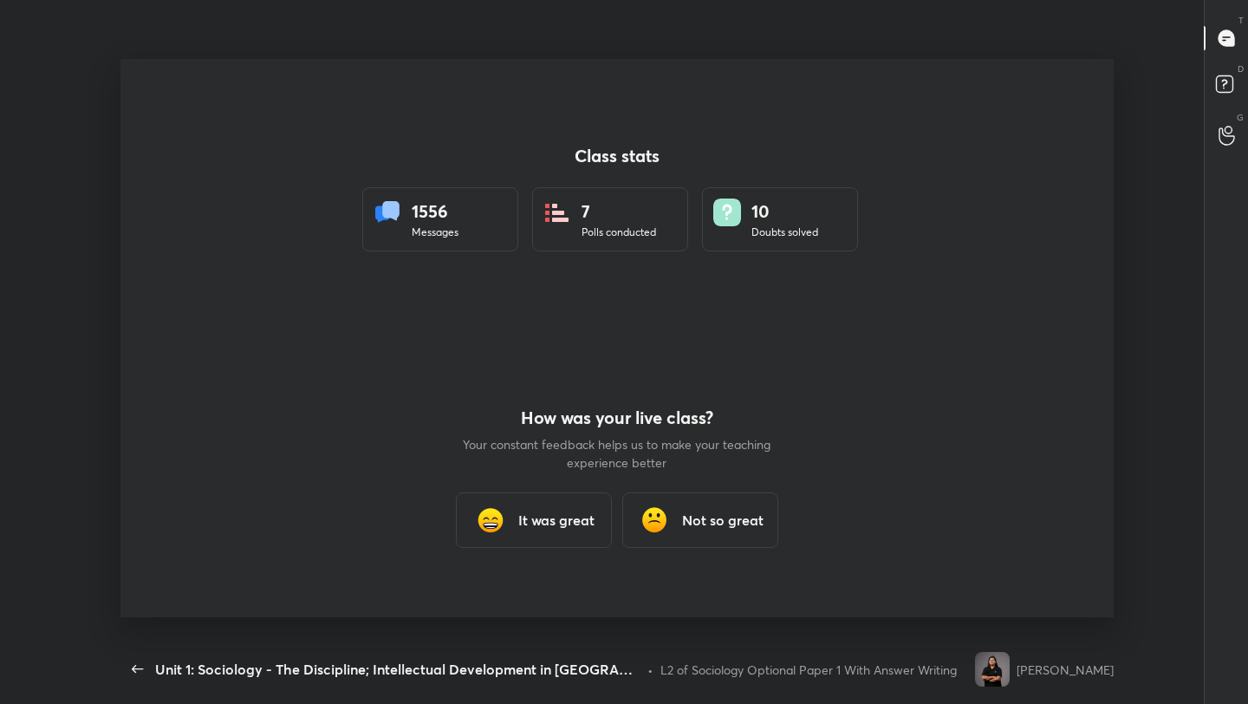
scroll to position [0, 0]
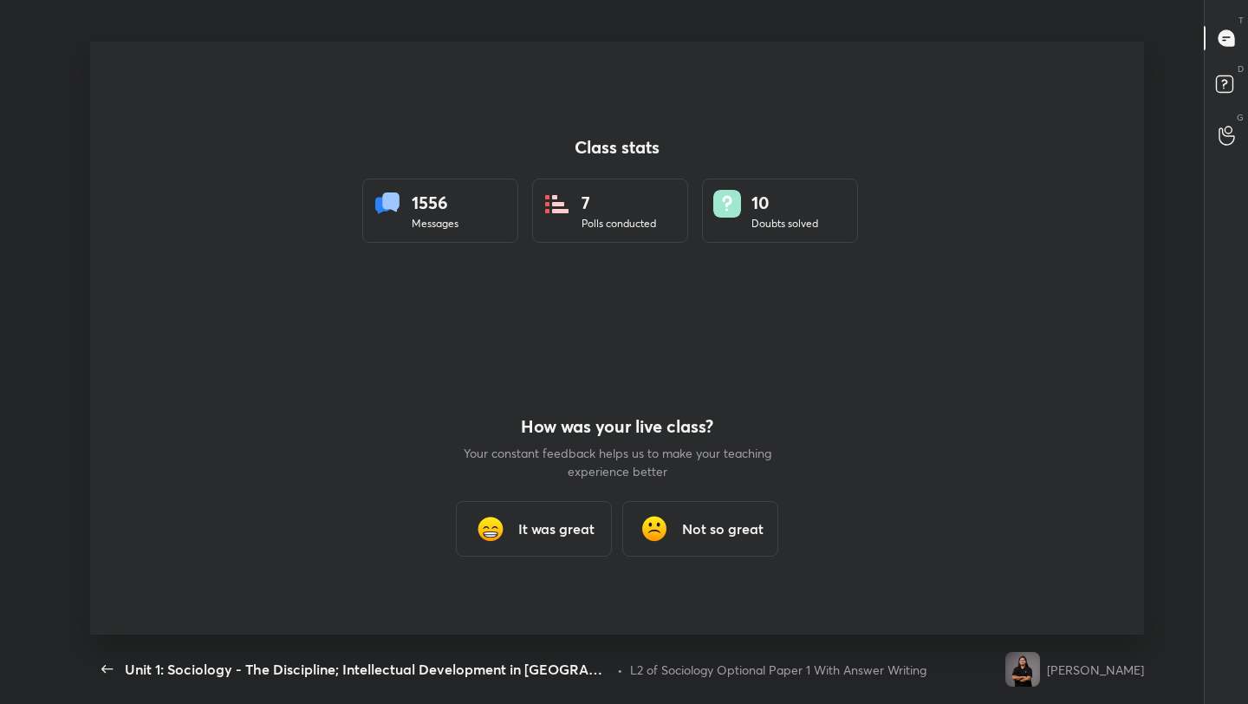
click at [579, 531] on h3 "It was great" at bounding box center [556, 528] width 76 height 21
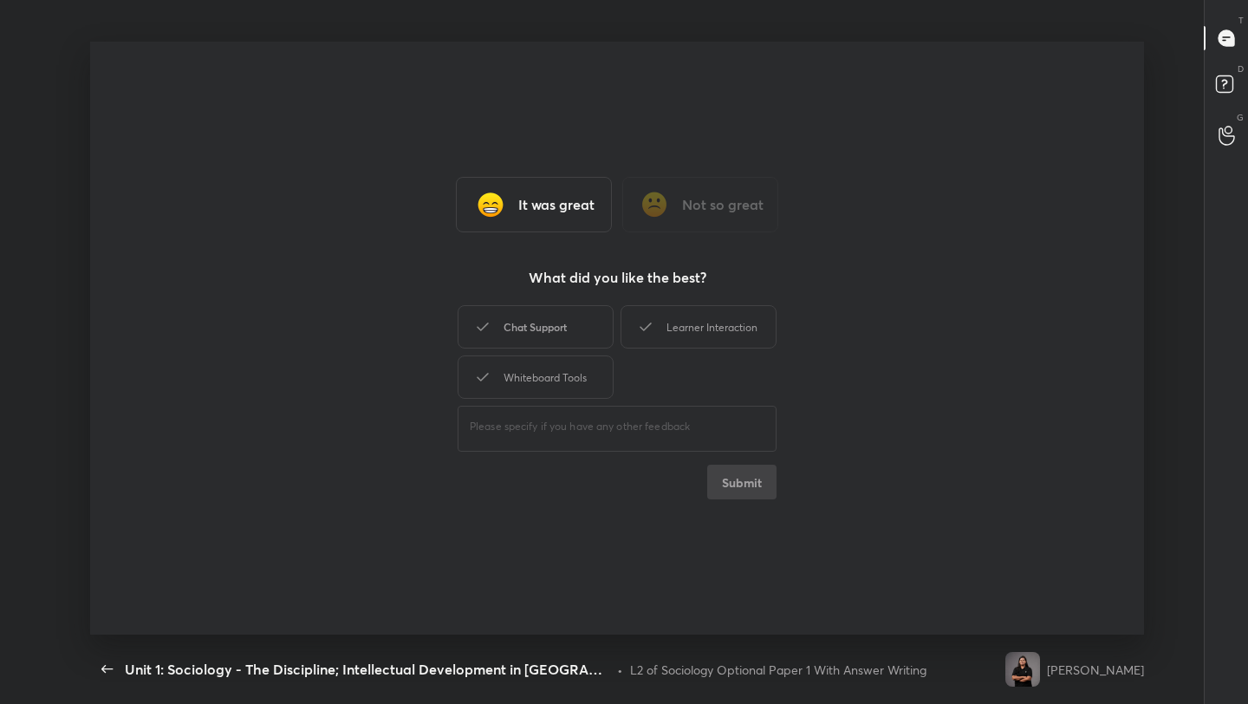
click at [531, 343] on div "Chat Support" at bounding box center [536, 326] width 156 height 43
click at [694, 335] on div "Learner Interaction" at bounding box center [699, 326] width 156 height 43
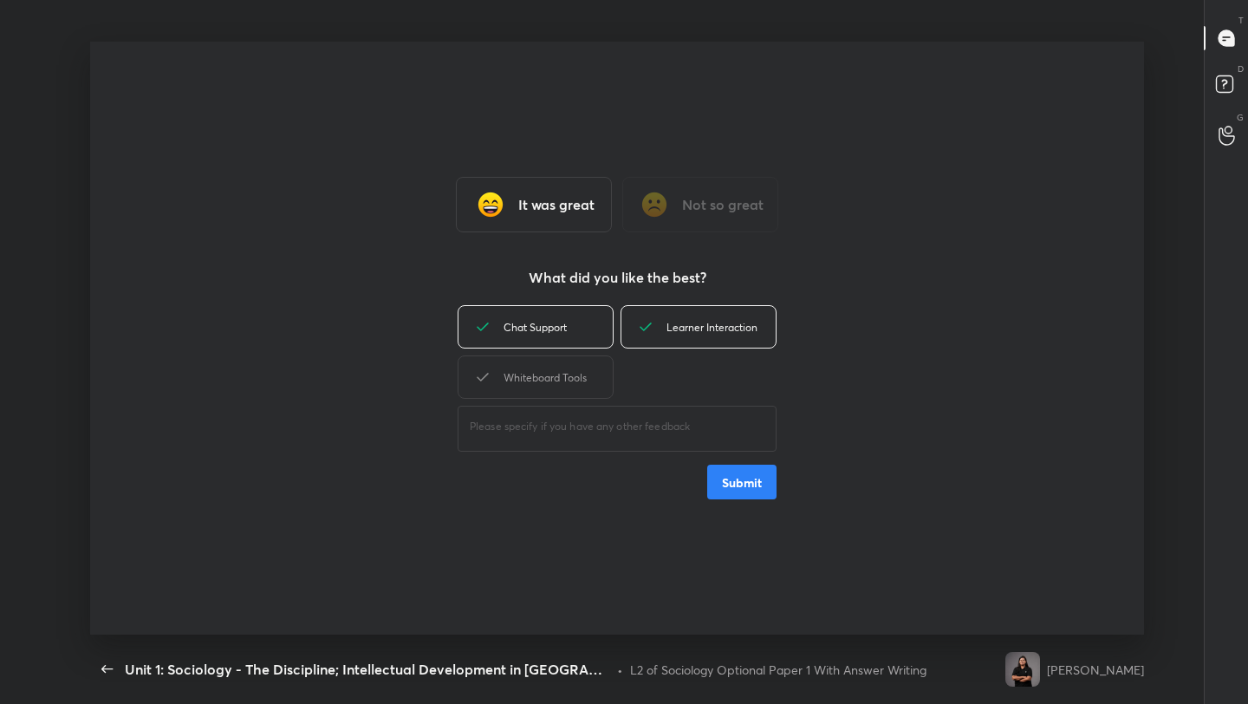
click at [723, 476] on button "Submit" at bounding box center [741, 482] width 69 height 35
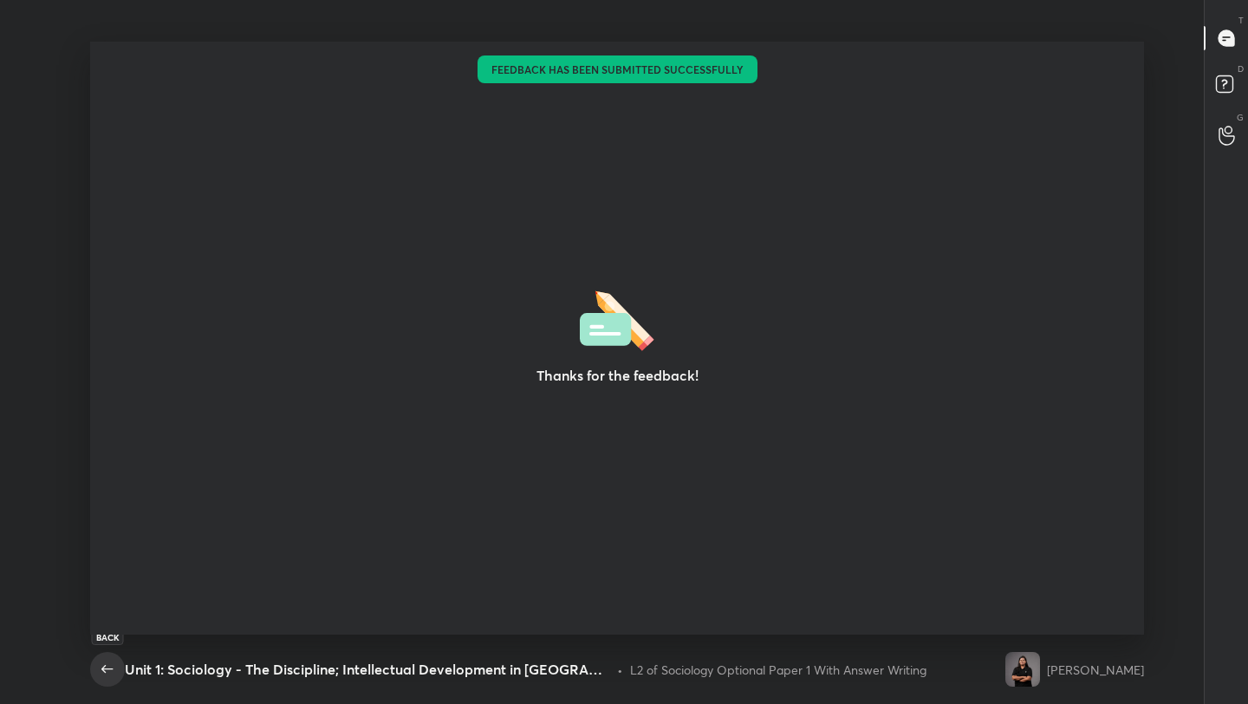
click at [97, 670] on icon "button" at bounding box center [107, 669] width 21 height 21
